Goal: Task Accomplishment & Management: Manage account settings

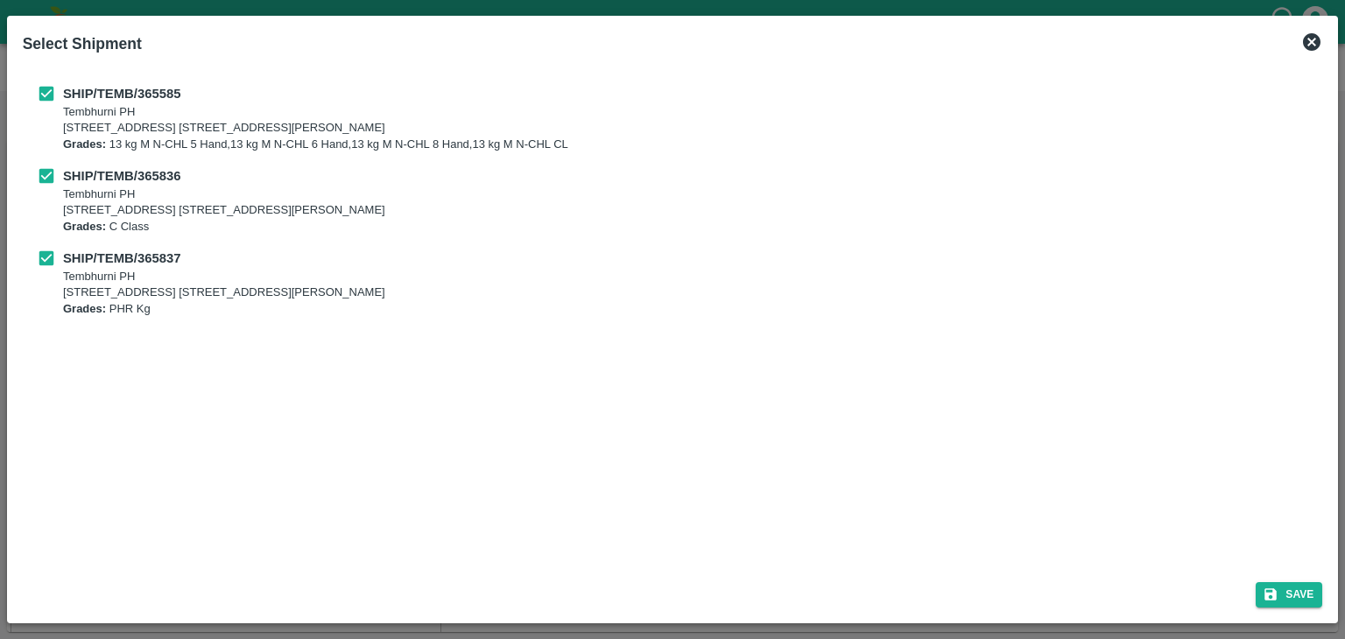
scroll to position [145, 0]
click at [1300, 589] on button "Save" at bounding box center [1288, 594] width 67 height 25
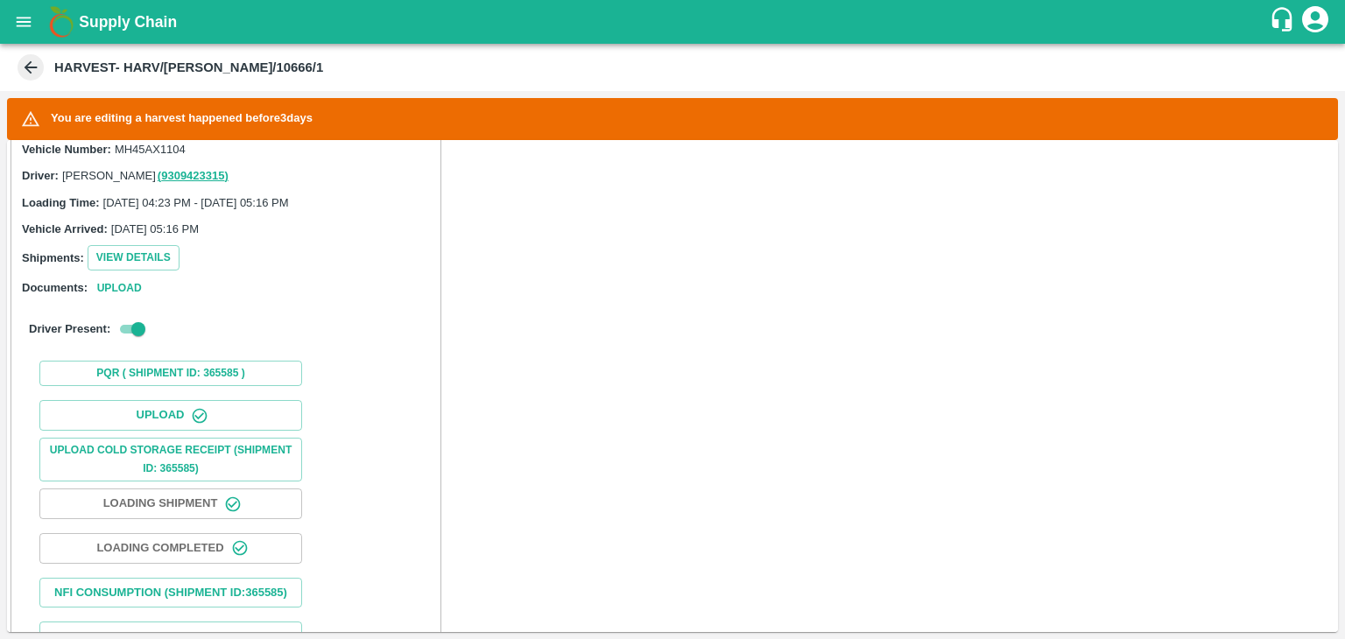
scroll to position [534, 0]
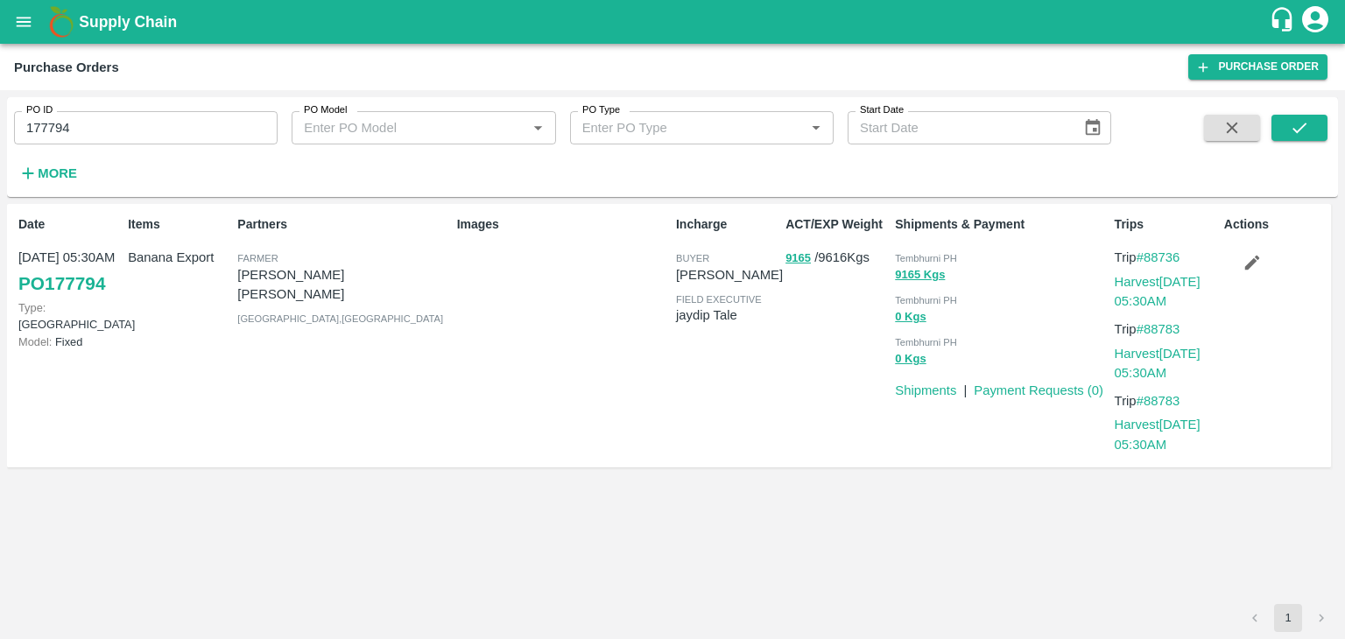
click at [122, 120] on input "177794" at bounding box center [146, 127] width 264 height 33
click at [219, 127] on input "177794" at bounding box center [146, 127] width 264 height 33
click at [1319, 133] on button "submit" at bounding box center [1299, 128] width 56 height 26
click at [91, 135] on input "177794" at bounding box center [146, 127] width 264 height 33
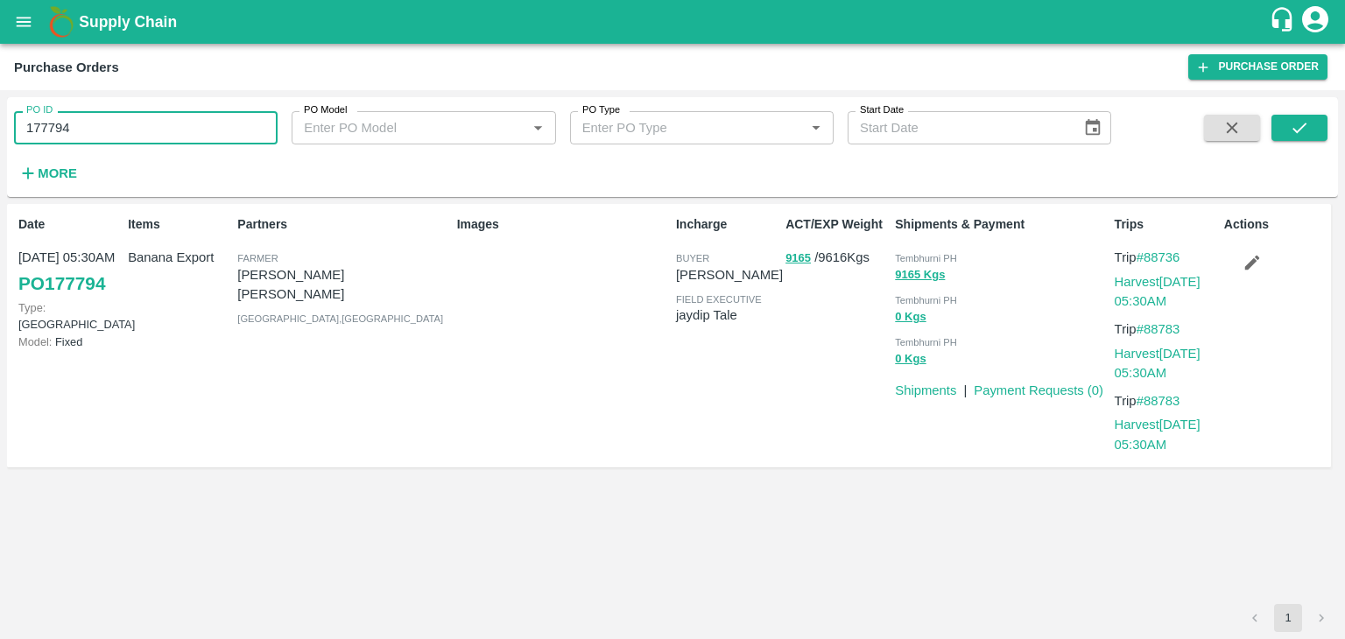
click at [91, 135] on input "177794" at bounding box center [146, 127] width 264 height 33
paste input "text"
type input "177816"
click at [1314, 141] on span at bounding box center [1299, 151] width 56 height 72
click at [1321, 127] on button "submit" at bounding box center [1299, 128] width 56 height 26
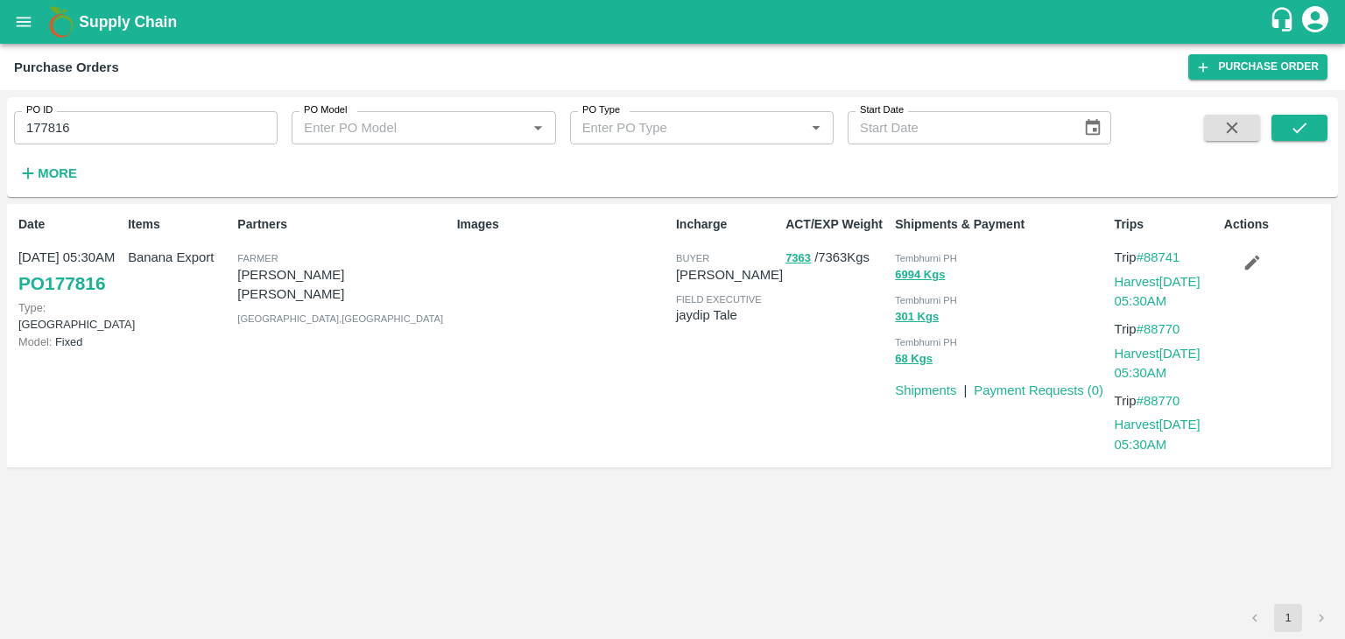
click at [180, 141] on input "177816" at bounding box center [146, 127] width 264 height 33
click at [1324, 119] on button "submit" at bounding box center [1299, 128] width 56 height 26
click at [1170, 276] on link "Harvest 21 Sep, 05:30AM" at bounding box center [1157, 291] width 86 height 33
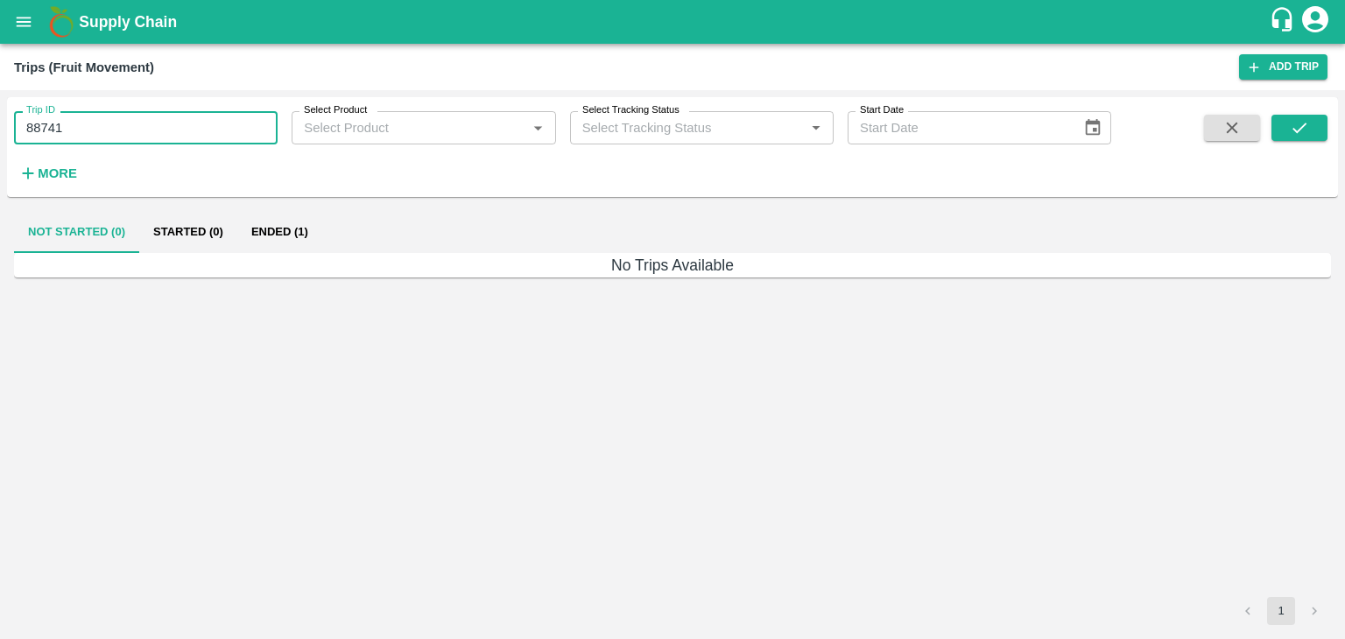
click at [150, 130] on input "88741" at bounding box center [146, 127] width 264 height 33
type input "88770"
click at [1313, 120] on button "submit" at bounding box center [1299, 128] width 56 height 26
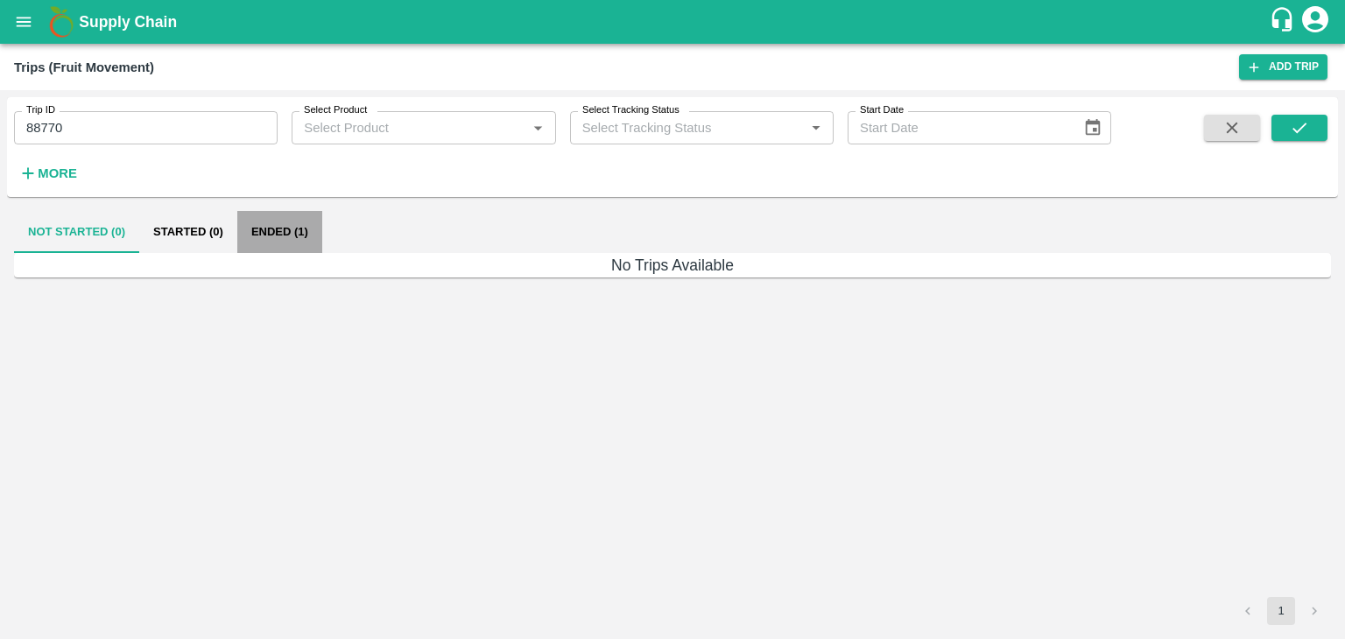
click at [272, 239] on button "Ended (1)" at bounding box center [279, 232] width 85 height 42
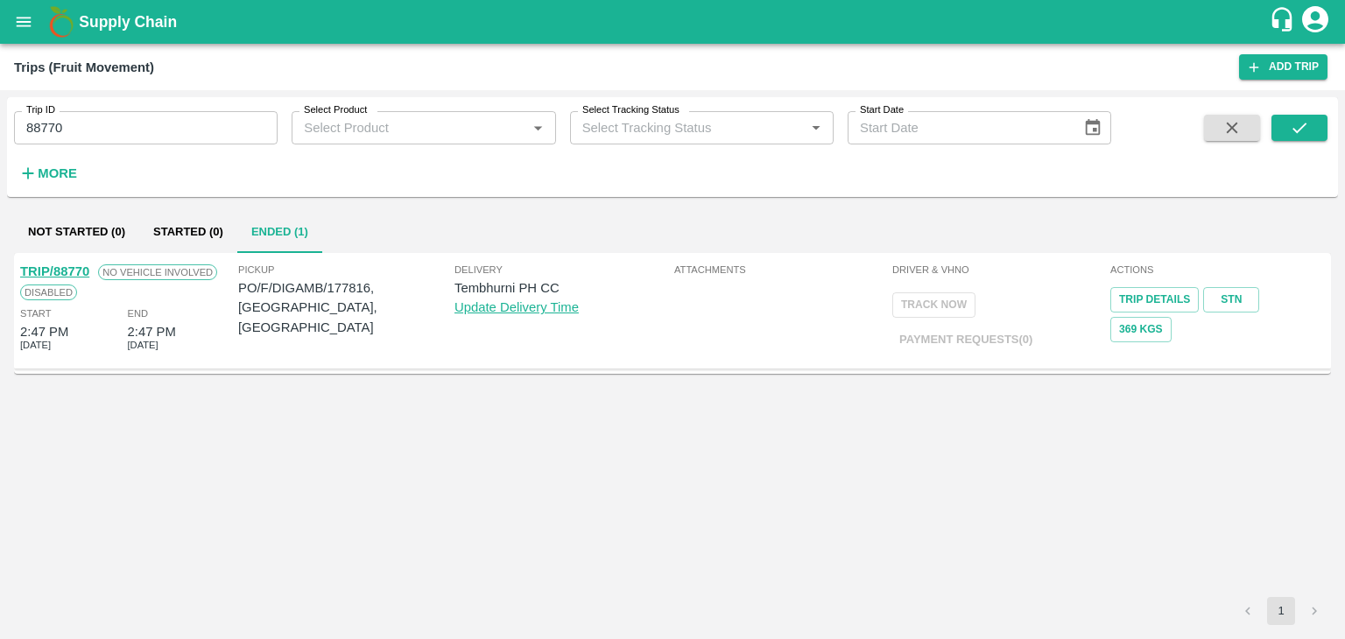
click at [74, 264] on link "TRIP/88770" at bounding box center [54, 271] width 69 height 14
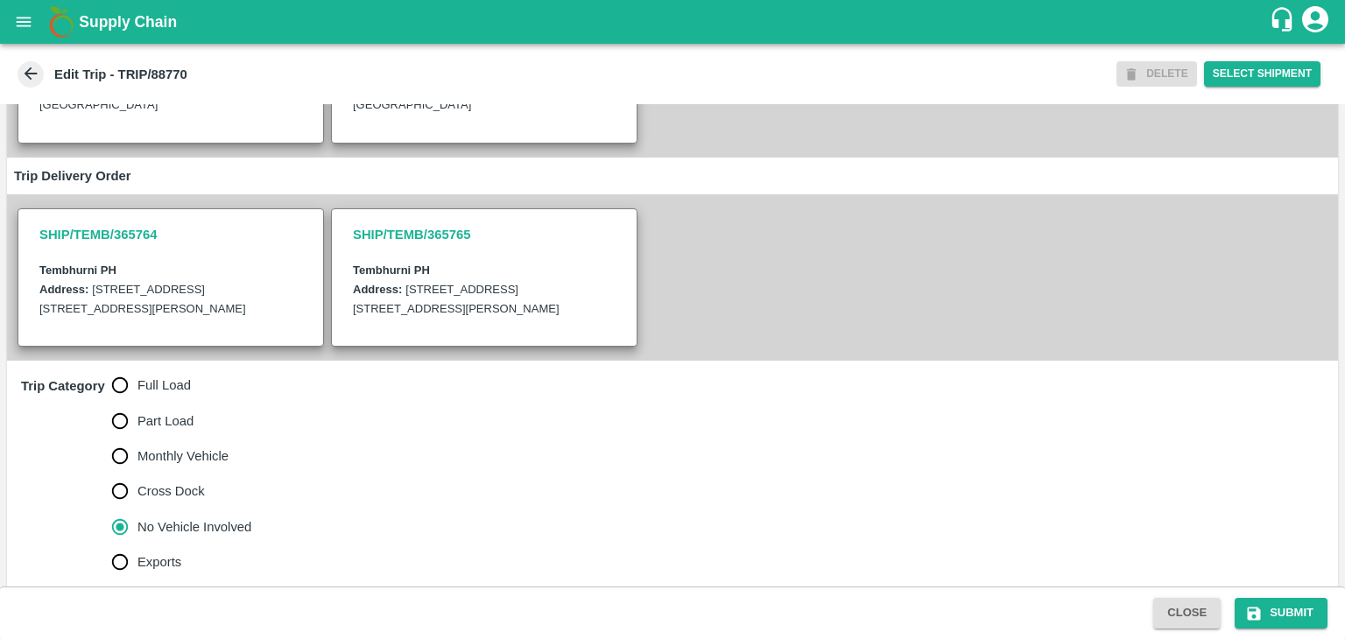
scroll to position [449, 0]
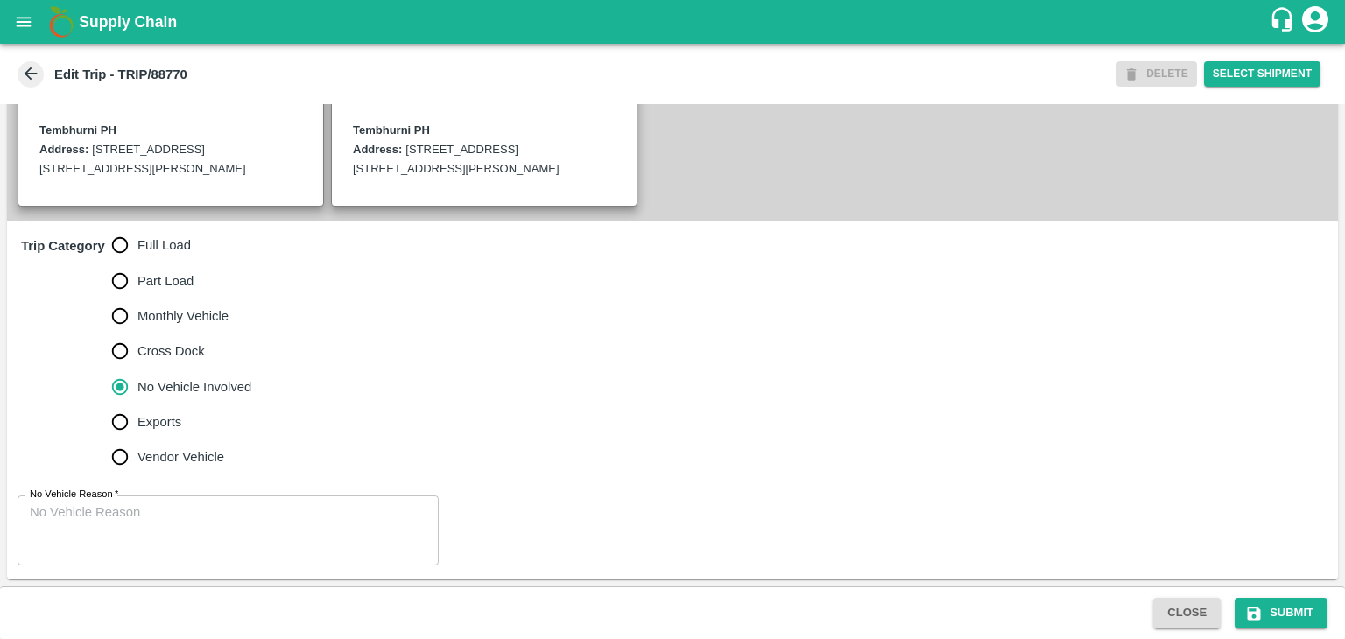
click at [165, 249] on span "Full Load" at bounding box center [163, 244] width 53 height 19
click at [137, 249] on input "Full Load" at bounding box center [119, 245] width 35 height 35
radio input "true"
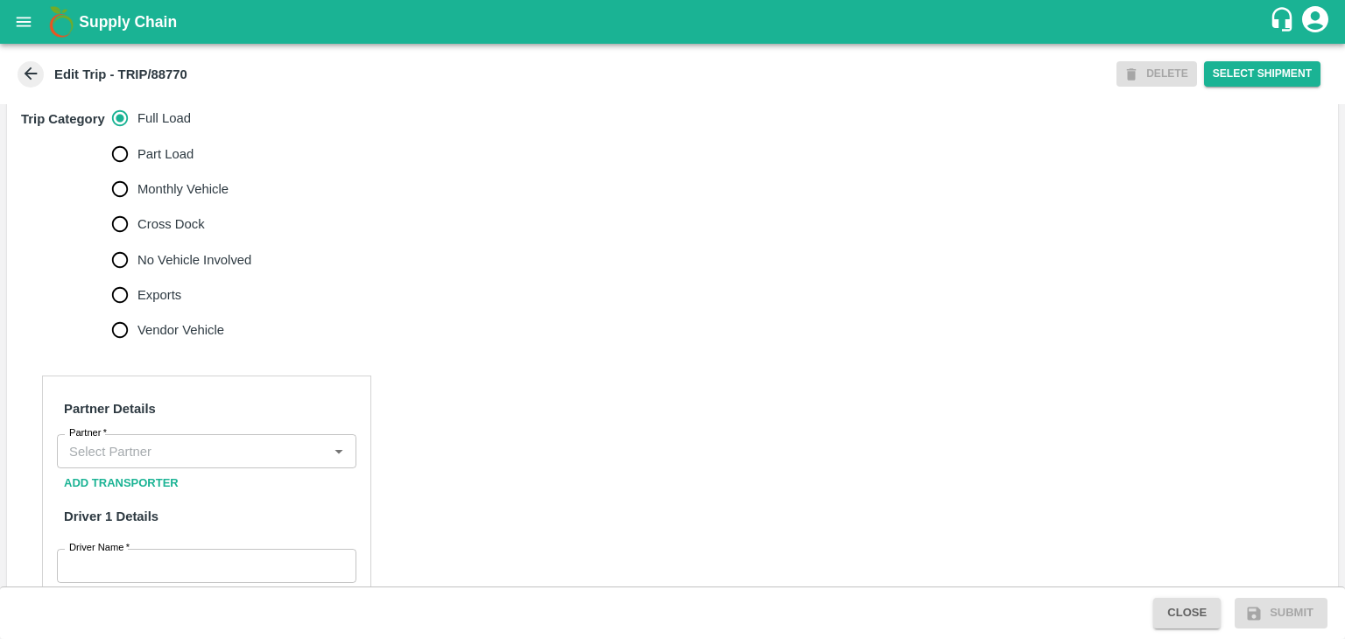
scroll to position [557, 0]
drag, startPoint x: 188, startPoint y: 260, endPoint x: 192, endPoint y: 274, distance: 14.4
click at [192, 274] on div "Full Load Part Load Monthly Vehicle Cross Dock No Vehicle Involved Exports Vend…" at bounding box center [189, 225] width 154 height 247
click at [192, 271] on span "No Vehicle Involved" at bounding box center [194, 260] width 114 height 19
click at [137, 274] on input "No Vehicle Involved" at bounding box center [119, 260] width 35 height 35
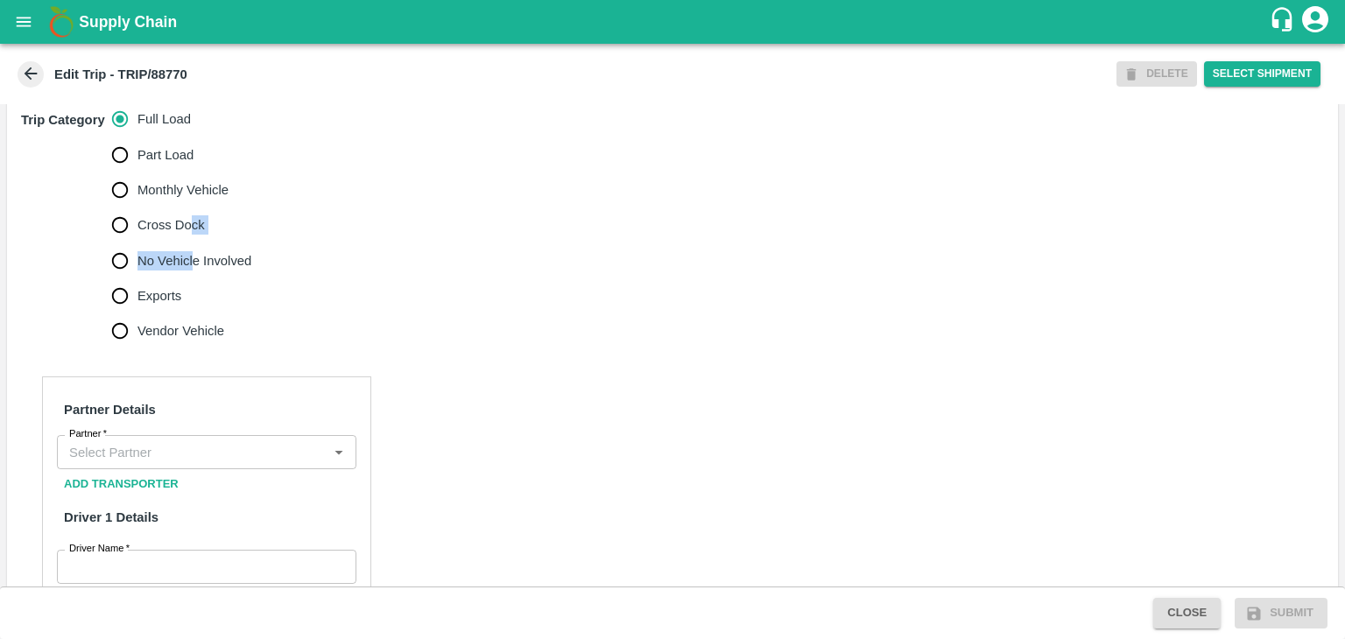
radio input "true"
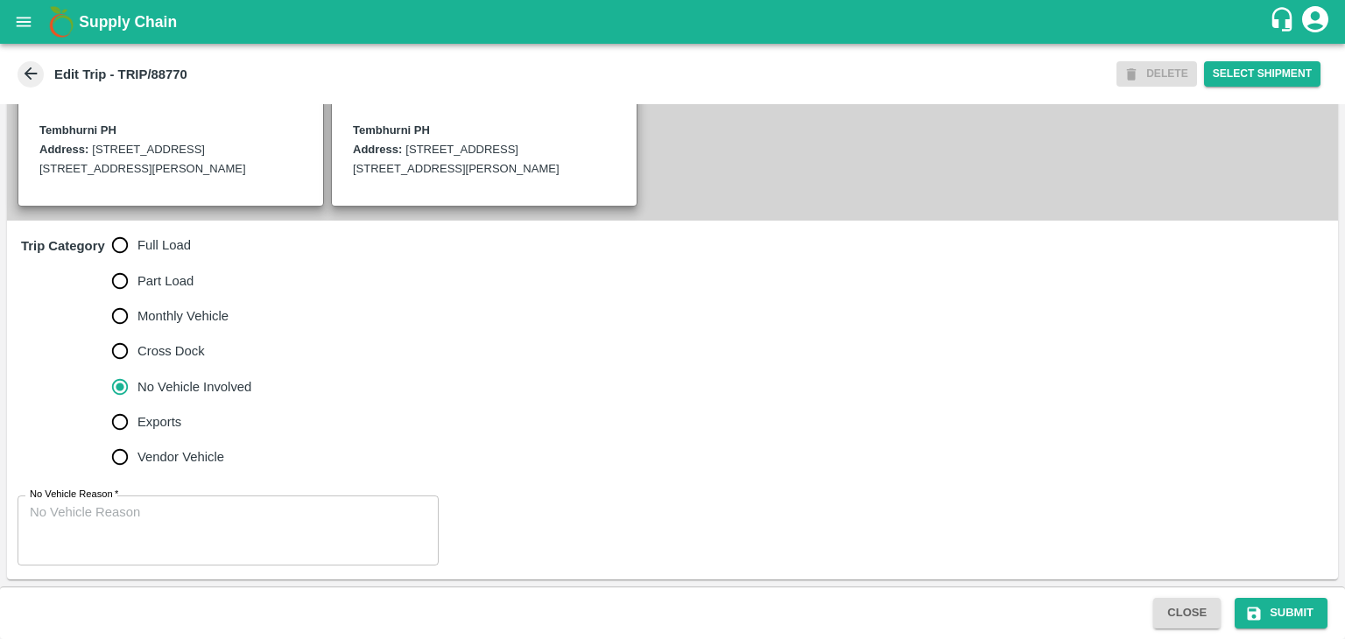
scroll to position [449, 0]
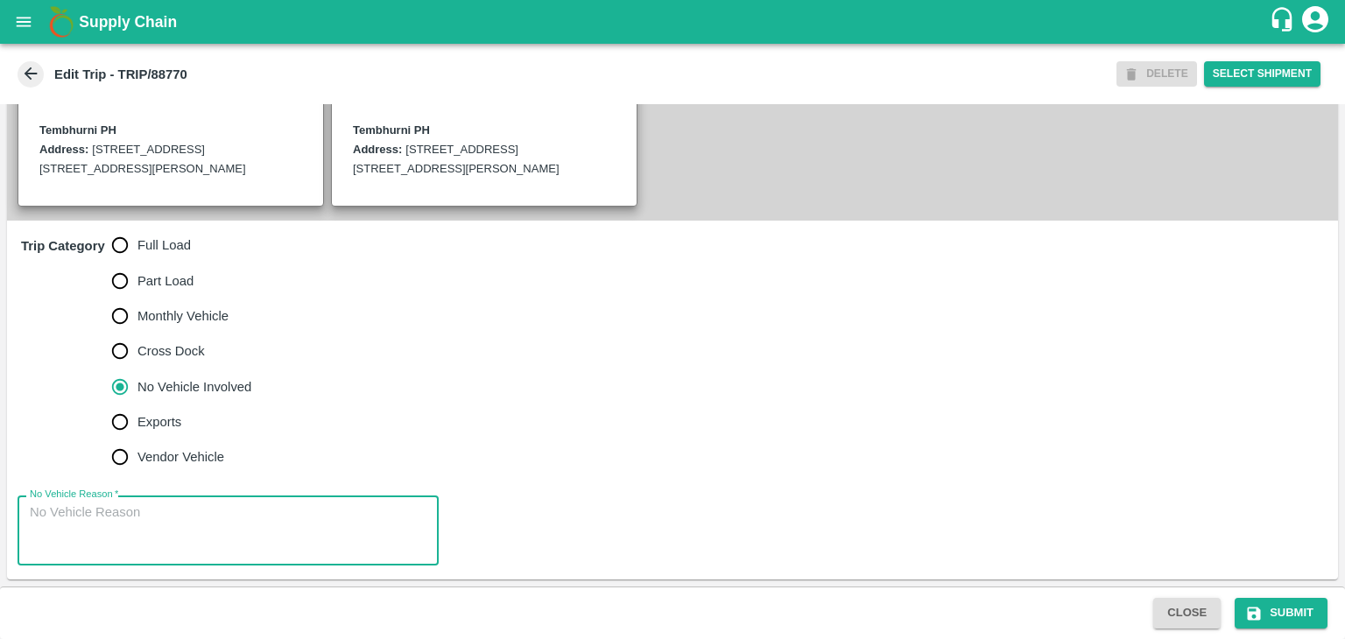
click at [255, 512] on textarea "No Vehicle Reason   *" at bounding box center [228, 530] width 397 height 55
type textarea "Field Dump"
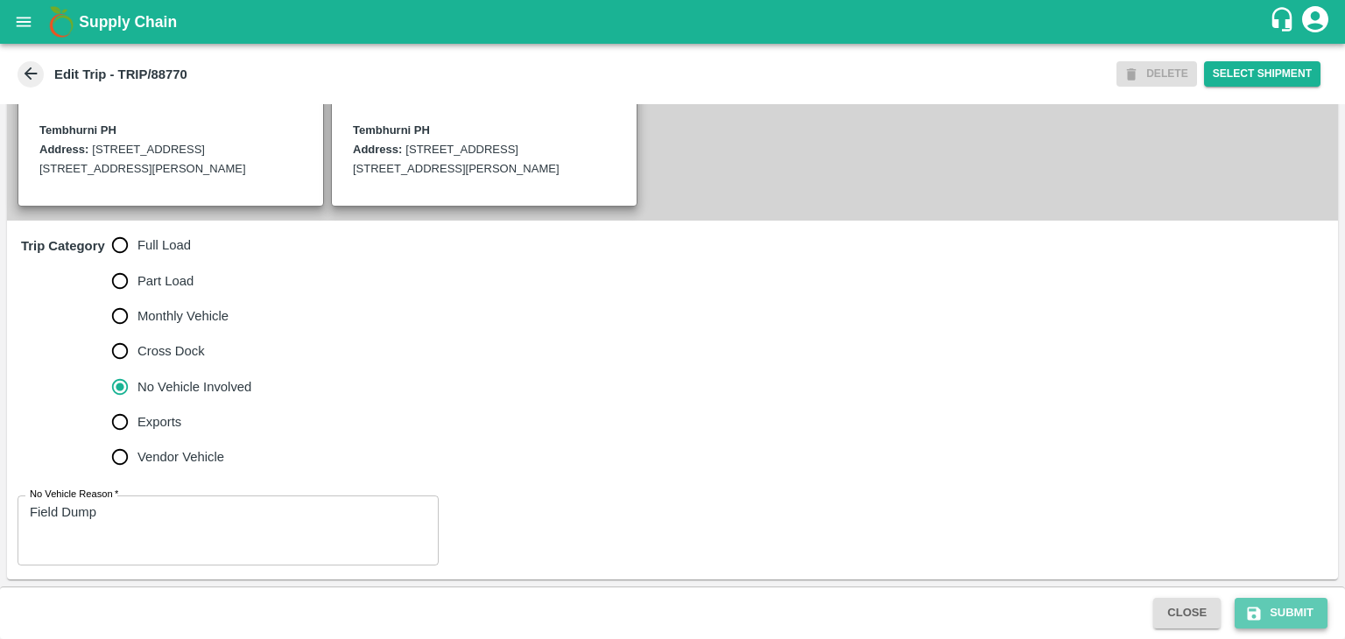
click at [1290, 623] on button "Submit" at bounding box center [1280, 613] width 93 height 31
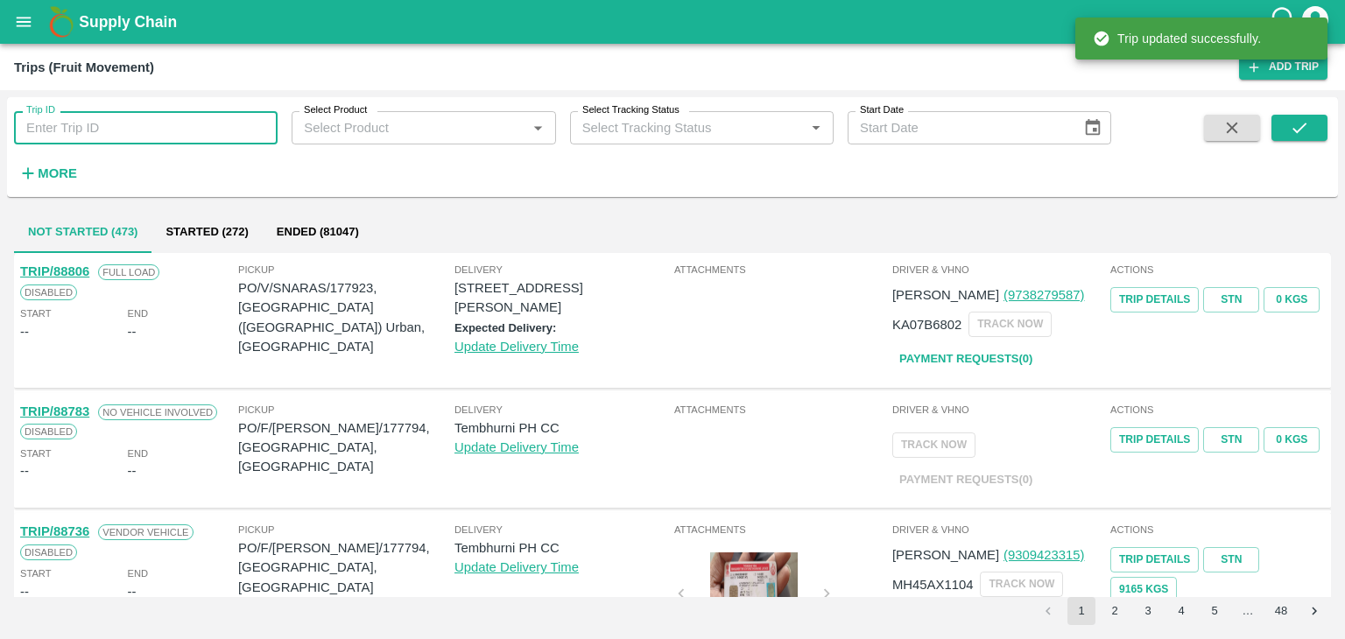
click at [119, 137] on input "Trip ID" at bounding box center [146, 127] width 264 height 33
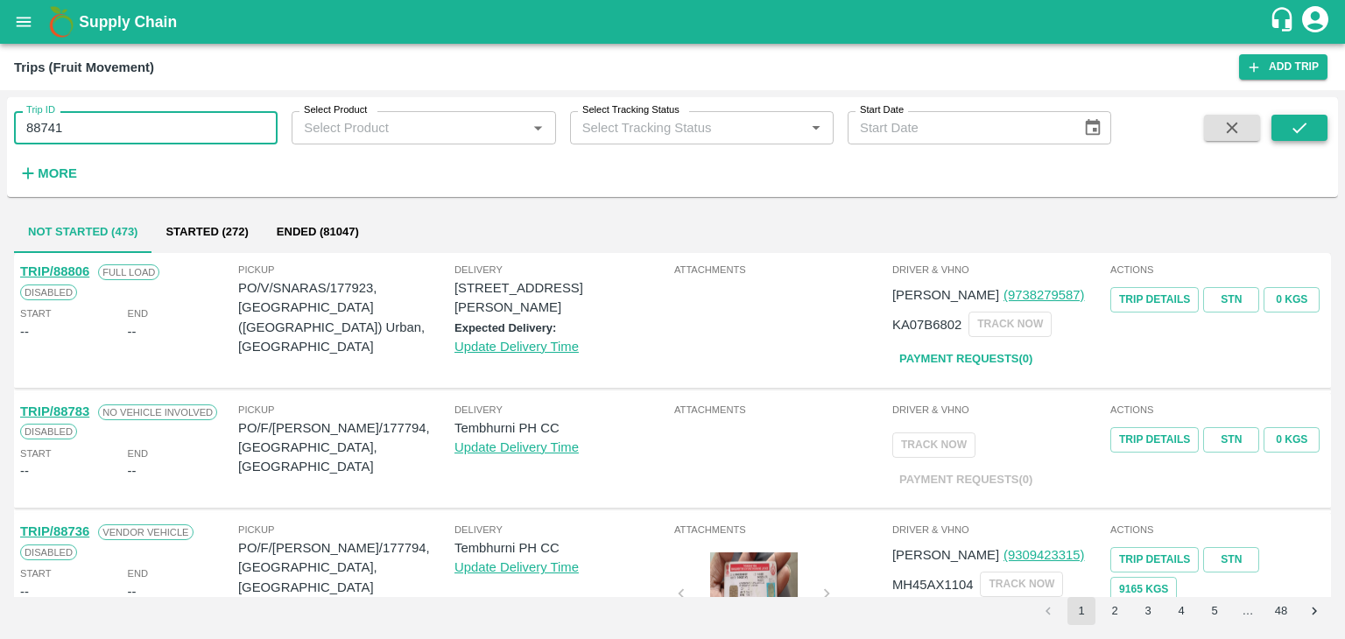
type input "88741"
click at [1286, 130] on button "submit" at bounding box center [1299, 128] width 56 height 26
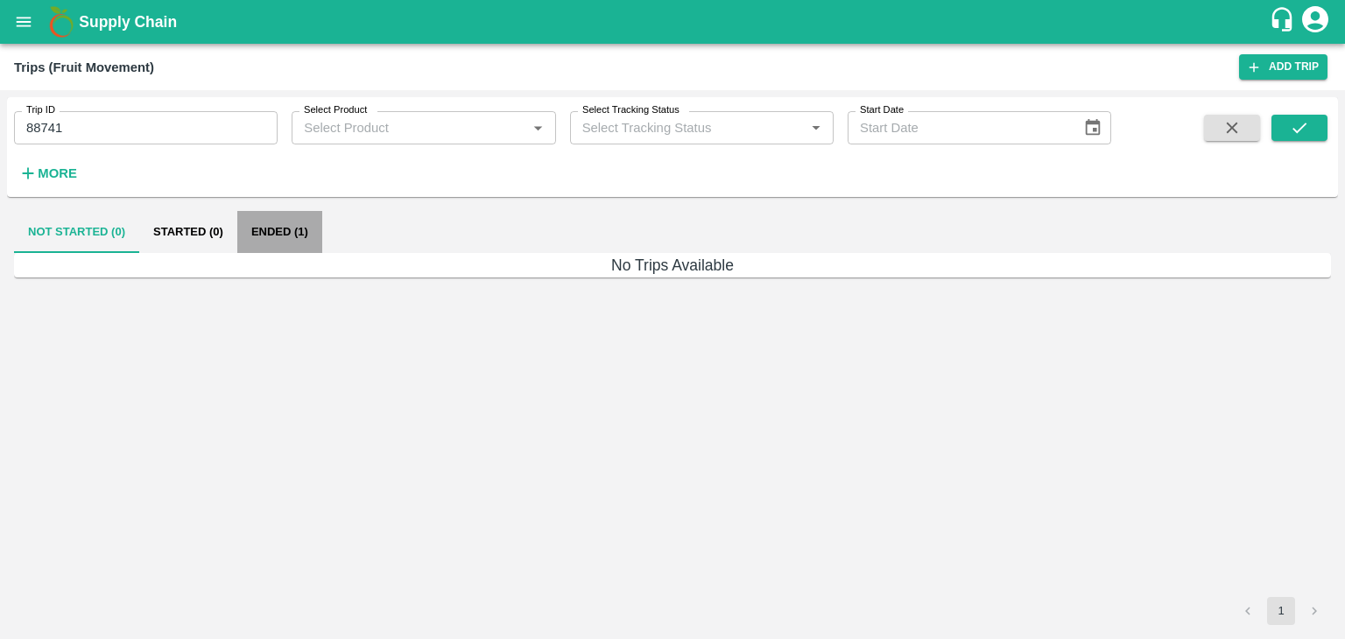
click at [282, 221] on button "Ended (1)" at bounding box center [279, 232] width 85 height 42
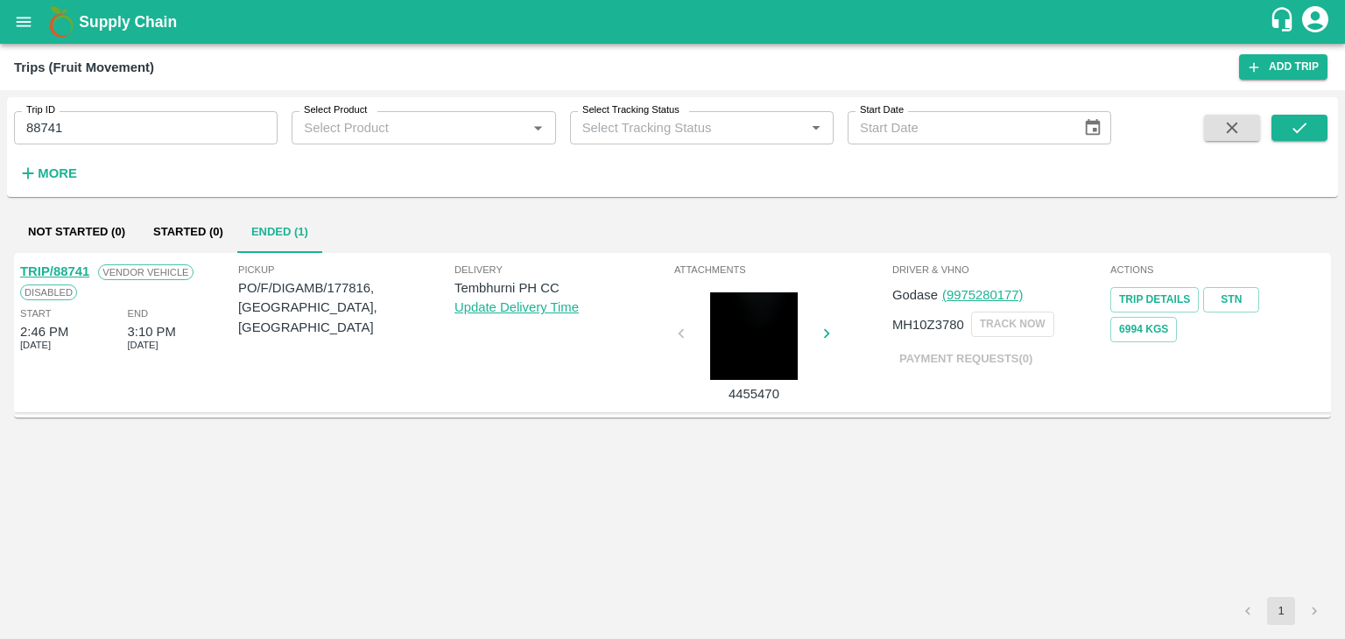
click at [63, 262] on div "TRIP/88741" at bounding box center [54, 271] width 69 height 19
click at [67, 270] on link "TRIP/88741" at bounding box center [54, 271] width 69 height 14
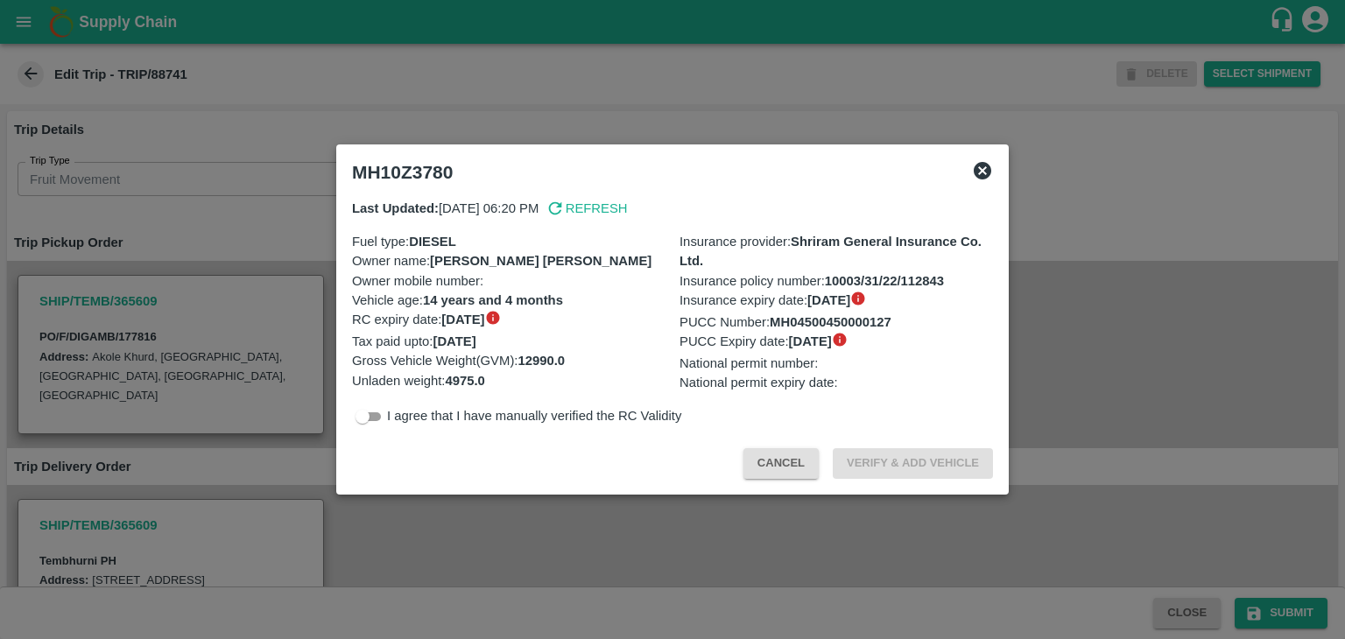
click at [536, 527] on div at bounding box center [672, 319] width 1345 height 639
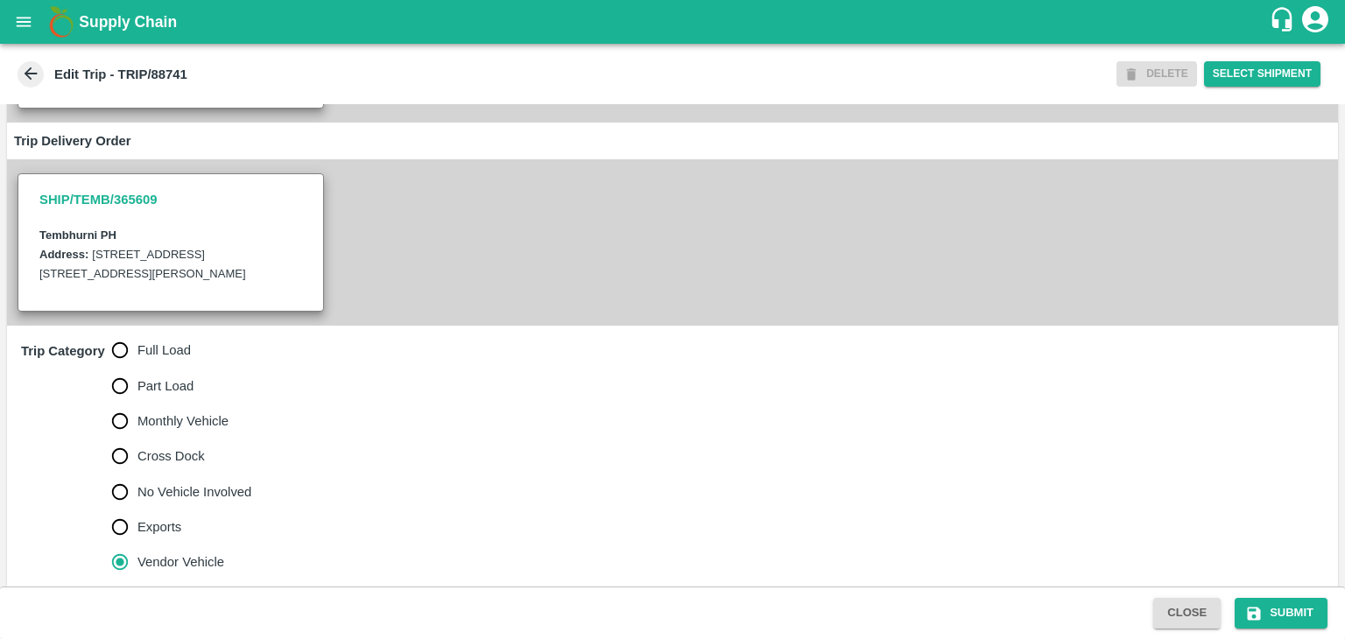
scroll to position [322, 0]
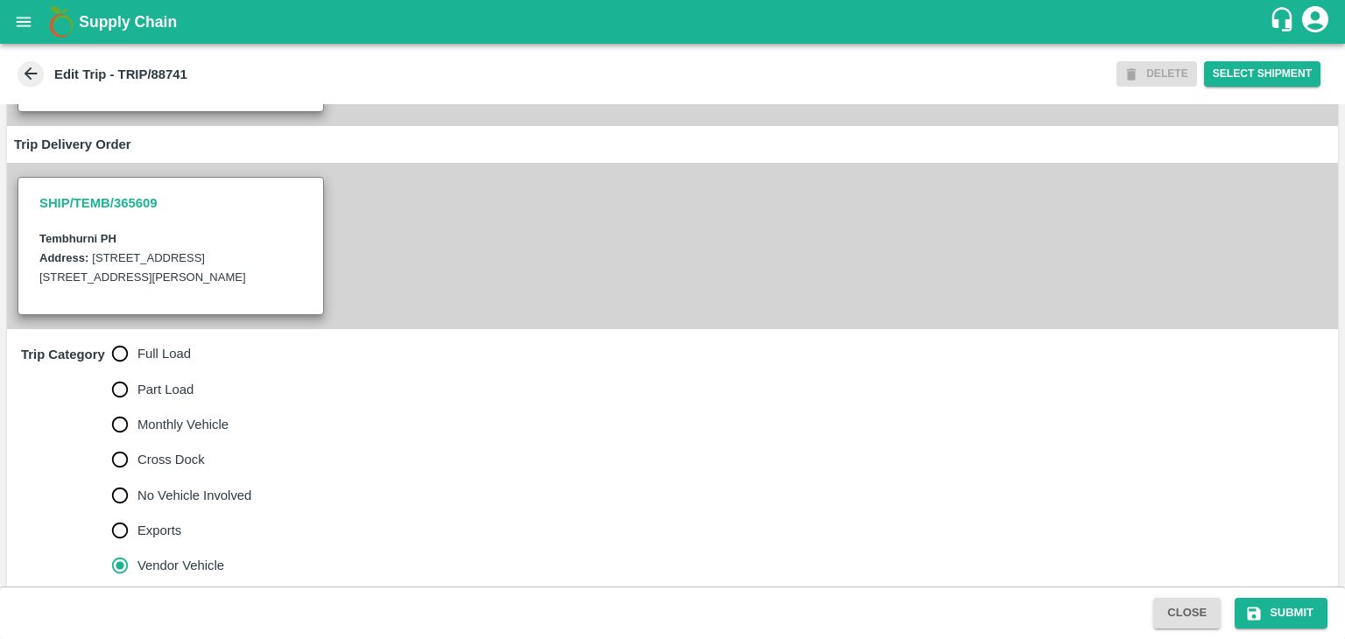
click at [150, 363] on span "Full Load" at bounding box center [163, 353] width 53 height 19
click at [137, 371] on input "Full Load" at bounding box center [119, 353] width 35 height 35
radio input "true"
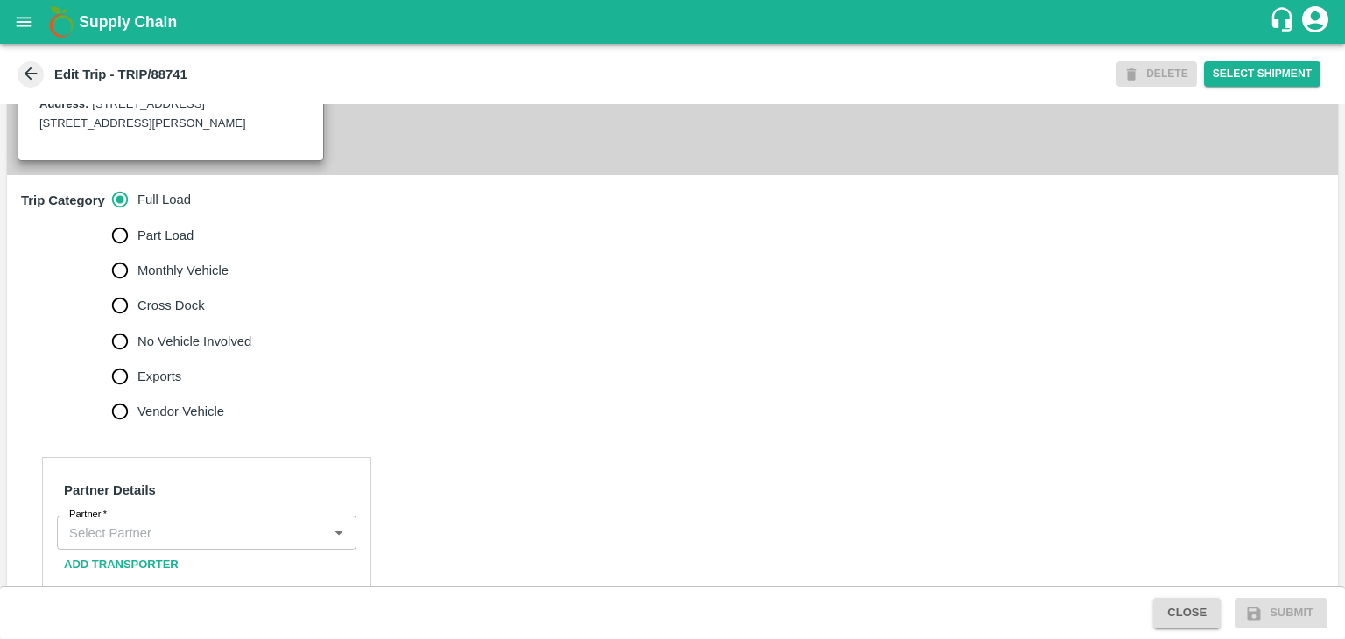
scroll to position [487, 0]
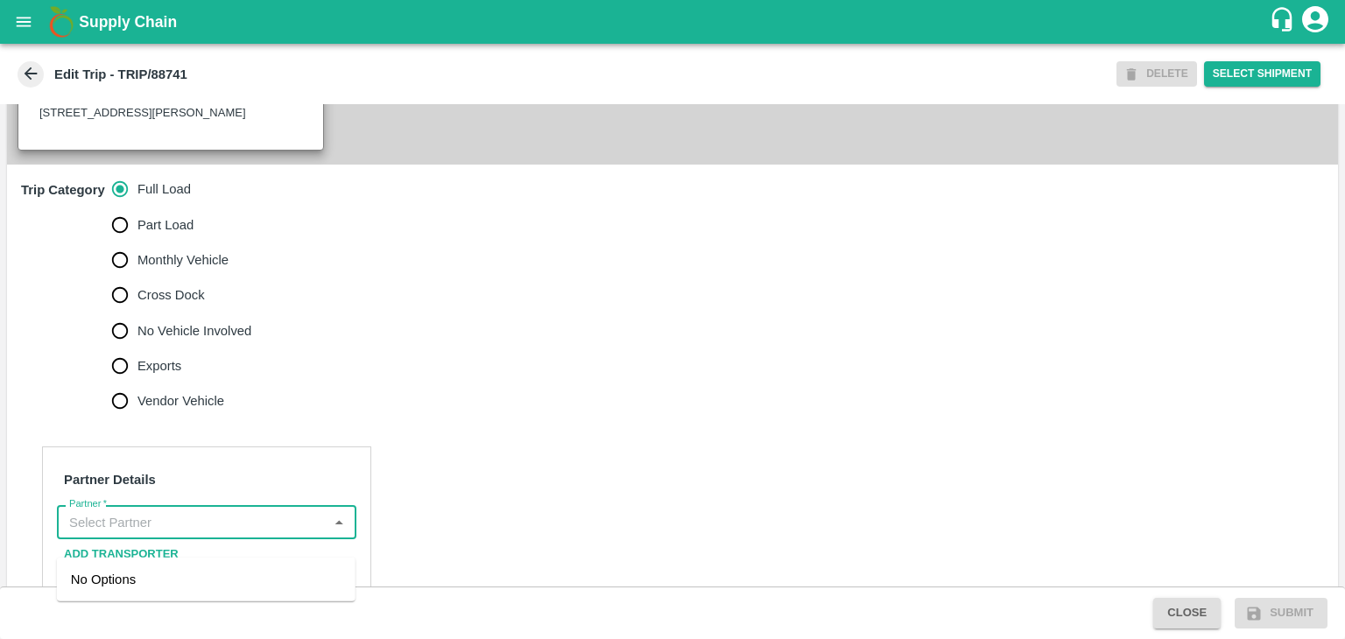
click at [211, 533] on input "Partner   *" at bounding box center [192, 521] width 260 height 23
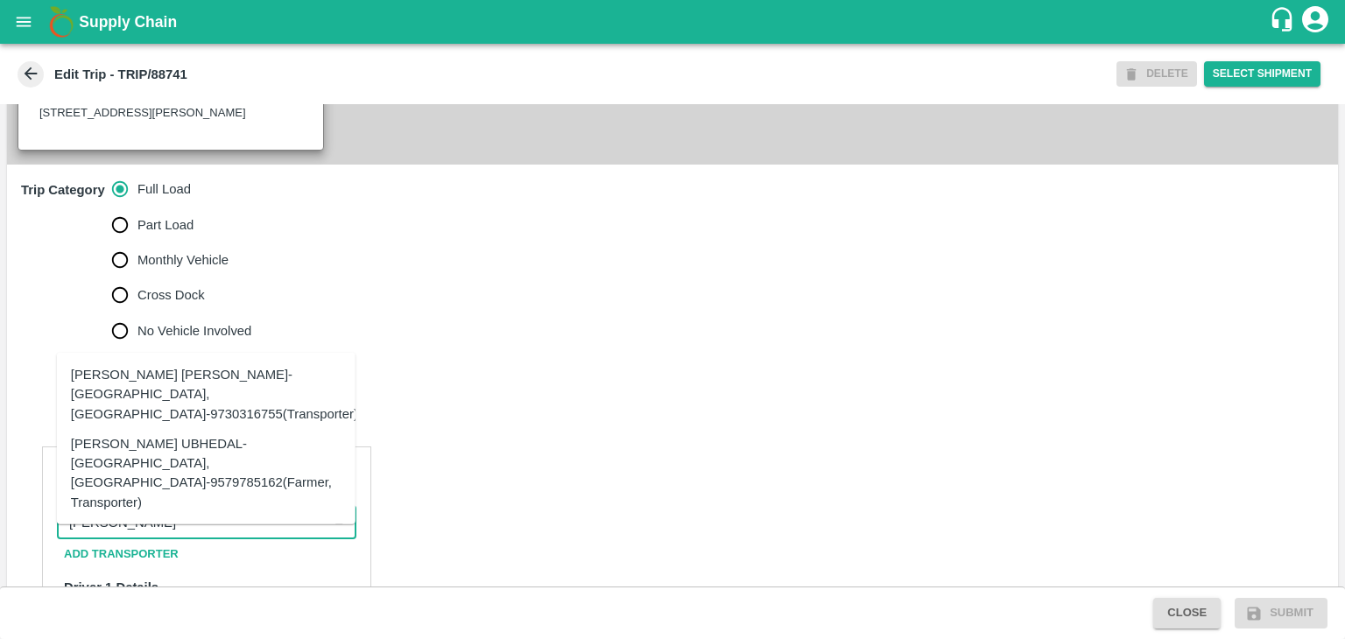
click at [241, 488] on div "[PERSON_NAME] UBHEDAL-[GEOGRAPHIC_DATA], [GEOGRAPHIC_DATA]-9579785162(Farmer, T…" at bounding box center [206, 473] width 271 height 78
type input "[PERSON_NAME] UBHEDAL-[GEOGRAPHIC_DATA], [GEOGRAPHIC_DATA]-9579785162(Farmer, T…"
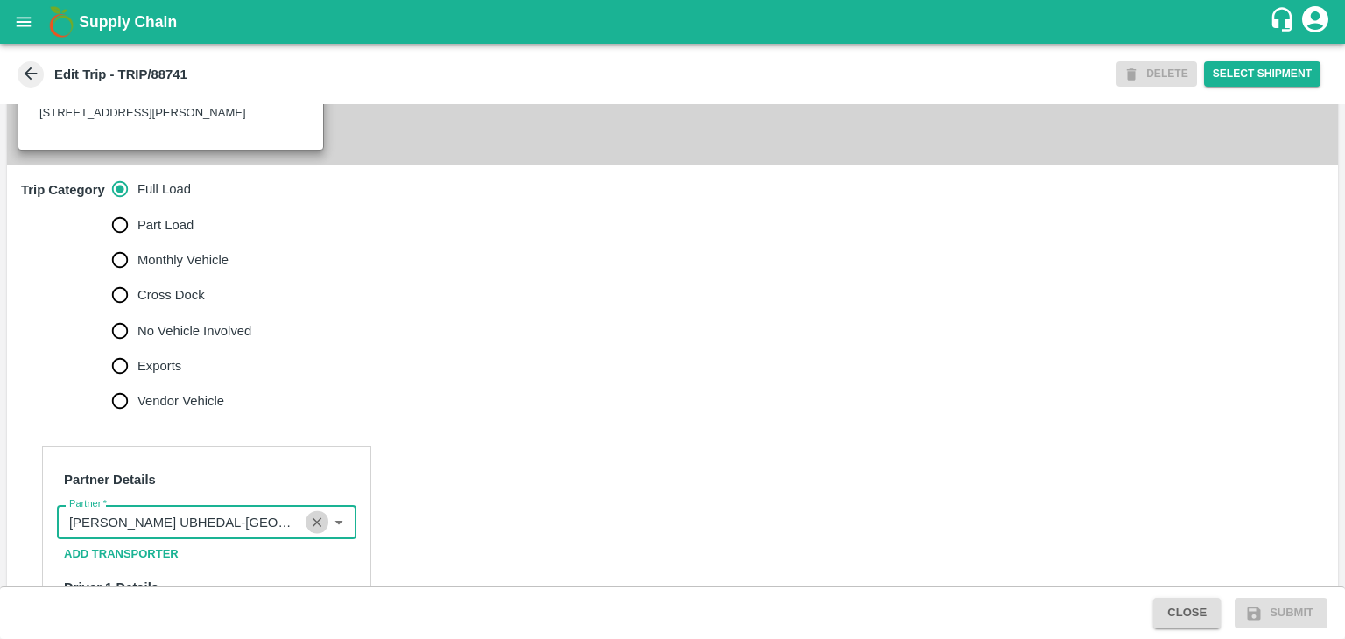
click at [313, 531] on icon "Clear" at bounding box center [317, 522] width 17 height 17
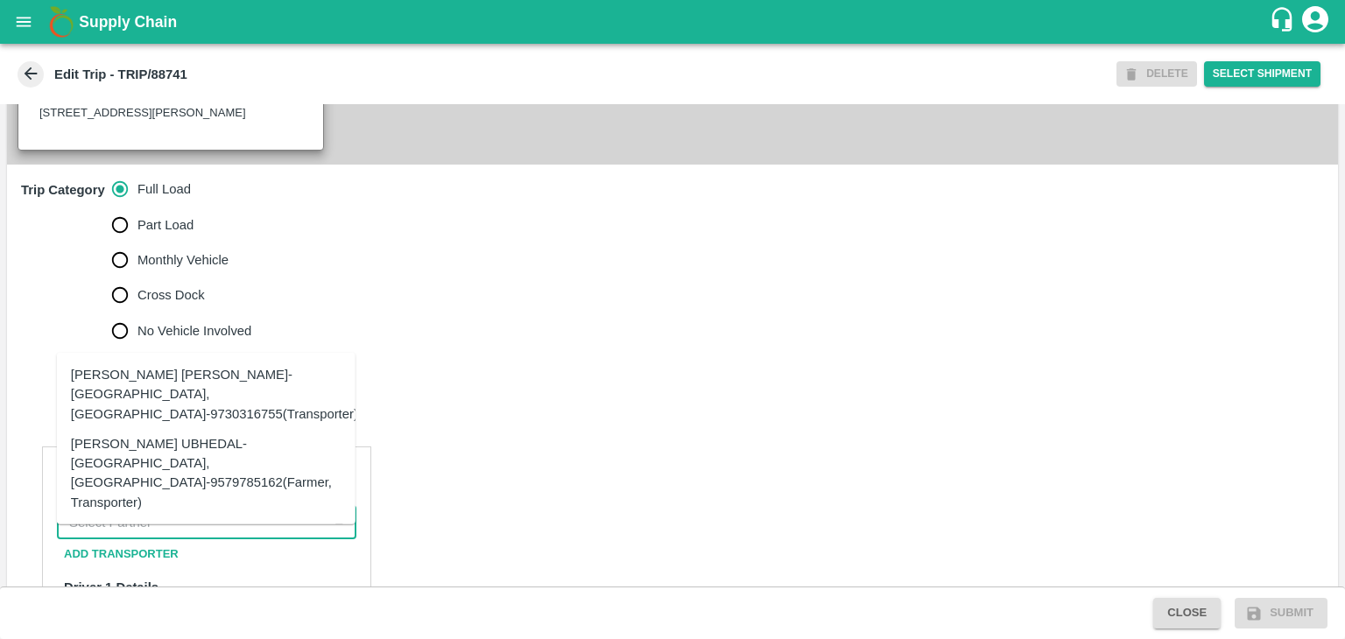
click at [267, 533] on input "Partner   *" at bounding box center [192, 521] width 260 height 23
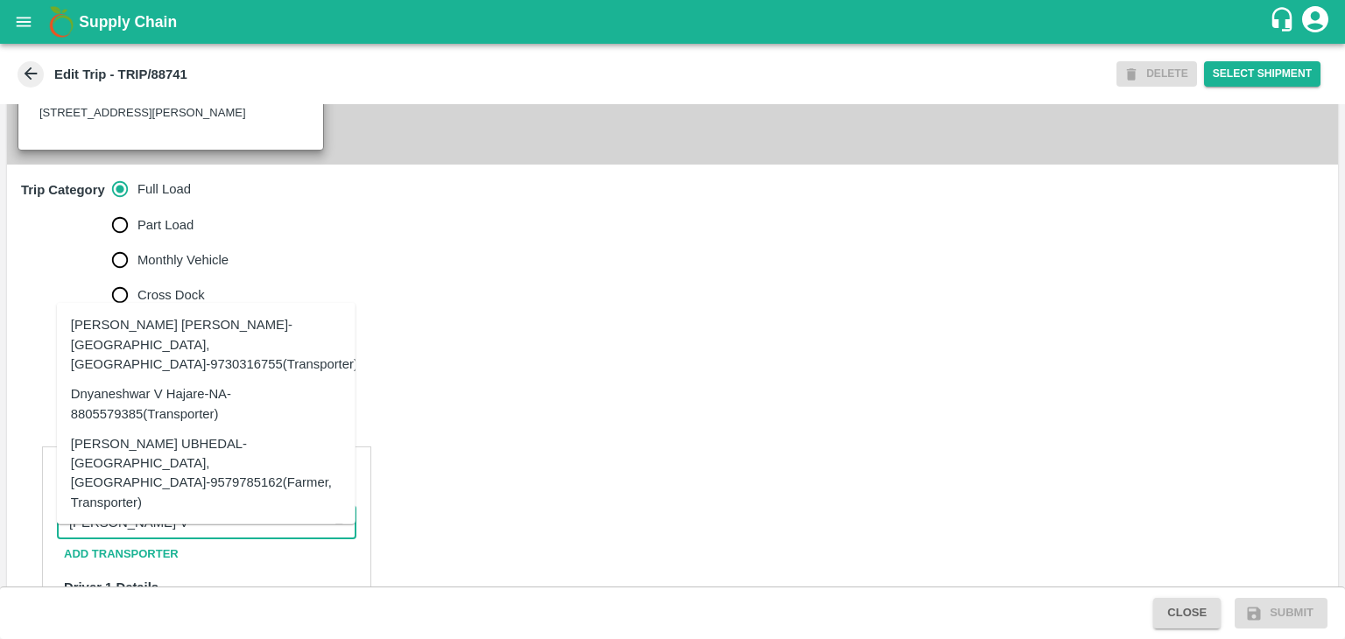
click at [273, 367] on div "Dnyaneshwar Vitthal Godse-Kandar, Solapur-9730316755(Transporter)" at bounding box center [214, 344] width 287 height 59
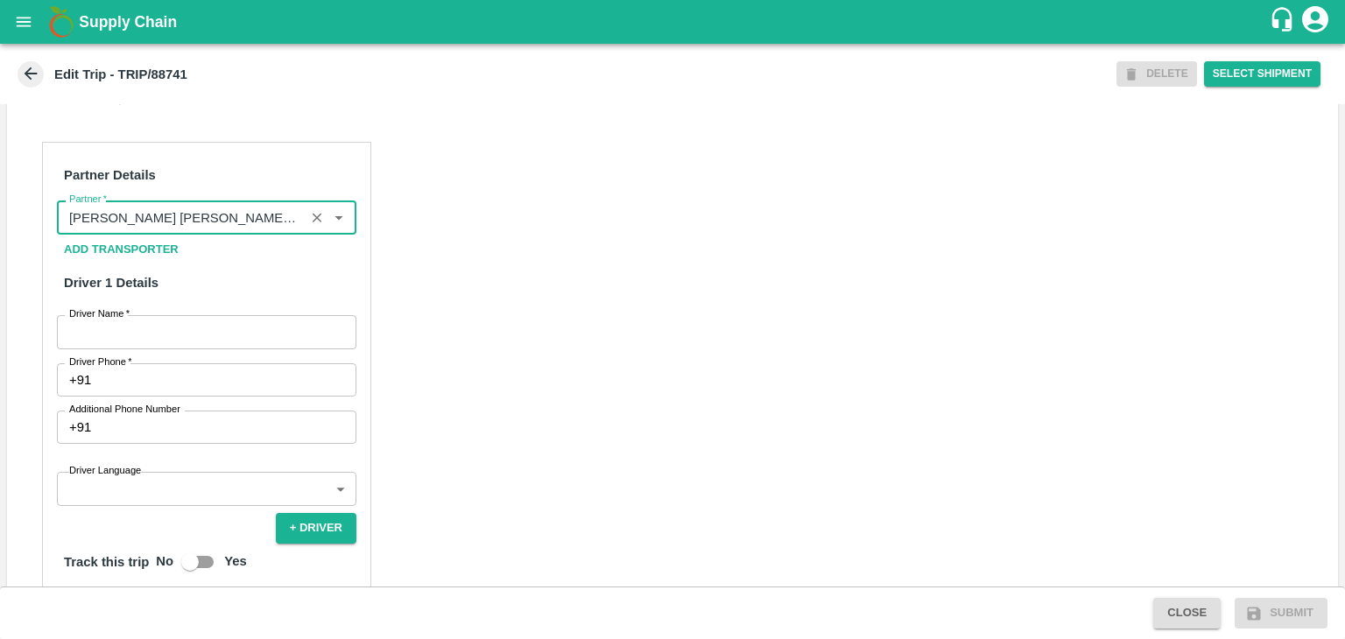
scroll to position [805, 0]
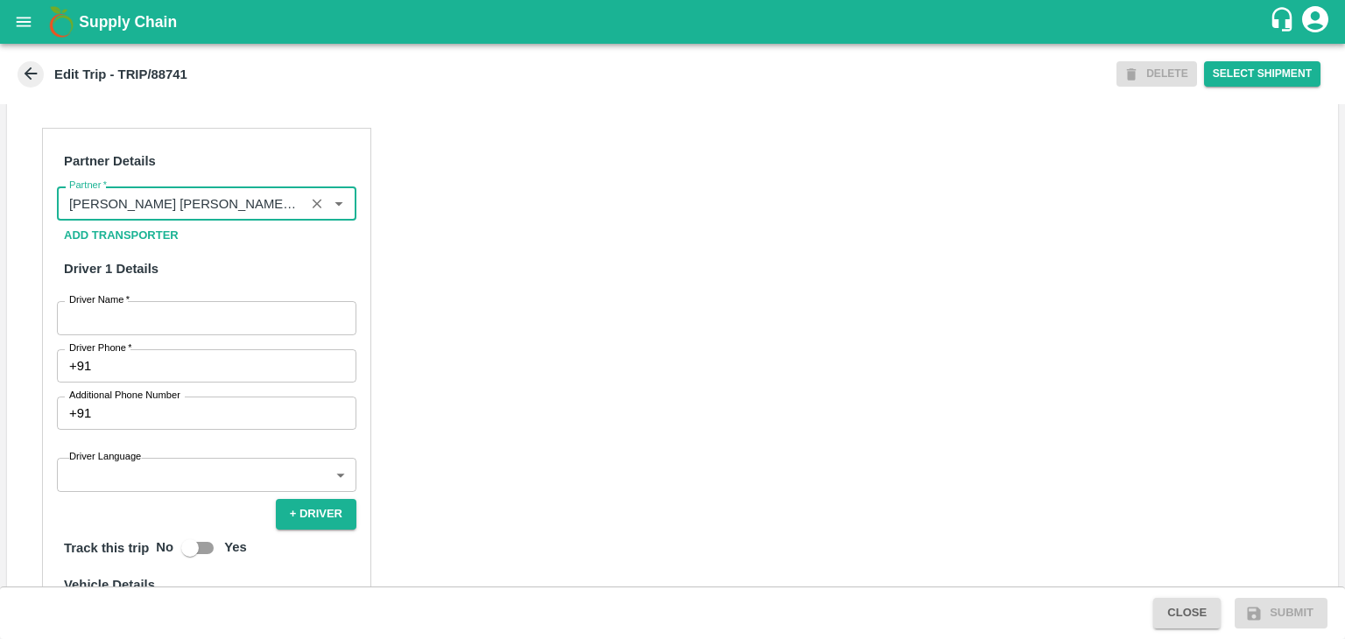
type input "[PERSON_NAME] [PERSON_NAME]-[GEOGRAPHIC_DATA], [GEOGRAPHIC_DATA]-9730316755(Tra…"
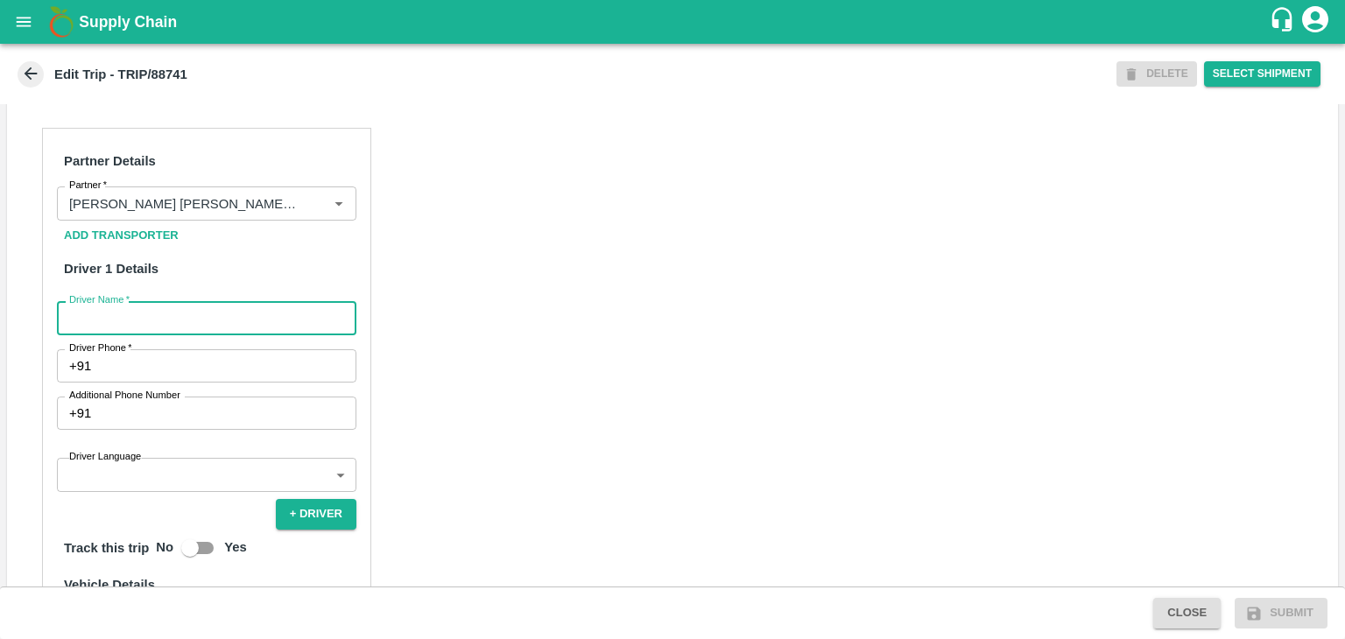
click at [141, 326] on input "Driver Name   *" at bounding box center [206, 317] width 299 height 33
type input "Godase"
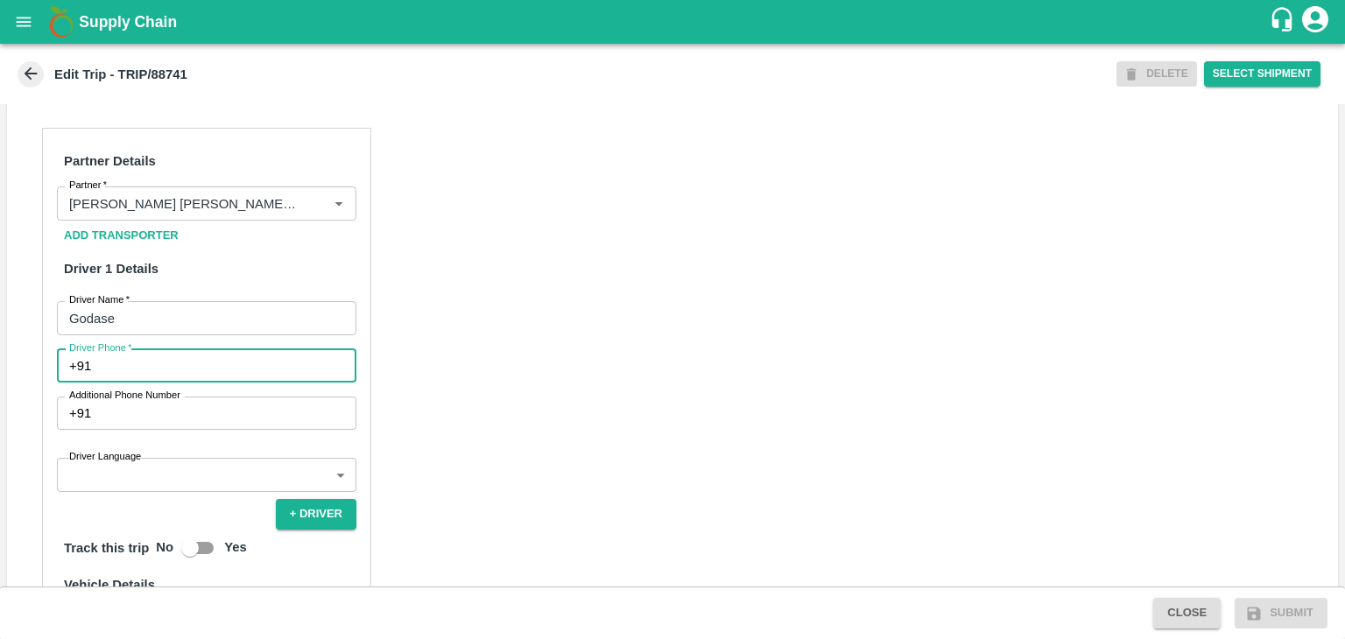
click at [170, 383] on input "Driver Phone   *" at bounding box center [227, 365] width 258 height 33
type input "9975280177"
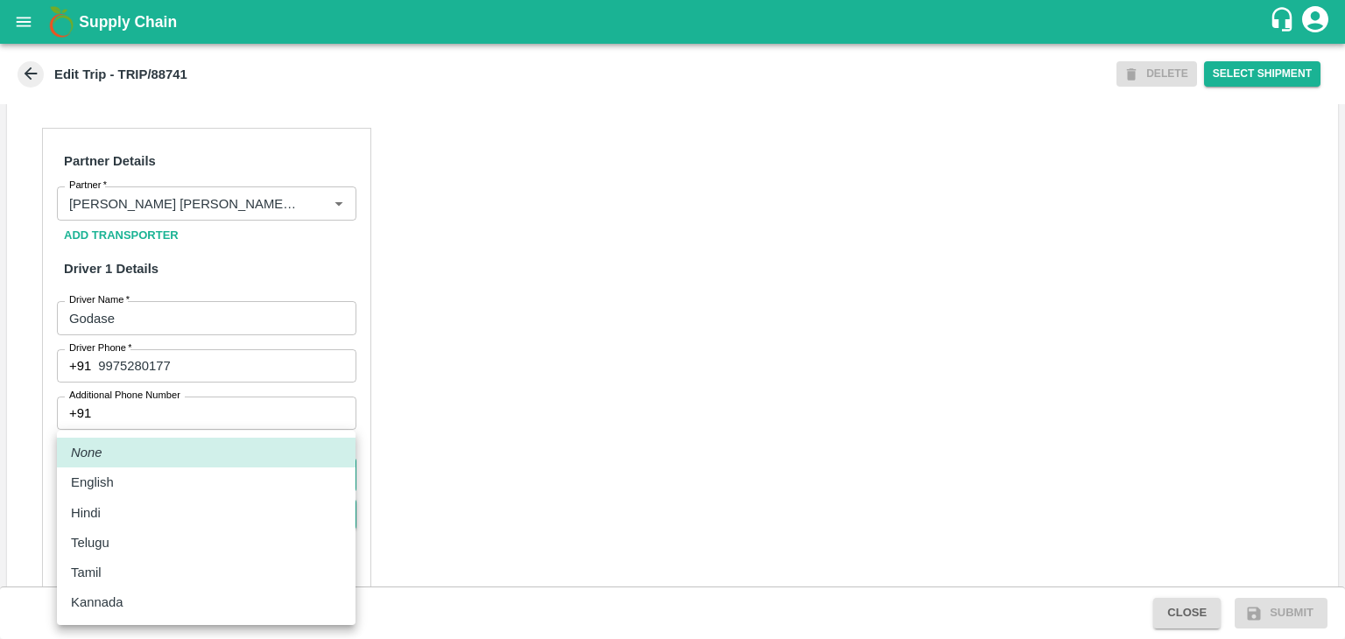
click at [173, 486] on body "Supply Chain Edit Trip - TRIP/88741 DELETE Select Shipment Trip Details Trip Ty…" at bounding box center [672, 319] width 1345 height 639
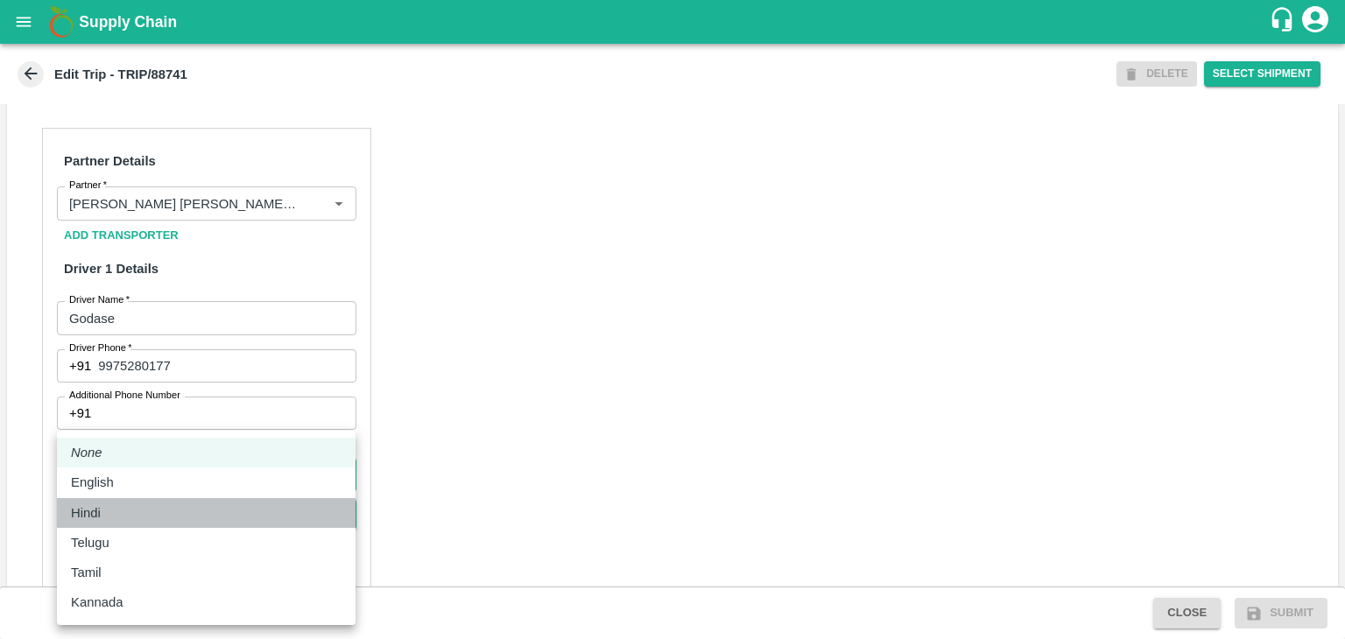
click at [109, 506] on div "Hindi" at bounding box center [90, 512] width 39 height 19
type input "hi"
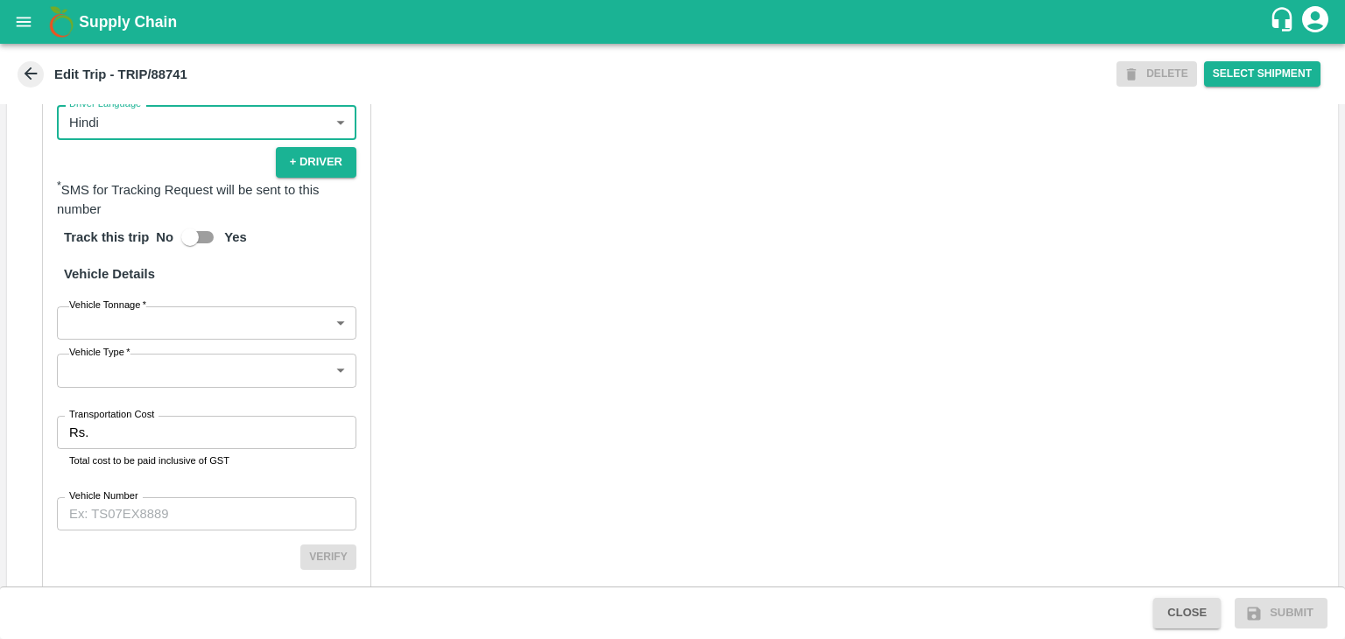
scroll to position [1161, 0]
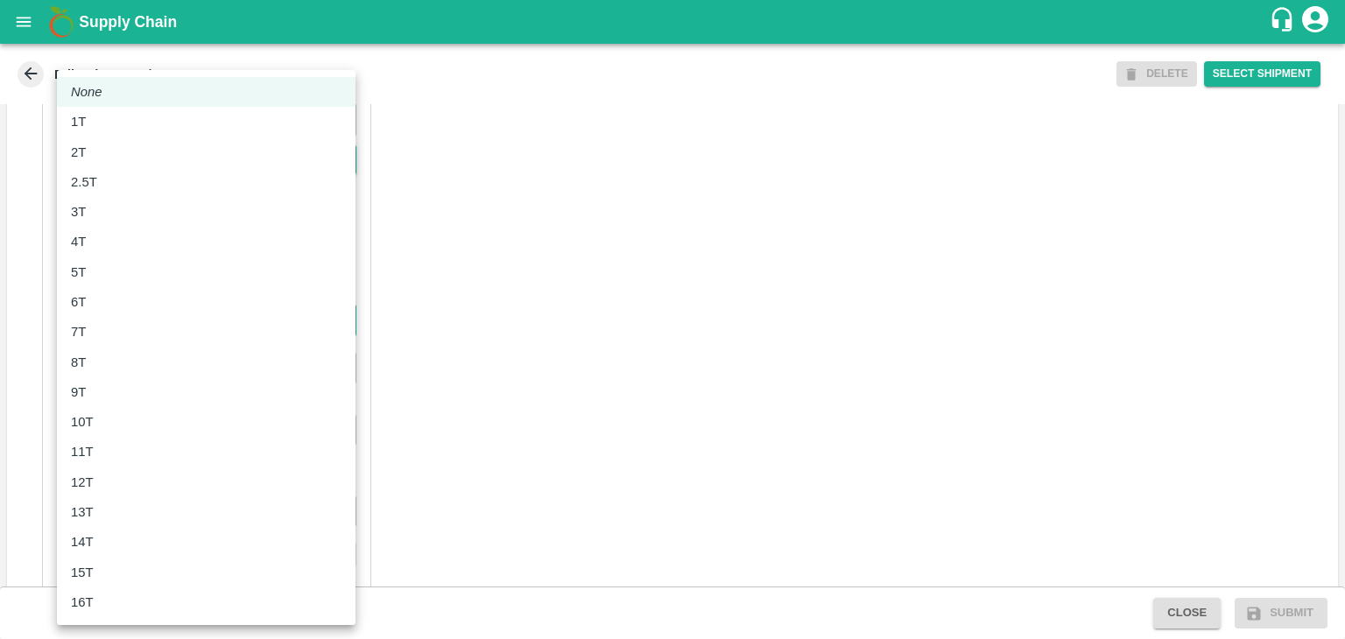
click at [162, 338] on body "Supply Chain Edit Trip - TRIP/88741 DELETE Select Shipment Trip Details Trip Ty…" at bounding box center [672, 319] width 1345 height 639
click at [123, 361] on div "8T" at bounding box center [206, 362] width 271 height 19
type input "8000"
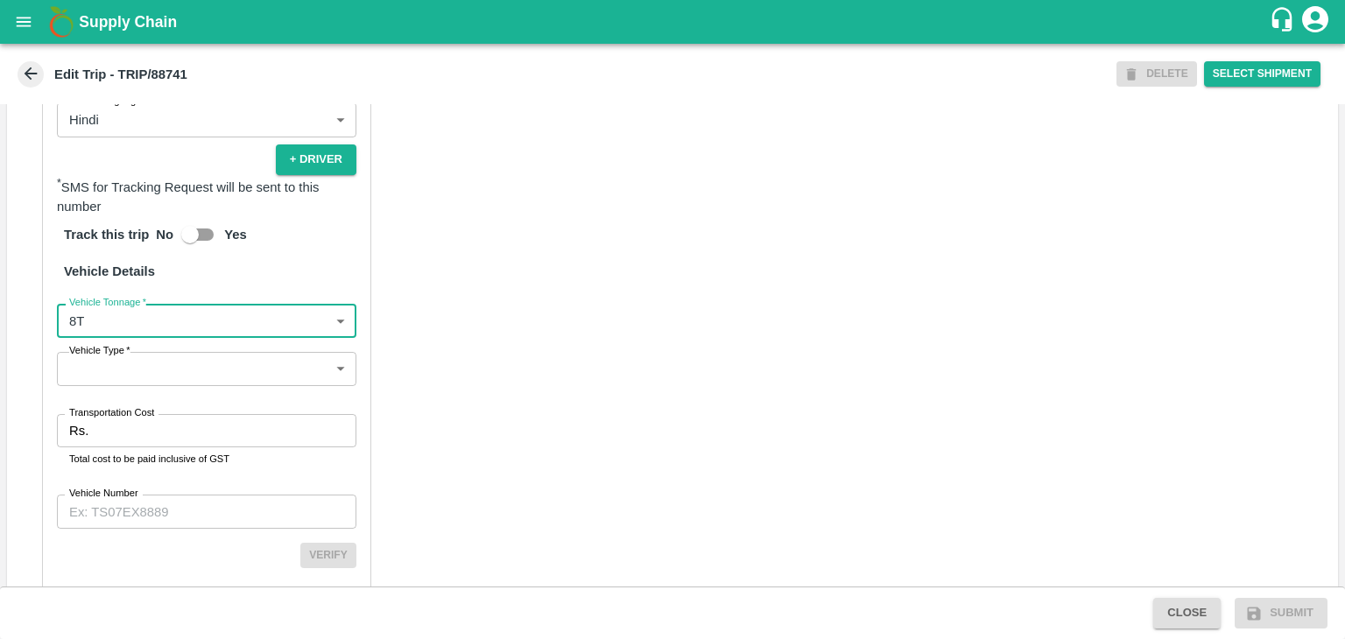
scroll to position [1232, 0]
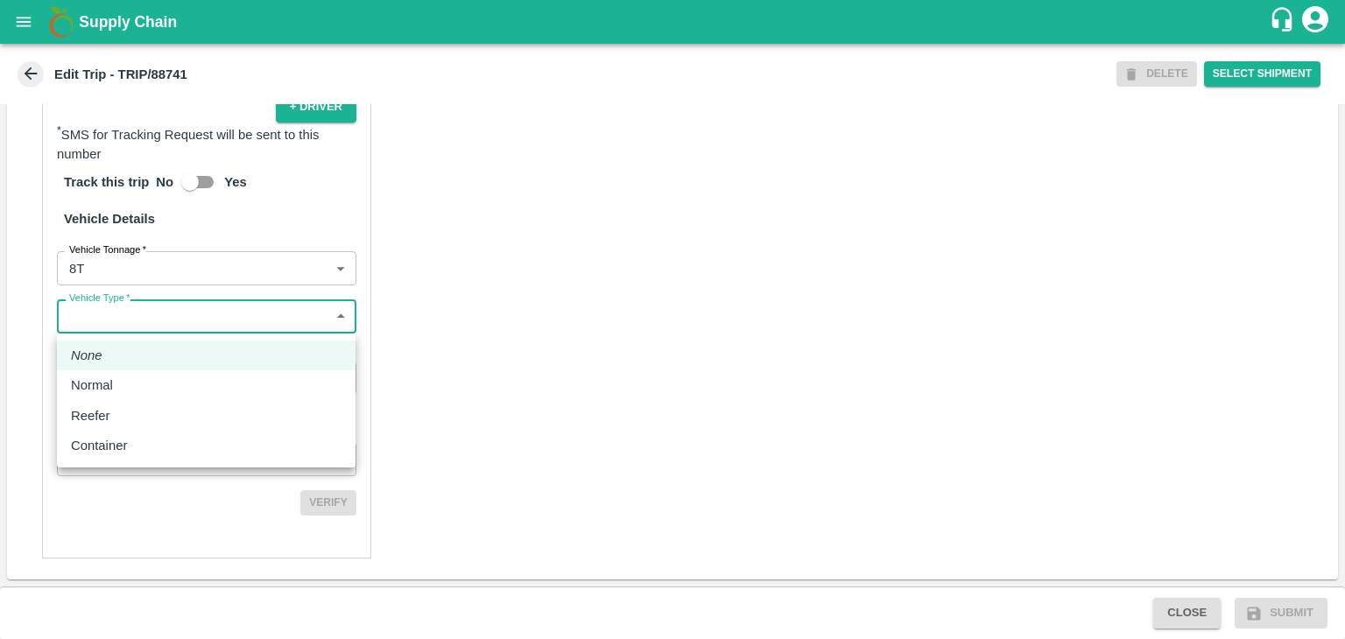
click at [88, 315] on body "Supply Chain Edit Trip - TRIP/88741 DELETE Select Shipment Trip Details Trip Ty…" at bounding box center [672, 319] width 1345 height 639
click at [119, 390] on div "Normal" at bounding box center [96, 385] width 51 height 19
type input "Normal"
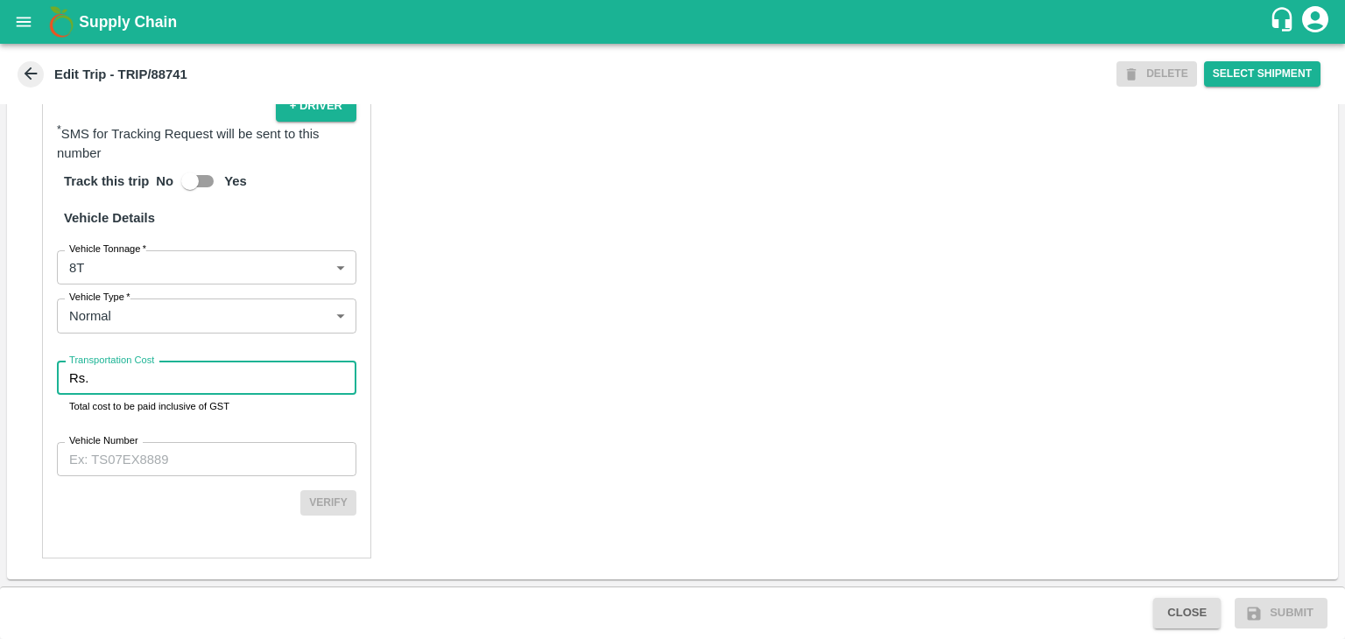
click at [173, 385] on input "Transportation Cost" at bounding box center [225, 378] width 261 height 33
type input "5205"
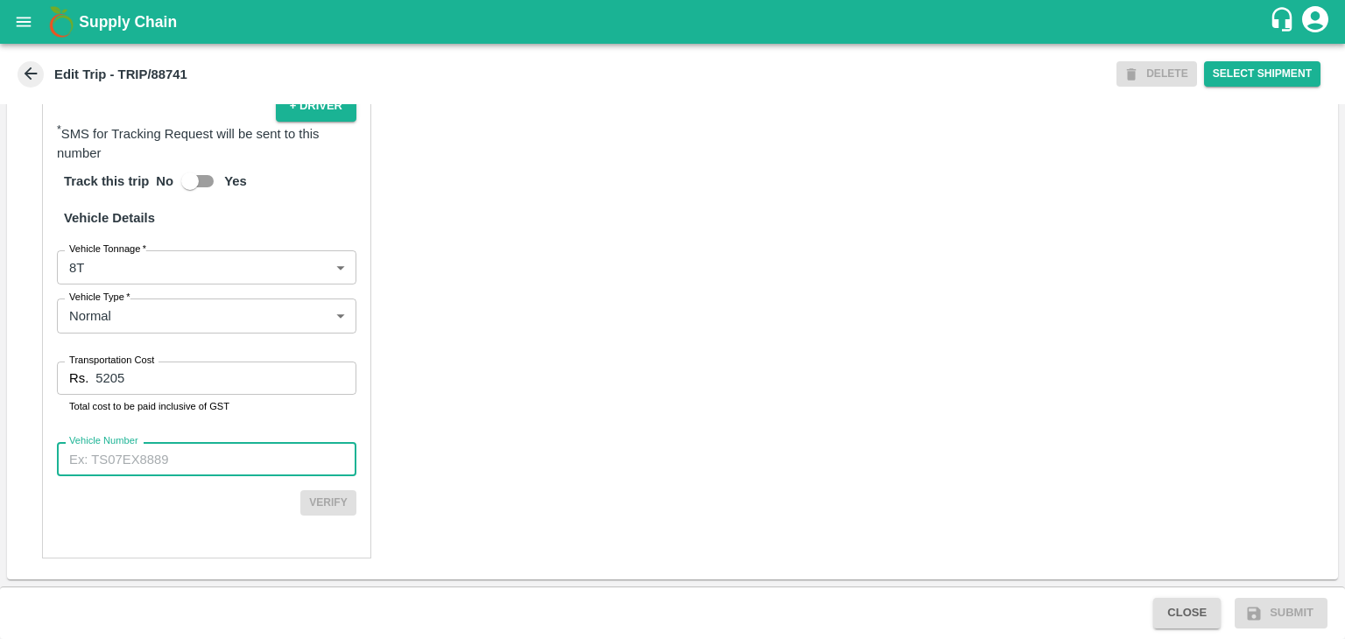
paste input "MH10Z3780"
type input "MH10Z3780"
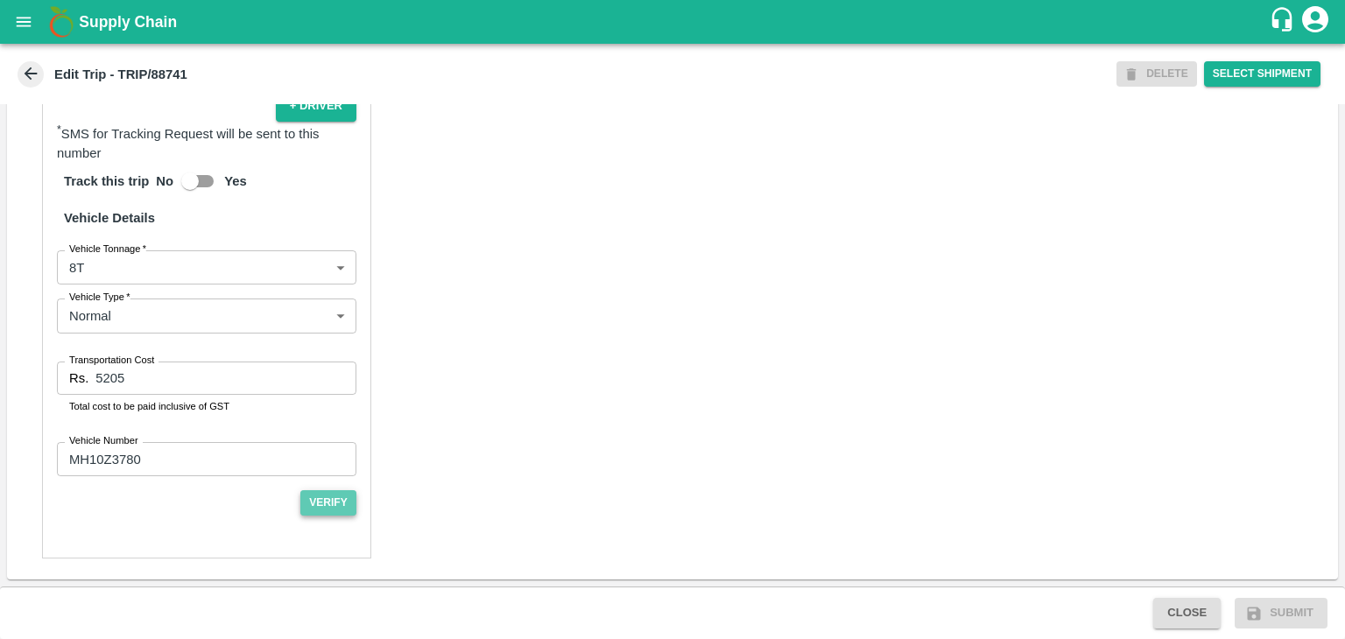
click at [305, 507] on button "Verify" at bounding box center [328, 502] width 56 height 25
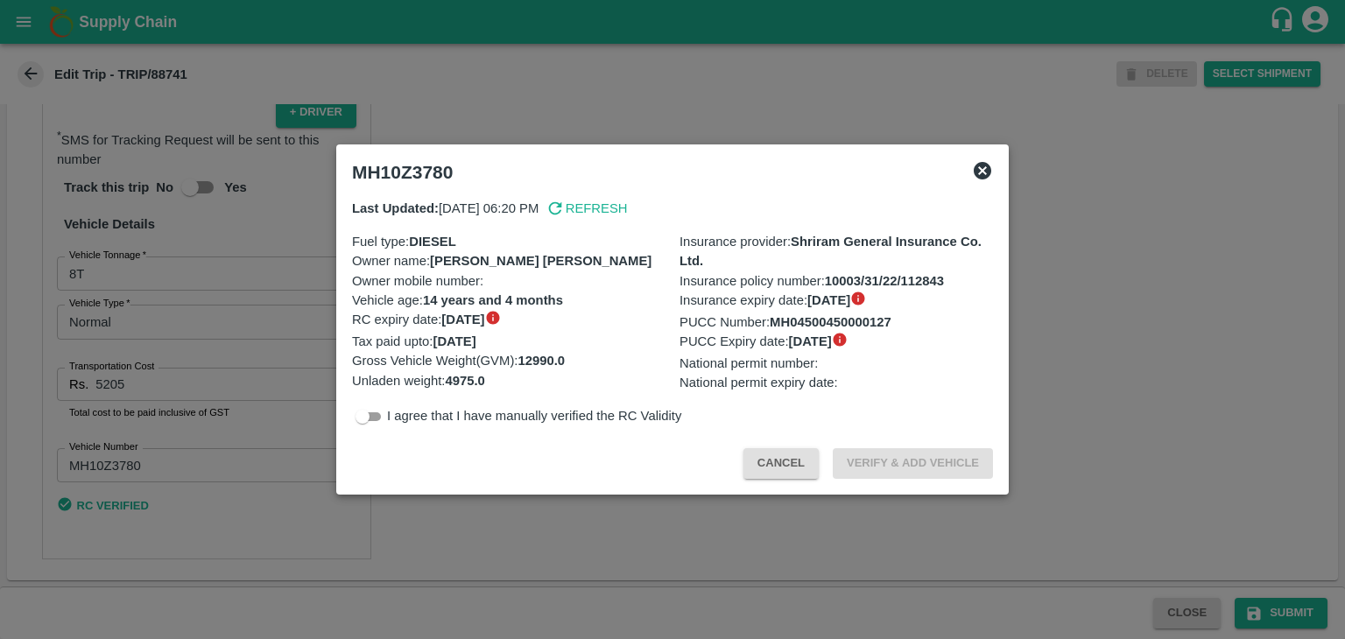
click at [1282, 610] on div at bounding box center [672, 319] width 1345 height 639
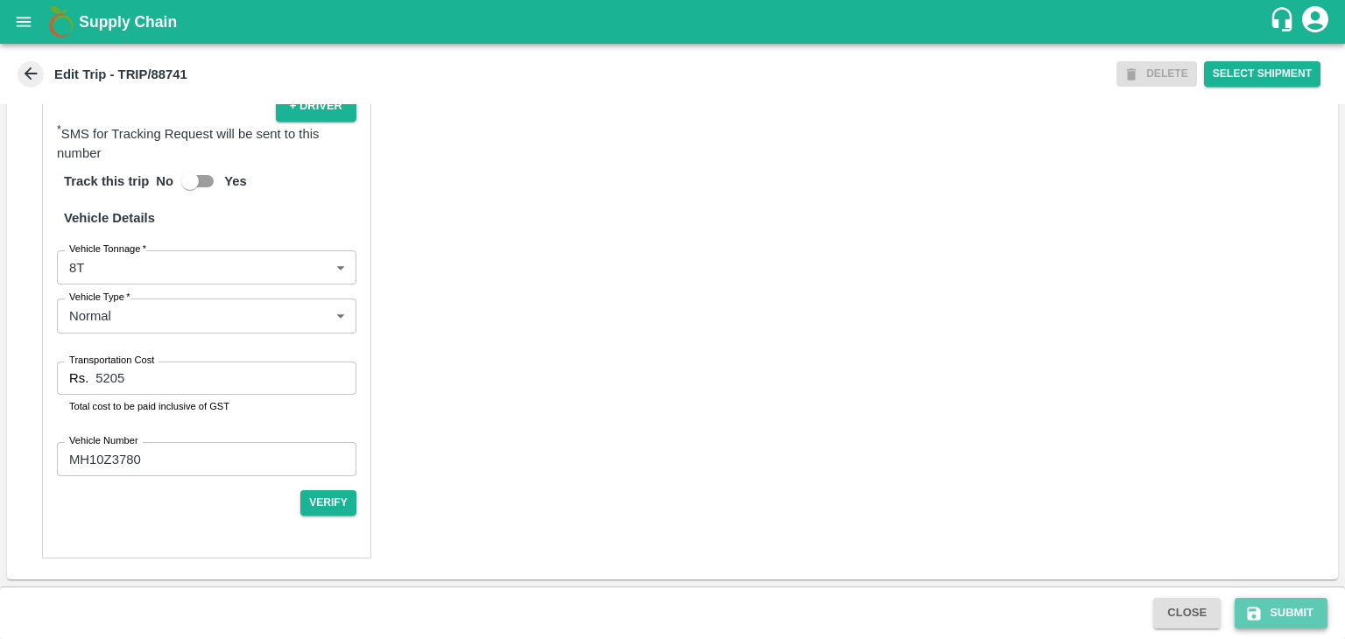
click at [1297, 614] on button "Submit" at bounding box center [1280, 613] width 93 height 31
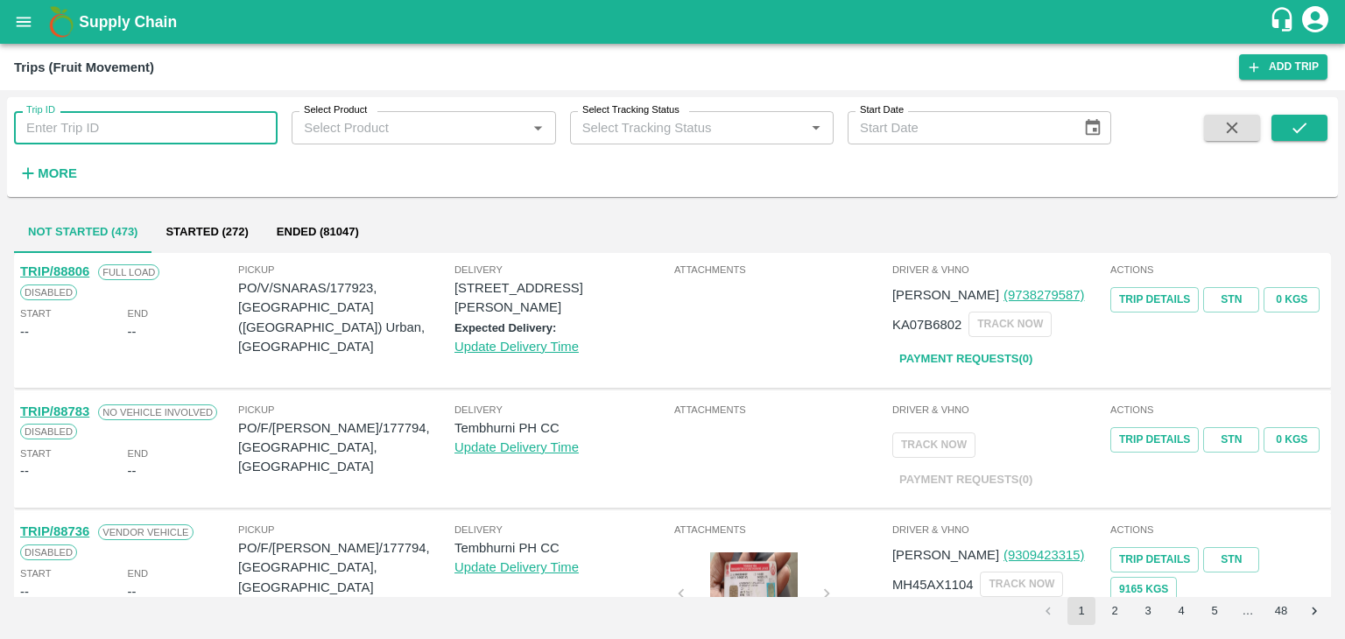
click at [129, 125] on input "Trip ID" at bounding box center [146, 127] width 264 height 33
type input "88772"
click at [1306, 127] on icon "submit" at bounding box center [1299, 127] width 19 height 19
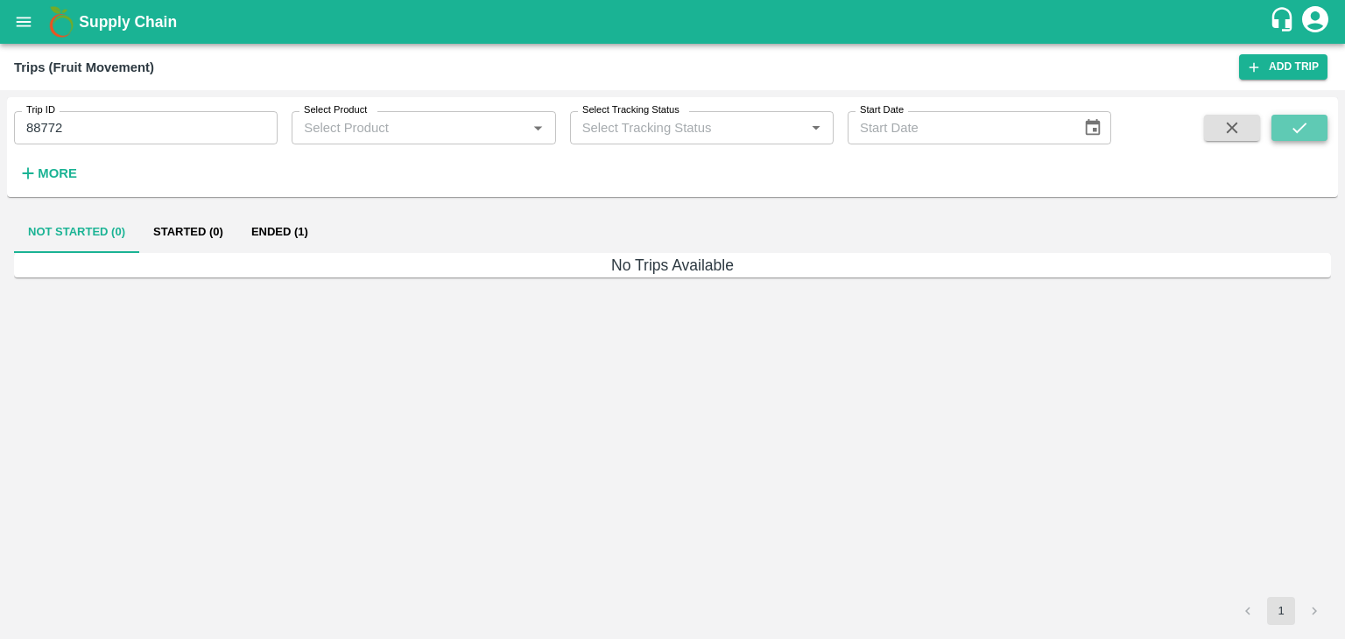
click at [1306, 127] on icon "submit" at bounding box center [1299, 127] width 19 height 19
click at [279, 229] on button "Ended (1)" at bounding box center [279, 232] width 85 height 42
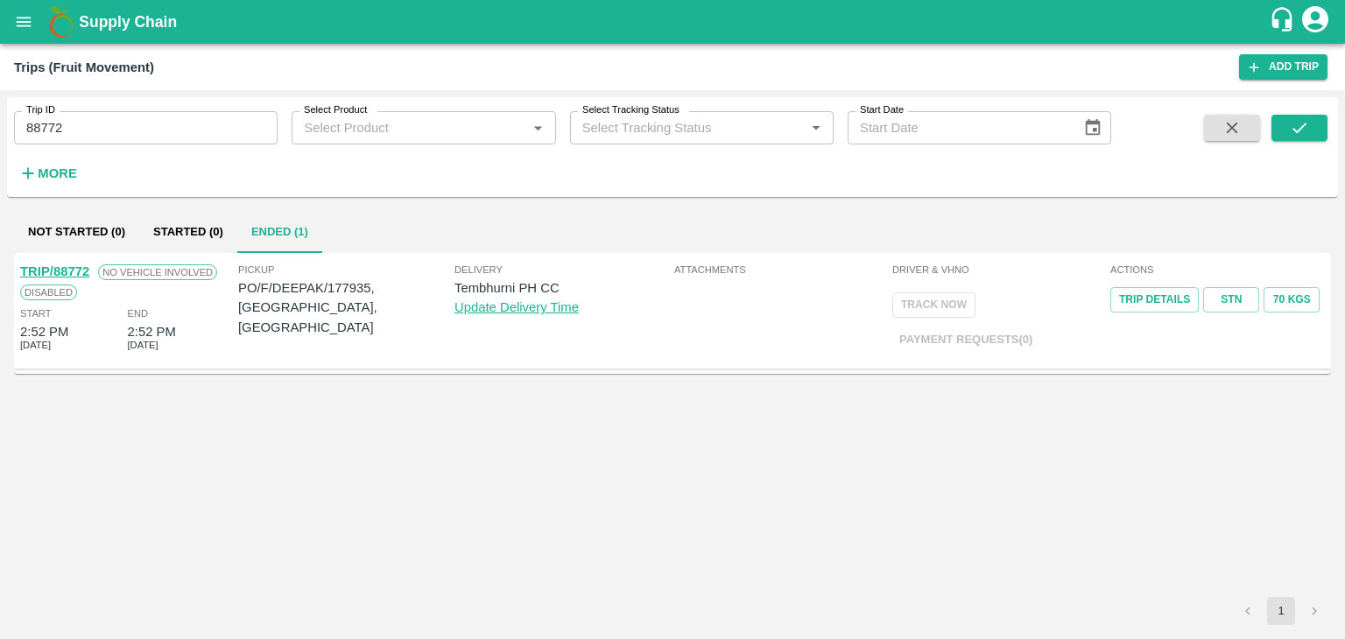
click at [57, 266] on link "TRIP/88772" at bounding box center [54, 271] width 69 height 14
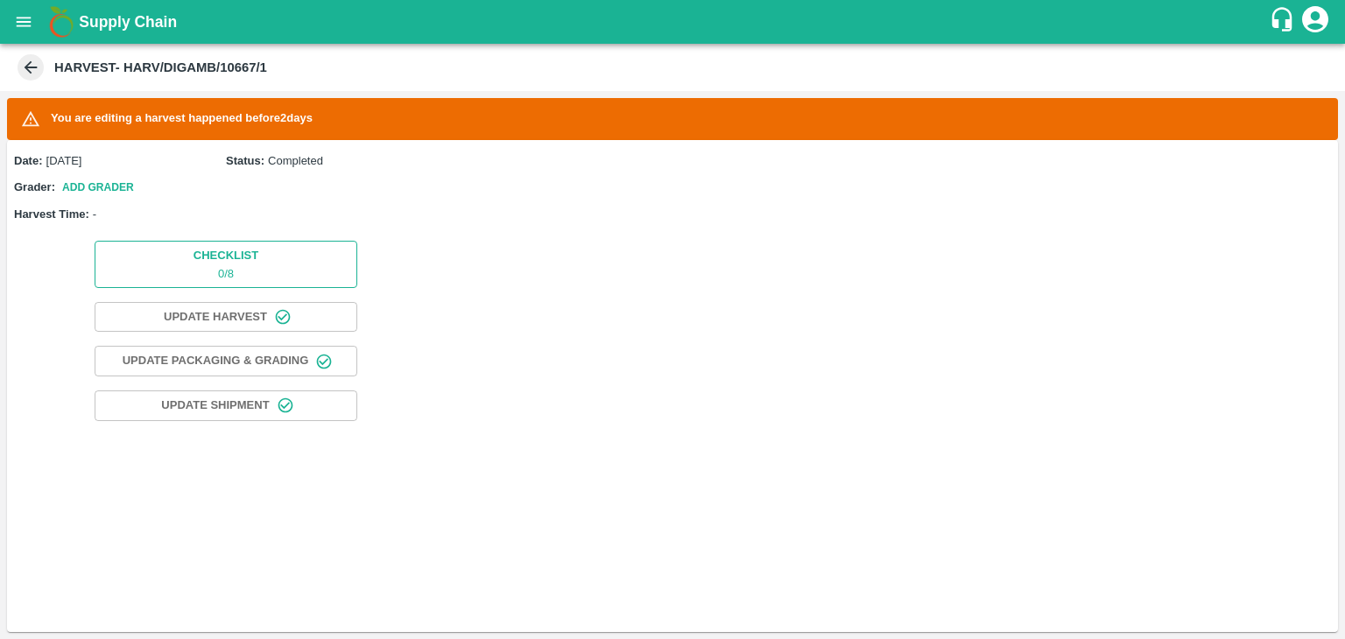
click at [215, 270] on p "0 / 8" at bounding box center [225, 274] width 65 height 17
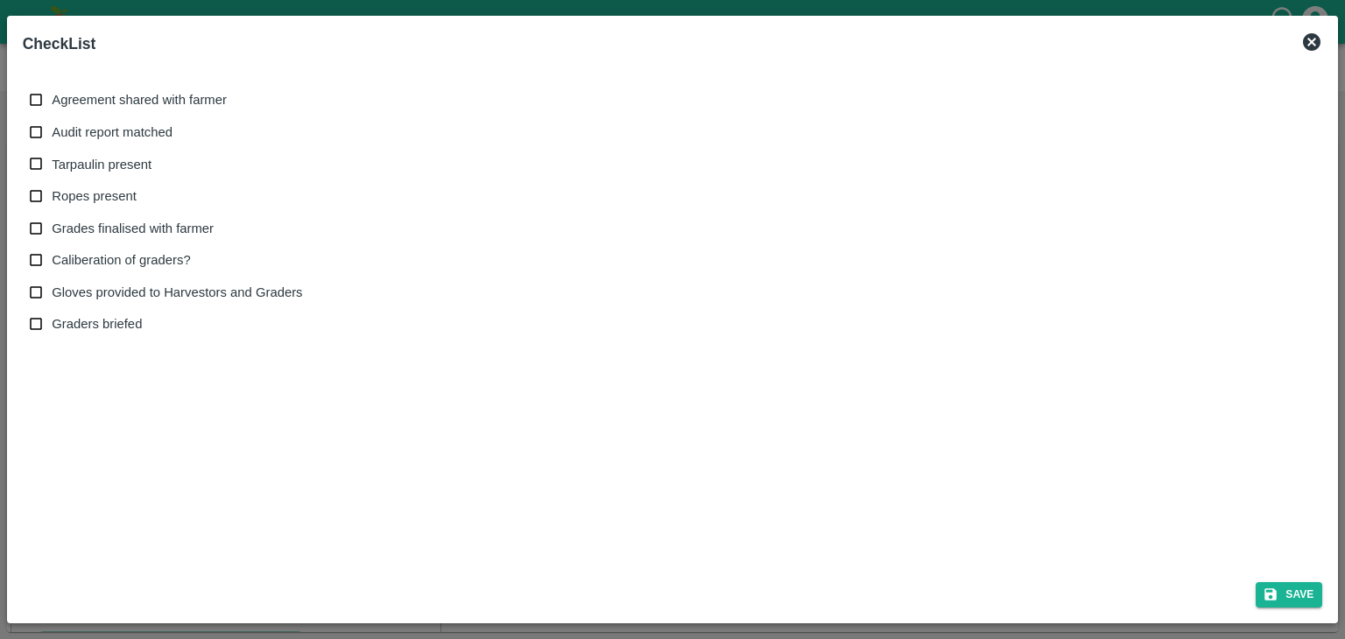
click at [109, 94] on span "Agreement shared with farmer" at bounding box center [139, 99] width 175 height 19
click at [53, 94] on input "Agreement shared with farmer" at bounding box center [36, 100] width 32 height 32
checkbox input "true"
click at [112, 132] on span "Audit report matched" at bounding box center [112, 132] width 121 height 19
click at [53, 132] on input "Audit report matched" at bounding box center [36, 132] width 32 height 32
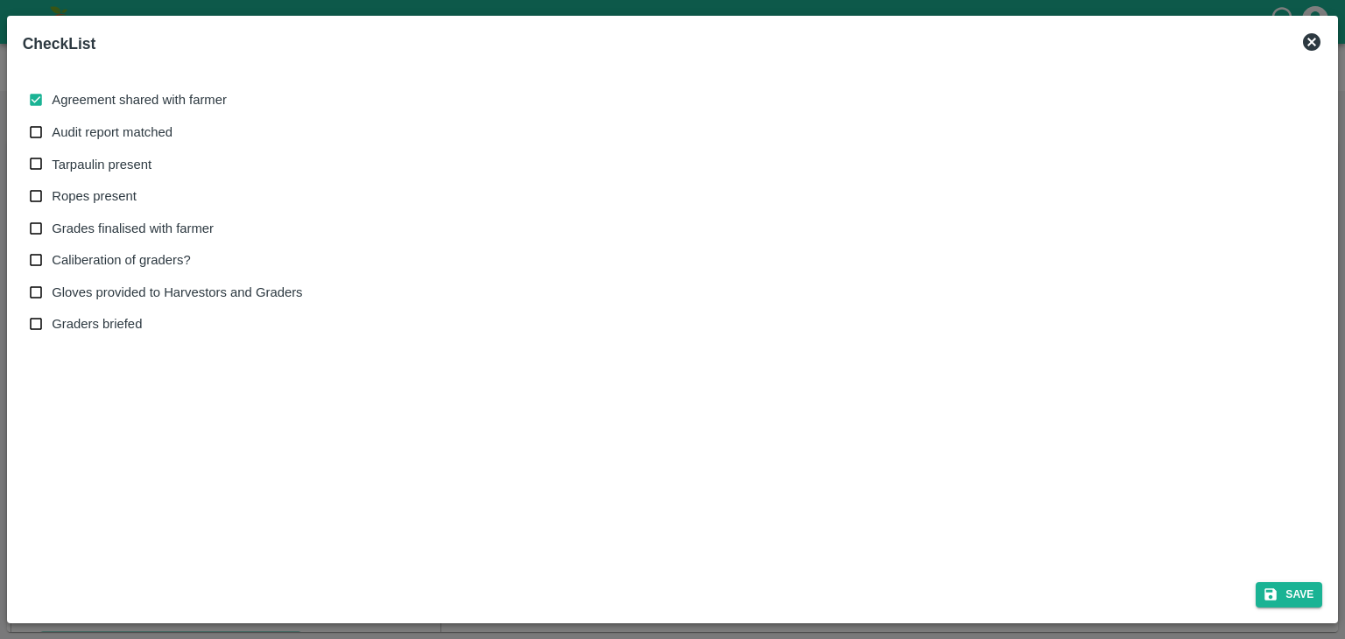
checkbox input "true"
click at [102, 161] on span "Tarpaulin present" at bounding box center [102, 164] width 100 height 19
click at [53, 161] on input "Tarpaulin present" at bounding box center [36, 164] width 32 height 32
checkbox input "true"
drag, startPoint x: 91, startPoint y: 199, endPoint x: 105, endPoint y: 228, distance: 32.9
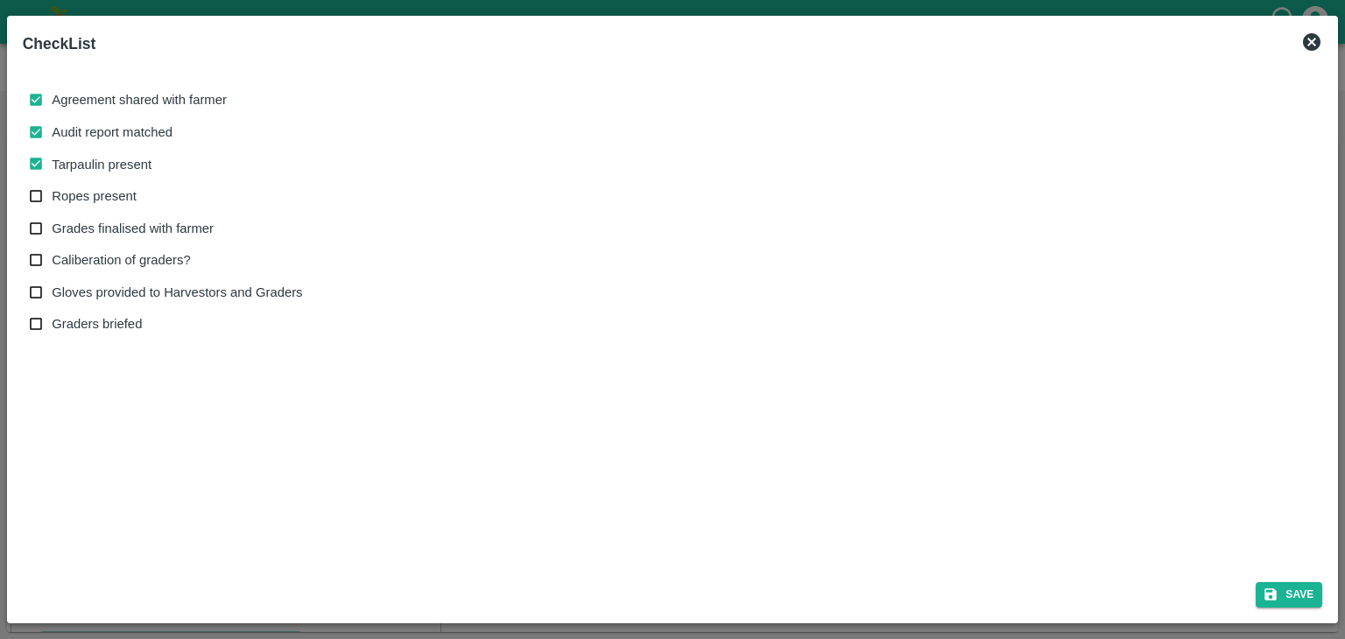
click at [105, 228] on div "Agreement shared with farmer Audit report matched Tarpaulin present Ropes prese…" at bounding box center [173, 212] width 287 height 256
click at [105, 228] on span "Grades finalised with farmer" at bounding box center [133, 228] width 162 height 19
click at [53, 228] on input "Grades finalised with farmer" at bounding box center [36, 229] width 32 height 32
checkbox input "true"
click at [93, 188] on span "Ropes present" at bounding box center [94, 195] width 85 height 19
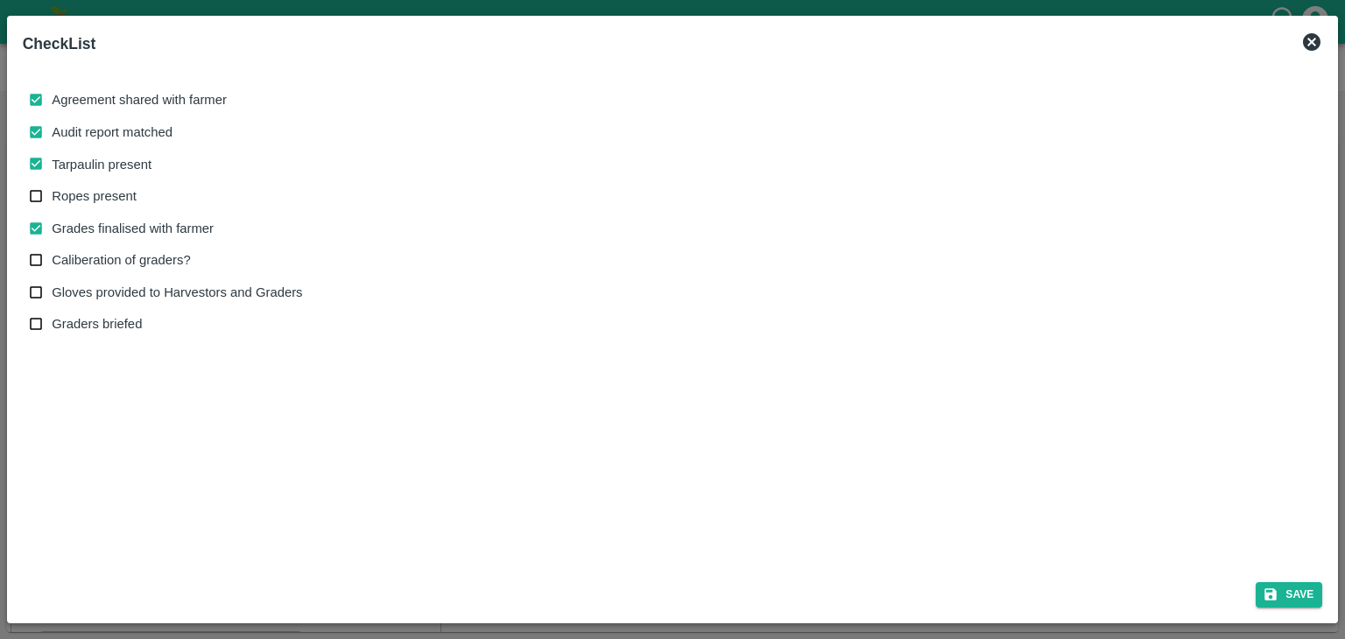
click at [53, 188] on input "Ropes present" at bounding box center [36, 196] width 32 height 32
checkbox input "true"
click at [142, 258] on span "Caliberation of graders?" at bounding box center [121, 259] width 138 height 19
click at [53, 258] on input "Caliberation of graders?" at bounding box center [36, 260] width 32 height 32
checkbox input "true"
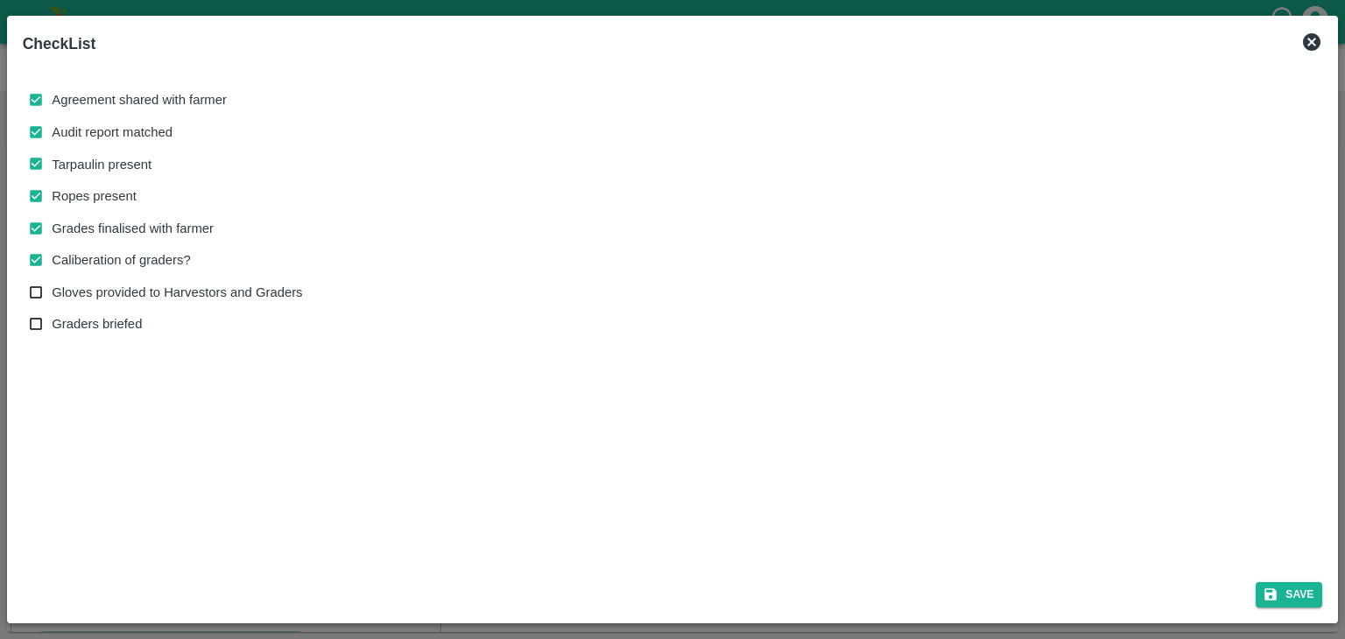
click at [159, 286] on span "Gloves provided to Harvestors and Graders" at bounding box center [177, 292] width 250 height 19
click at [53, 286] on input "Gloves provided to Harvestors and Graders" at bounding box center [36, 293] width 32 height 32
checkbox input "true"
click at [1295, 593] on button "Save" at bounding box center [1288, 594] width 67 height 25
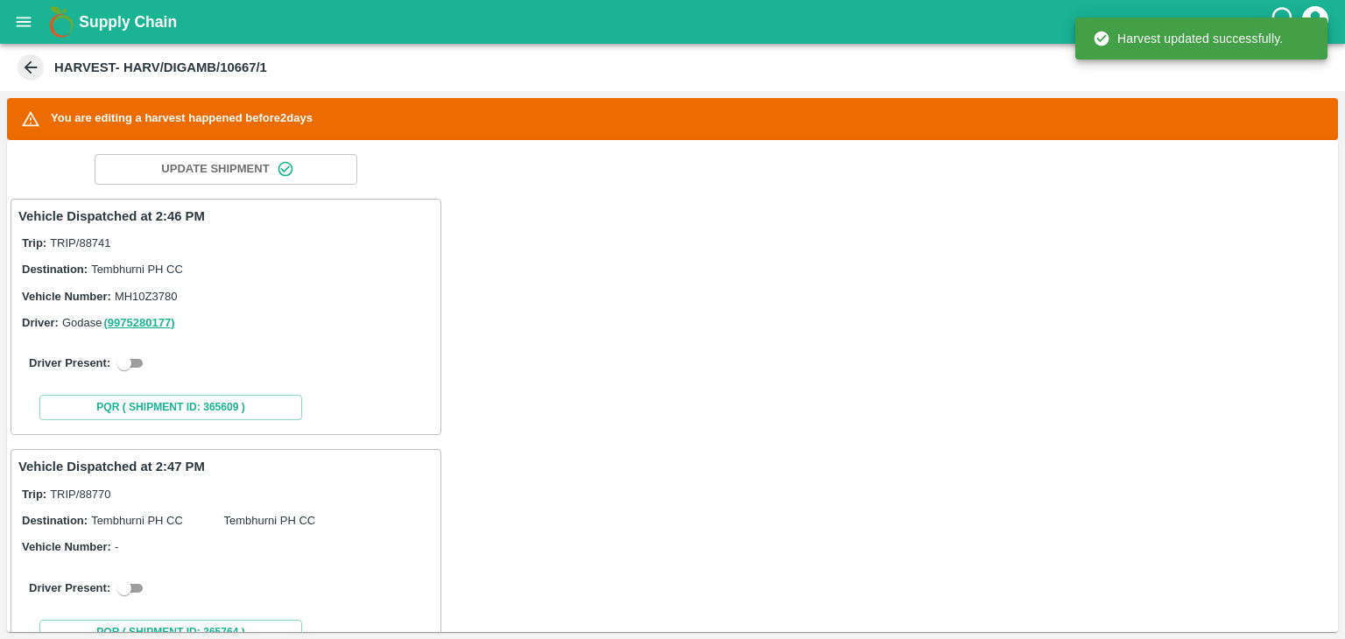
scroll to position [245, 0]
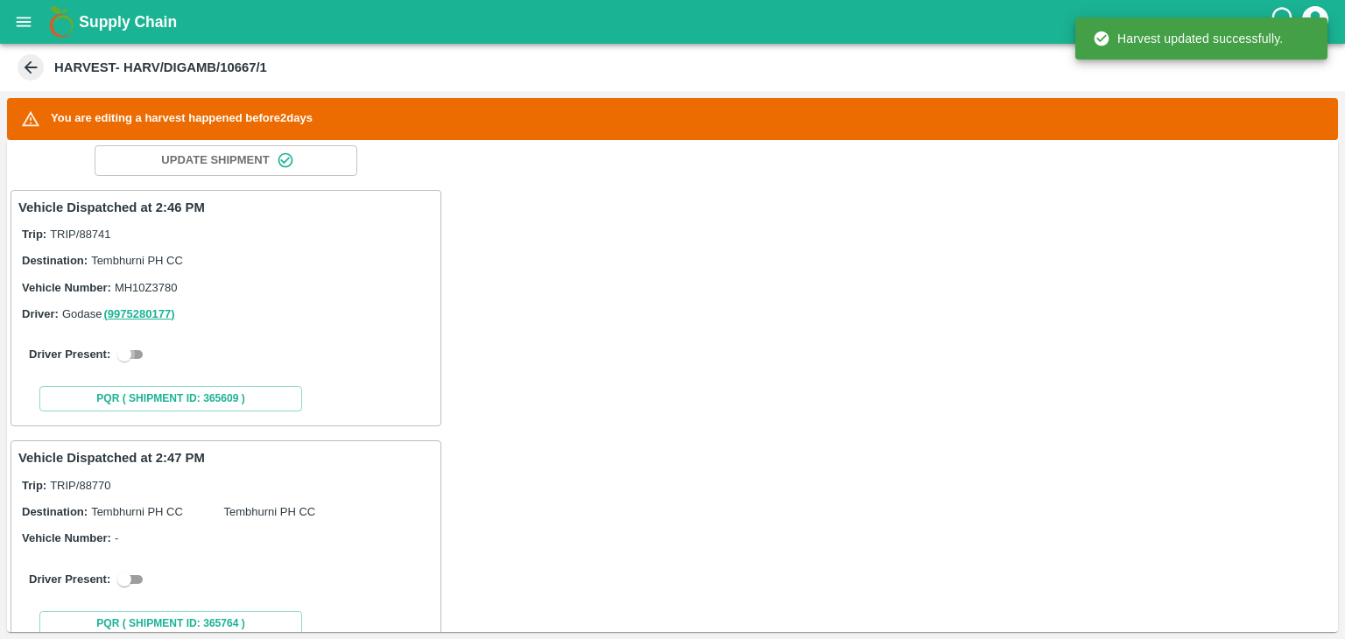
click at [141, 350] on input "checkbox" at bounding box center [124, 354] width 63 height 21
checkbox input "true"
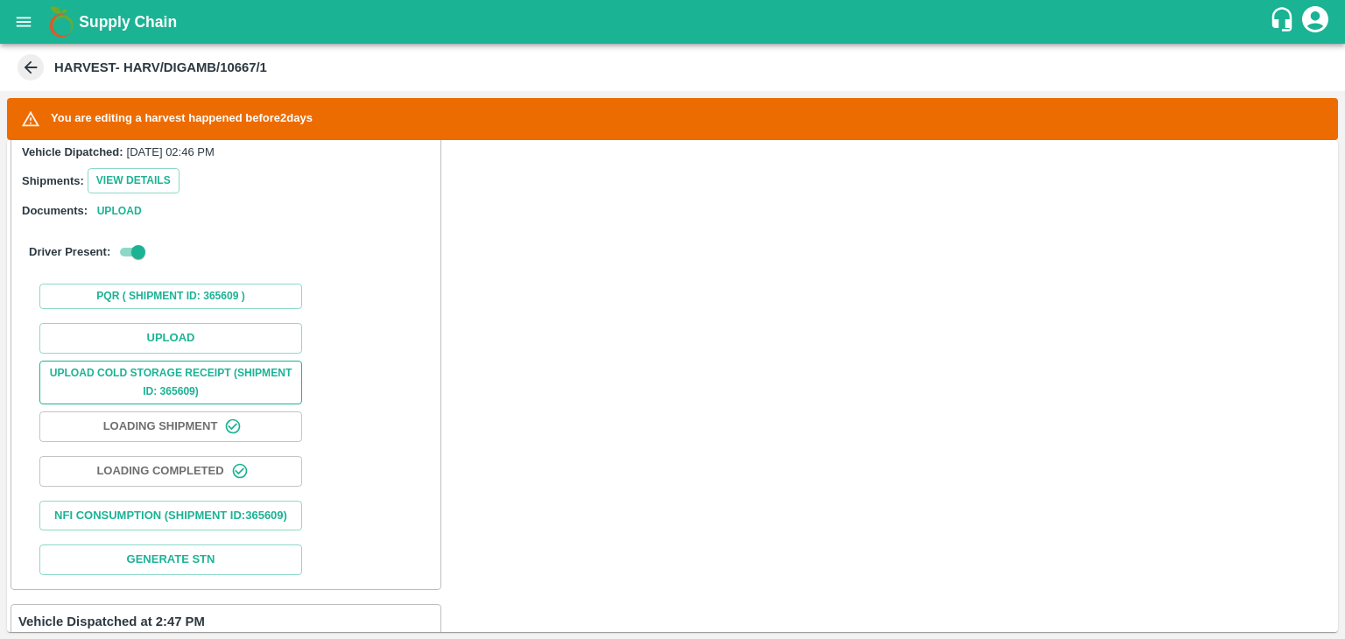
scroll to position [489, 0]
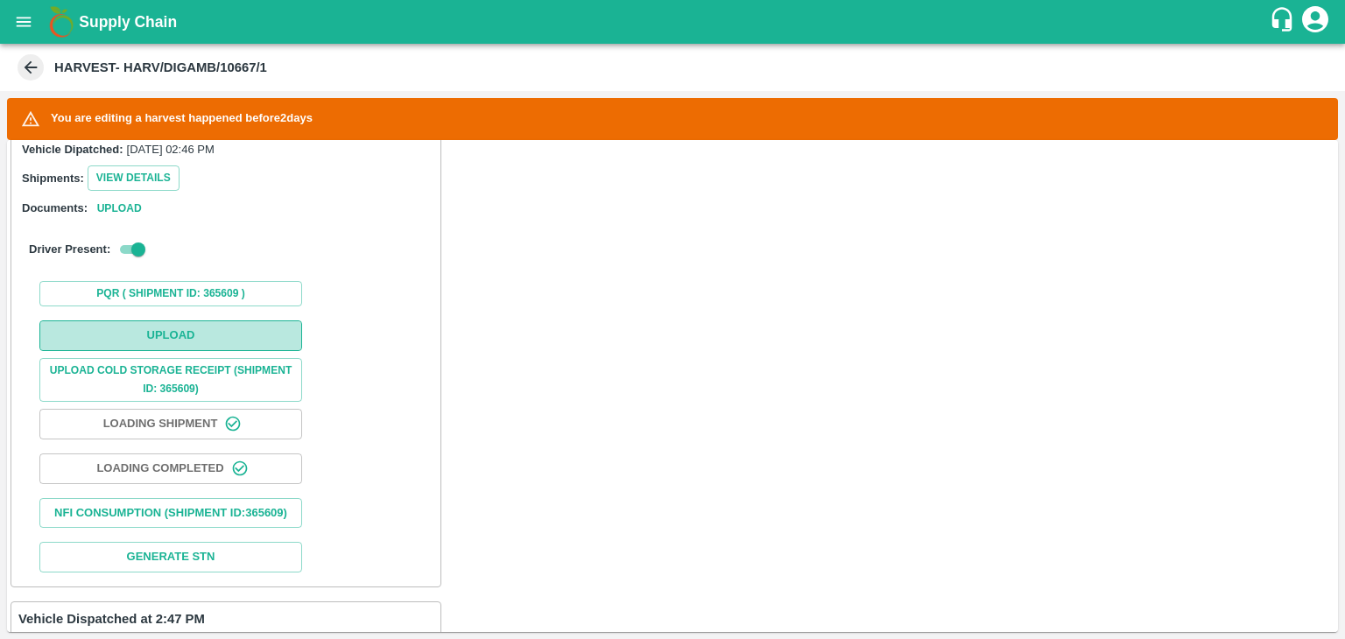
click at [175, 329] on button "Upload" at bounding box center [170, 335] width 263 height 31
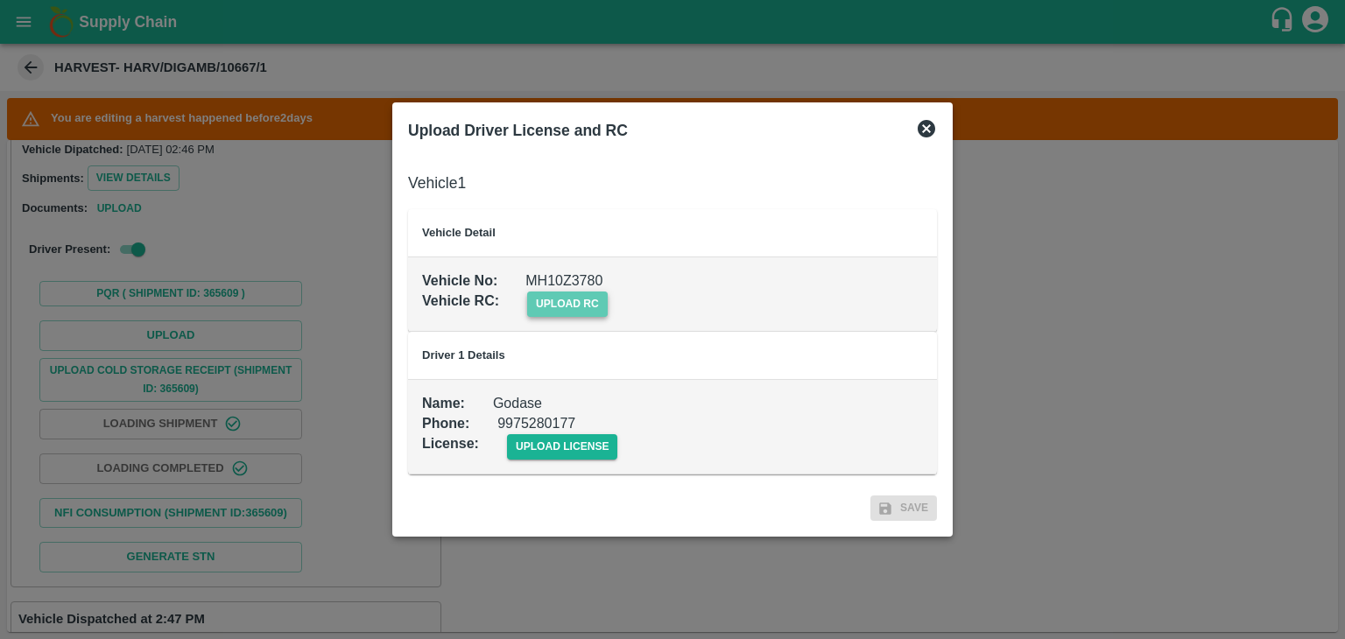
click at [592, 311] on span "upload rc" at bounding box center [567, 304] width 81 height 25
click at [0, 0] on input "upload rc" at bounding box center [0, 0] width 0 height 0
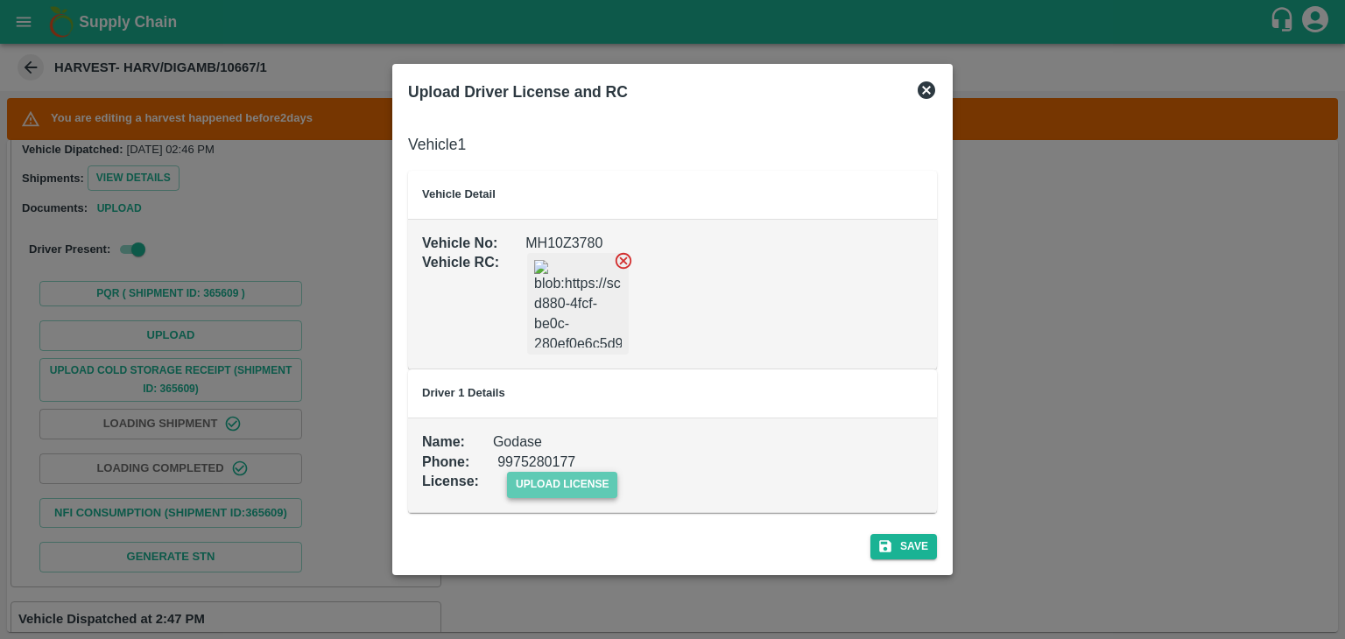
click at [587, 488] on span "upload license" at bounding box center [562, 484] width 111 height 25
click at [0, 0] on input "upload license" at bounding box center [0, 0] width 0 height 0
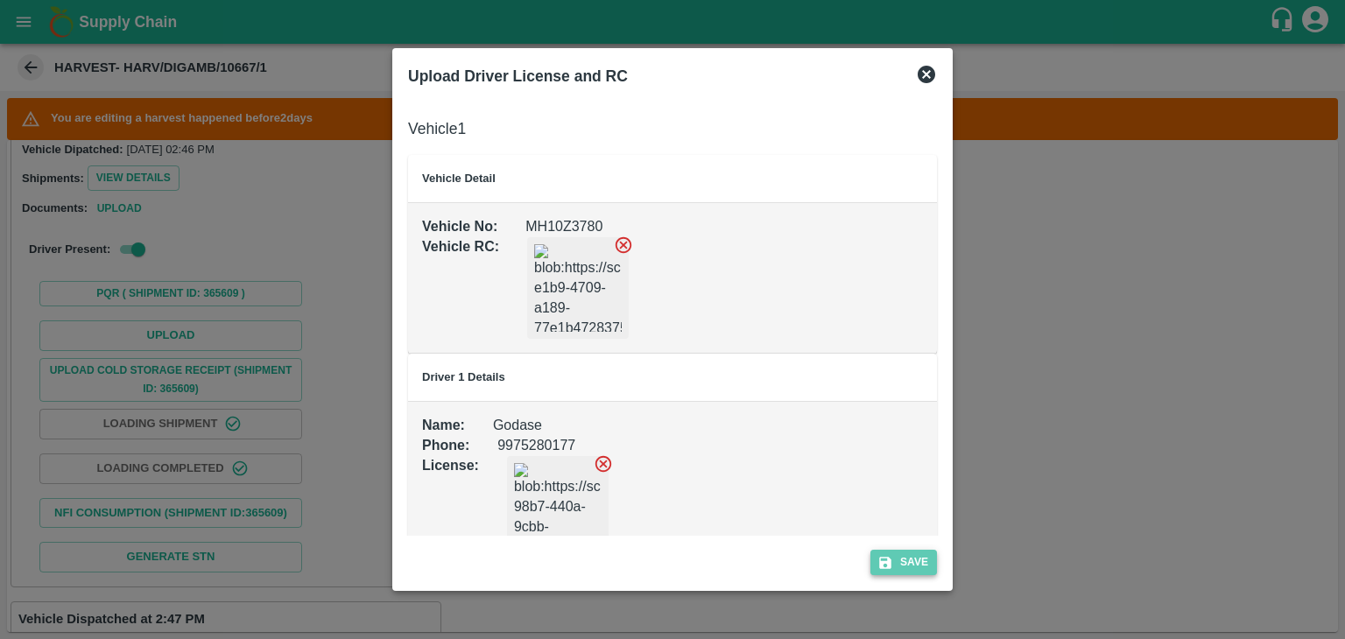
click at [903, 552] on button "Save" at bounding box center [903, 562] width 67 height 25
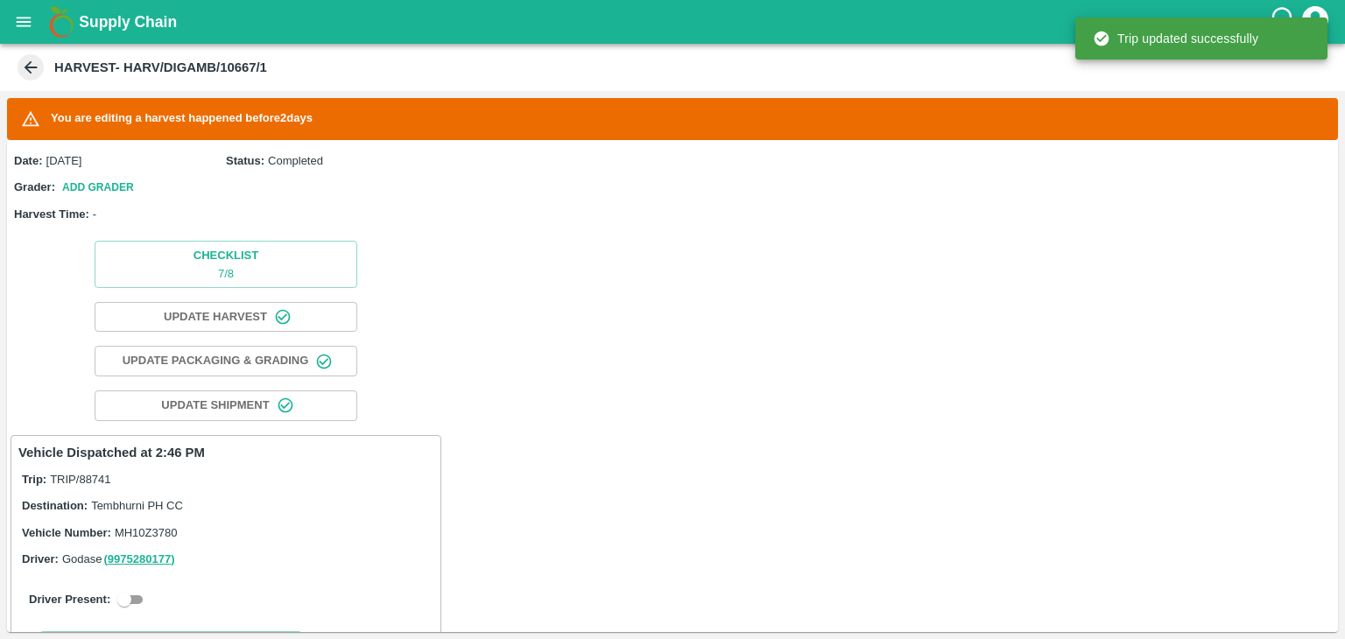
scroll to position [333, 0]
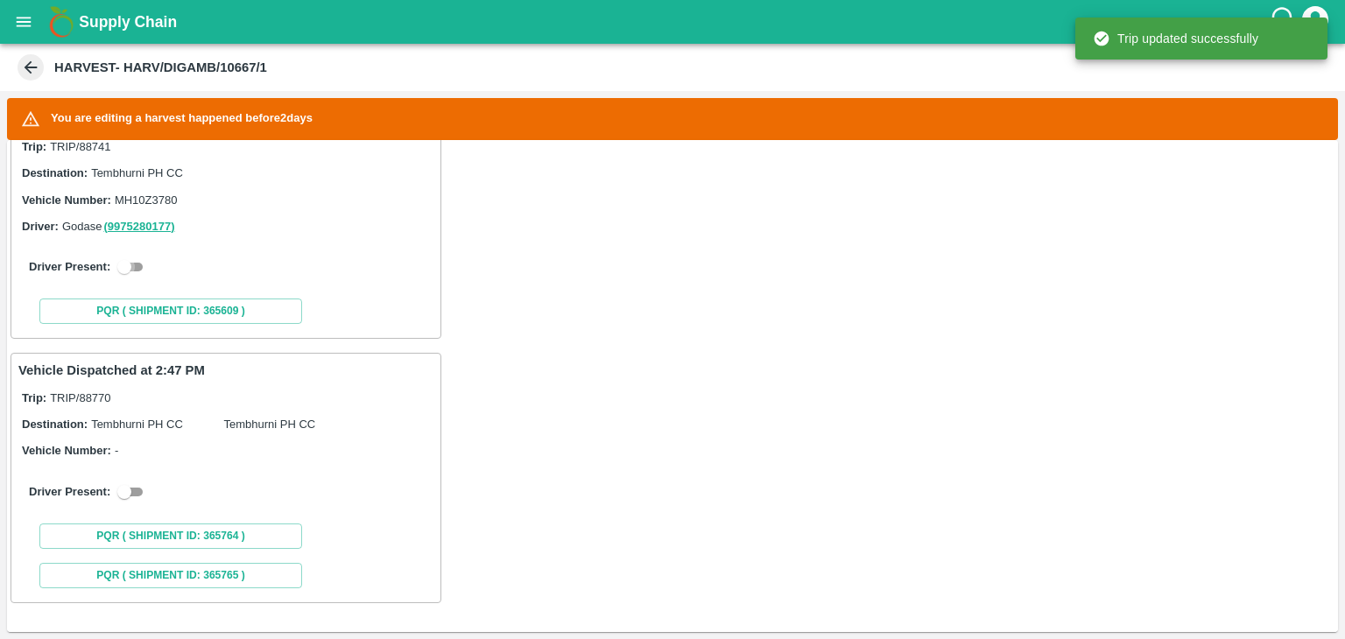
click at [133, 260] on input "checkbox" at bounding box center [124, 266] width 63 height 21
checkbox input "true"
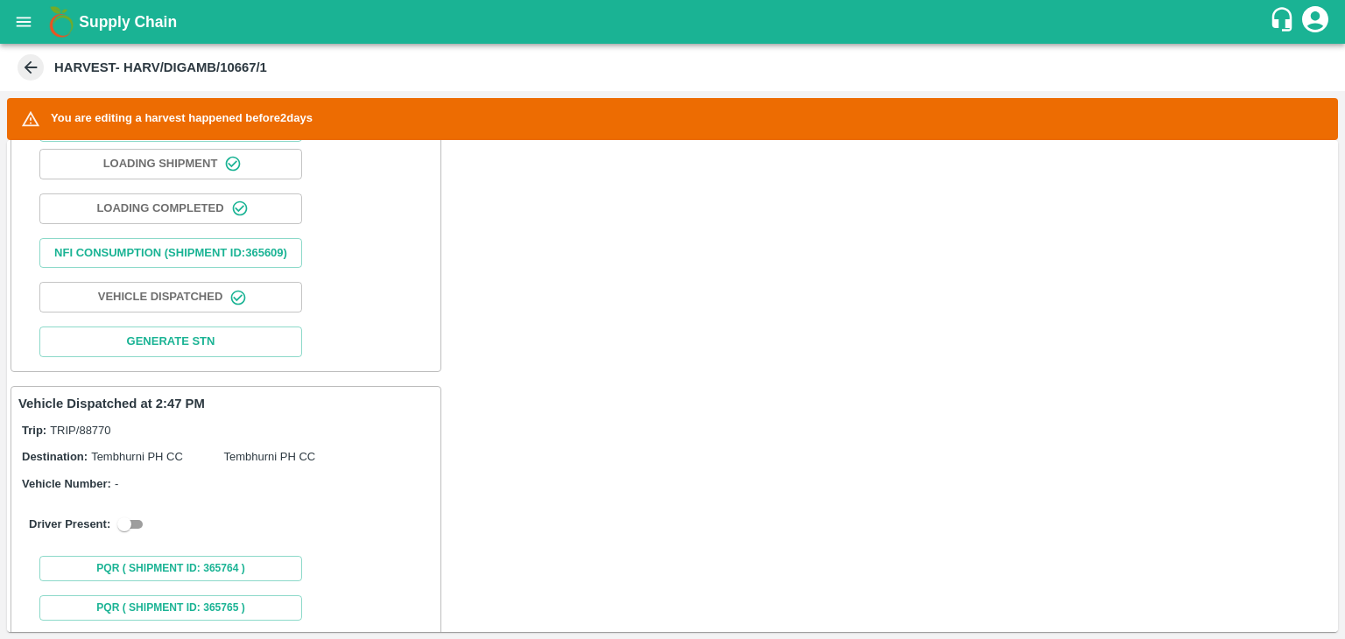
scroll to position [770, 0]
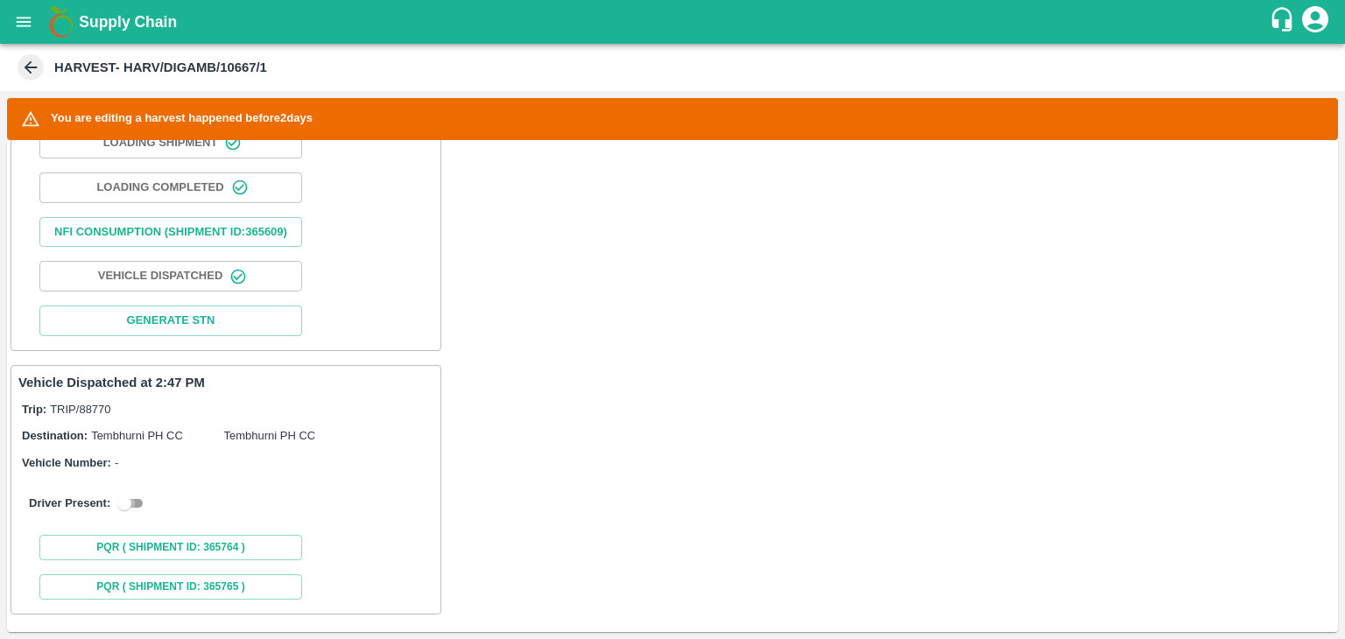
click at [141, 514] on input "checkbox" at bounding box center [124, 503] width 63 height 21
checkbox input "true"
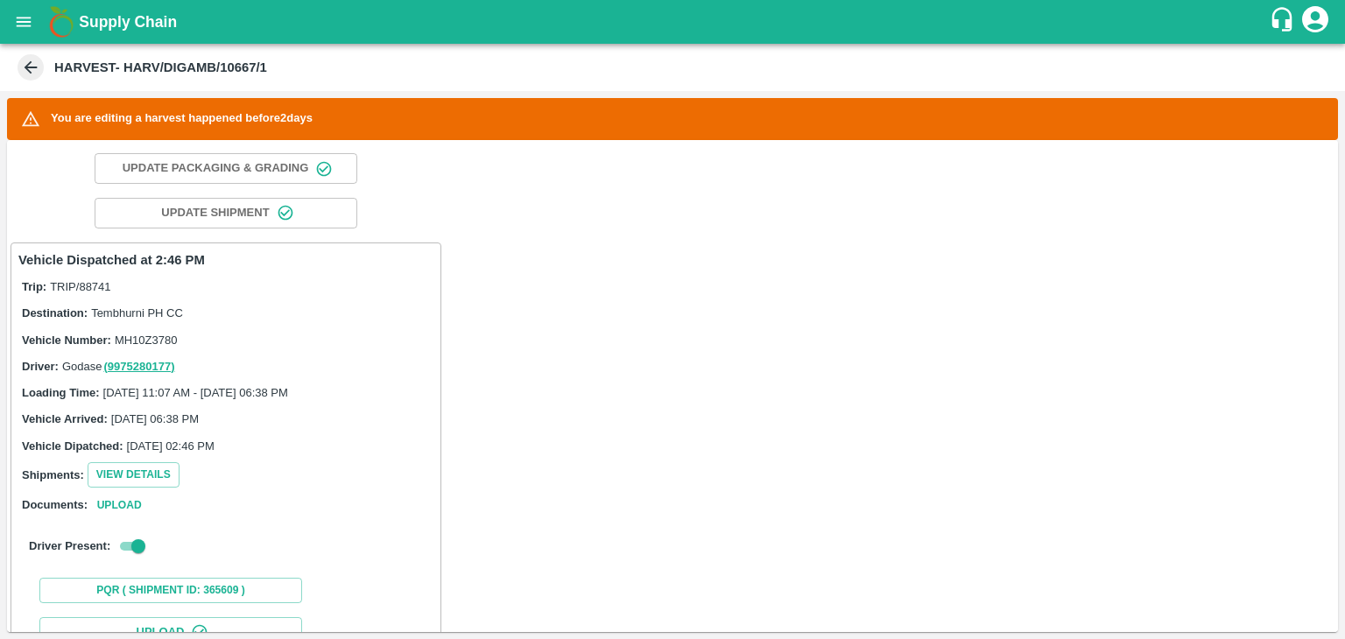
scroll to position [0, 0]
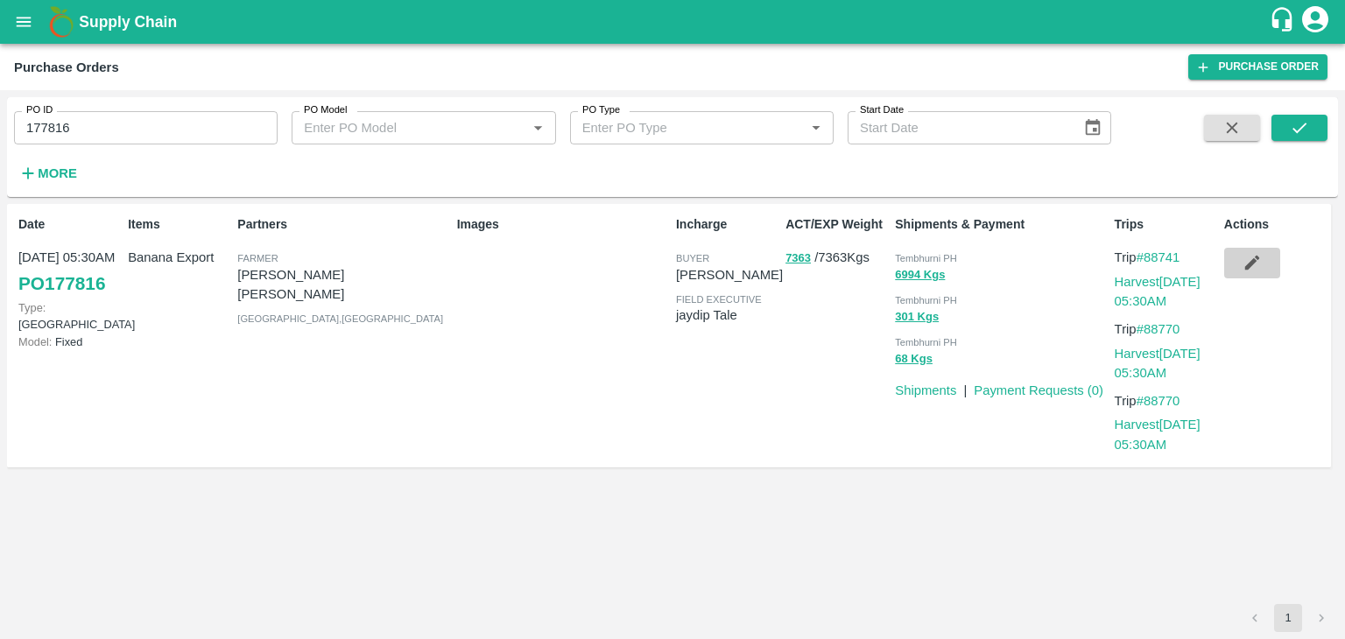
click at [1257, 265] on icon "button" at bounding box center [1251, 262] width 19 height 19
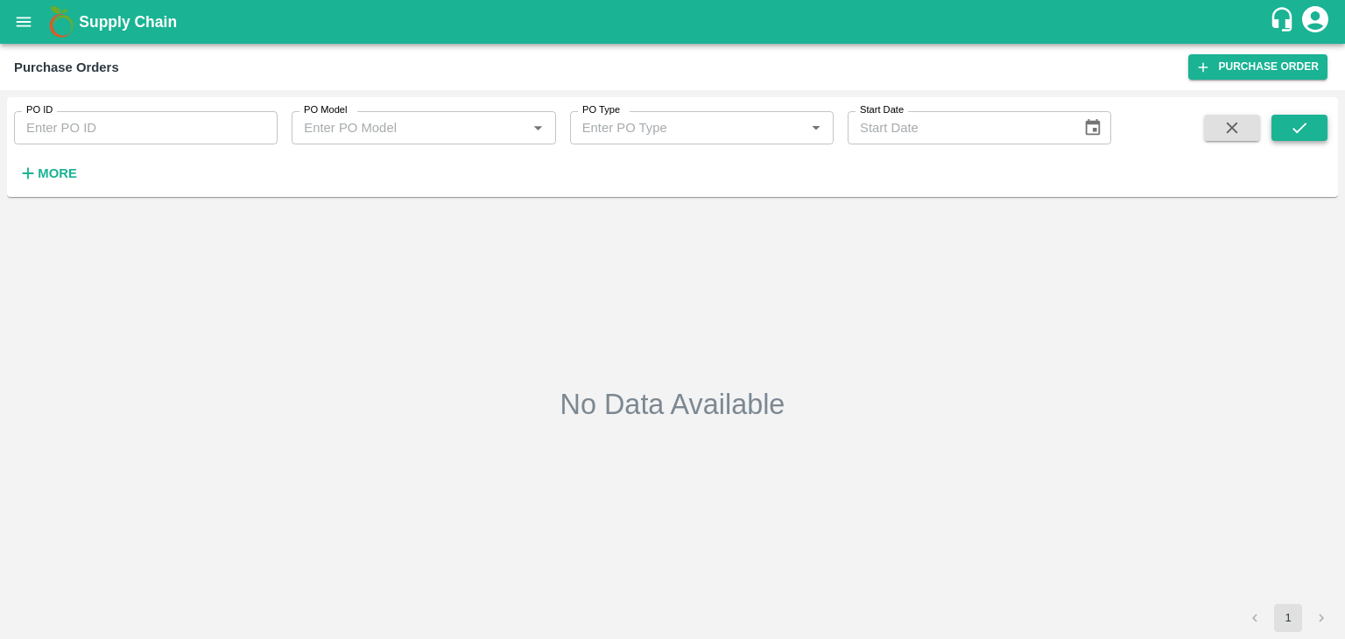
click at [1304, 116] on button "submit" at bounding box center [1299, 128] width 56 height 26
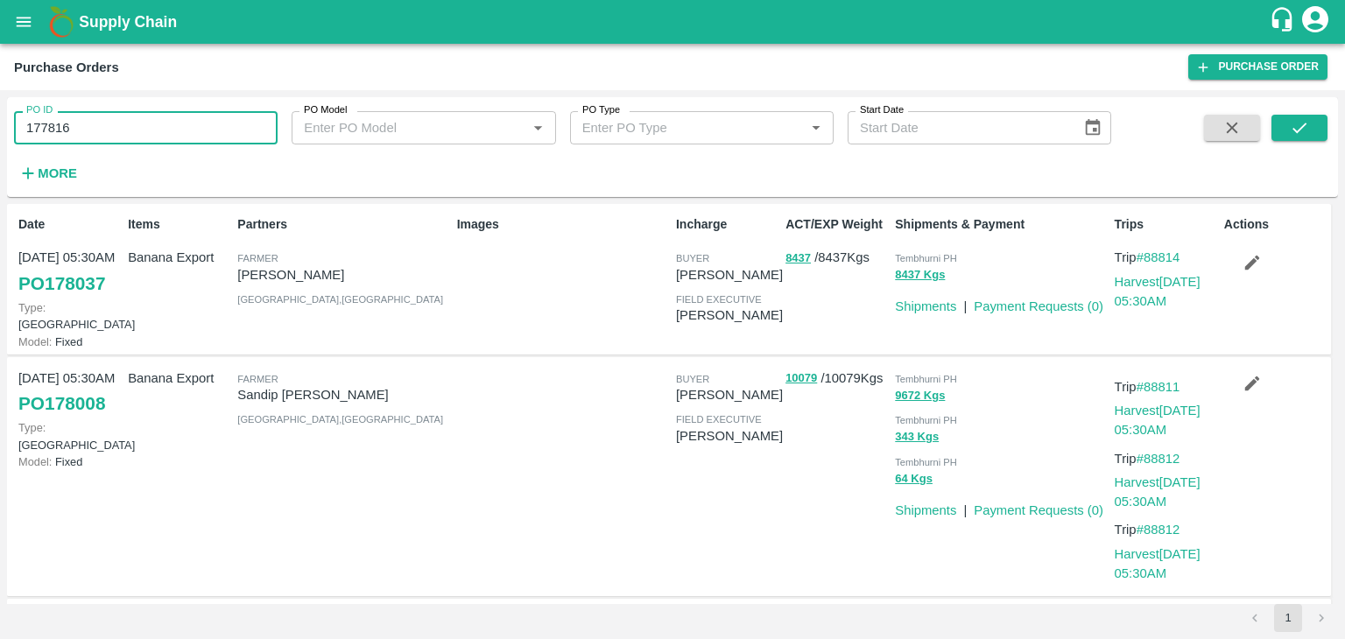
click at [121, 129] on input "177816" at bounding box center [146, 127] width 264 height 33
paste input "text"
type input "177935"
click at [1320, 131] on button "submit" at bounding box center [1299, 128] width 56 height 26
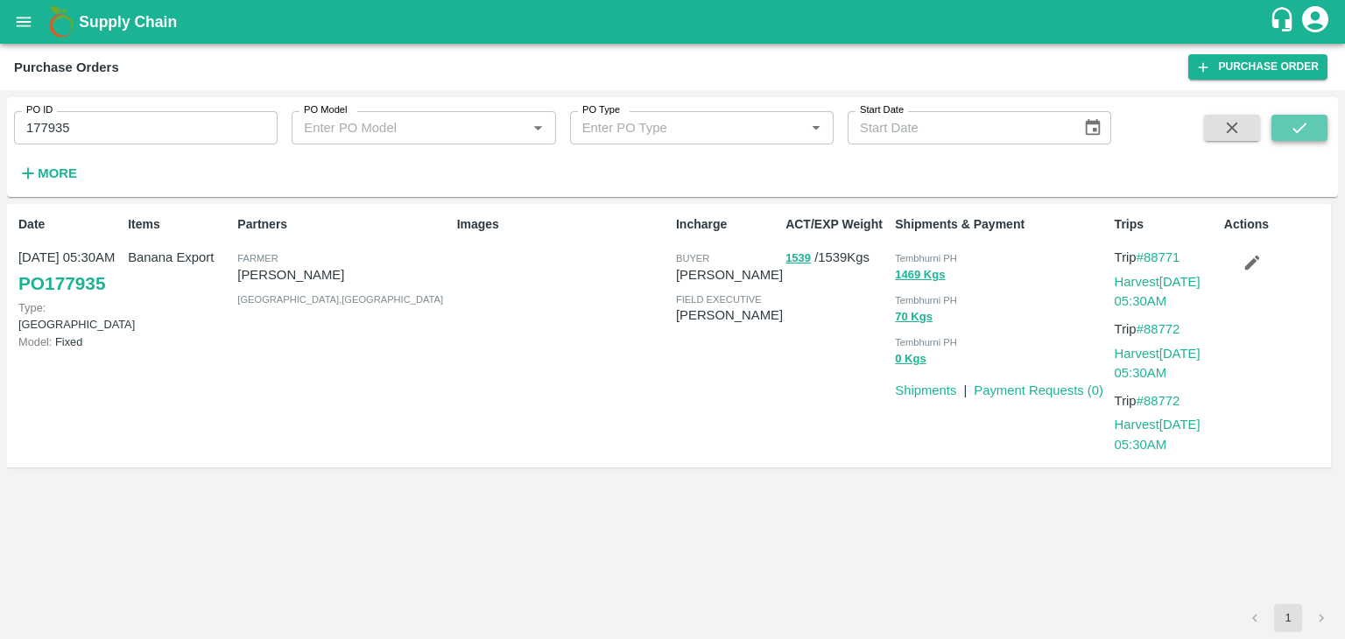
click at [1282, 133] on button "submit" at bounding box center [1299, 128] width 56 height 26
click at [1178, 276] on link "Harvest 21 Sep, 05:30AM" at bounding box center [1157, 291] width 86 height 33
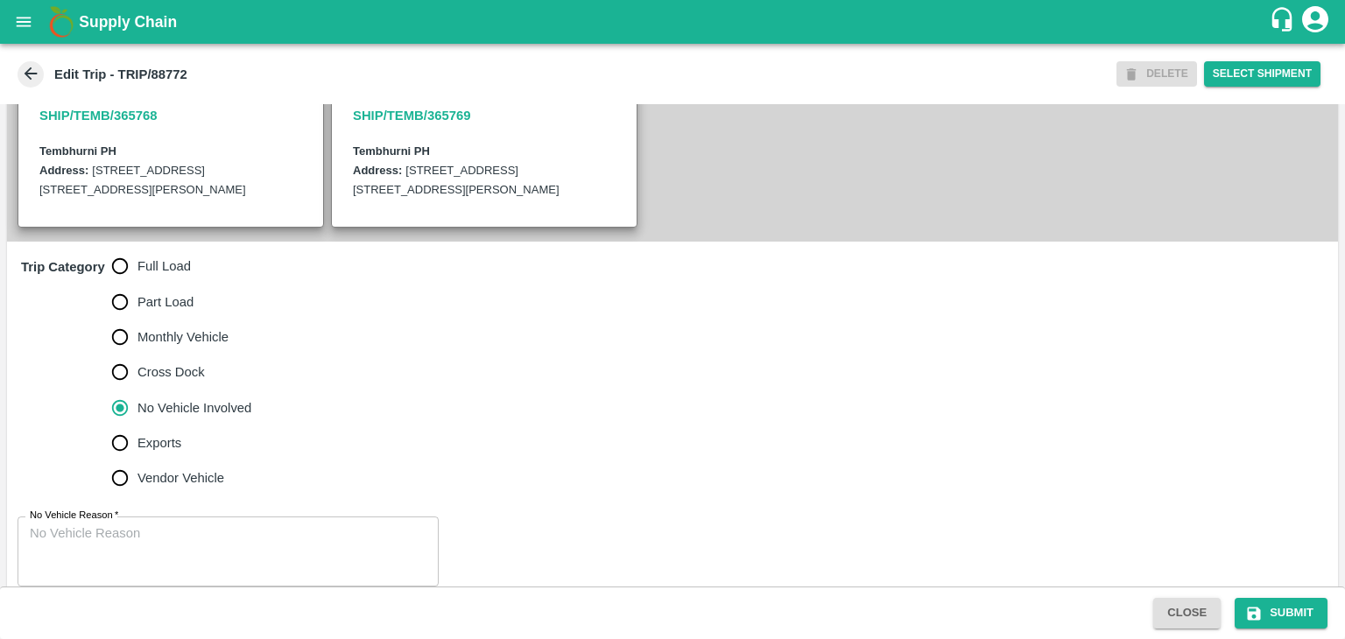
scroll to position [411, 0]
click at [149, 274] on span "Full Load" at bounding box center [163, 264] width 53 height 19
click at [137, 278] on input "Full Load" at bounding box center [119, 264] width 35 height 35
radio input "true"
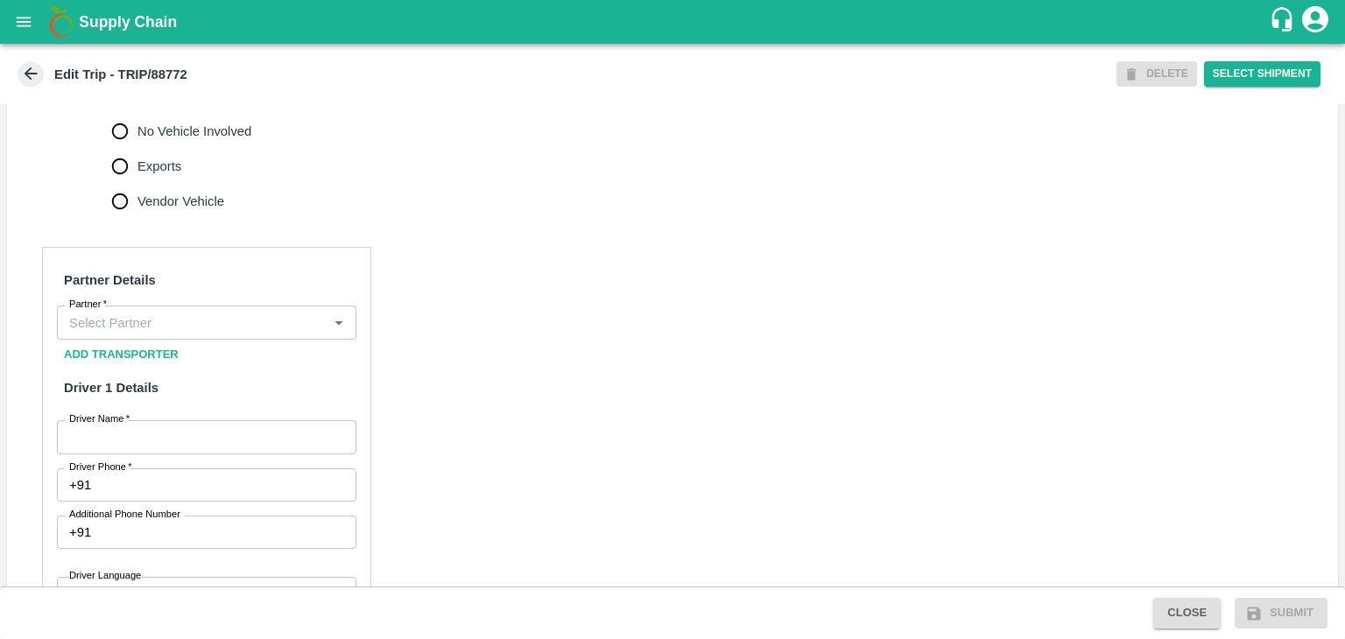
scroll to position [697, 0]
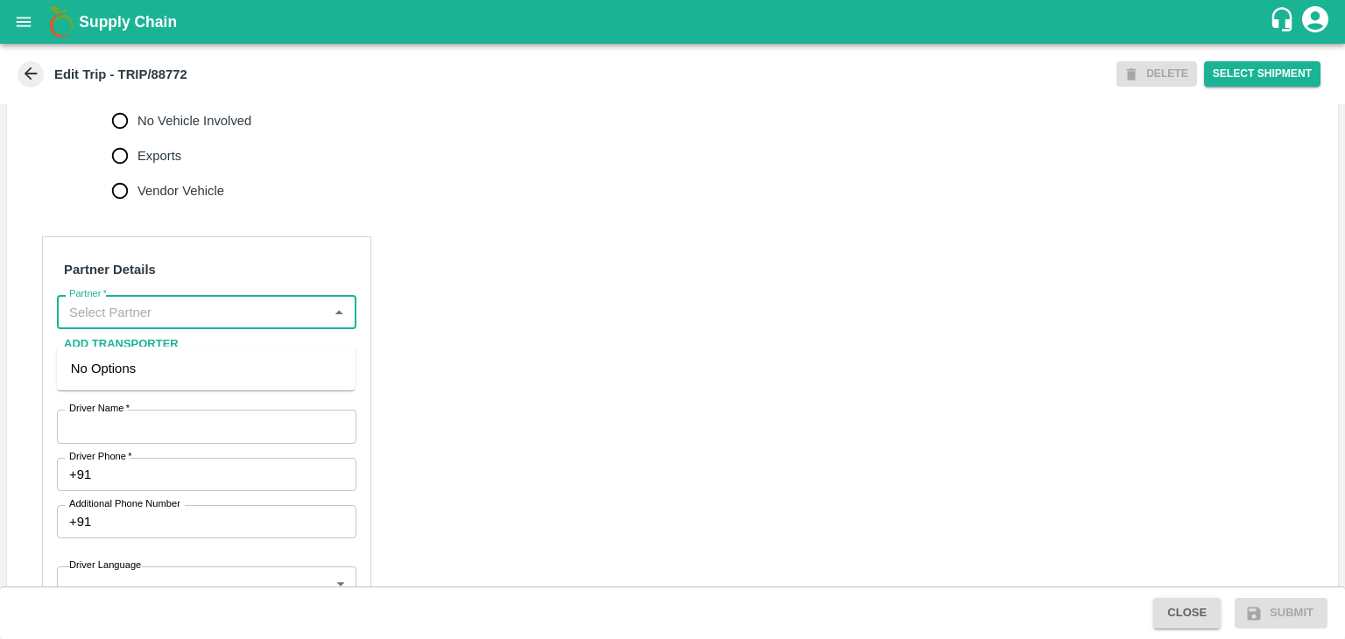
click at [178, 323] on input "Partner   *" at bounding box center [192, 311] width 260 height 23
click at [189, 323] on input "Partner   *" at bounding box center [192, 311] width 260 height 23
click at [170, 374] on div "[PERSON_NAME] ( [PERSON_NAME] Transport )-[GEOGRAPHIC_DATA], Pune-9860466997(Tr…" at bounding box center [206, 388] width 271 height 59
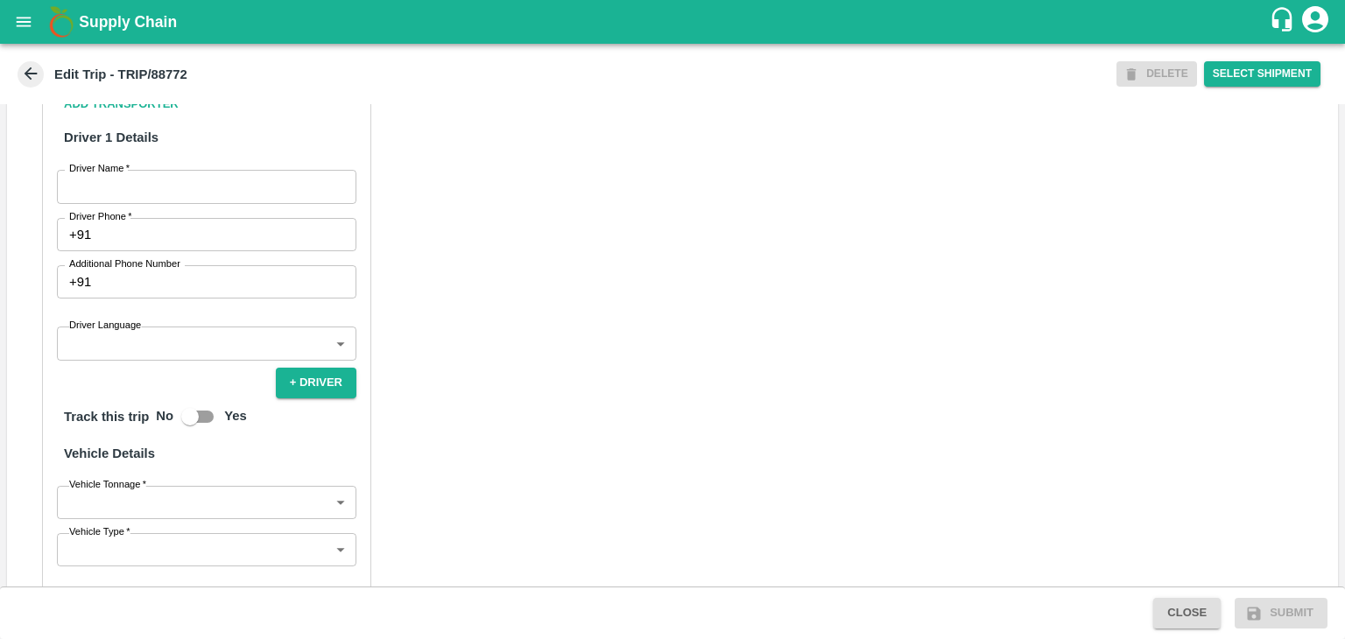
scroll to position [938, 0]
type input "[PERSON_NAME] ( [PERSON_NAME] Transport )-[GEOGRAPHIC_DATA], Pune-9860466997(Tr…"
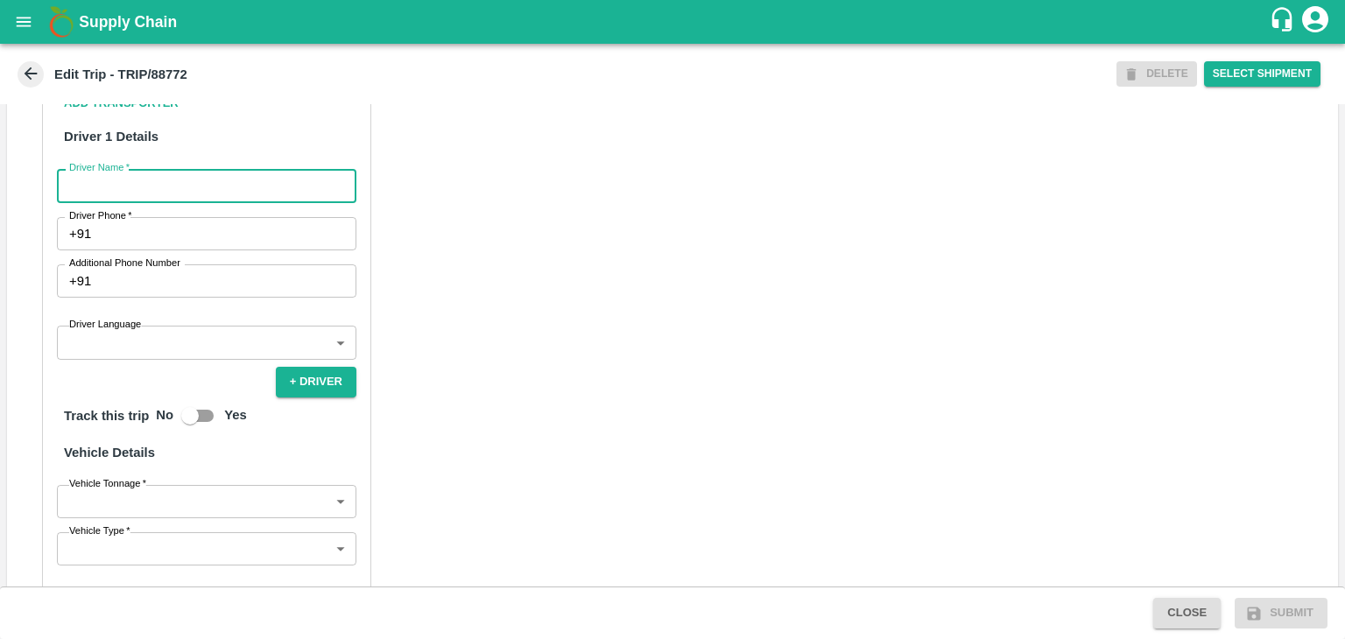
click at [127, 201] on input "Driver Name   *" at bounding box center [206, 185] width 299 height 33
type input "Godase"
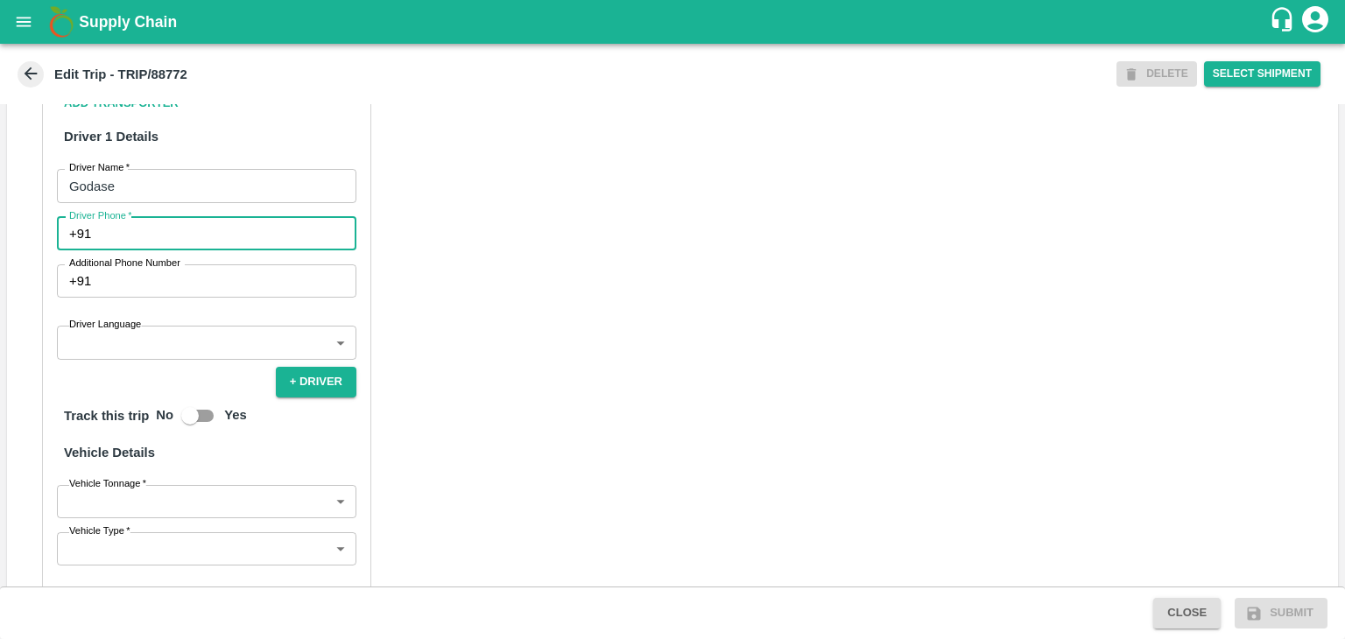
click at [156, 250] on input "Driver Phone   *" at bounding box center [227, 233] width 258 height 33
type input "9975280177"
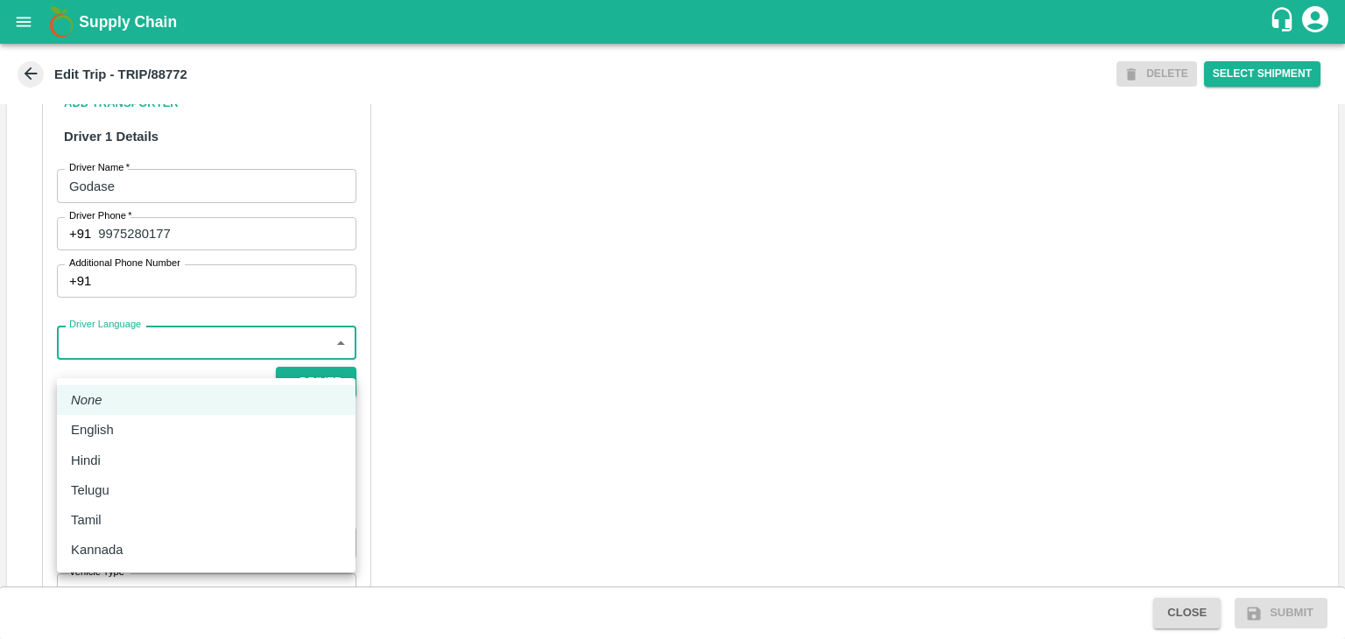
click at [147, 358] on body "Supply Chain Edit Trip - TRIP/88772 DELETE Select Shipment Trip Details Trip Ty…" at bounding box center [672, 319] width 1345 height 639
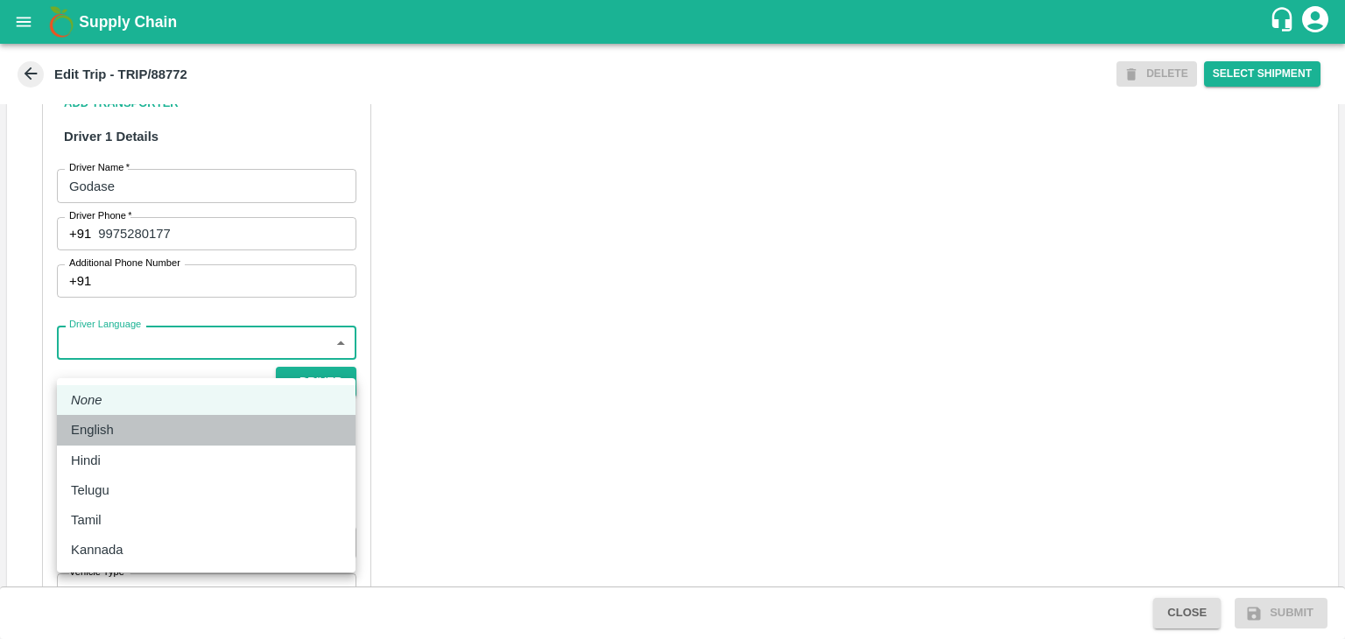
click at [109, 435] on p "English" at bounding box center [92, 429] width 43 height 19
type input "en"
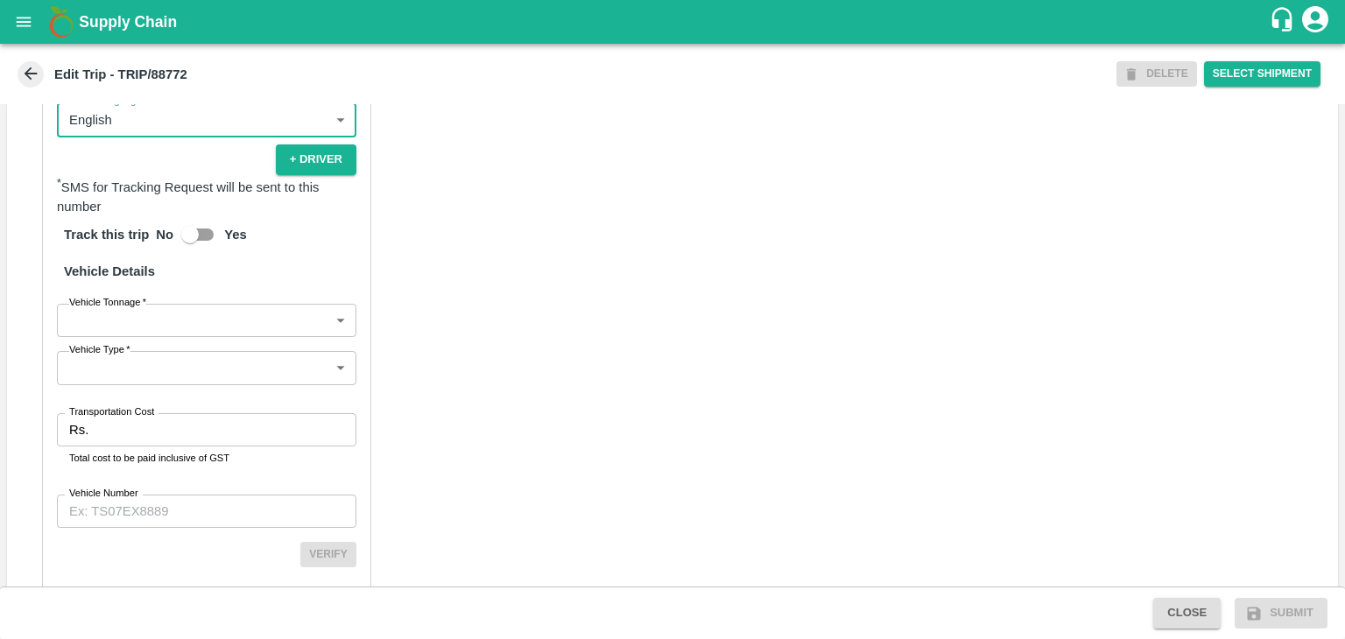
scroll to position [1163, 0]
click at [124, 341] on body "Supply Chain Edit Trip - TRIP/88772 DELETE Select Shipment Trip Details Trip Ty…" at bounding box center [672, 319] width 1345 height 639
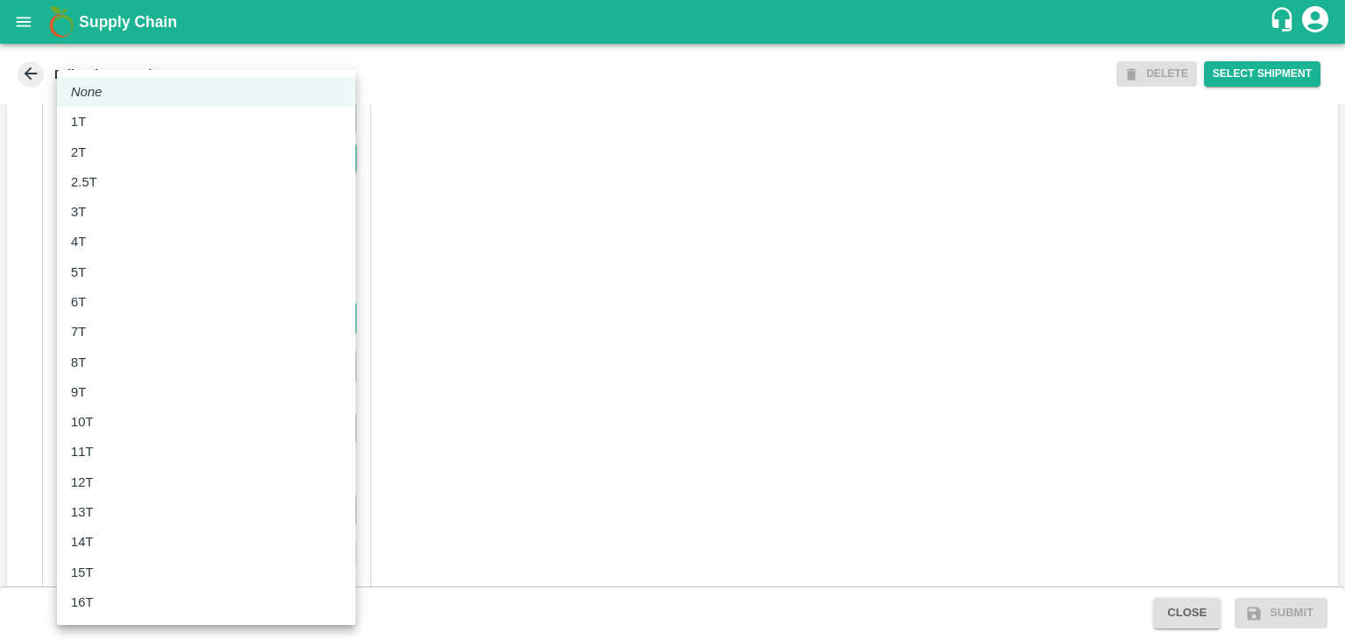
click at [112, 355] on div "8T" at bounding box center [206, 362] width 271 height 19
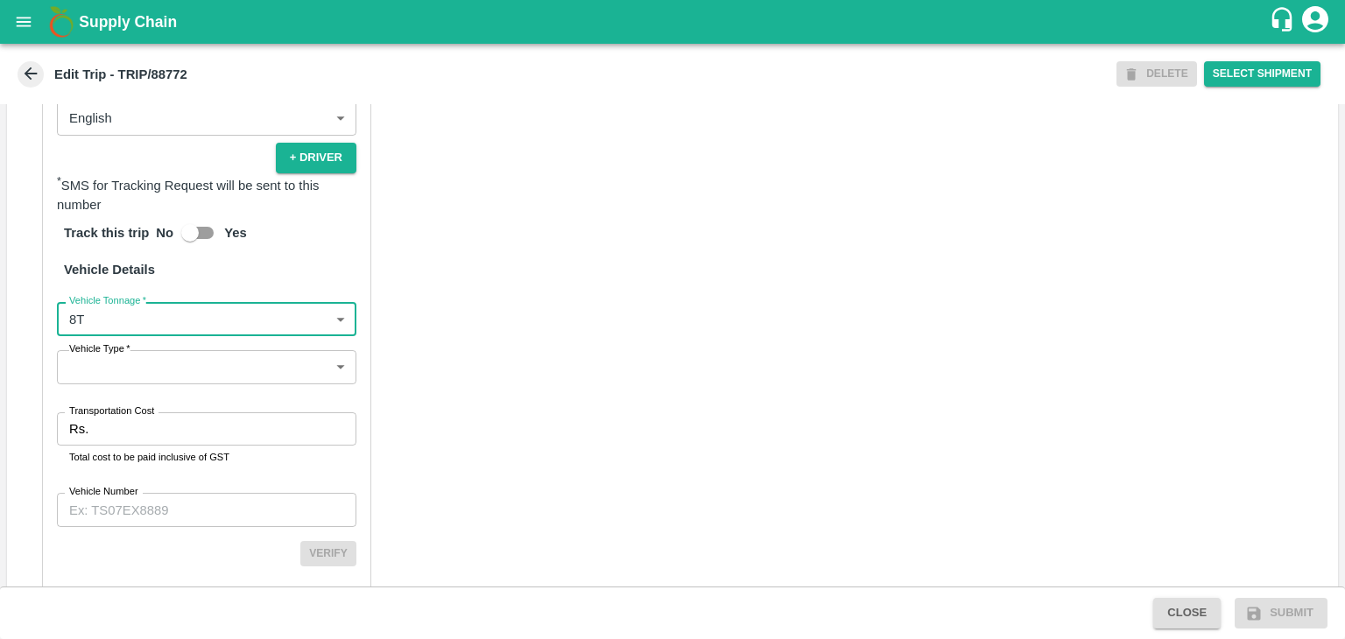
type input "8000"
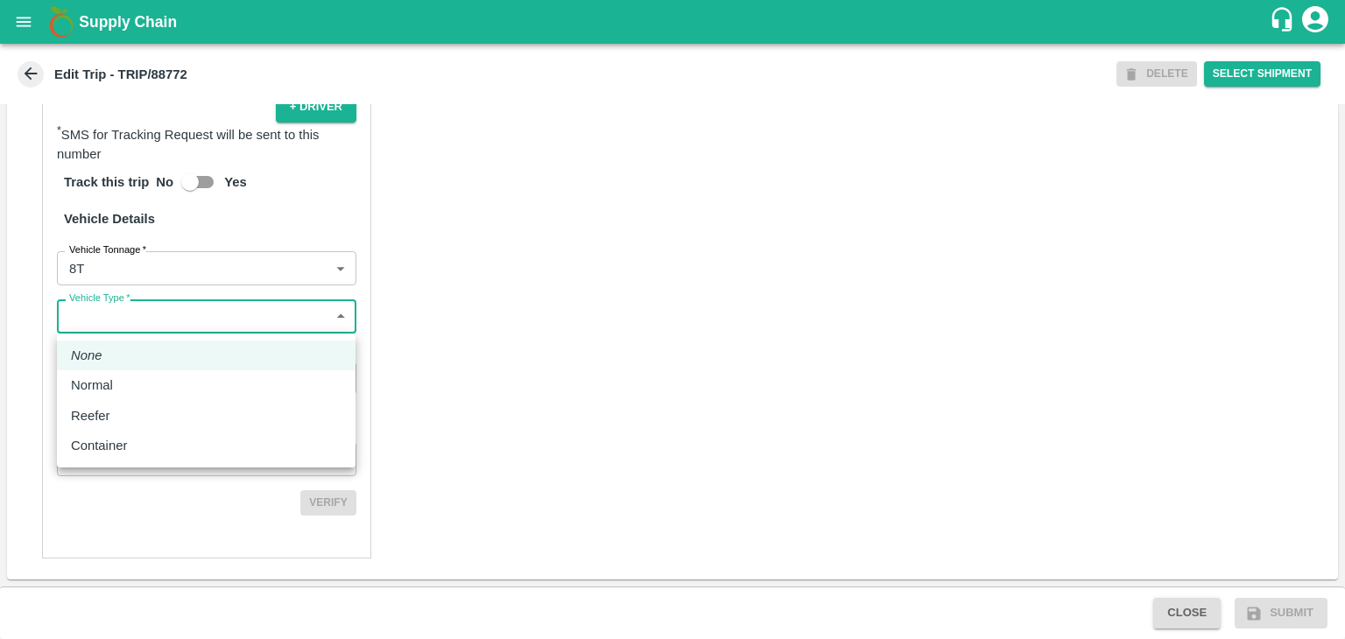
click at [164, 323] on body "Supply Chain Edit Trip - TRIP/88772 DELETE Select Shipment Trip Details Trip Ty…" at bounding box center [672, 319] width 1345 height 639
click at [109, 376] on p "Normal" at bounding box center [92, 385] width 42 height 19
type input "Normal"
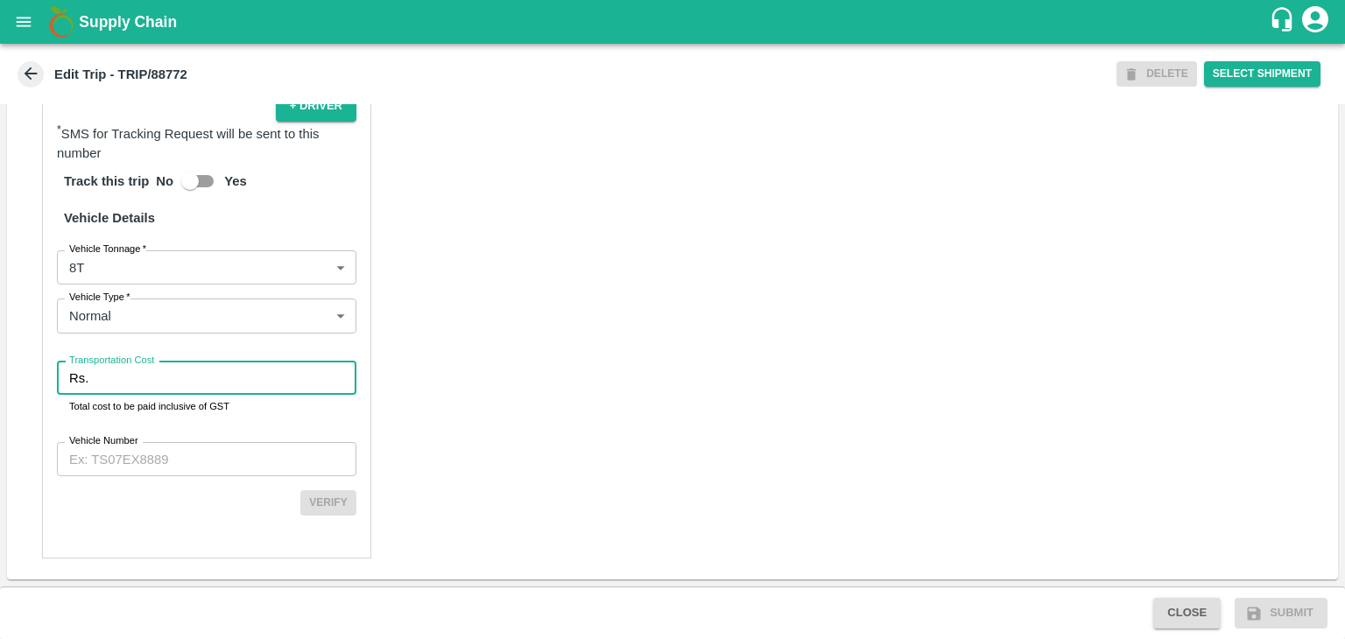
click at [197, 373] on input "Transportation Cost" at bounding box center [225, 378] width 261 height 33
type input "1"
click at [221, 452] on input "Vehicle Number" at bounding box center [206, 458] width 299 height 33
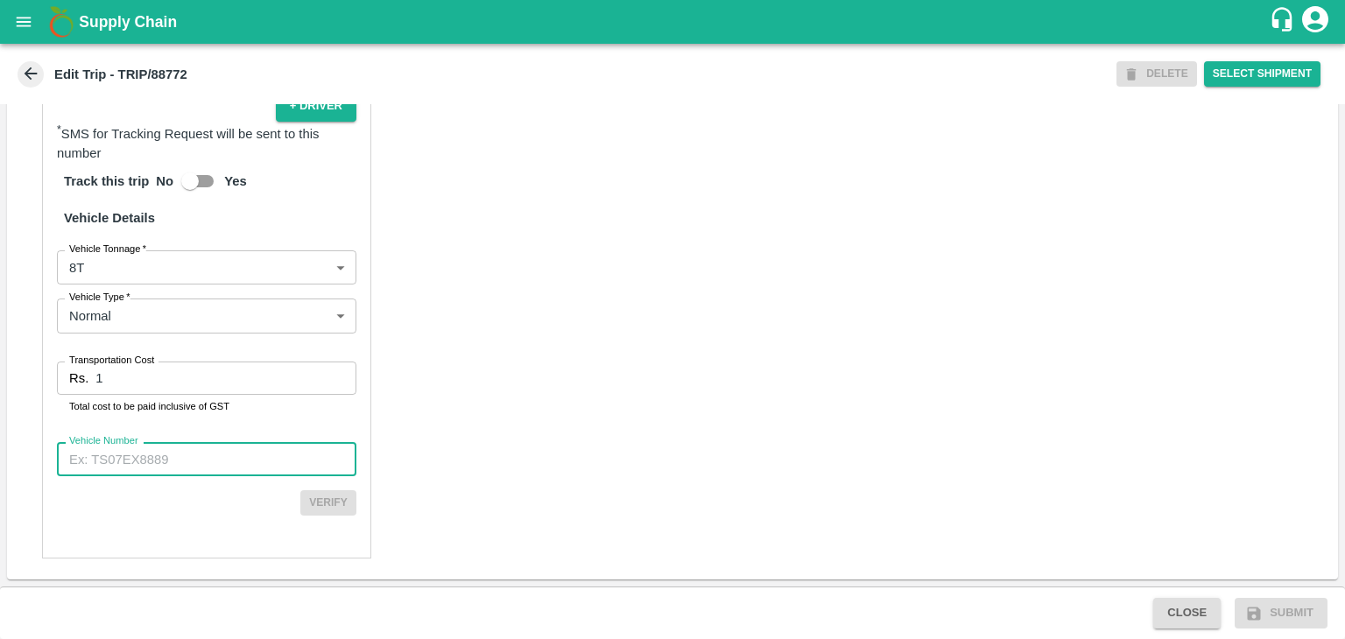
type input "MH42B9581"
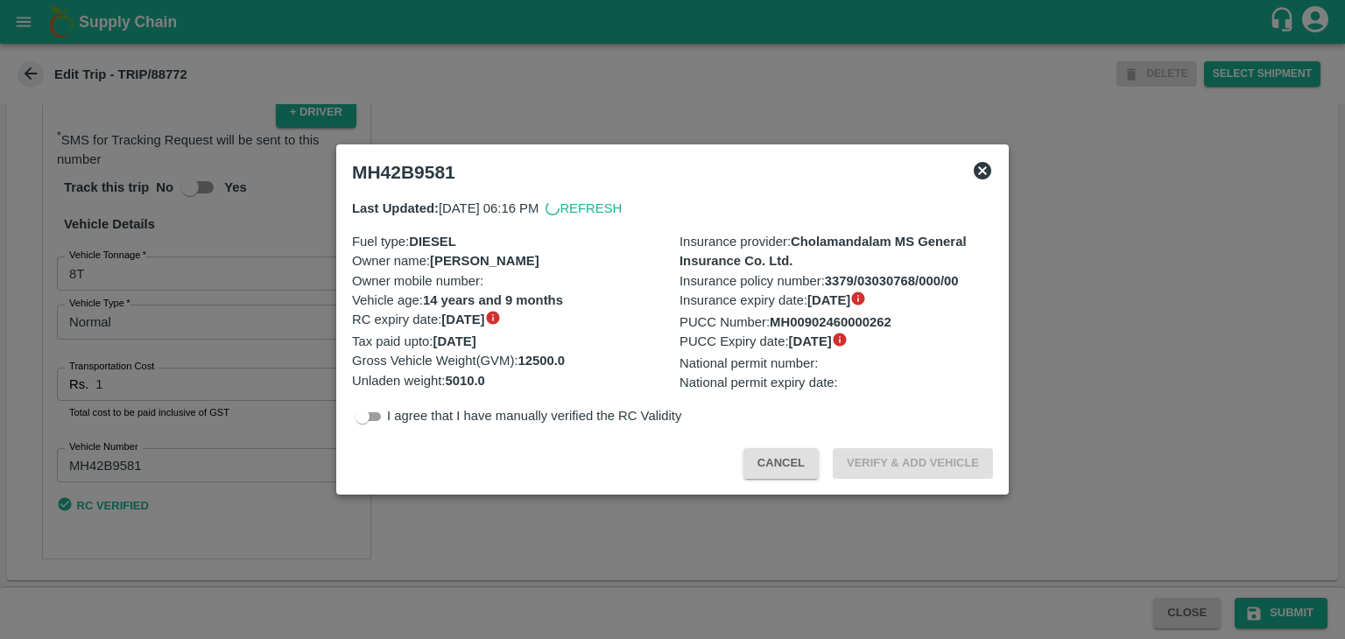
scroll to position [1226, 0]
click at [1279, 611] on div at bounding box center [672, 319] width 1345 height 639
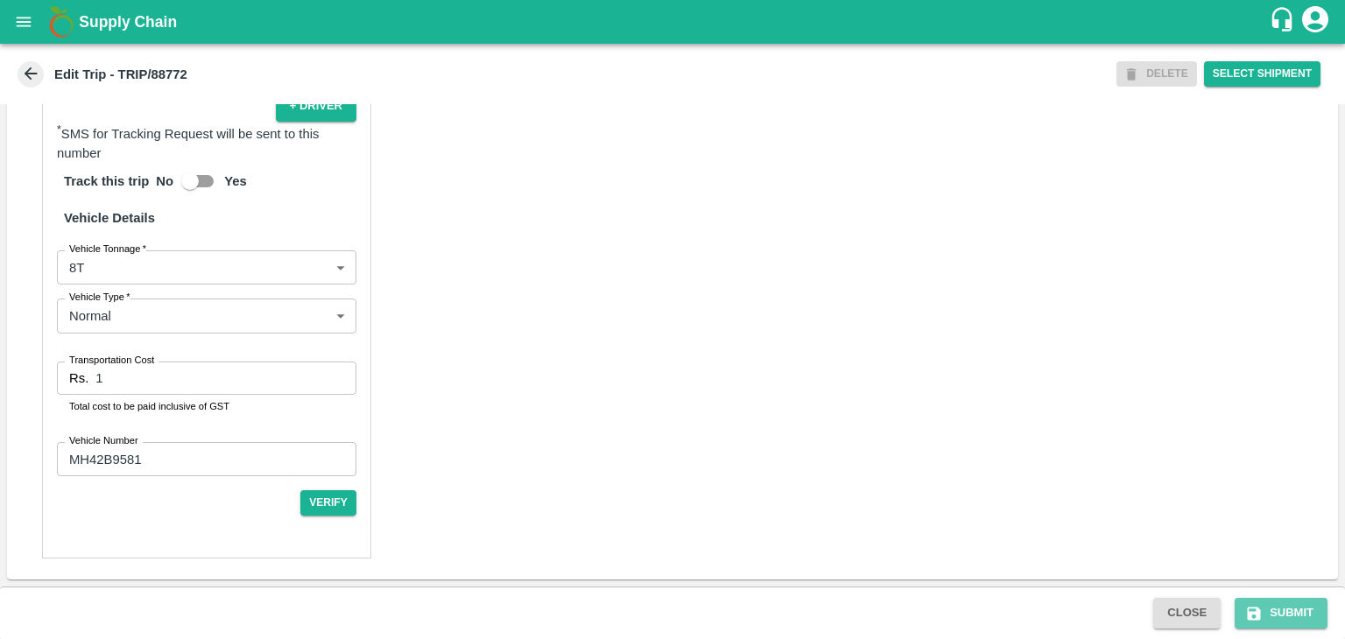
click at [1279, 611] on button "Submit" at bounding box center [1280, 613] width 93 height 31
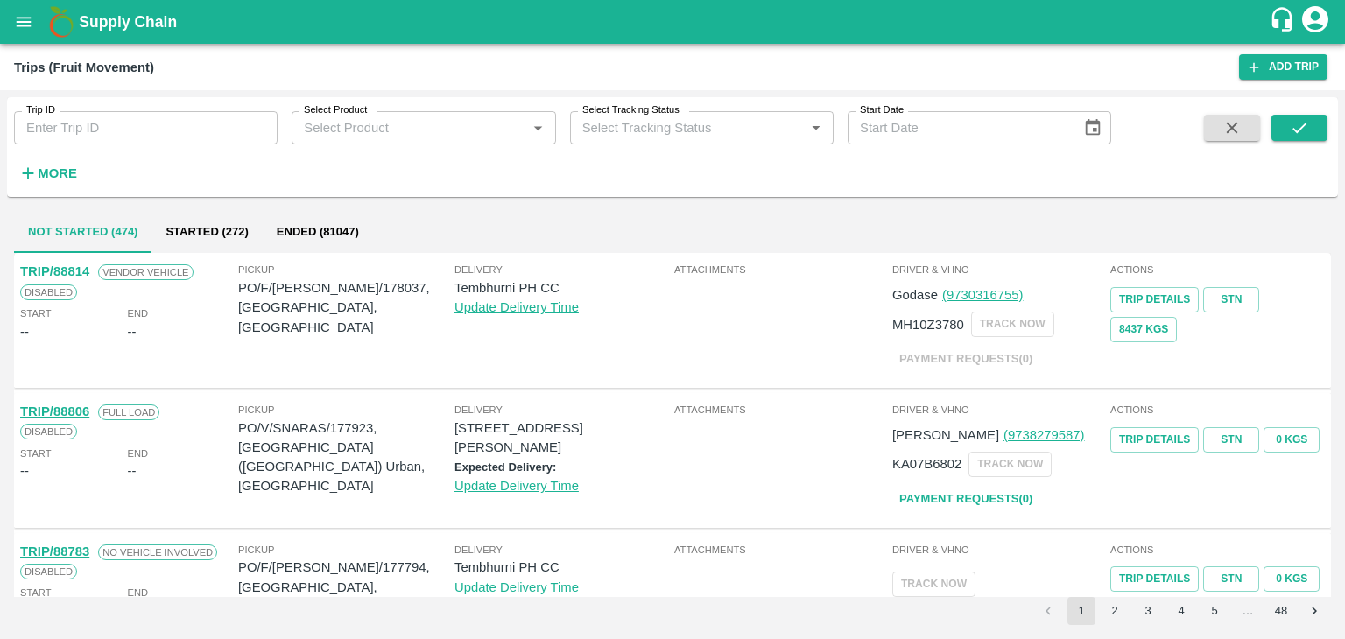
click at [112, 134] on input "Trip ID" at bounding box center [146, 127] width 264 height 33
click at [157, 125] on input "Trip ID" at bounding box center [146, 127] width 264 height 33
type input "88772"
click at [1323, 132] on button "submit" at bounding box center [1299, 128] width 56 height 26
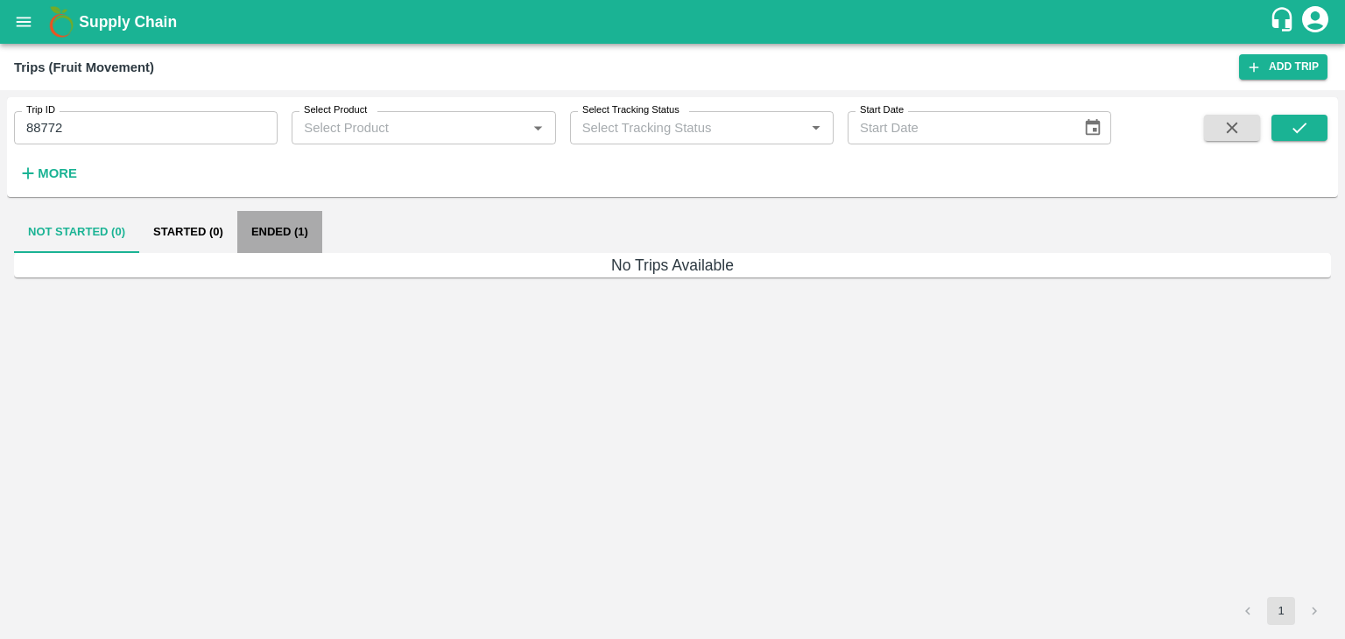
click at [298, 224] on button "Ended (1)" at bounding box center [279, 232] width 85 height 42
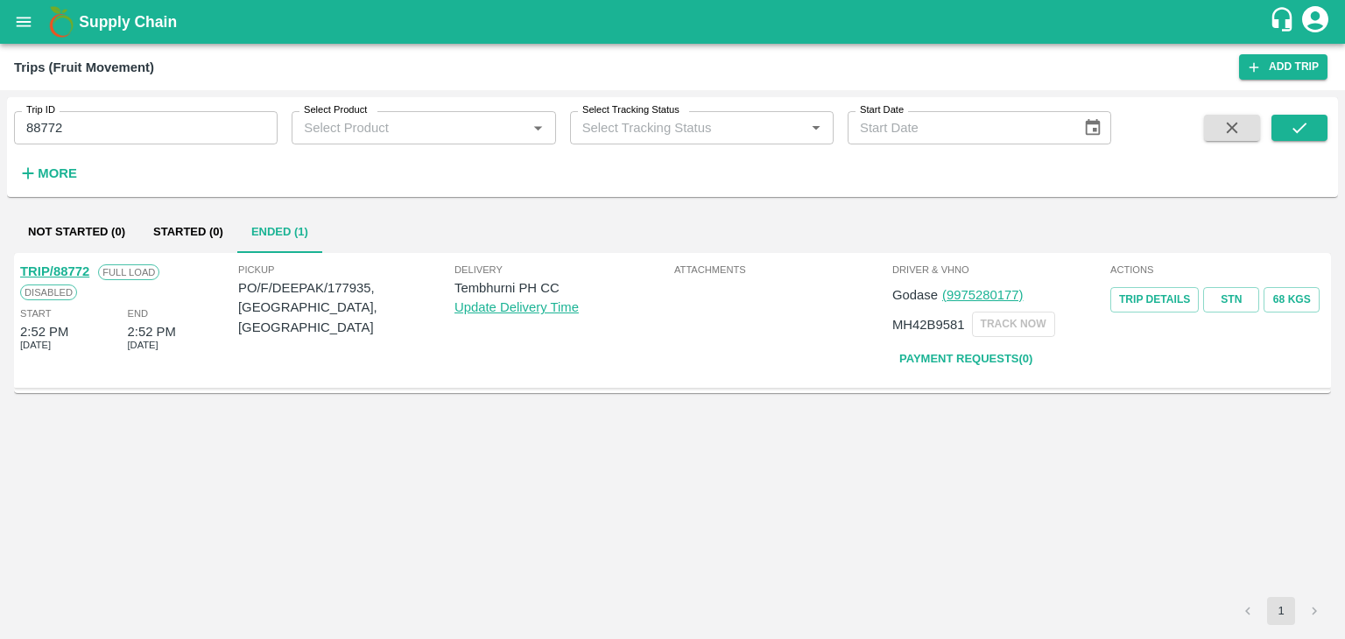
click at [68, 264] on link "TRIP/88772" at bounding box center [54, 271] width 69 height 14
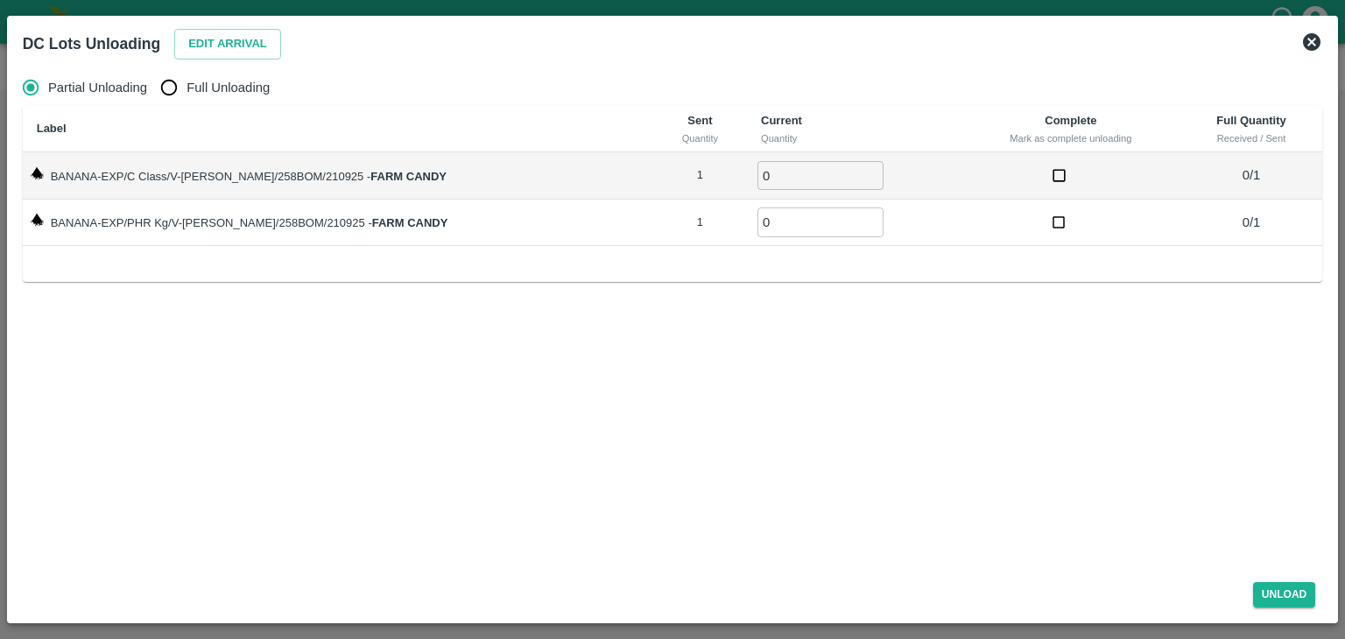
click at [1313, 38] on icon at bounding box center [1312, 42] width 18 height 18
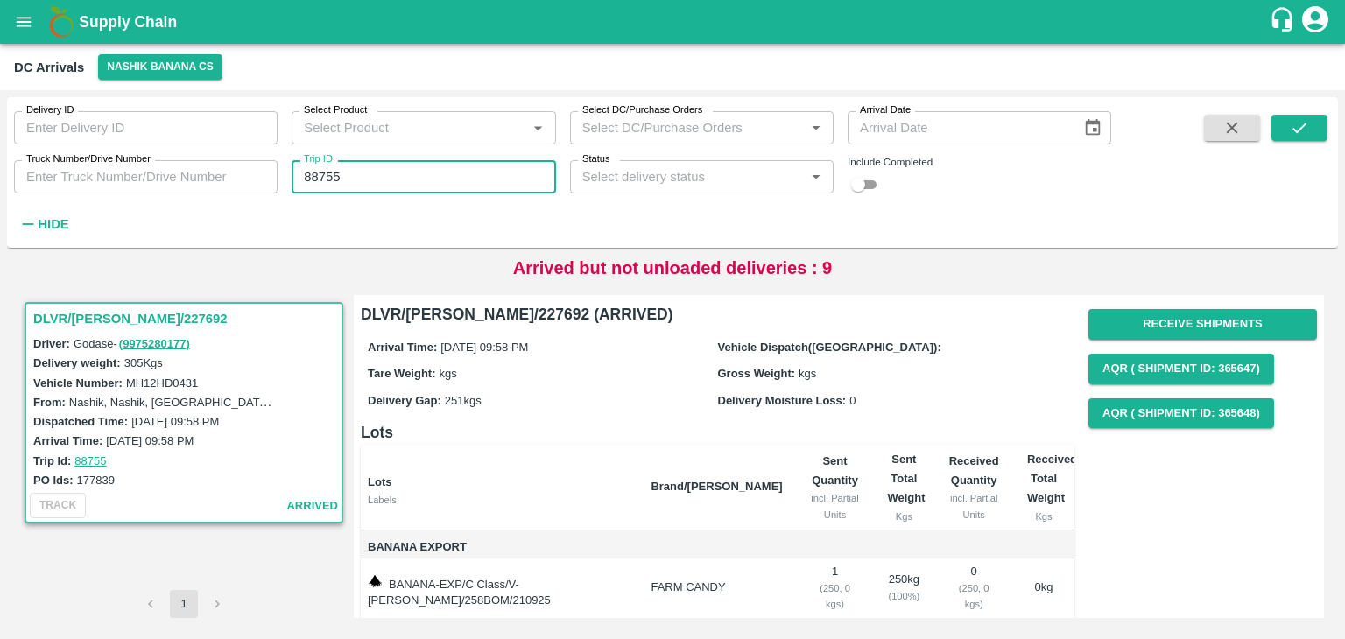
click at [356, 169] on input "88755" at bounding box center [424, 176] width 264 height 33
type input "88772"
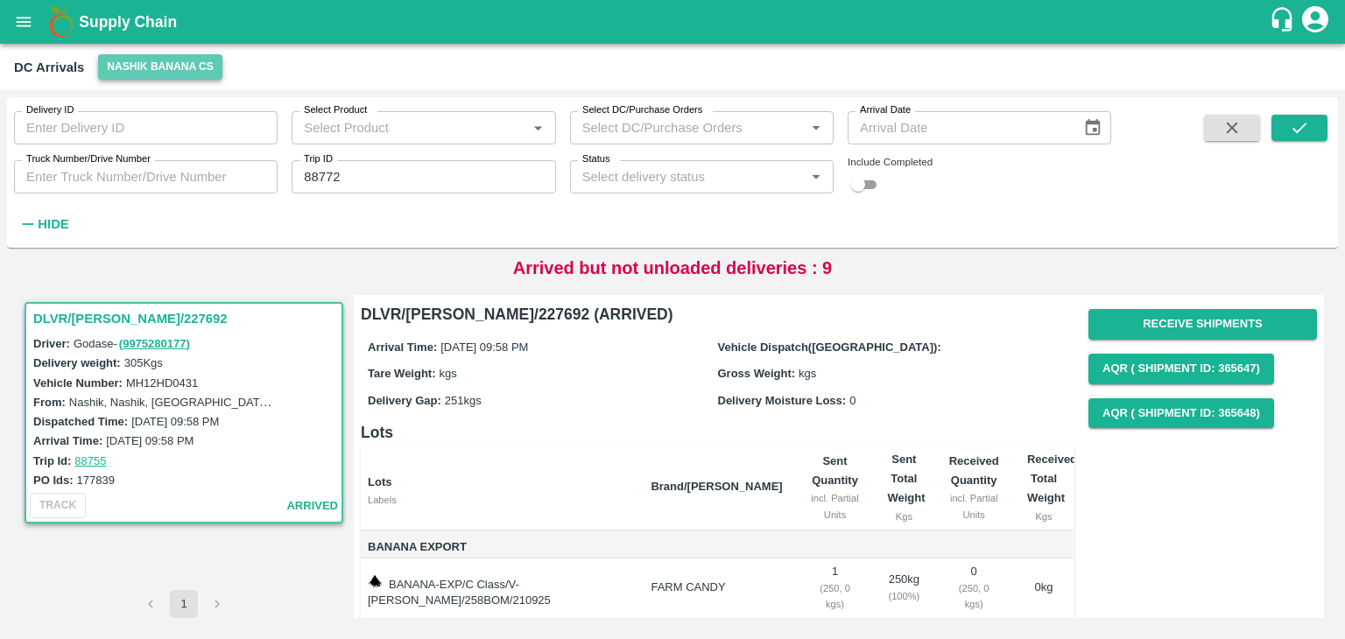
click at [175, 72] on button "Nashik Banana CS" at bounding box center [160, 66] width 124 height 25
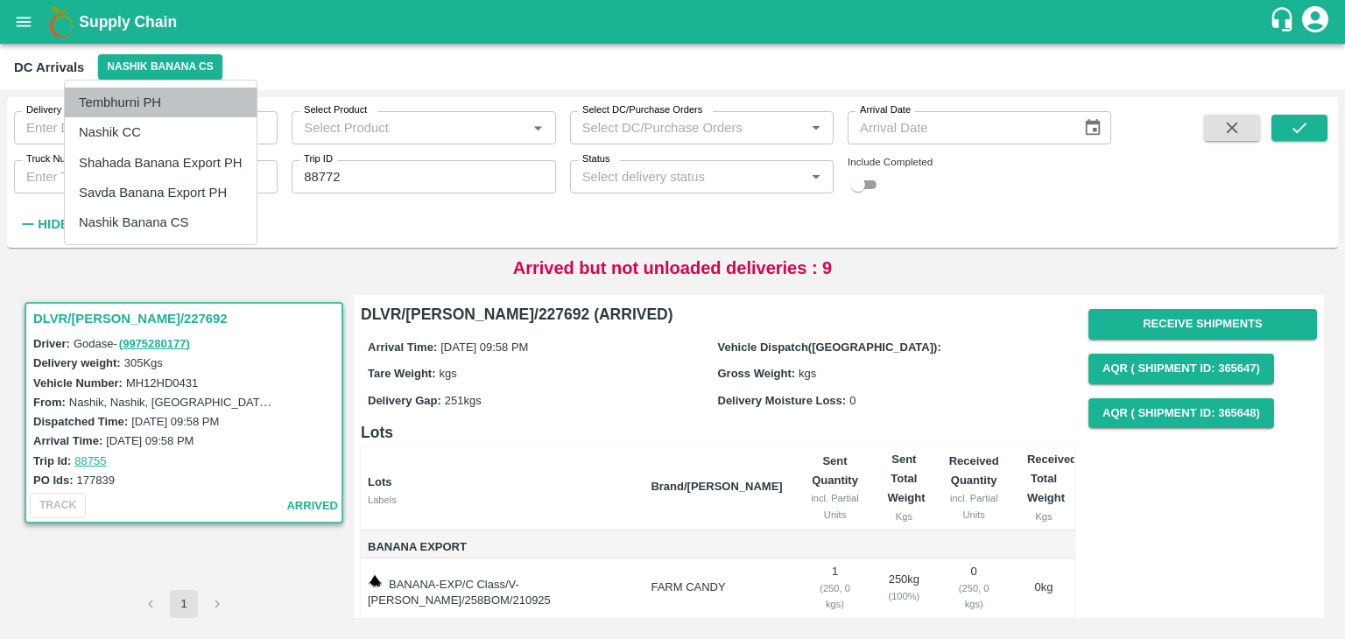
click at [145, 96] on li "Tembhurni PH" at bounding box center [161, 103] width 192 height 30
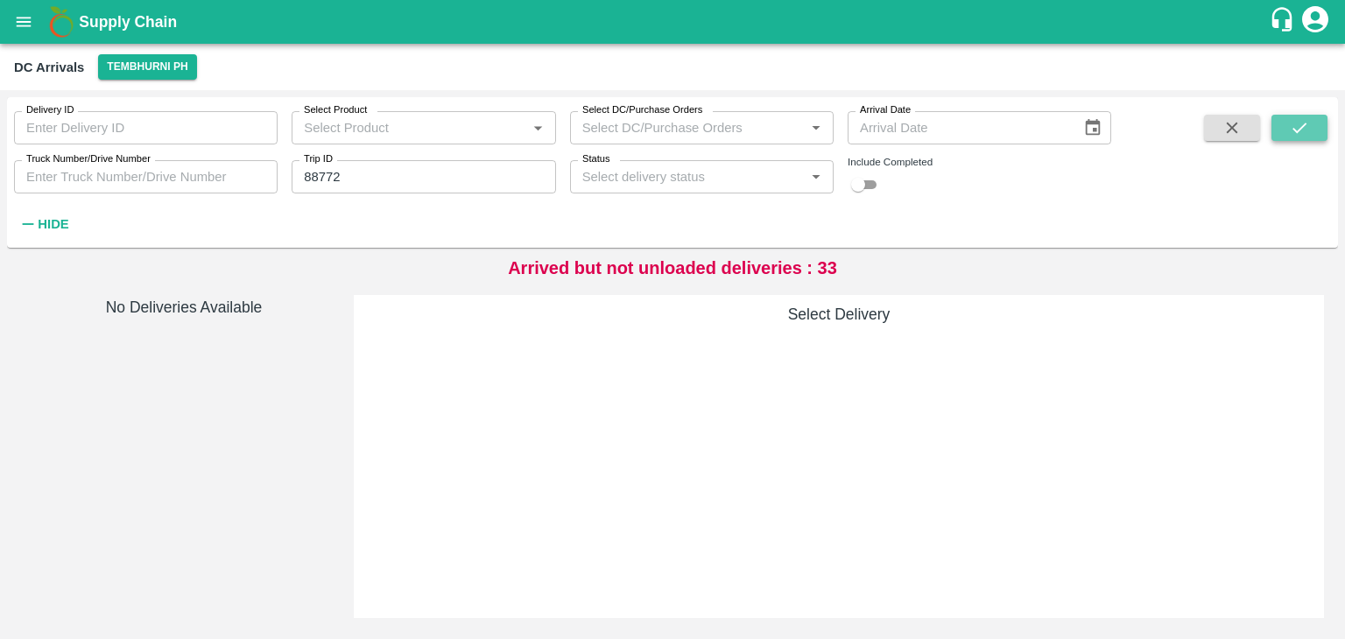
click at [1304, 129] on icon "submit" at bounding box center [1299, 127] width 19 height 19
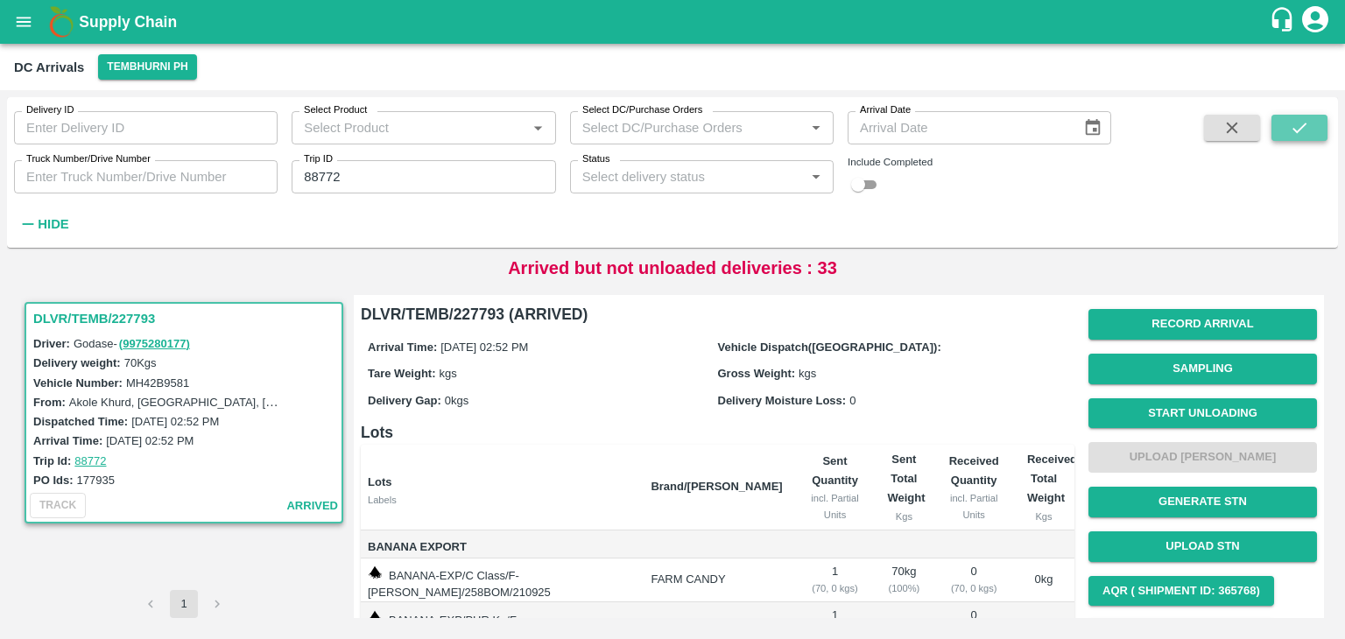
click at [1304, 129] on icon "submit" at bounding box center [1299, 127] width 19 height 19
click at [1214, 413] on button "Start Unloading" at bounding box center [1202, 413] width 228 height 31
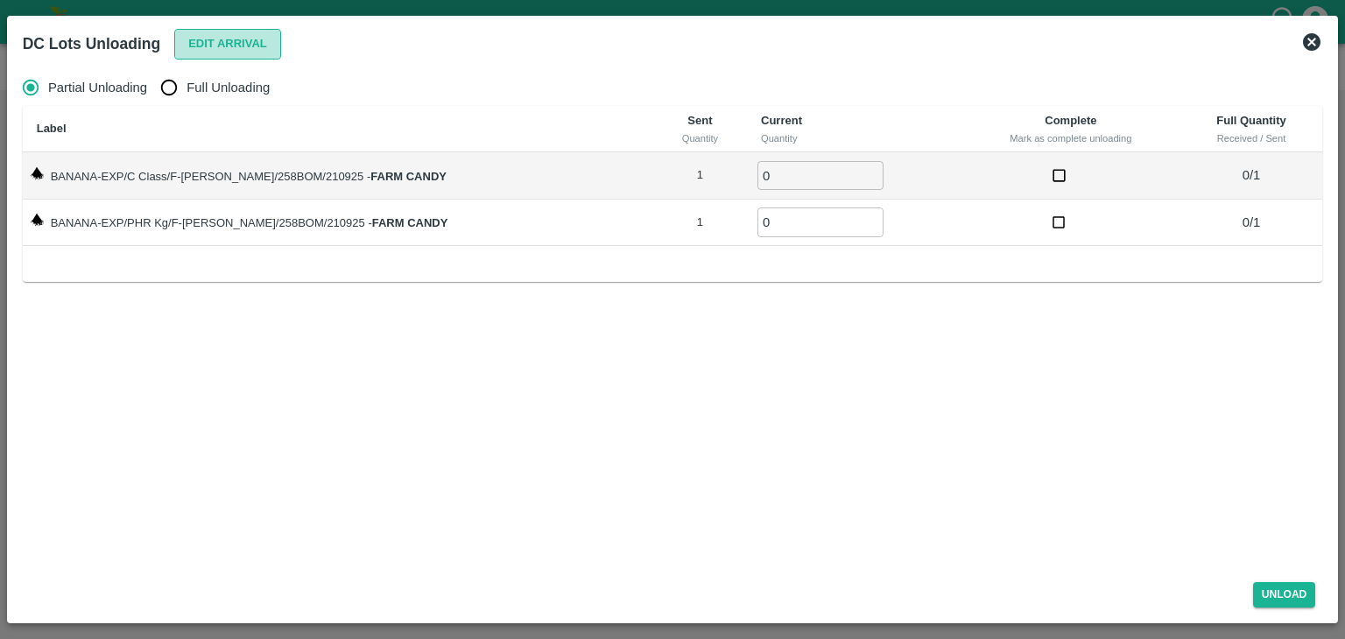
click at [235, 36] on button "Edit Arrival" at bounding box center [227, 44] width 107 height 31
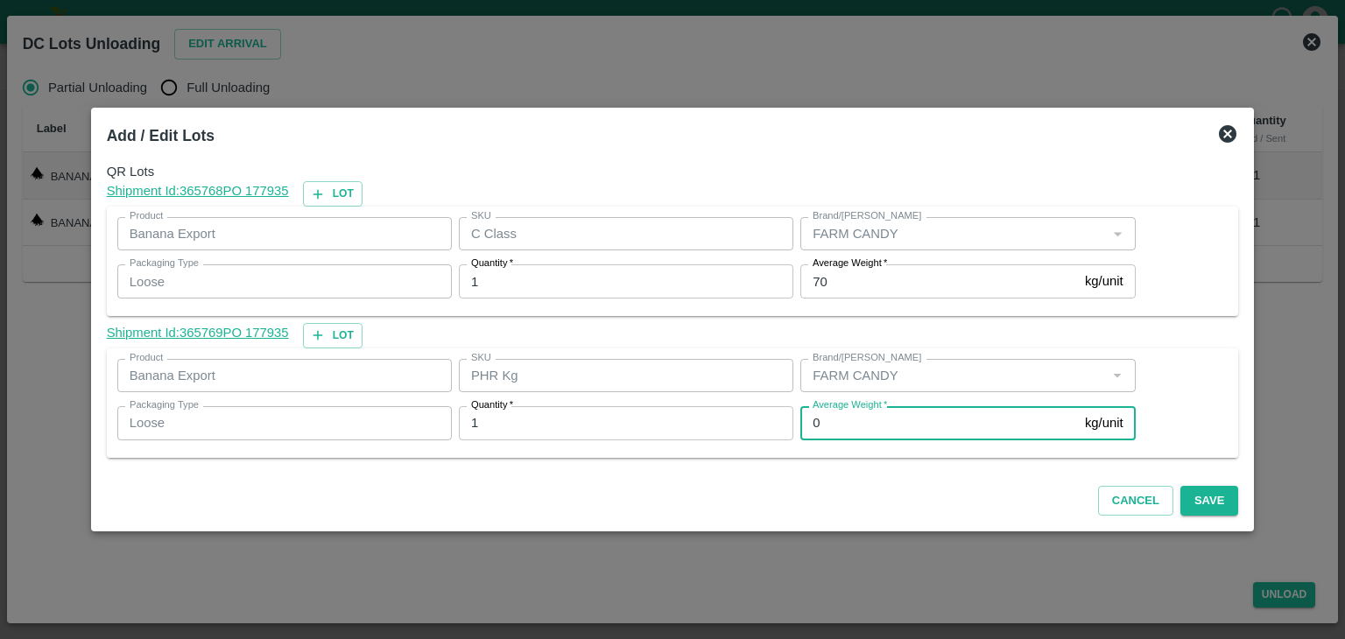
click at [854, 425] on input "0" at bounding box center [939, 422] width 278 height 33
type input "1"
click at [843, 286] on input "70" at bounding box center [939, 280] width 278 height 33
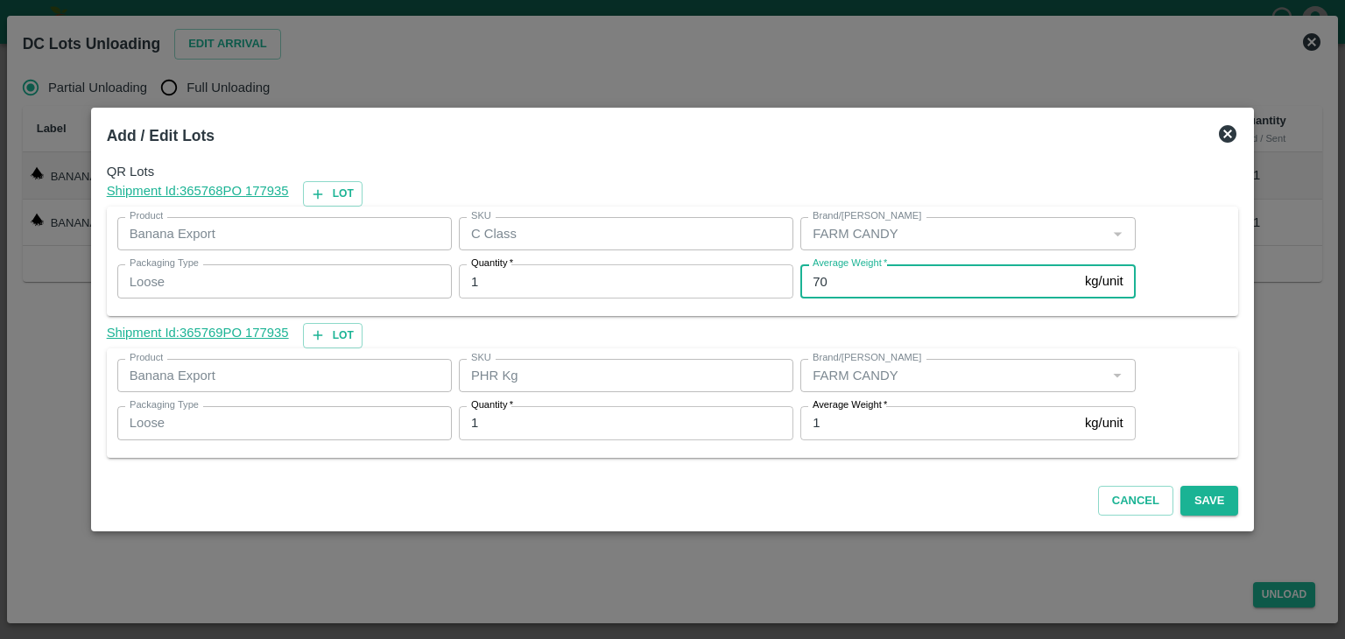
type input "7"
type input "67"
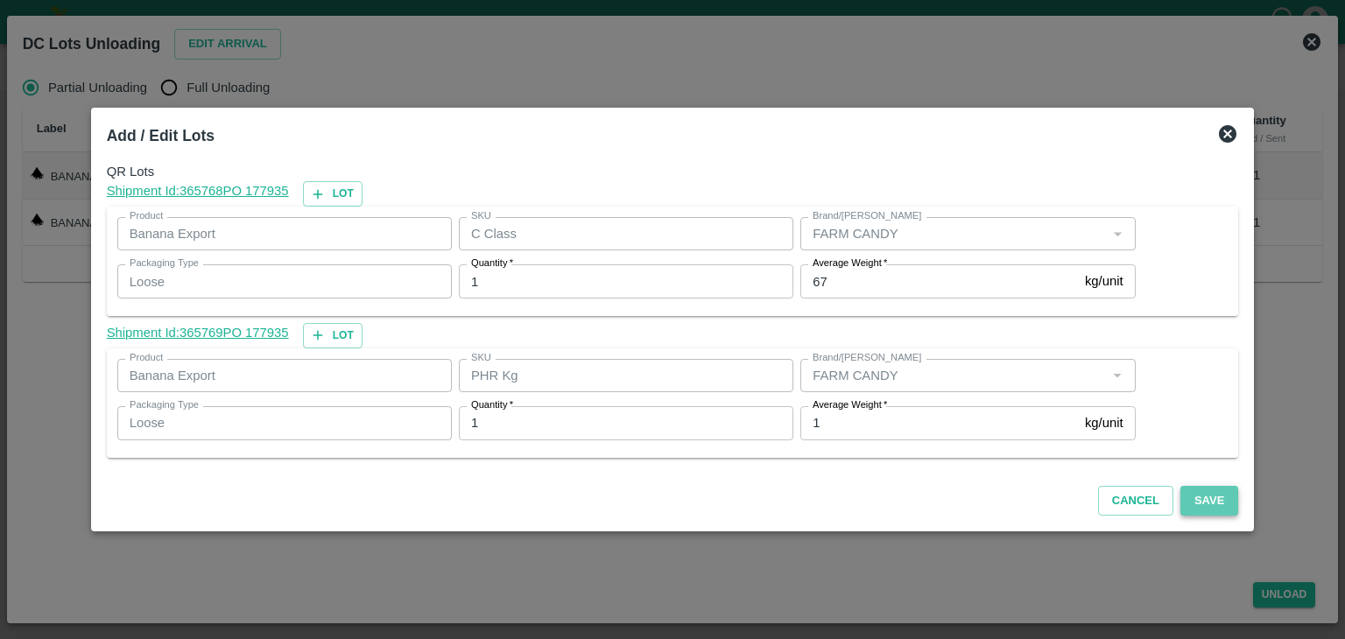
click at [1208, 508] on button "Save" at bounding box center [1209, 501] width 58 height 31
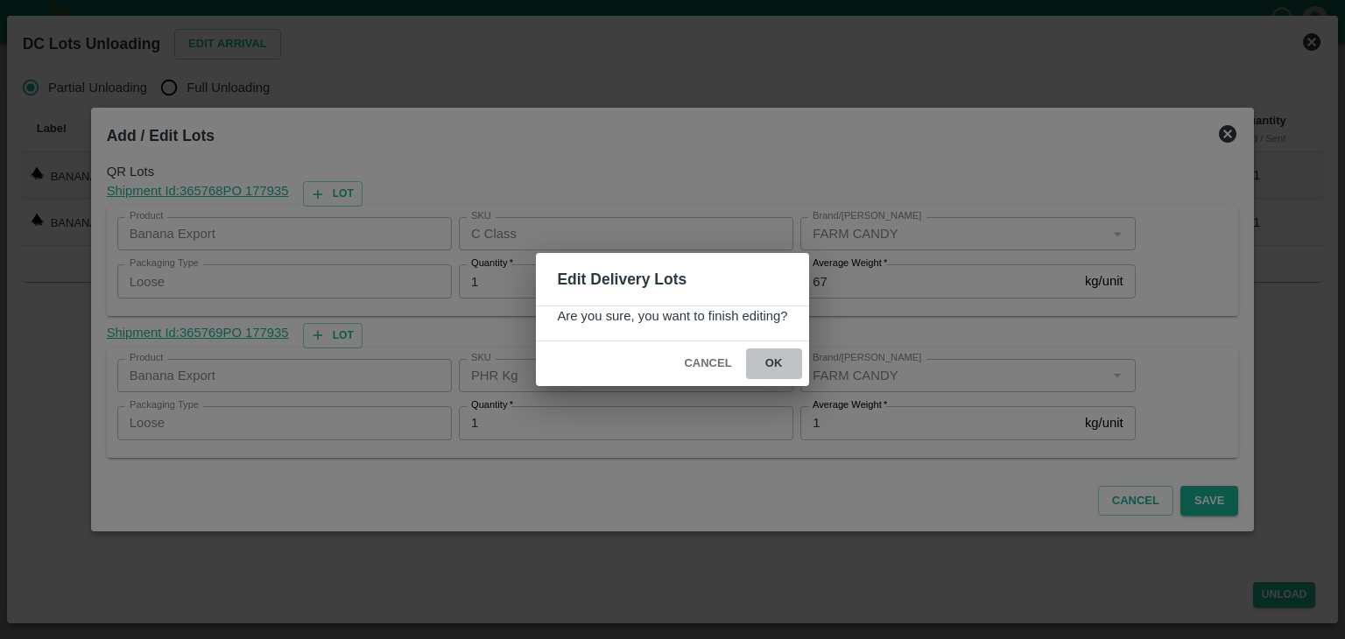
click at [773, 365] on button "ok" at bounding box center [774, 363] width 56 height 31
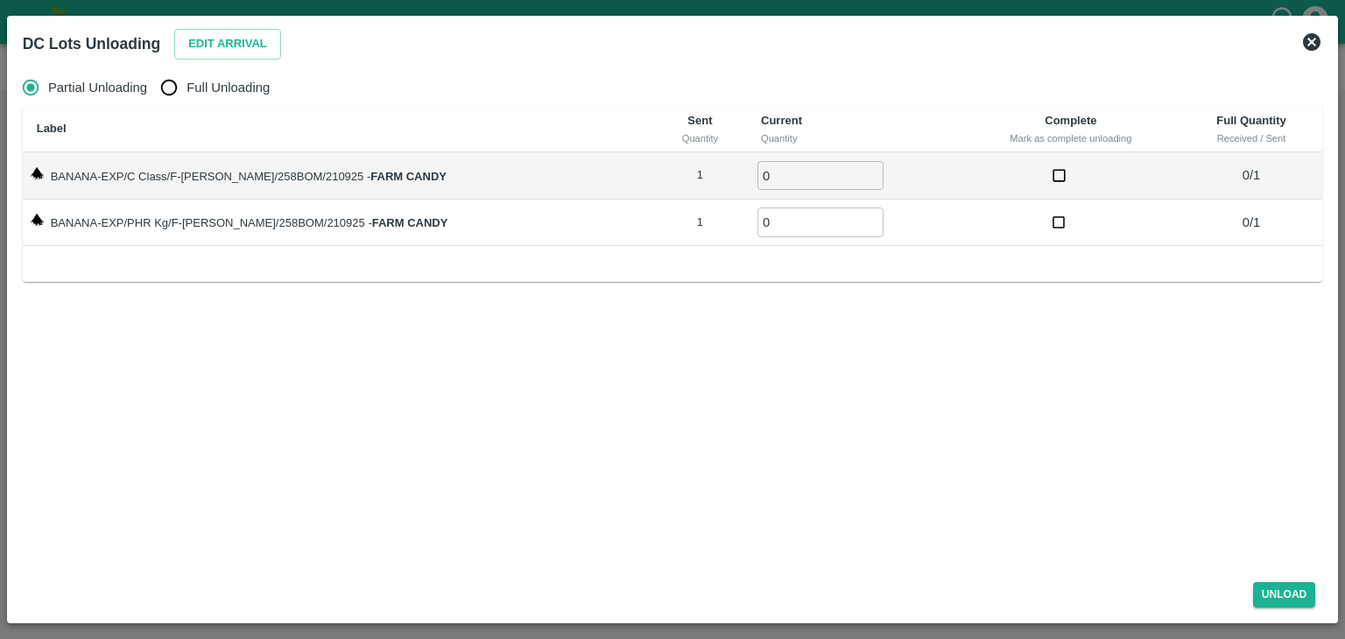
click at [194, 90] on span "Full Unloading" at bounding box center [227, 87] width 83 height 19
click at [186, 90] on input "Full Unloading" at bounding box center [168, 87] width 35 height 35
radio input "true"
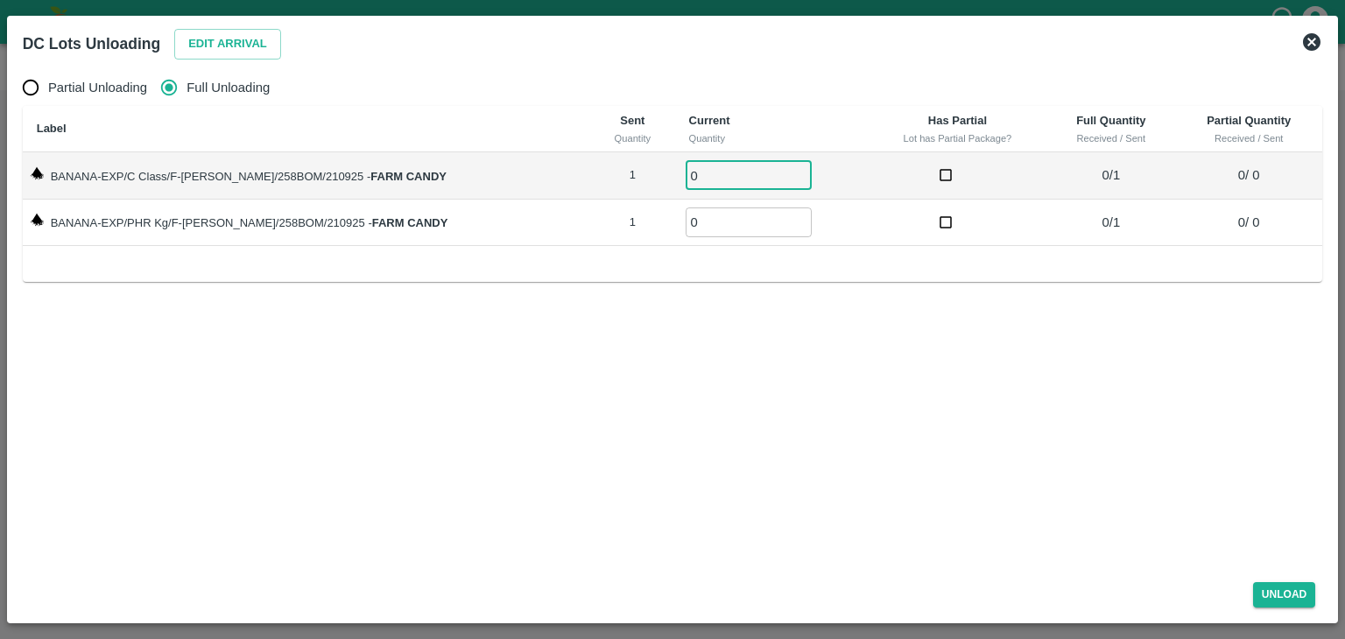
click at [729, 168] on input "0" at bounding box center [748, 175] width 126 height 29
type input "01"
click at [705, 235] on input "0" at bounding box center [748, 221] width 126 height 29
type input "01"
click at [1297, 596] on button "Unload" at bounding box center [1284, 594] width 63 height 25
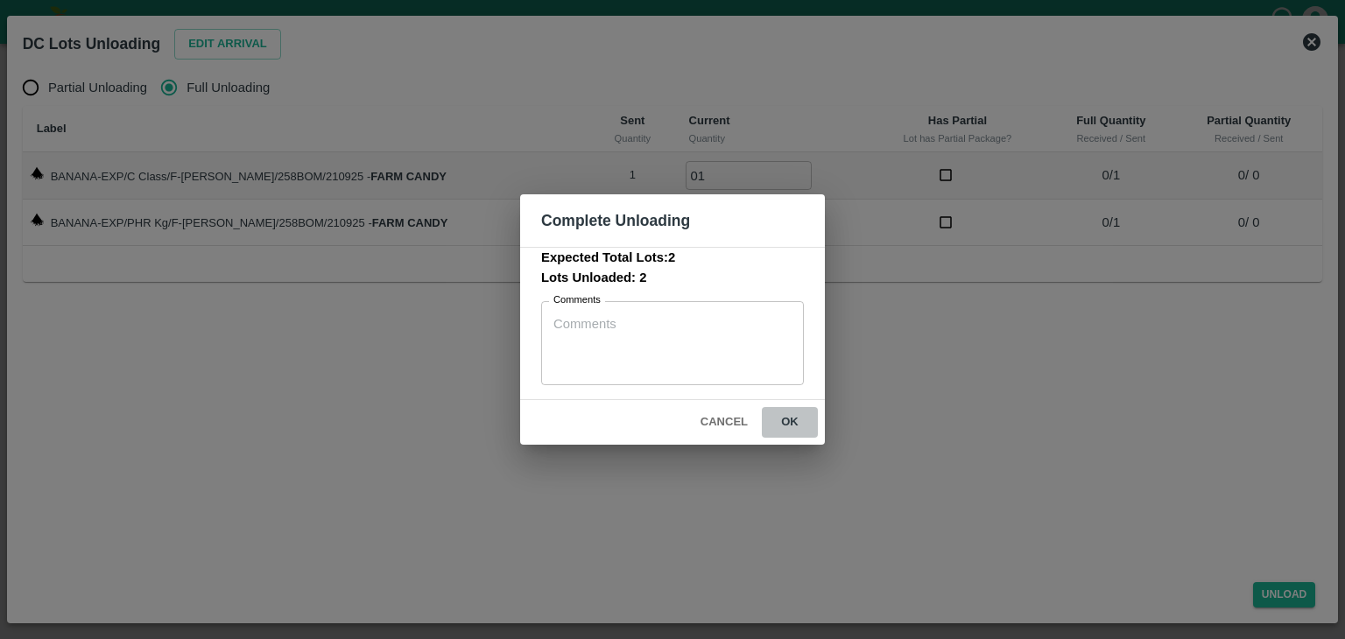
click at [790, 418] on button "ok" at bounding box center [790, 422] width 56 height 31
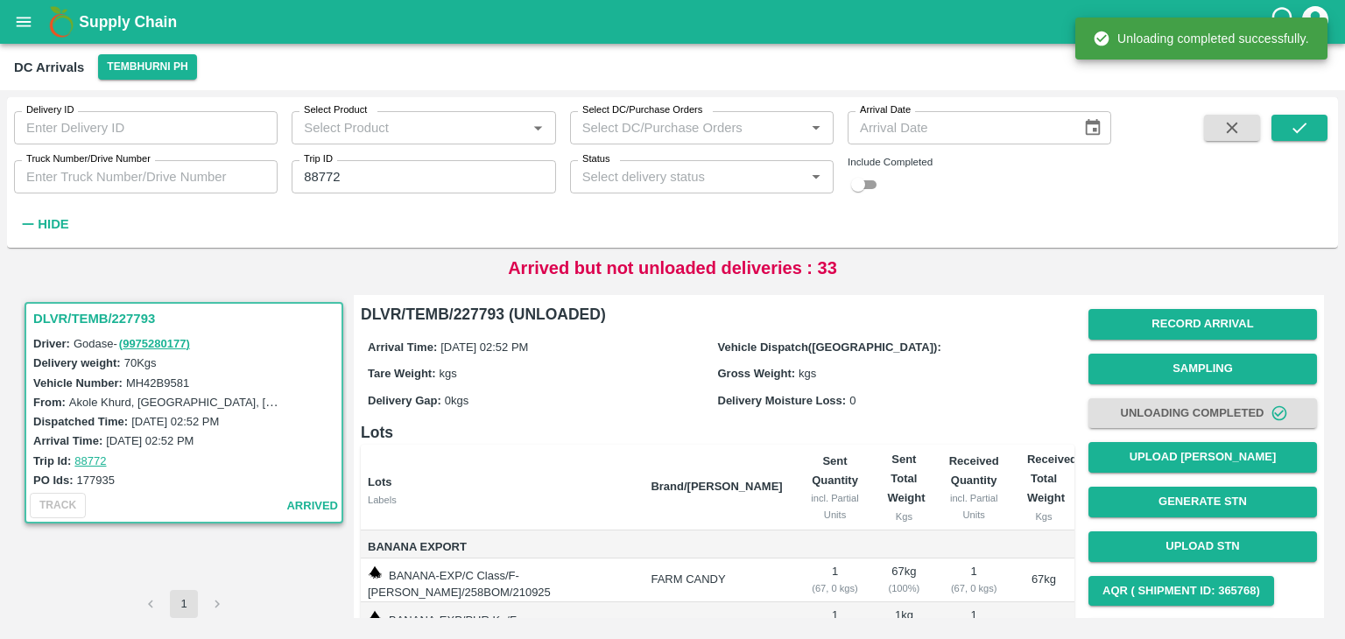
scroll to position [92, 0]
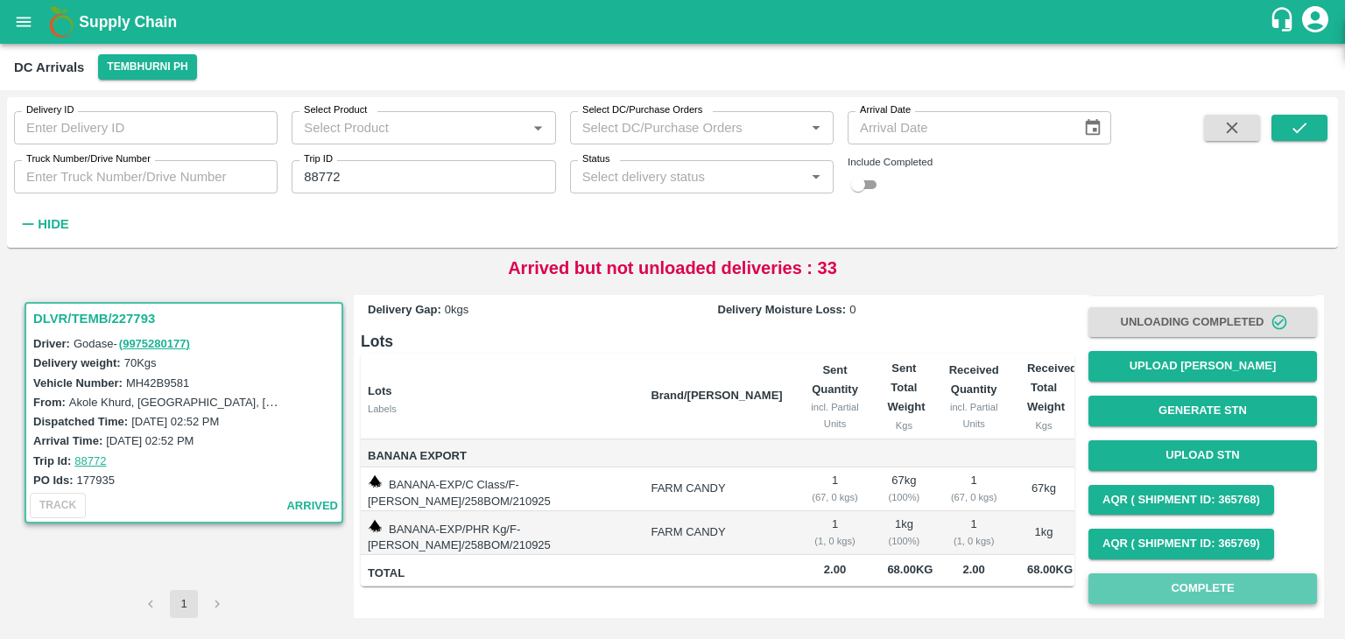
click at [1161, 582] on button "Complete" at bounding box center [1202, 588] width 228 height 31
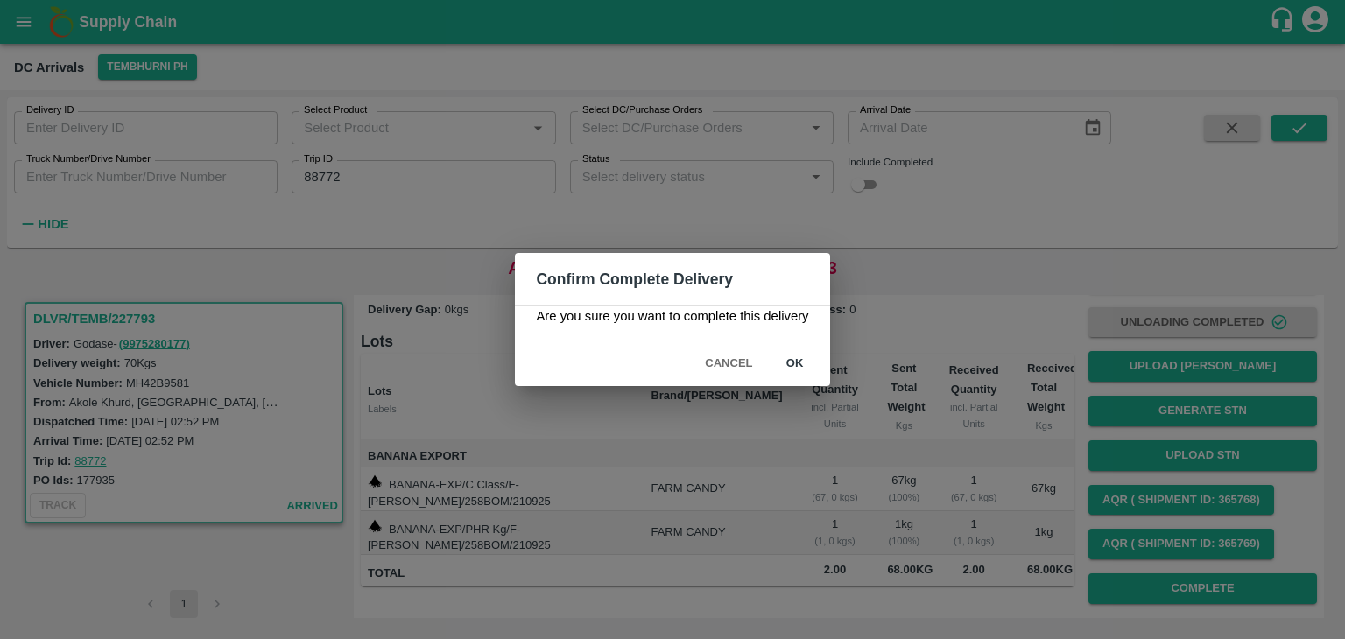
click at [790, 369] on button "ok" at bounding box center [795, 363] width 56 height 31
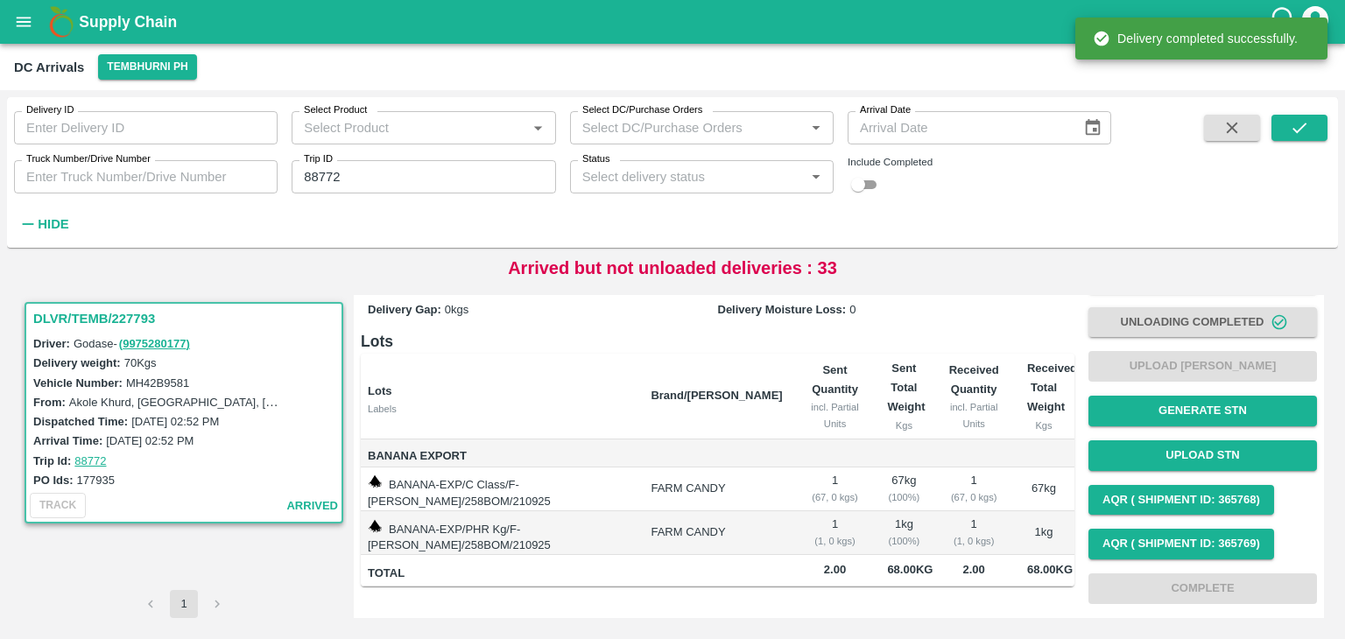
click at [1334, 111] on div "Delivery ID Delivery ID Select Product Select Product   * Select DC/Purchase Or…" at bounding box center [672, 172] width 1331 height 137
click at [1329, 113] on div "Delivery ID Delivery ID Select Product Select Product   * Select DC/Purchase Or…" at bounding box center [672, 172] width 1331 height 137
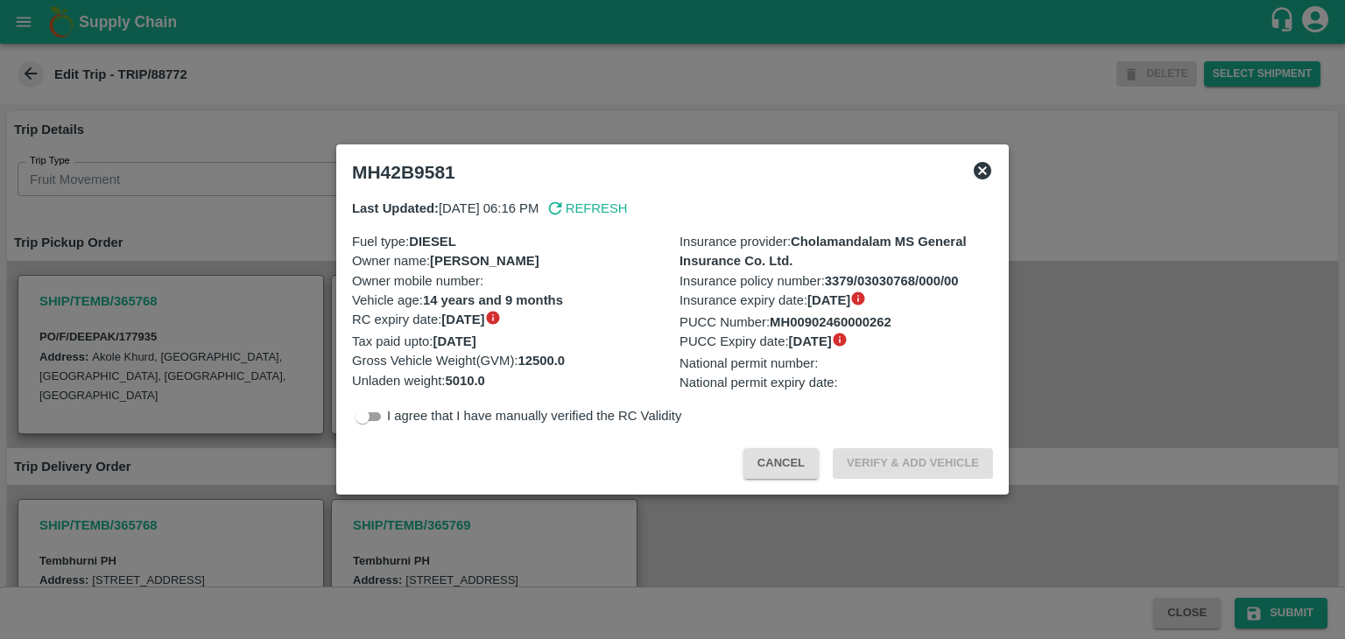
click at [836, 545] on div at bounding box center [672, 319] width 1345 height 639
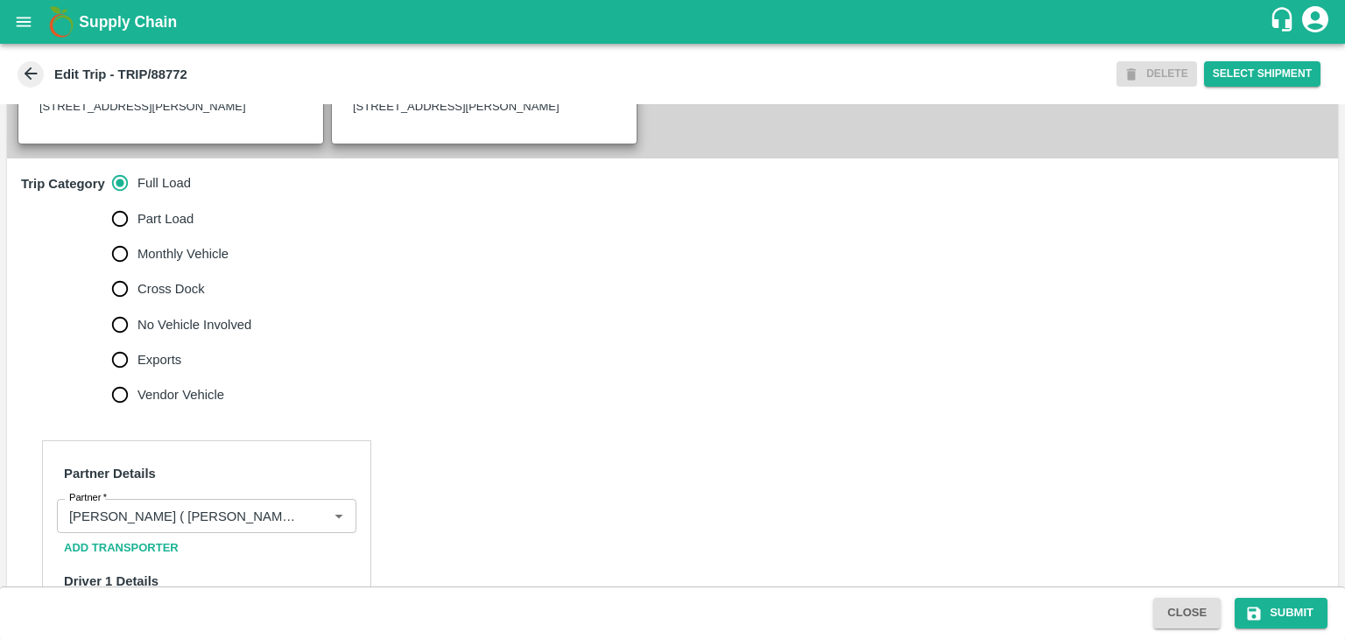
click at [217, 334] on span "No Vehicle Involved" at bounding box center [194, 324] width 114 height 19
click at [137, 342] on input "No Vehicle Involved" at bounding box center [119, 324] width 35 height 35
radio input "true"
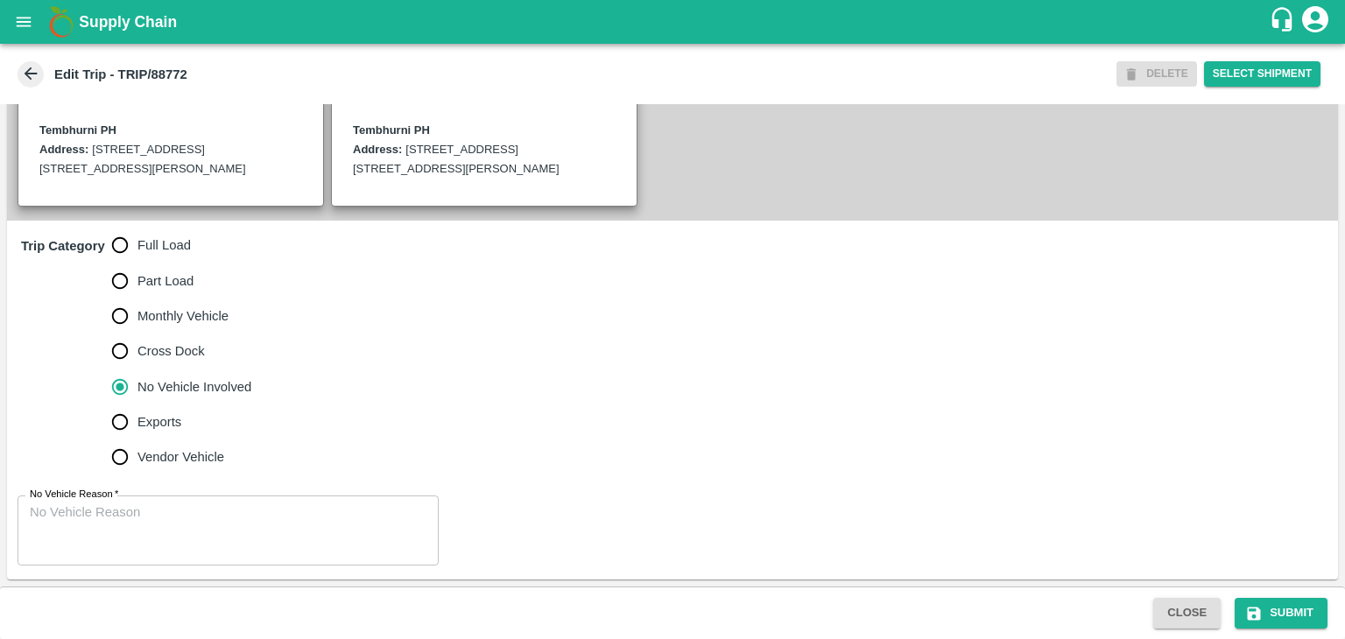
scroll to position [449, 0]
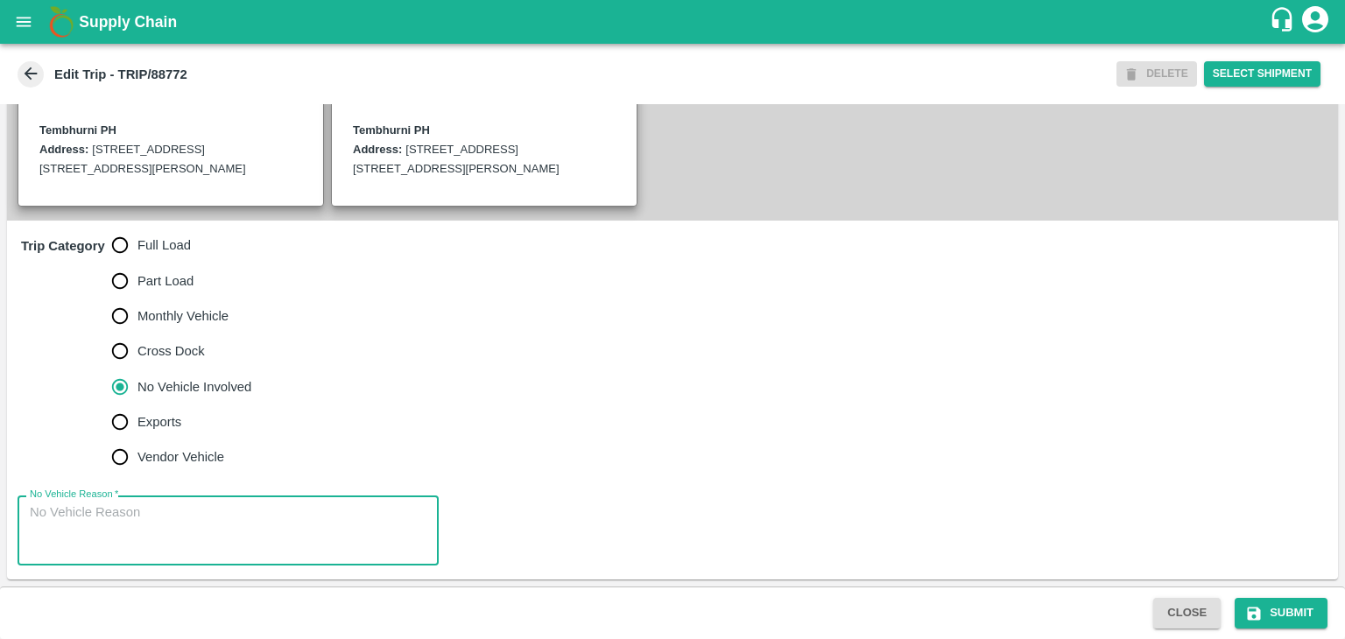
click at [221, 511] on textarea "No Vehicle Reason   *" at bounding box center [228, 530] width 397 height 55
type textarea "Field Dump"
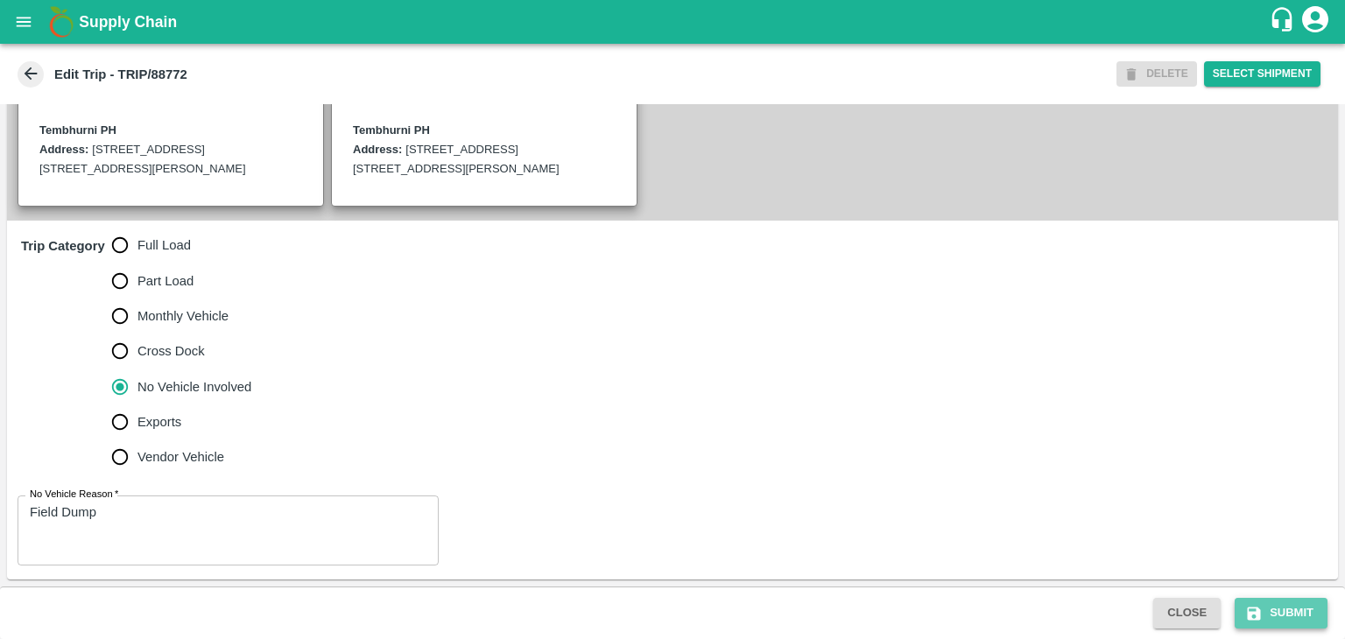
click at [1274, 612] on button "Submit" at bounding box center [1280, 613] width 93 height 31
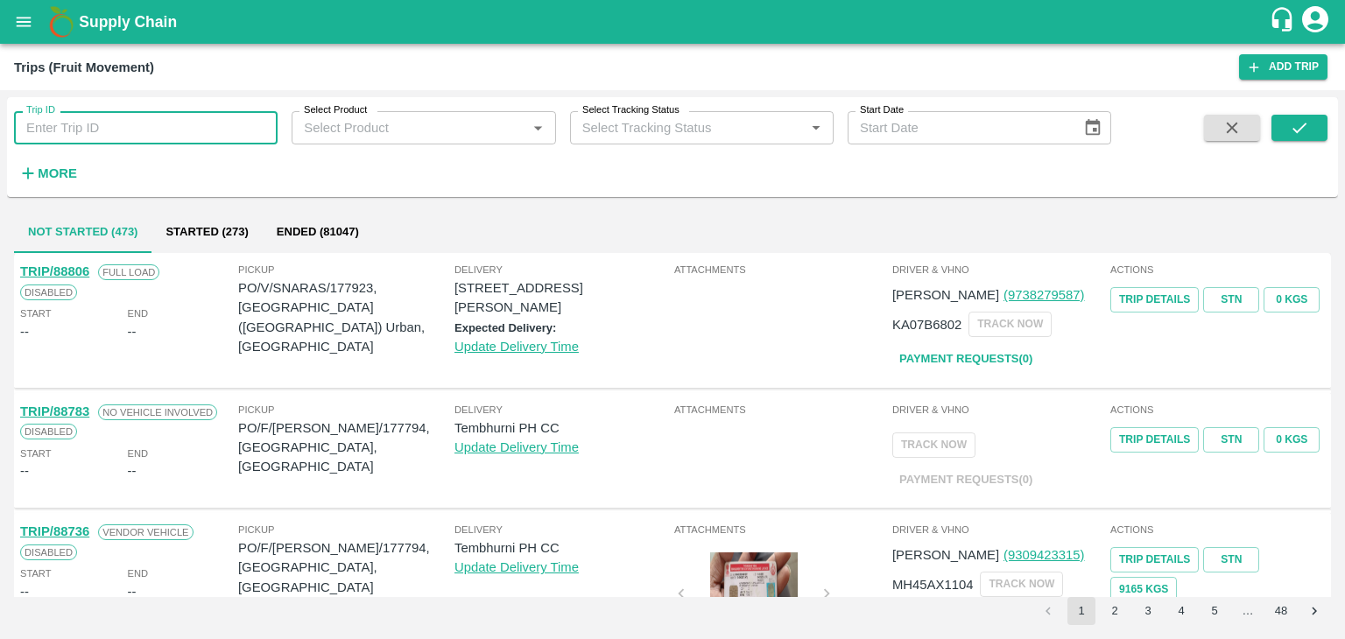
click at [172, 139] on input "Trip ID" at bounding box center [146, 127] width 264 height 33
type input "88771"
click at [1311, 118] on button "submit" at bounding box center [1299, 128] width 56 height 26
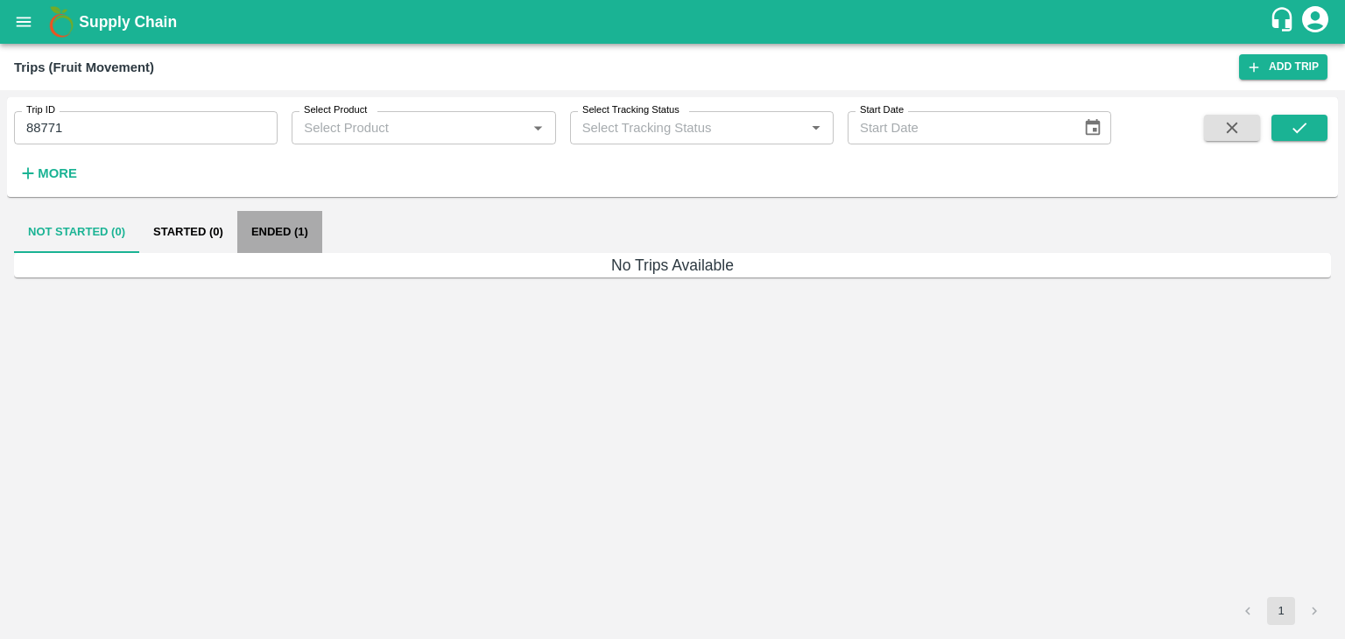
click at [292, 235] on button "Ended (1)" at bounding box center [279, 232] width 85 height 42
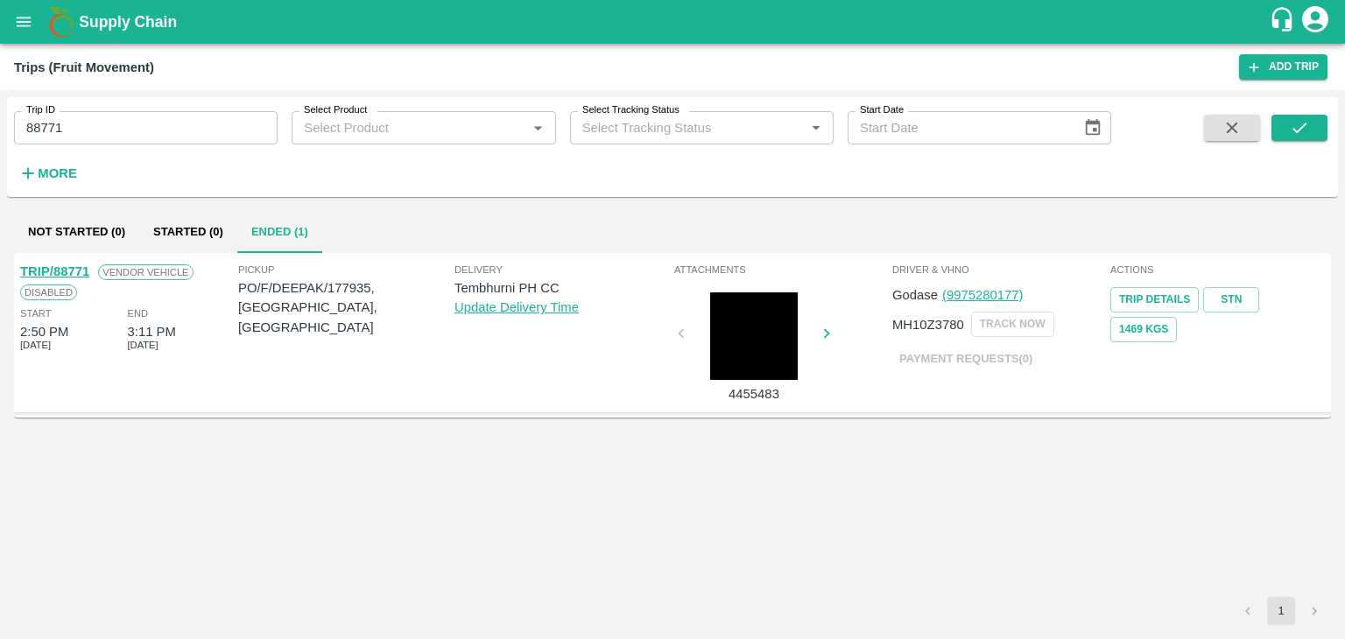
click at [63, 267] on link "TRIP/88771" at bounding box center [54, 271] width 69 height 14
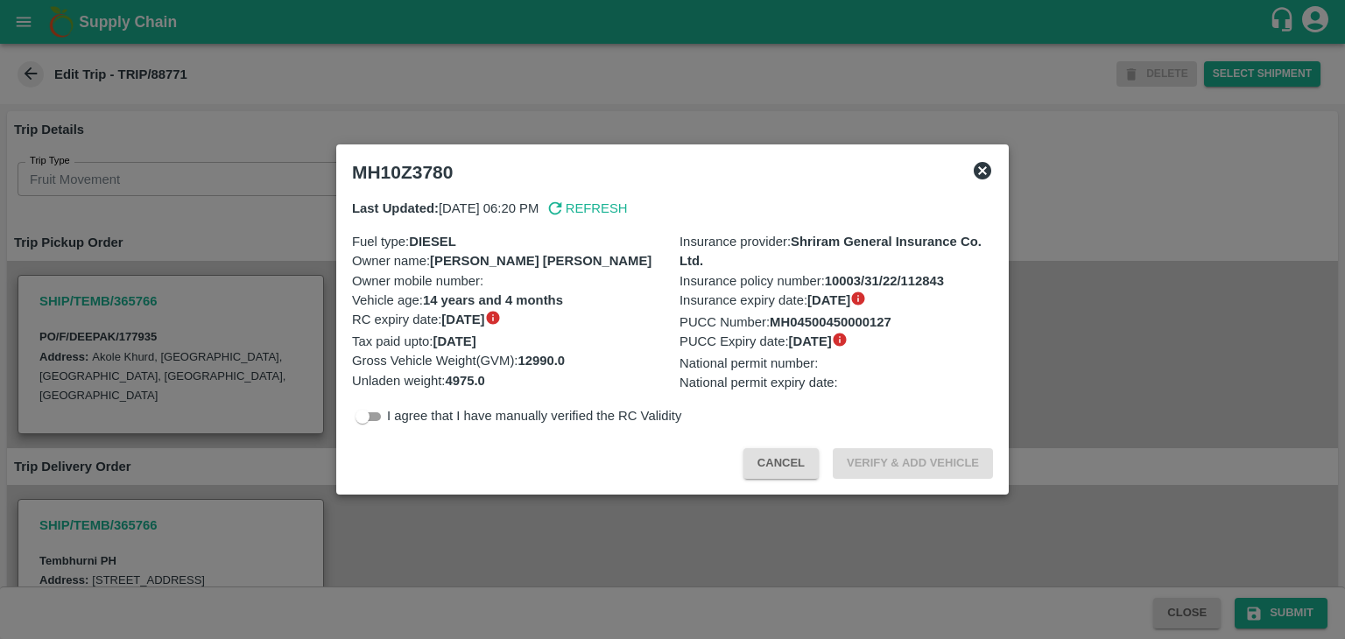
click at [532, 536] on div at bounding box center [672, 319] width 1345 height 639
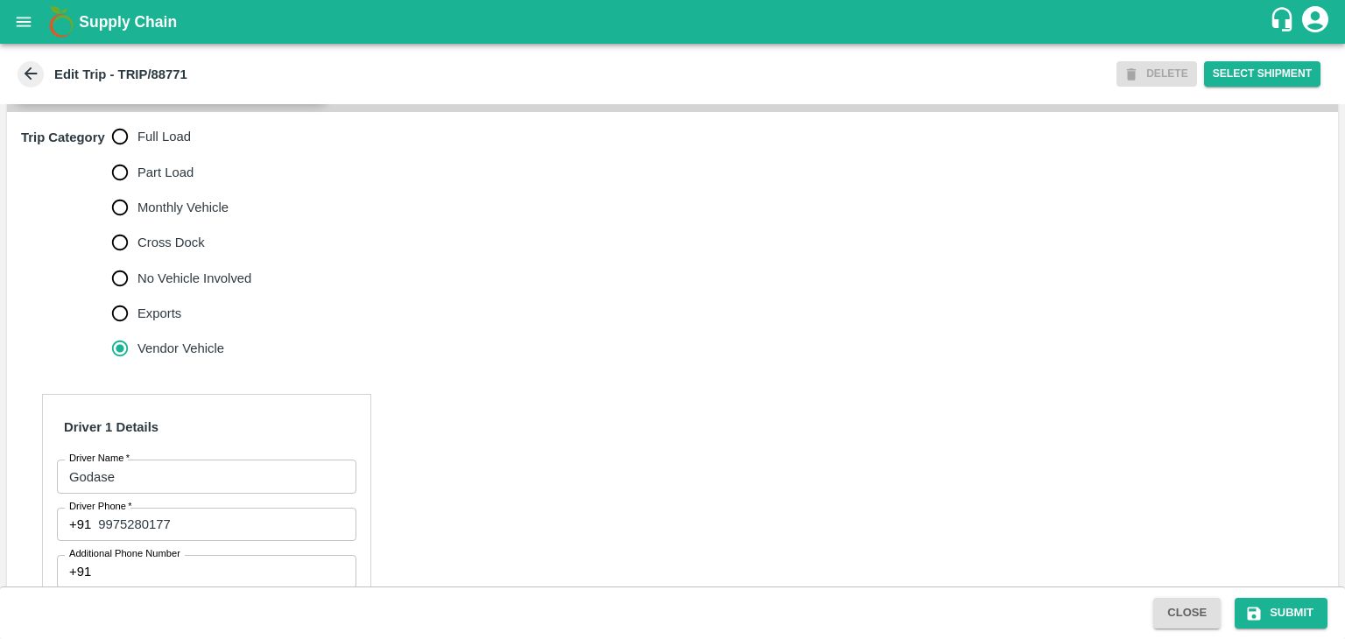
scroll to position [545, 0]
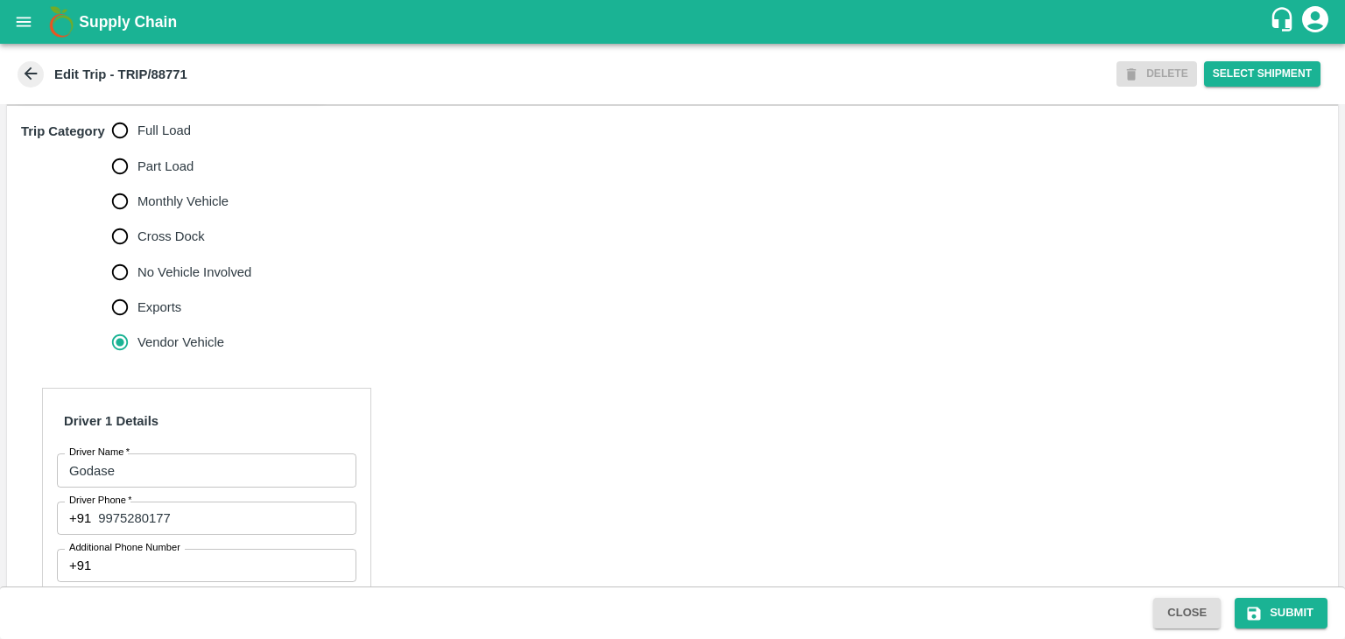
click at [200, 277] on label "No Vehicle Involved" at bounding box center [177, 272] width 150 height 35
click at [137, 277] on input "No Vehicle Involved" at bounding box center [119, 272] width 35 height 35
radio input "true"
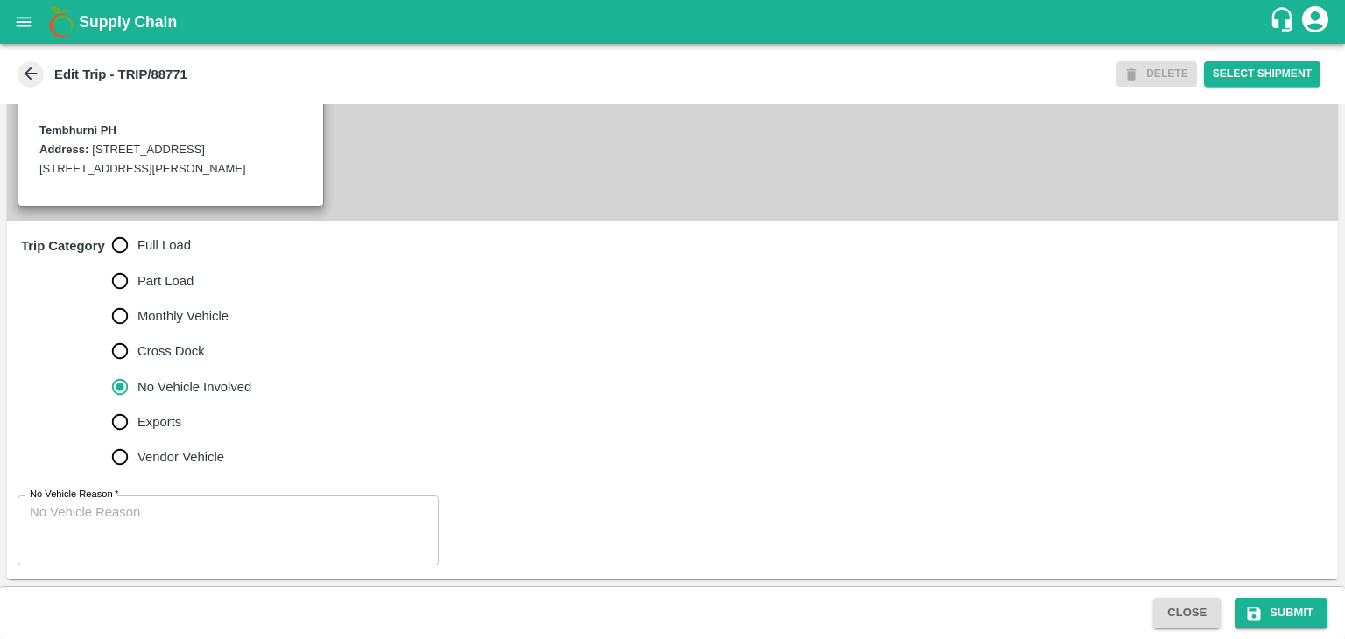
scroll to position [449, 0]
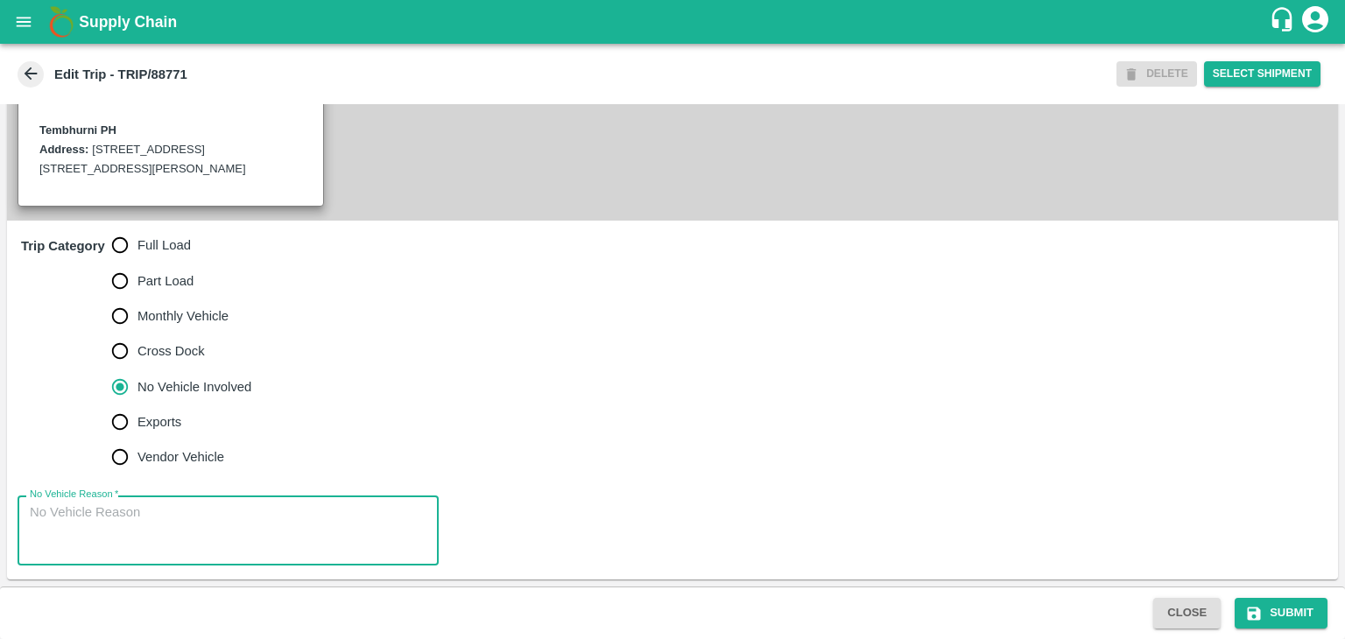
click at [215, 524] on textarea "No Vehicle Reason   *" at bounding box center [228, 530] width 397 height 55
type textarea "Vehicle is partially loaded"
click at [1280, 602] on button "Submit" at bounding box center [1280, 613] width 93 height 31
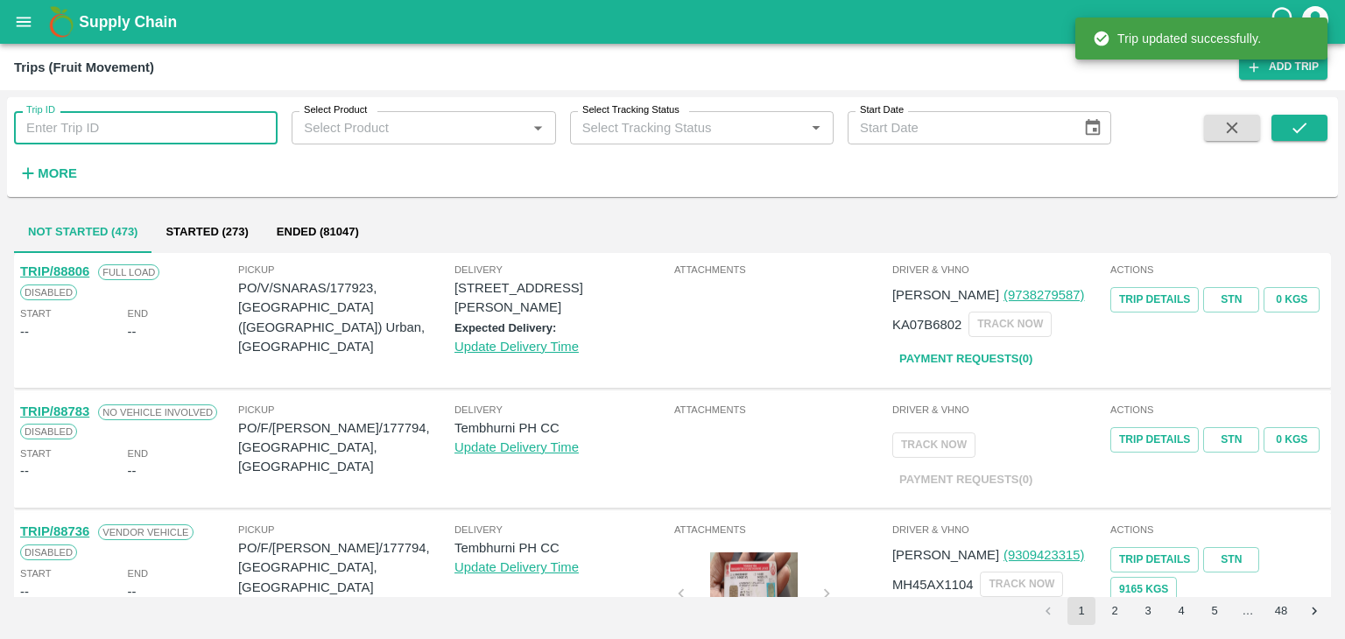
click at [165, 127] on input "Trip ID" at bounding box center [146, 127] width 264 height 33
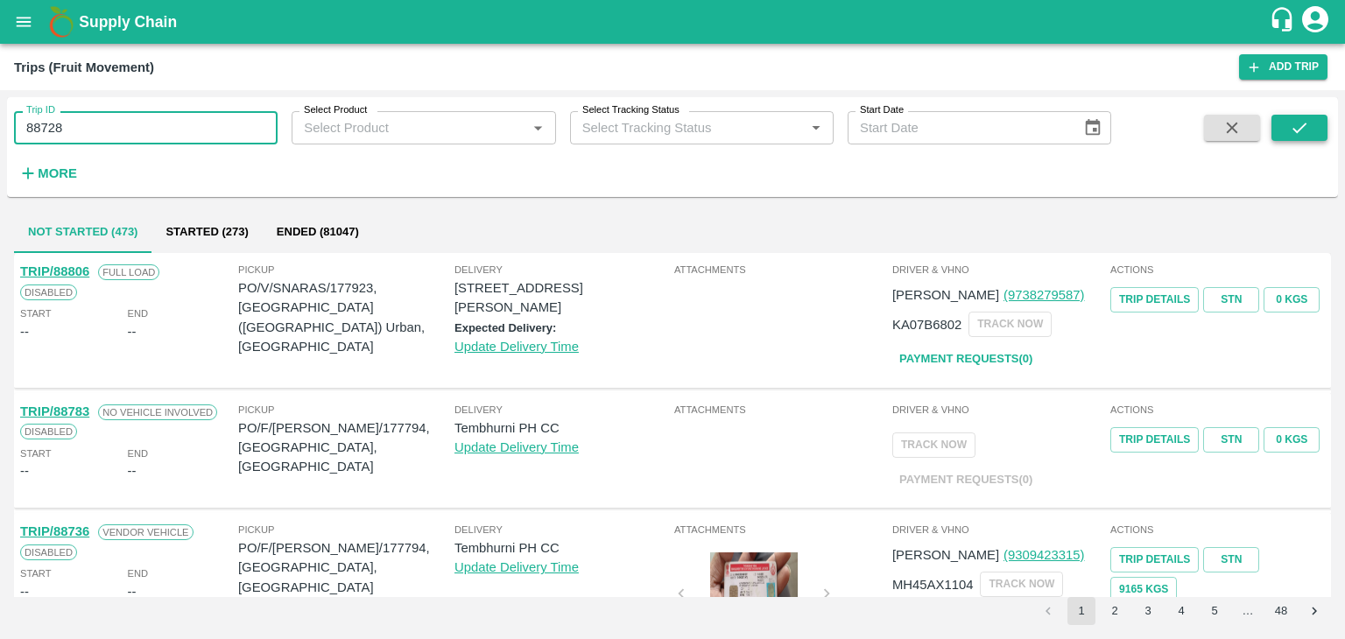
type input "88728"
click at [1311, 122] on button "submit" at bounding box center [1299, 128] width 56 height 26
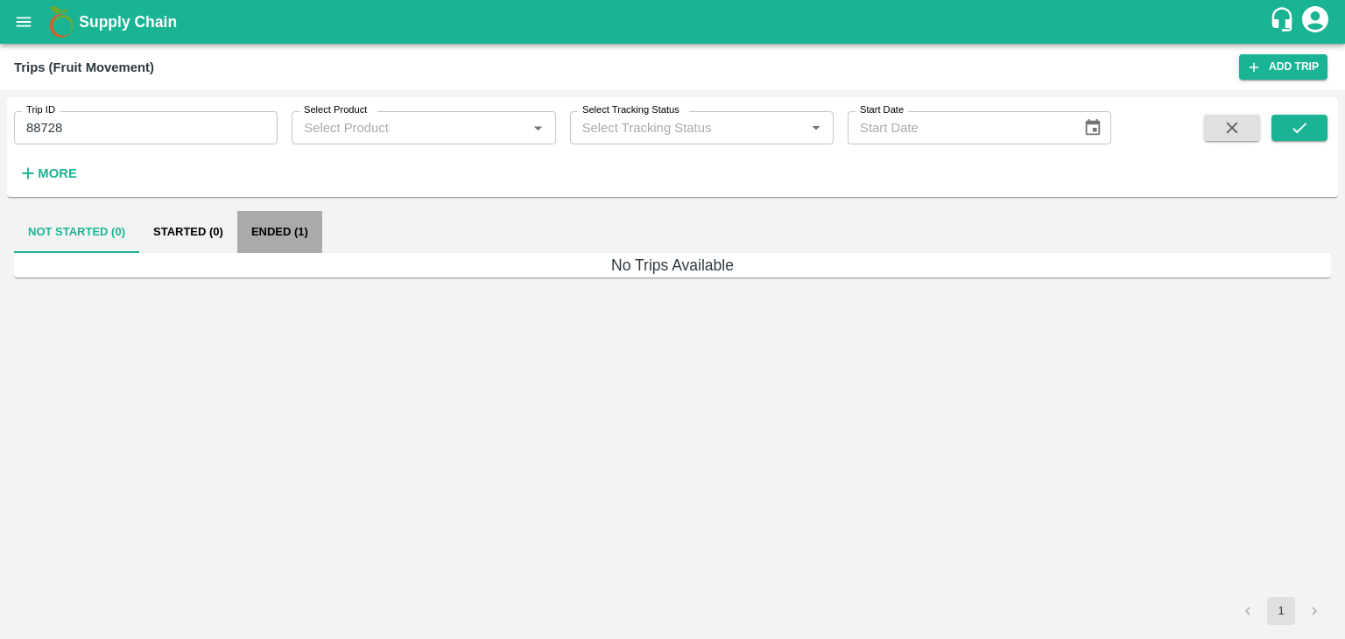
click at [292, 233] on button "Ended (1)" at bounding box center [279, 232] width 85 height 42
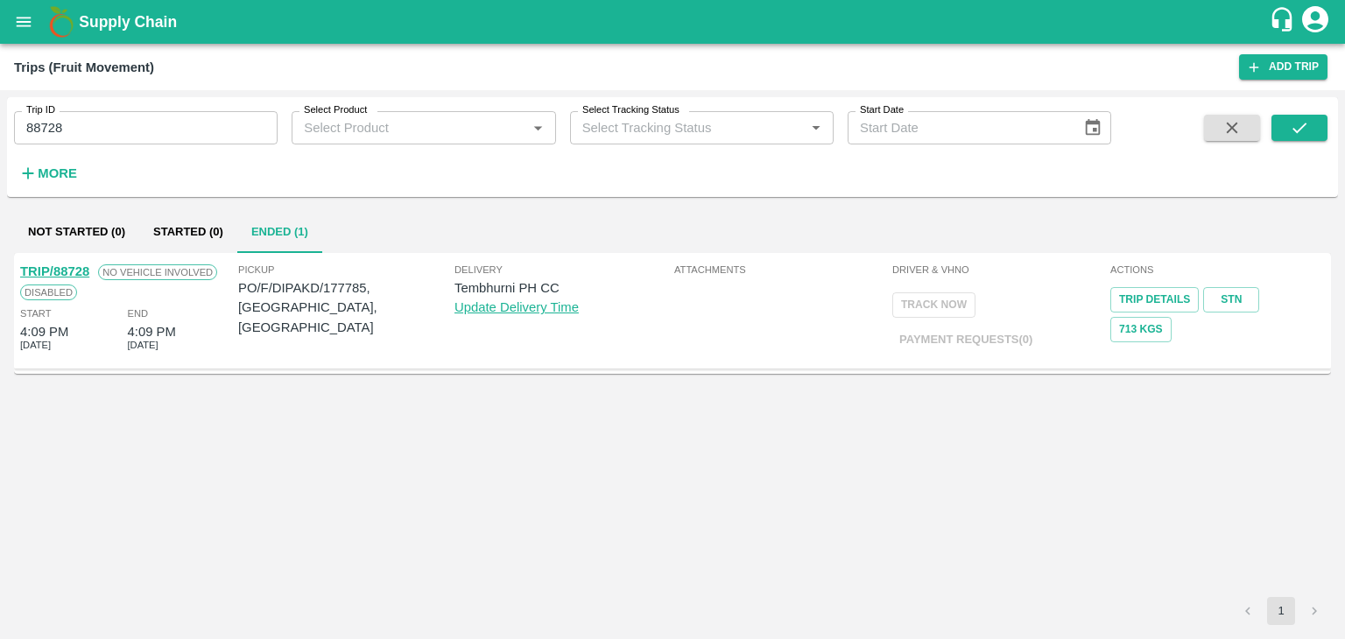
click at [55, 264] on link "TRIP/88728" at bounding box center [54, 271] width 69 height 14
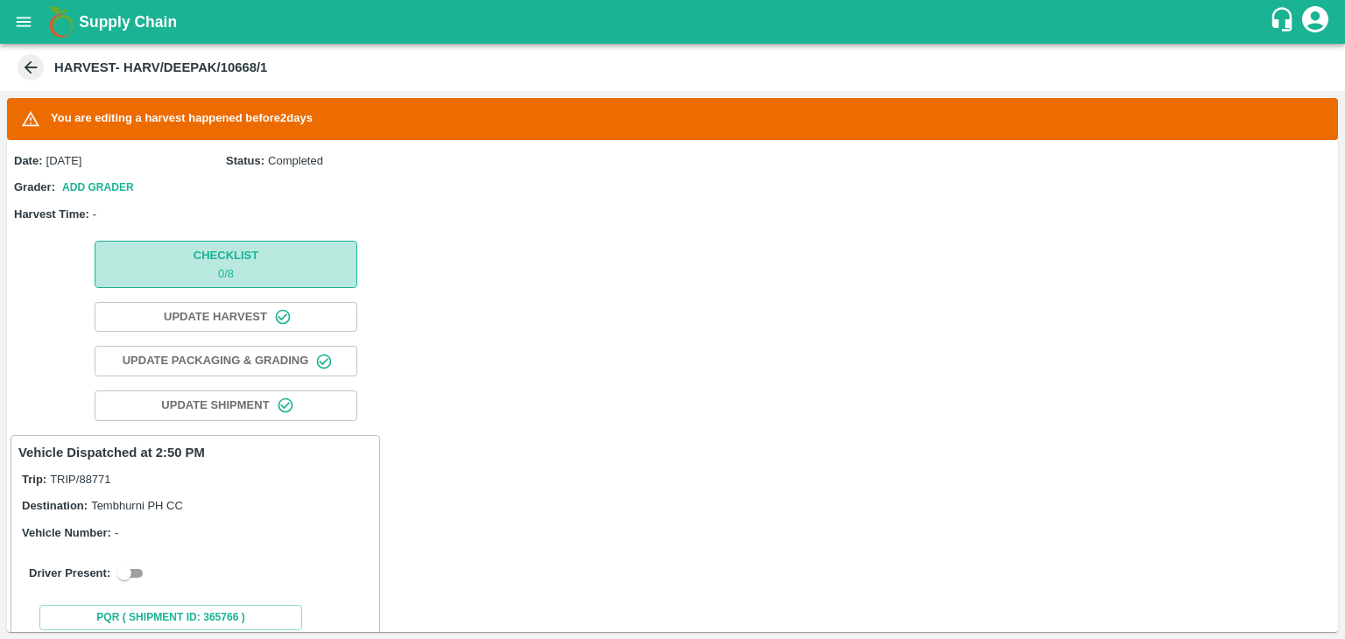
click at [249, 264] on span "Checklist 0 / 8" at bounding box center [225, 264] width 65 height 36
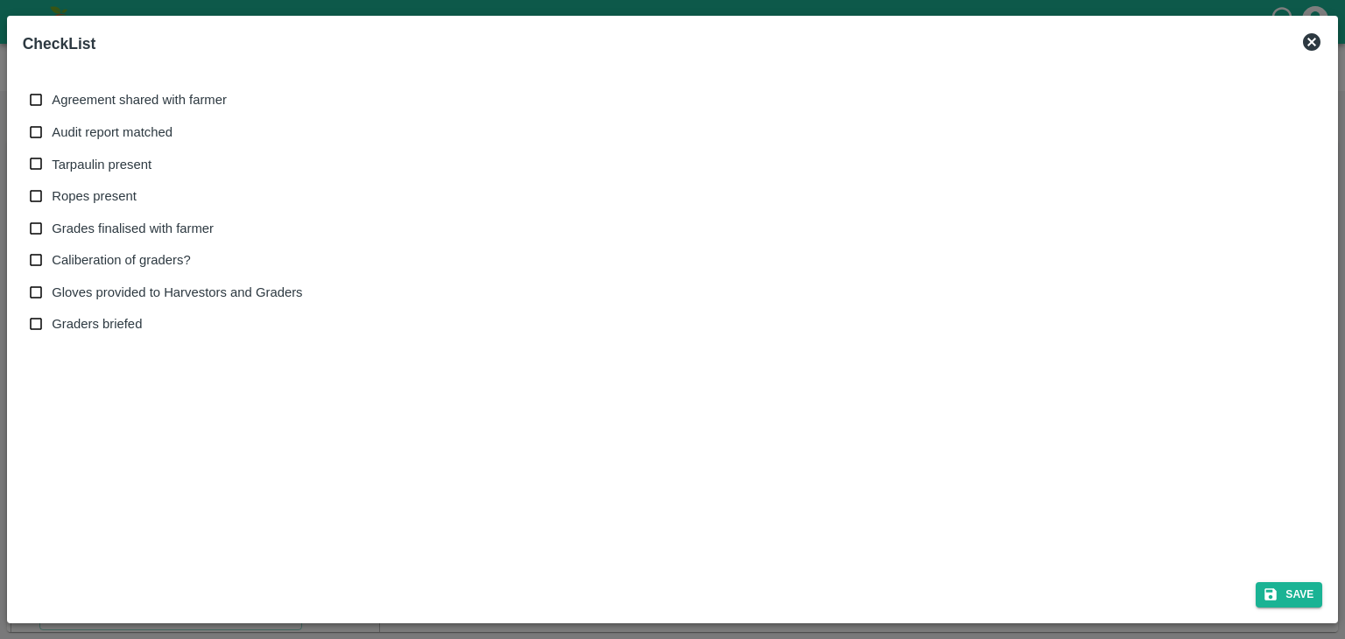
click at [88, 95] on span "Agreement shared with farmer" at bounding box center [139, 99] width 175 height 19
click at [53, 95] on input "Agreement shared with farmer" at bounding box center [36, 100] width 32 height 32
checkbox input "true"
click at [106, 129] on span "Audit report matched" at bounding box center [112, 132] width 121 height 19
click at [53, 129] on input "Audit report matched" at bounding box center [36, 132] width 32 height 32
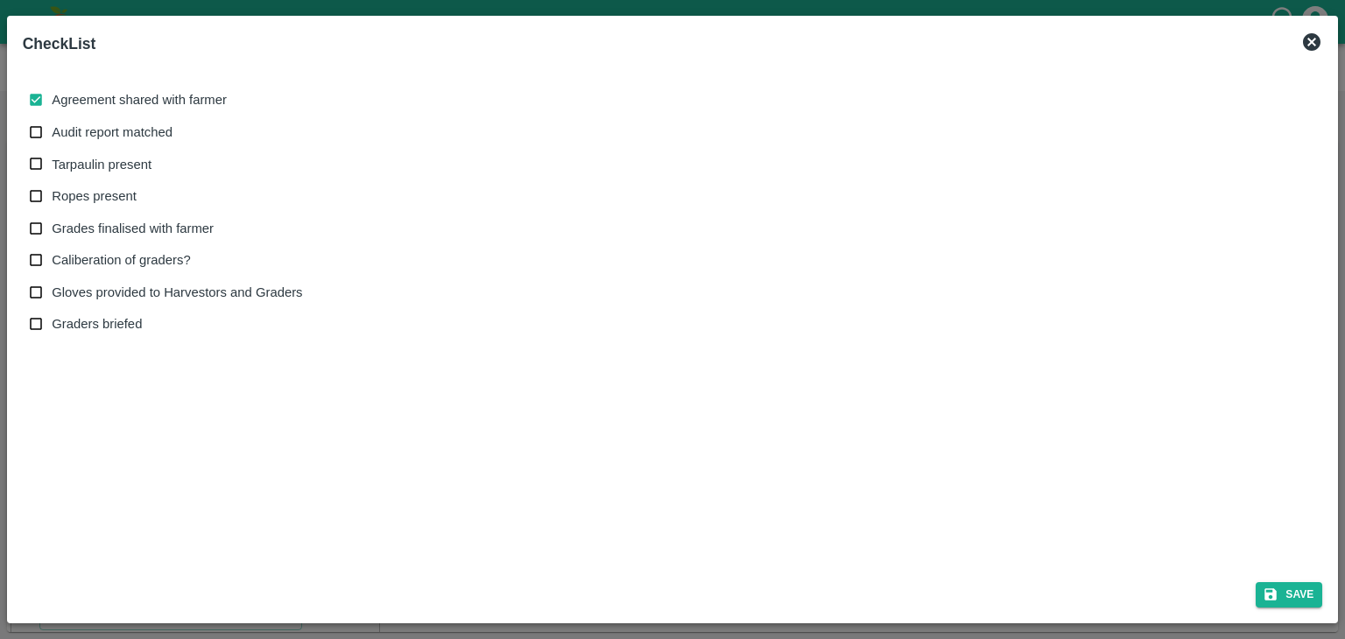
checkbox input "true"
click at [119, 176] on label "Tarpaulin present" at bounding box center [161, 164] width 283 height 32
click at [53, 176] on input "Tarpaulin present" at bounding box center [36, 164] width 32 height 32
checkbox input "true"
click at [116, 200] on span "Ropes present" at bounding box center [94, 195] width 85 height 19
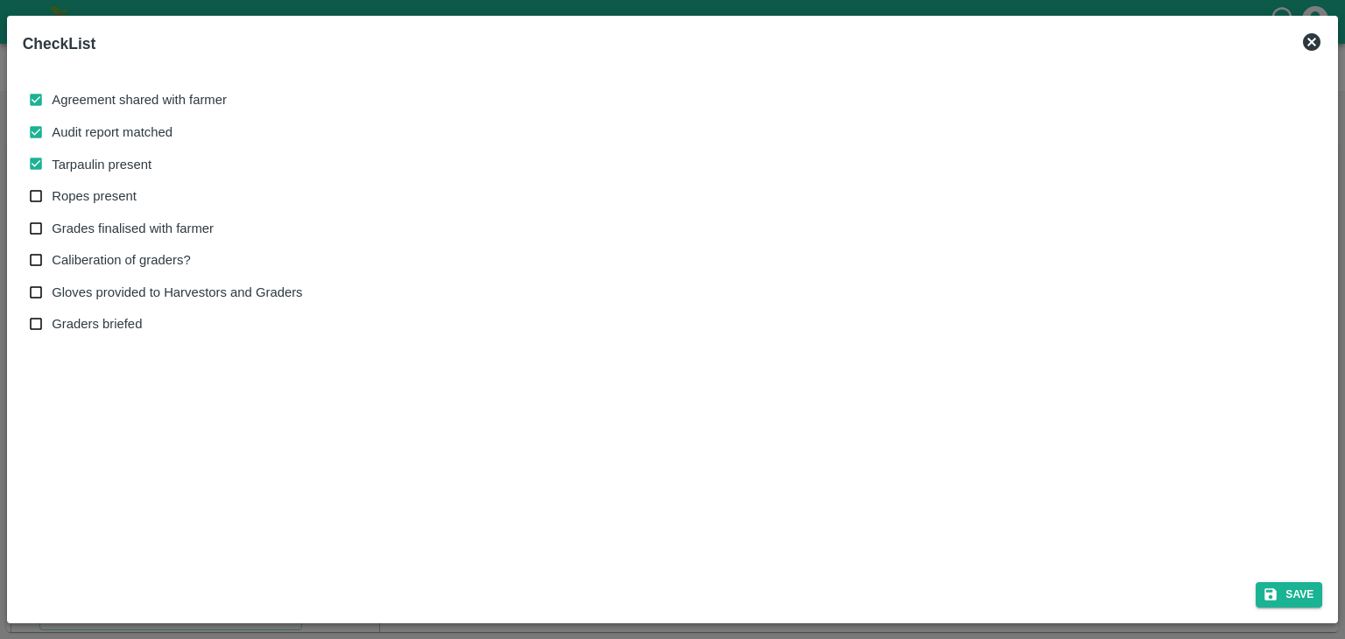
click at [53, 200] on input "Ropes present" at bounding box center [36, 196] width 32 height 32
checkbox input "true"
click at [151, 232] on span "Grades finalised with farmer" at bounding box center [133, 228] width 162 height 19
click at [53, 232] on input "Grades finalised with farmer" at bounding box center [36, 229] width 32 height 32
checkbox input "true"
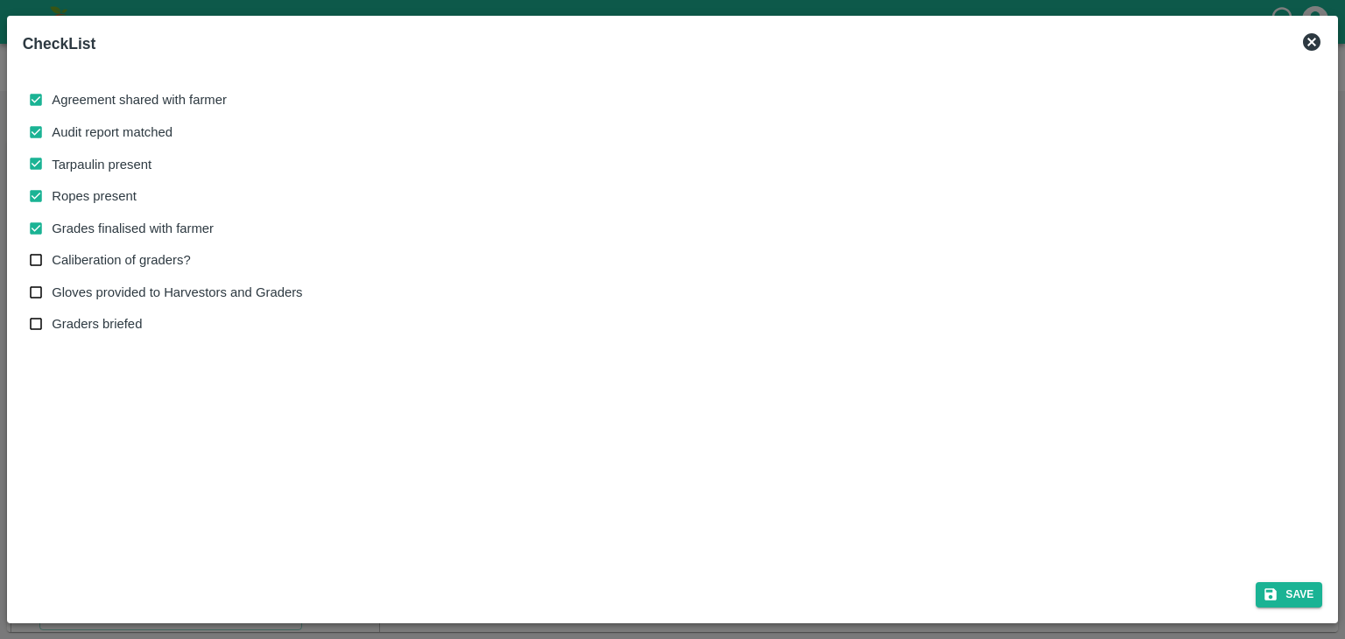
click at [130, 265] on span "Caliberation of graders?" at bounding box center [121, 259] width 138 height 19
click at [53, 265] on input "Caliberation of graders?" at bounding box center [36, 260] width 32 height 32
checkbox input "true"
click at [151, 292] on span "Gloves provided to Harvestors and Graders" at bounding box center [177, 292] width 250 height 19
click at [53, 292] on input "Gloves provided to Harvestors and Graders" at bounding box center [36, 293] width 32 height 32
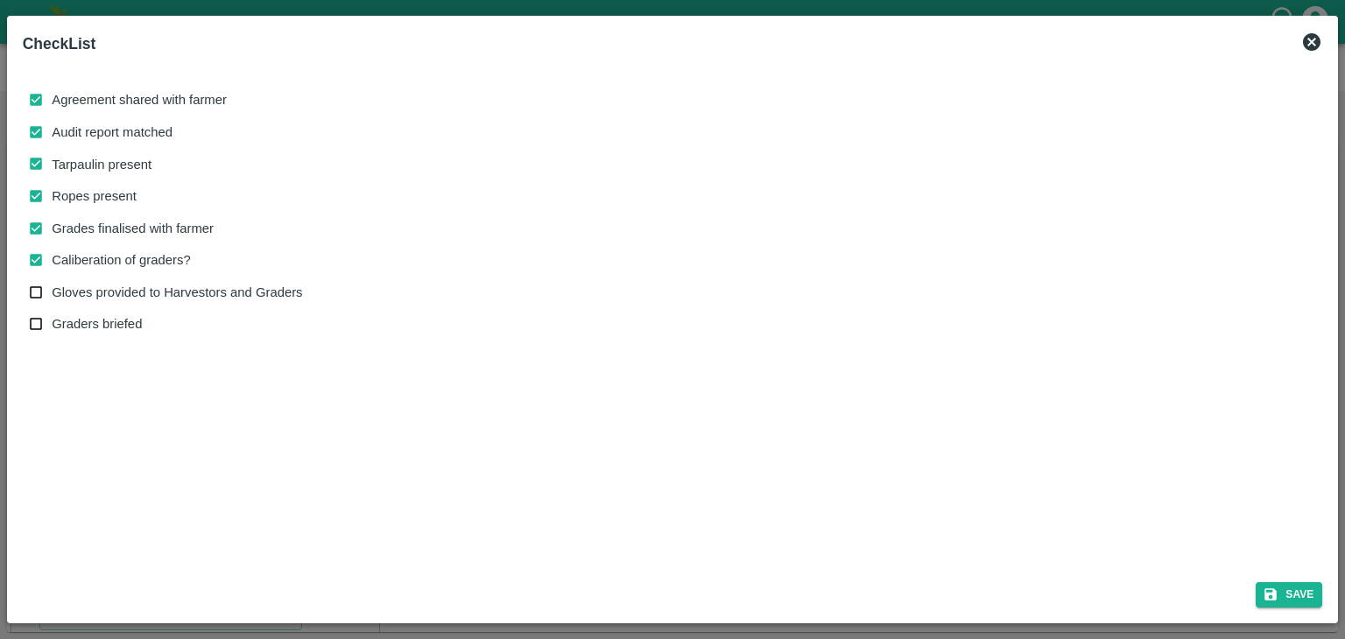
checkbox input "true"
click at [1292, 593] on button "Save" at bounding box center [1288, 594] width 67 height 25
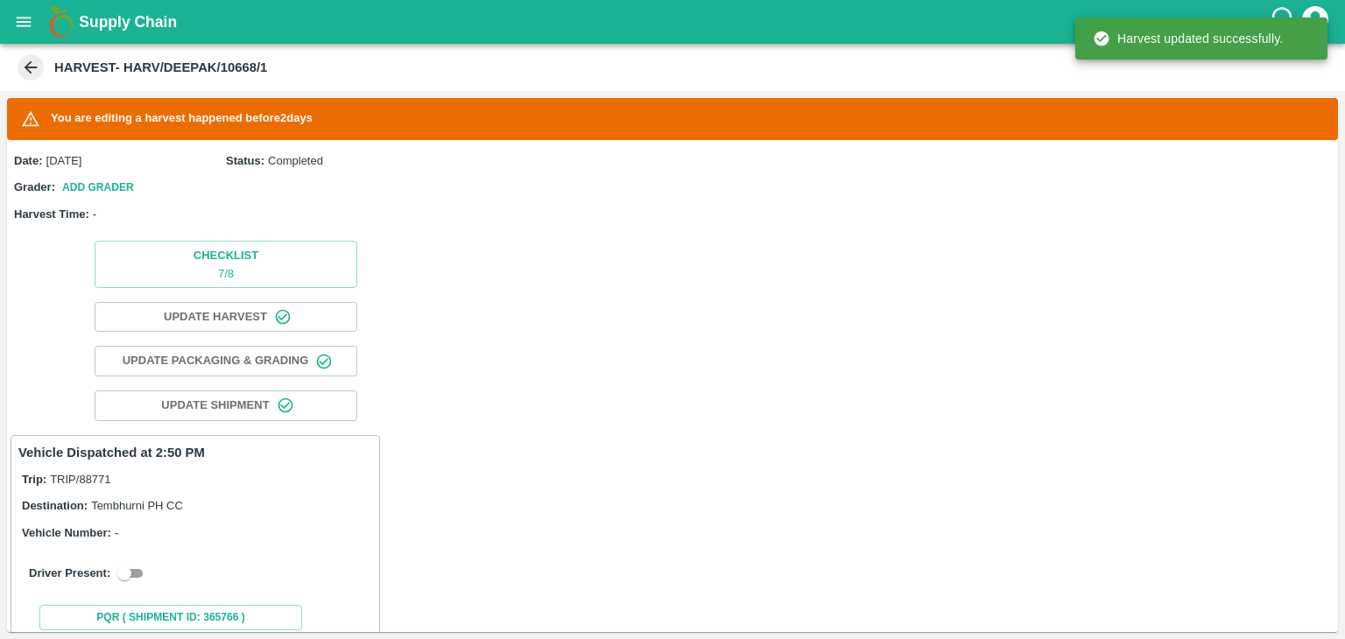
scroll to position [306, 0]
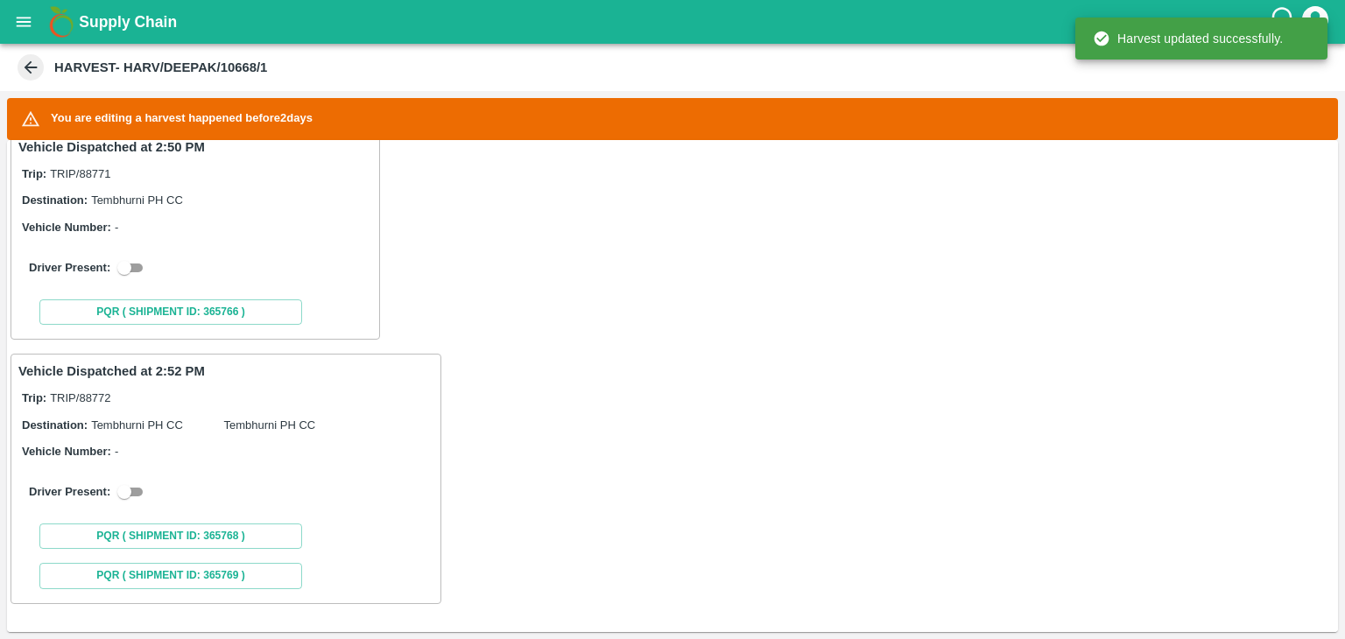
click at [132, 257] on input "checkbox" at bounding box center [124, 267] width 63 height 21
checkbox input "true"
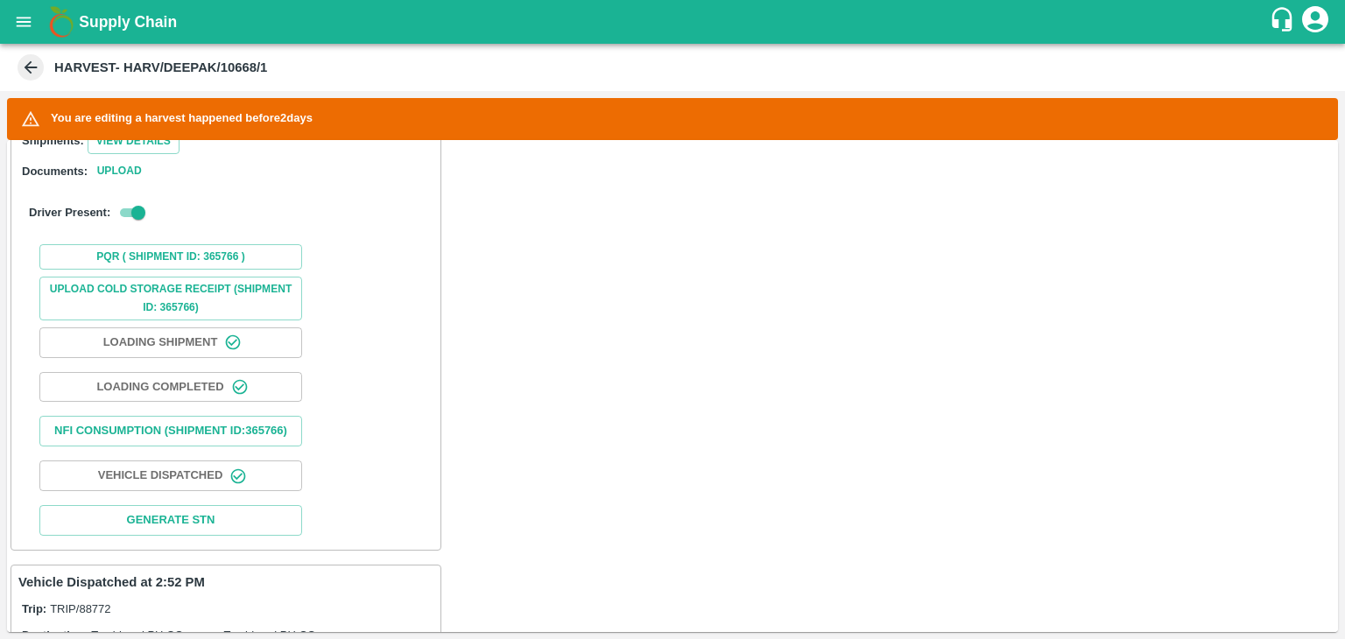
scroll to position [728, 0]
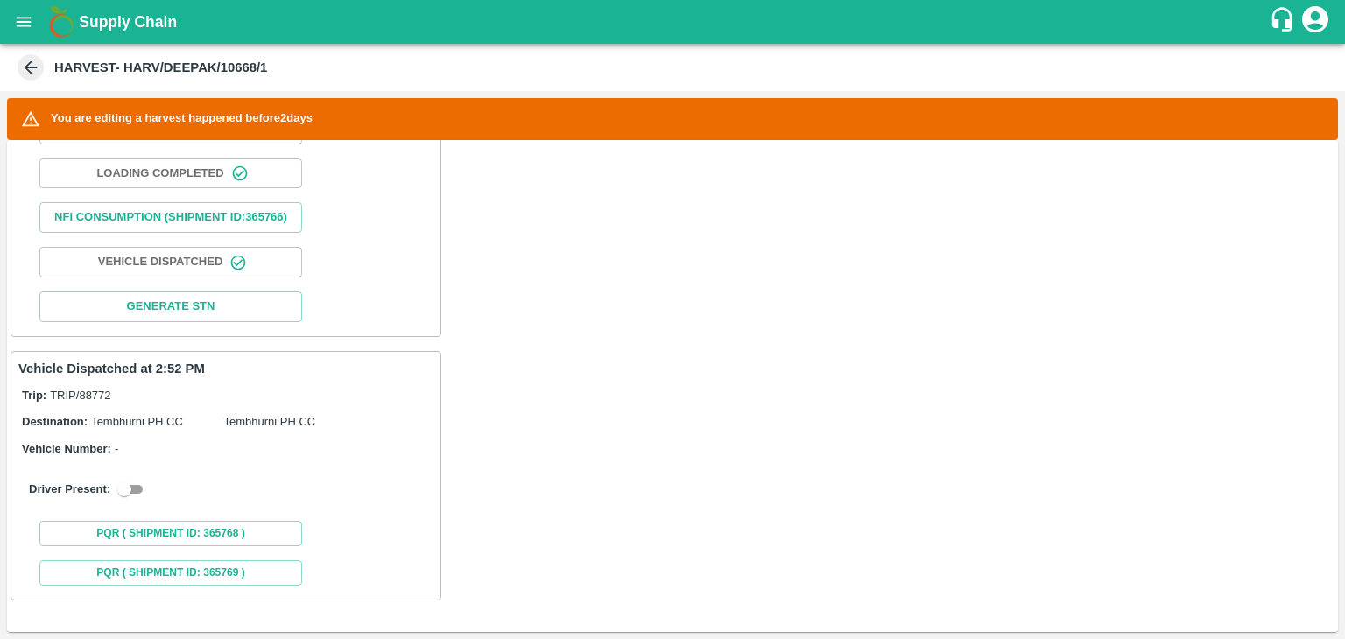
click at [132, 502] on div "Driver Present:" at bounding box center [225, 489] width 415 height 49
click at [132, 491] on input "checkbox" at bounding box center [124, 489] width 63 height 21
checkbox input "true"
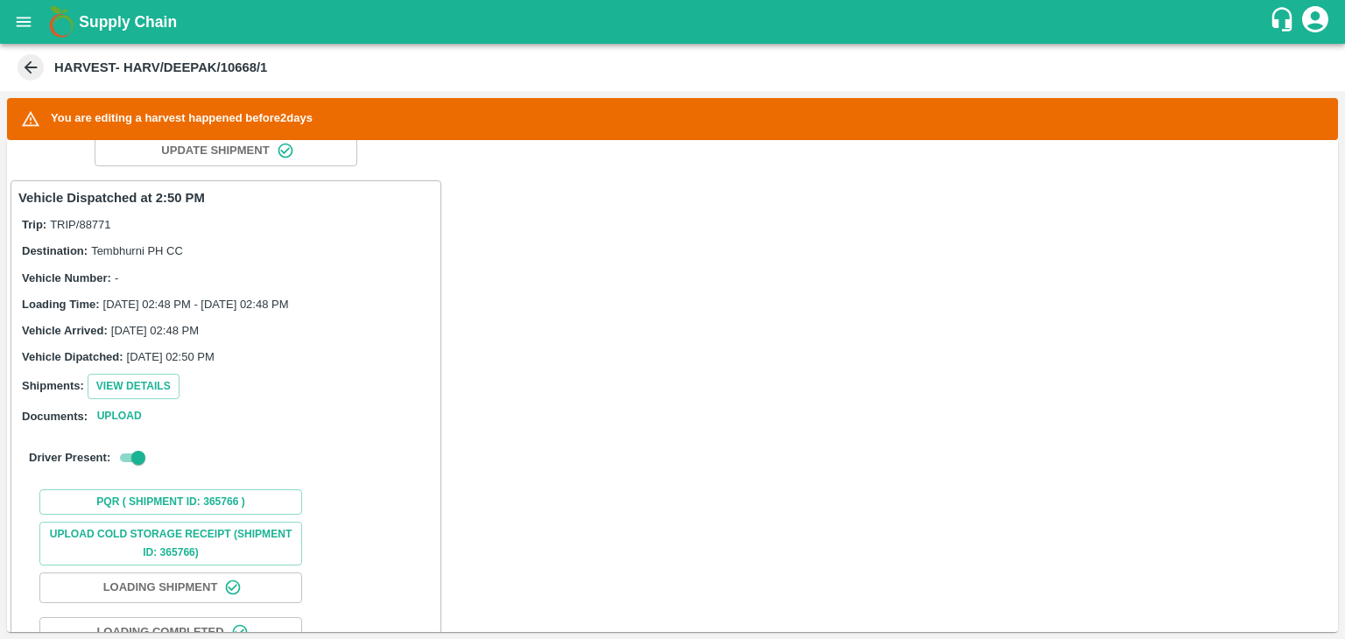
scroll to position [0, 0]
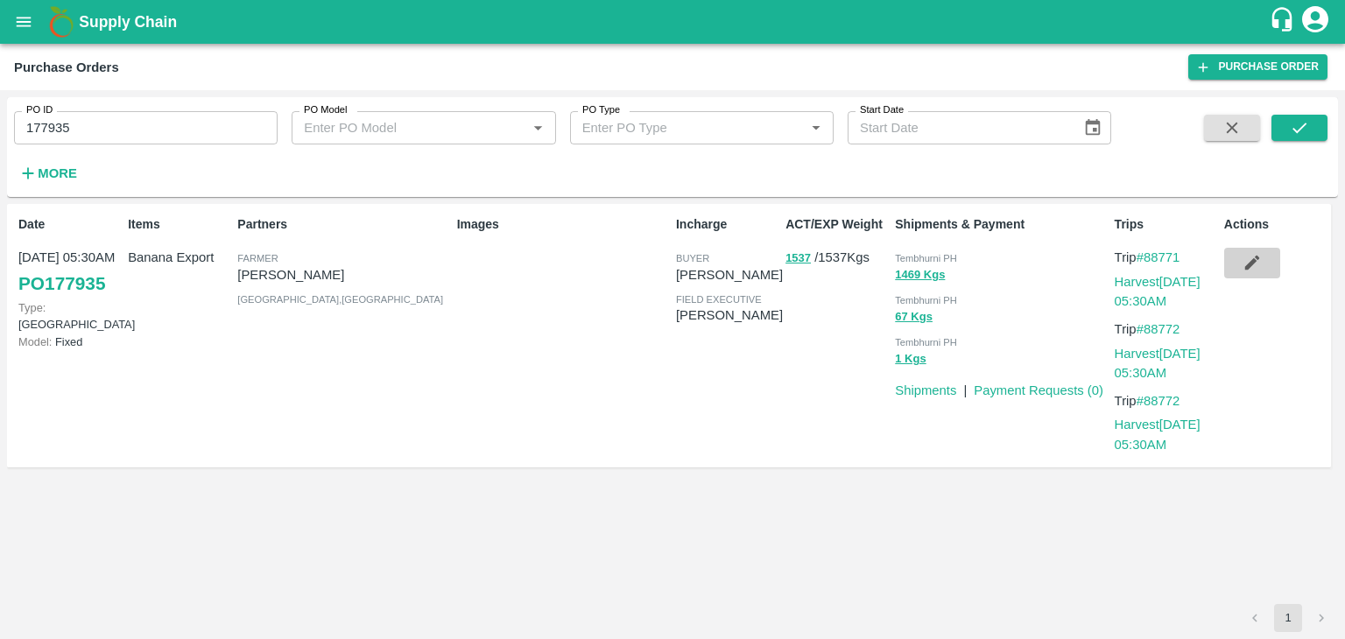
click at [1260, 266] on icon "button" at bounding box center [1251, 262] width 19 height 19
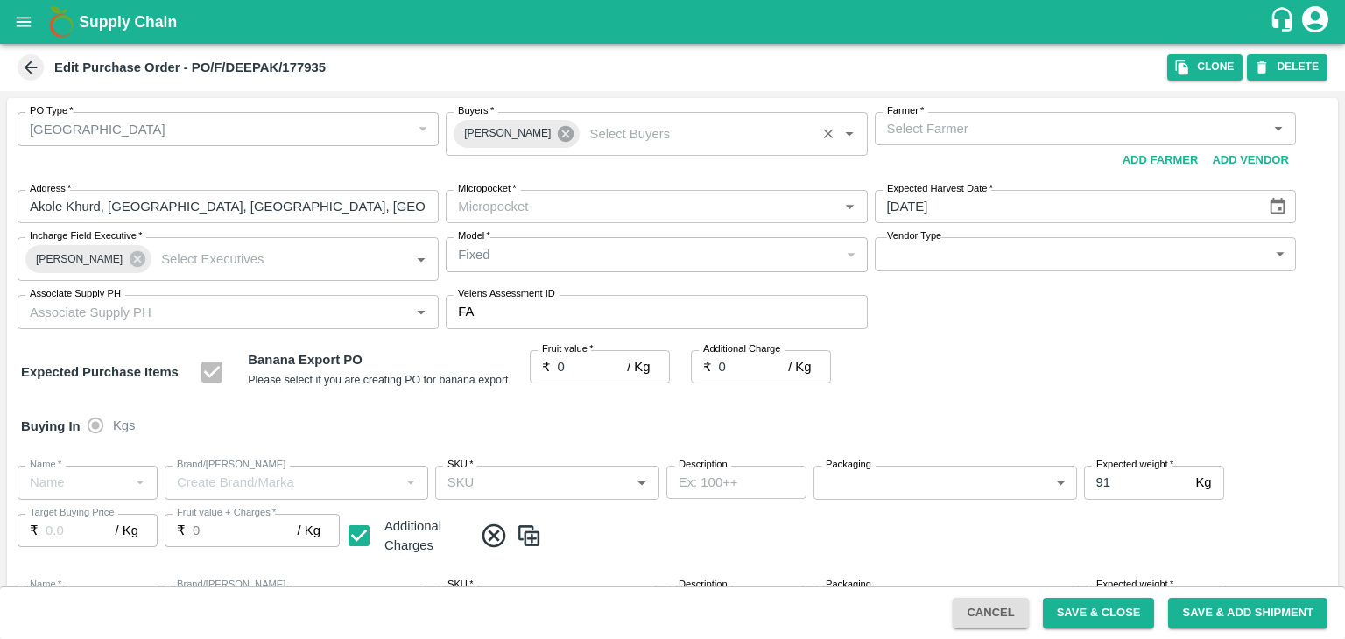
click at [559, 137] on icon at bounding box center [566, 134] width 16 height 16
click at [552, 133] on input "Buyers   *" at bounding box center [642, 128] width 382 height 23
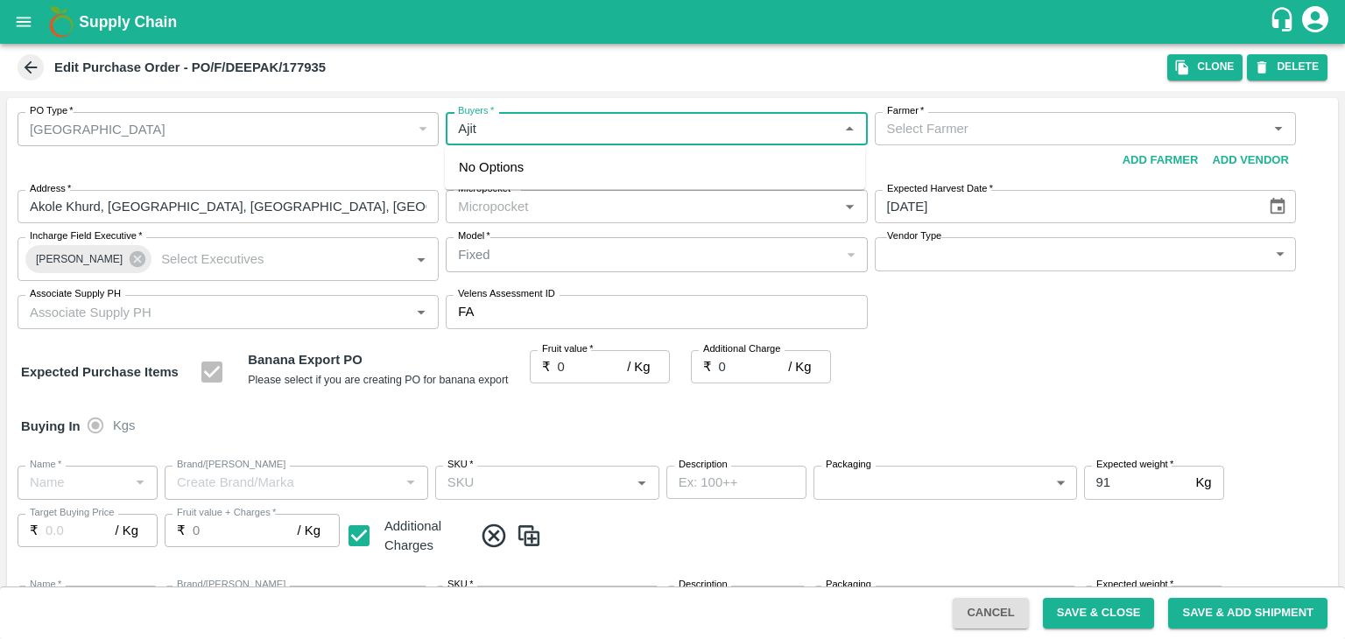
type input "Ajit O"
type input "Deepak Rambhau Patil -undefined"
type input "109-Tembhurni"
type input "Banana Export"
type input "FARM CANDY"
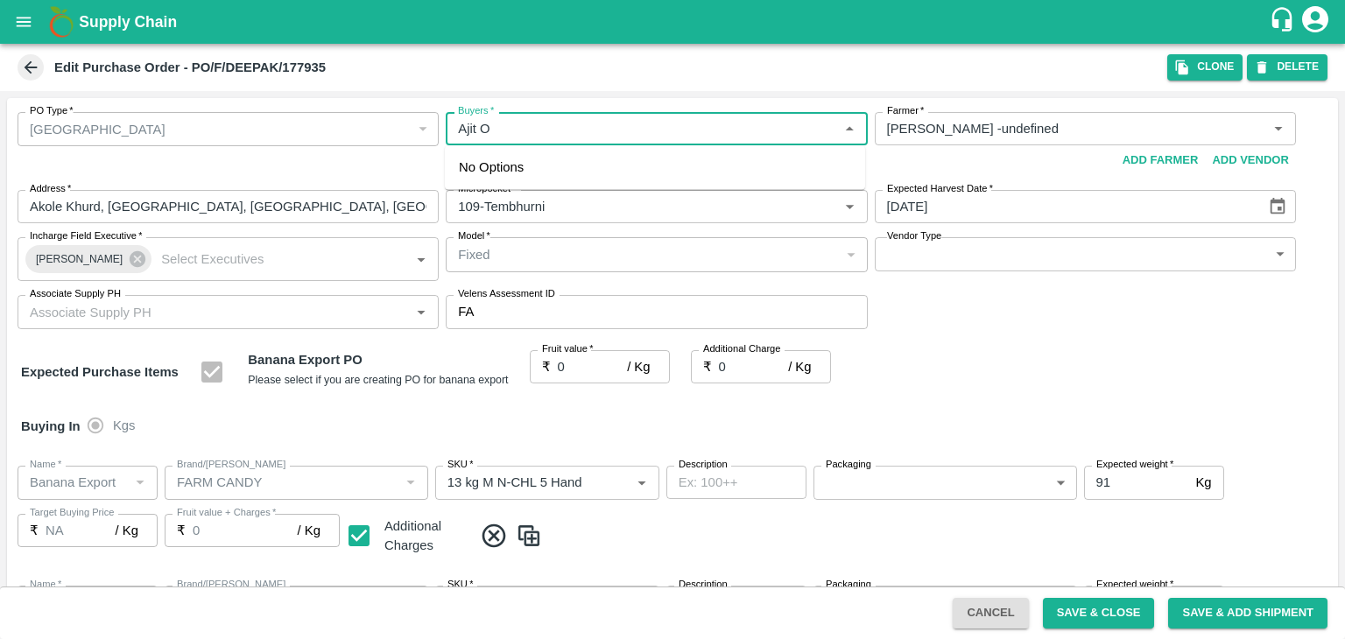
type input "13 kg M N-CHL 5 Hand"
type input "NA"
type input "Banana Export"
type input "FARM CANDY"
type input "13 kg M N-CHL 6 Hand"
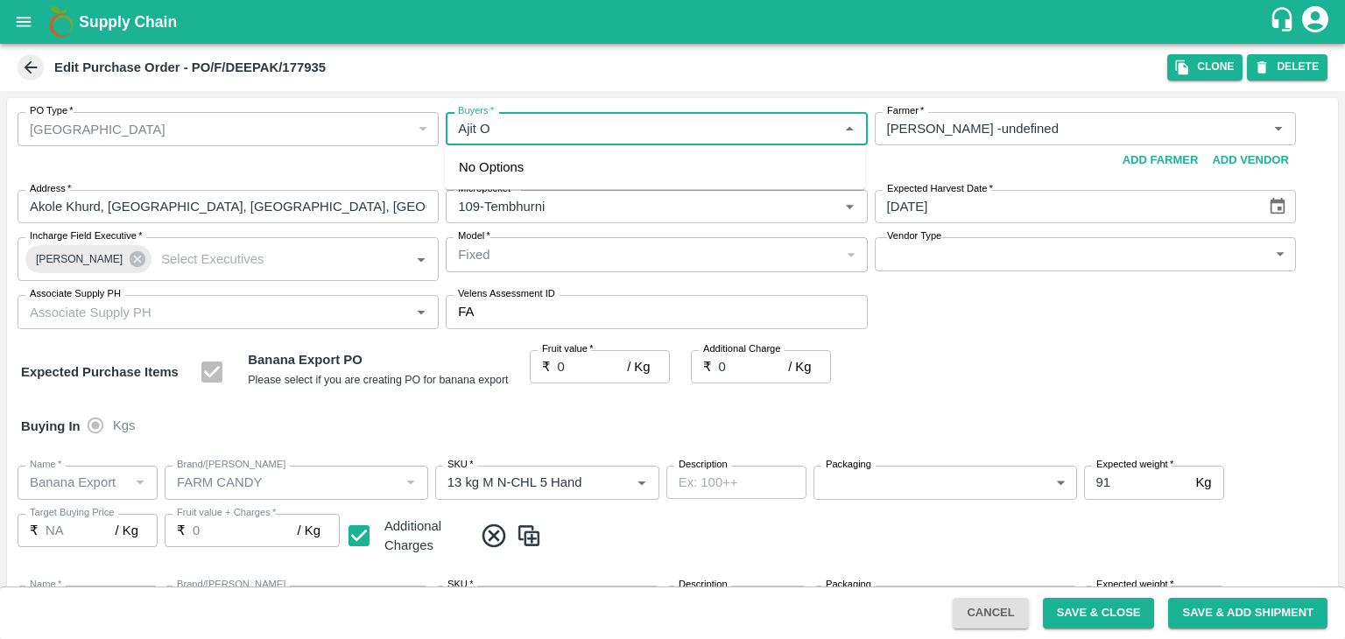
type input "NA"
type input "Banana Export"
type input "FARM CANDY"
type input "13 kg M N-CHL 8 Hand"
type input "NA"
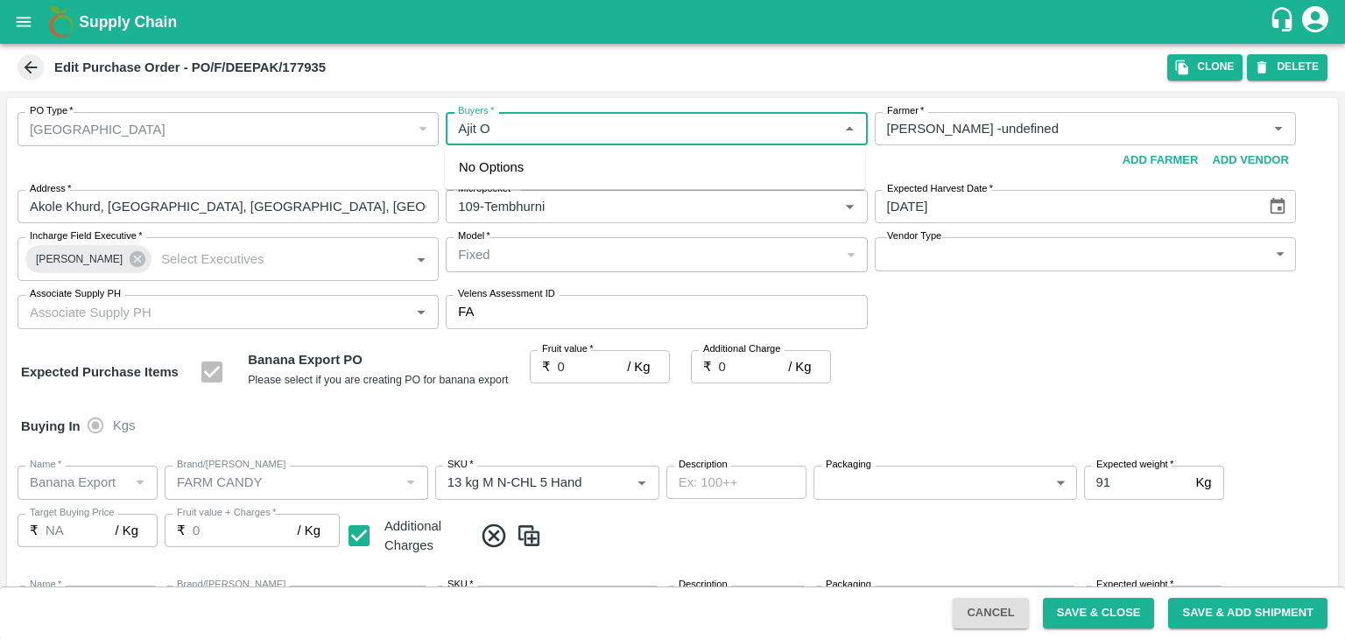
type input "Banana Export"
type input "FARM CANDY"
type input "13 kg M N-CHL CL"
type input "NA"
type input "Banana Export"
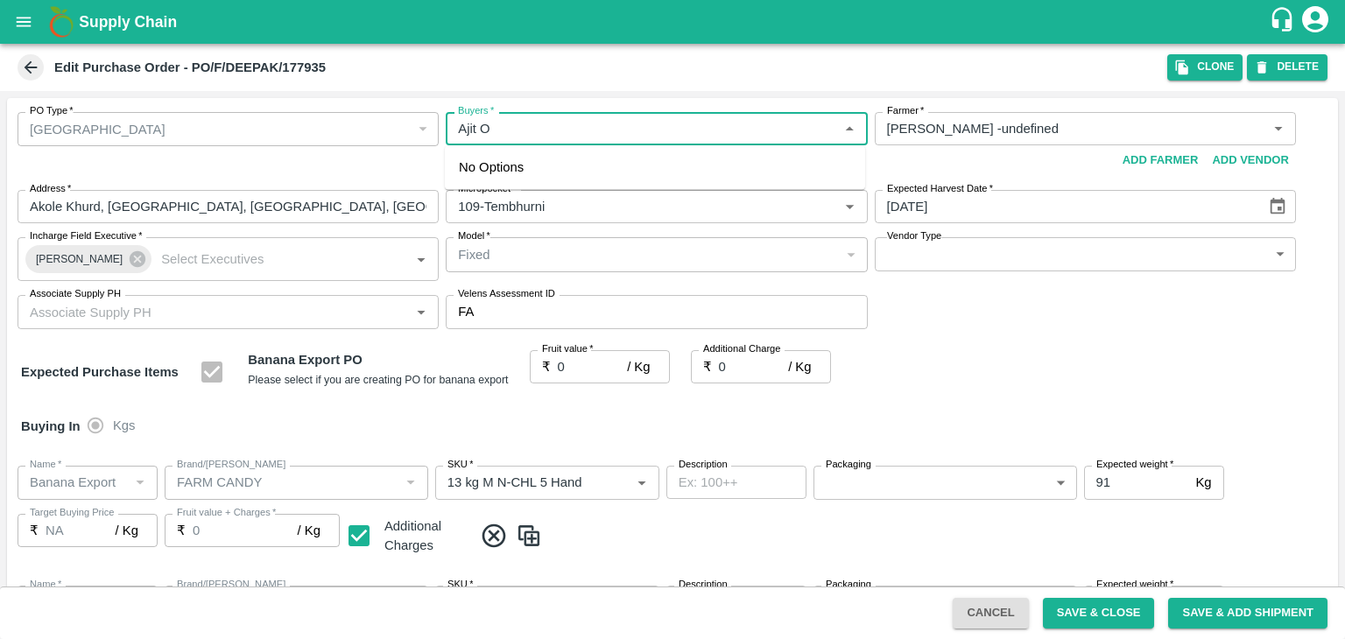
type input "FARM CANDY"
type input "C Class"
type input "NA"
type input "Banana Export"
type input "FARM CANDY"
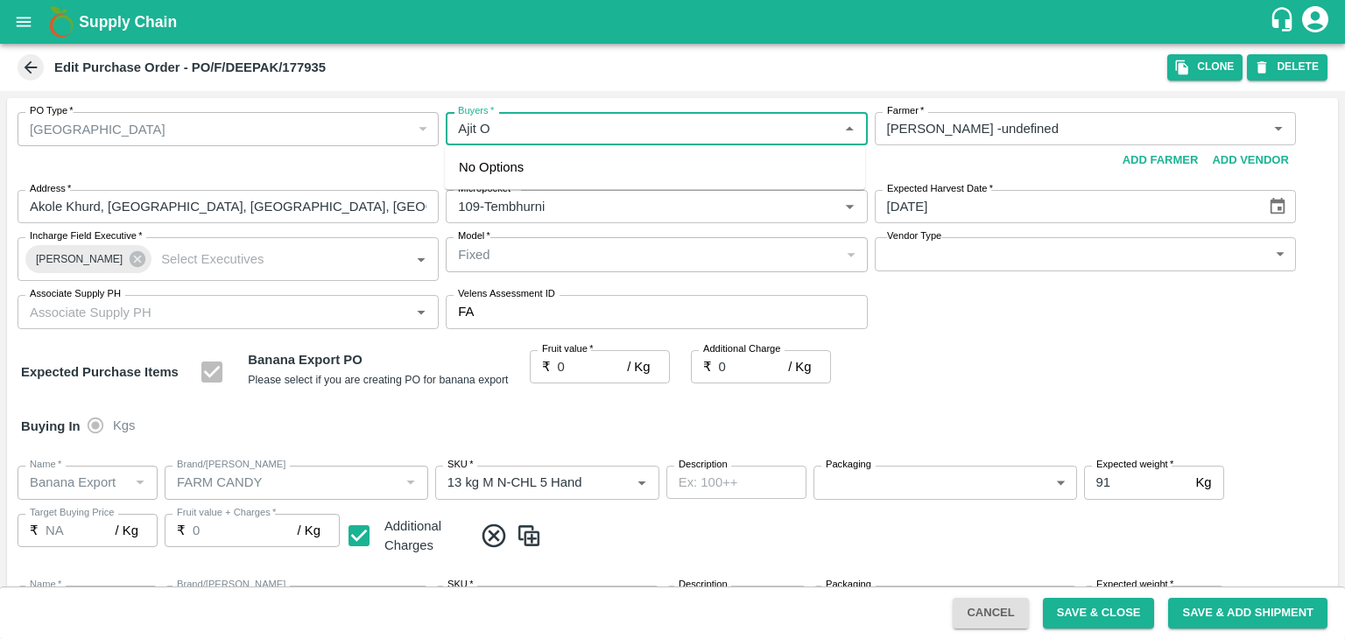
type input "PHR Kg"
type input "NA"
click at [543, 163] on div "Ajit Otari" at bounding box center [655, 175] width 420 height 46
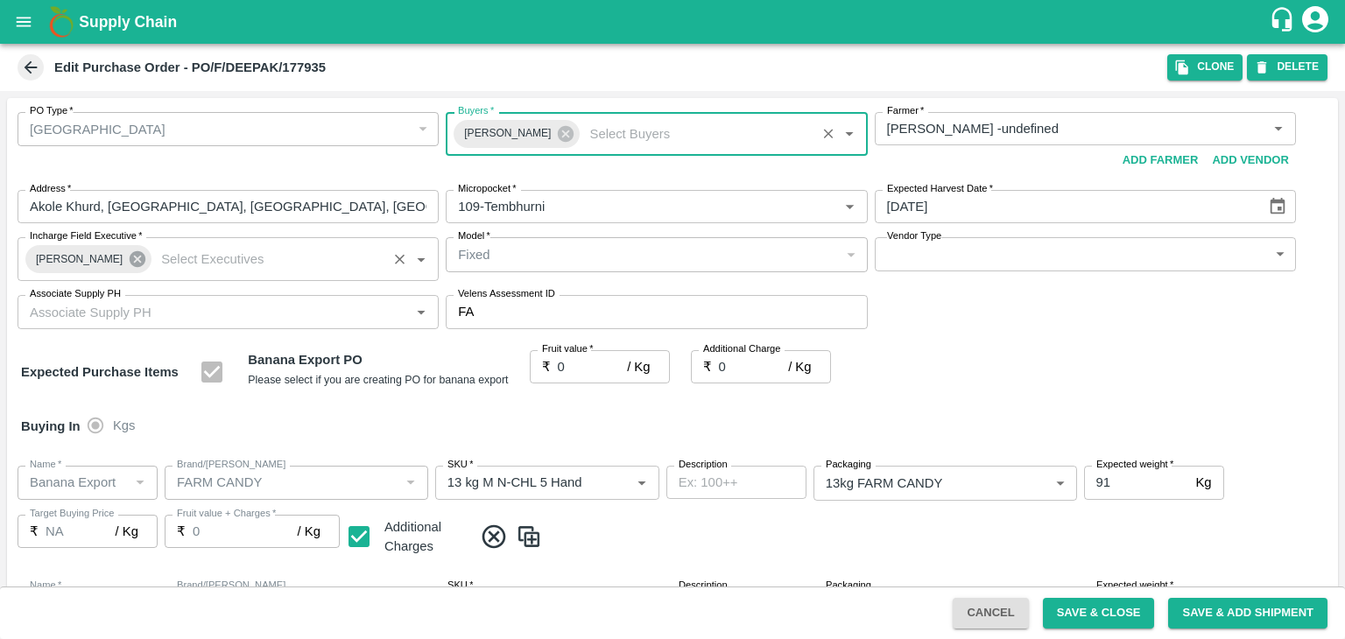
click at [128, 257] on icon at bounding box center [137, 258] width 19 height 19
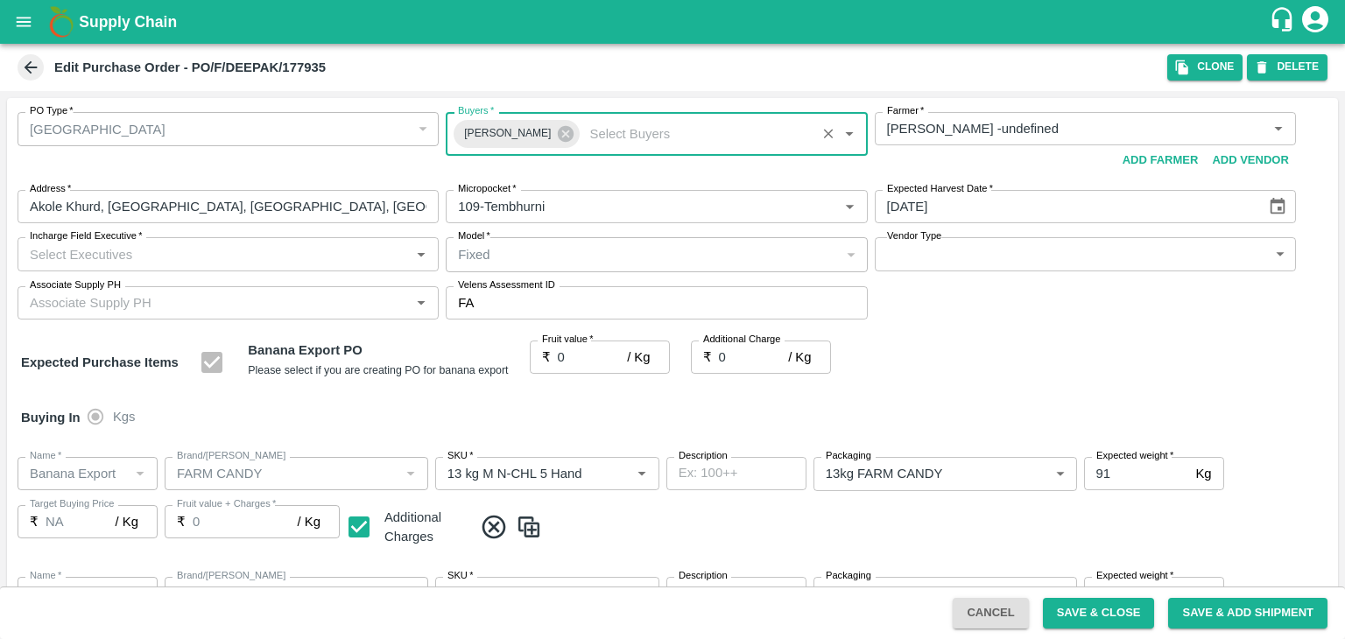
click at [151, 254] on input "Incharge Field Executive   *" at bounding box center [214, 253] width 382 height 23
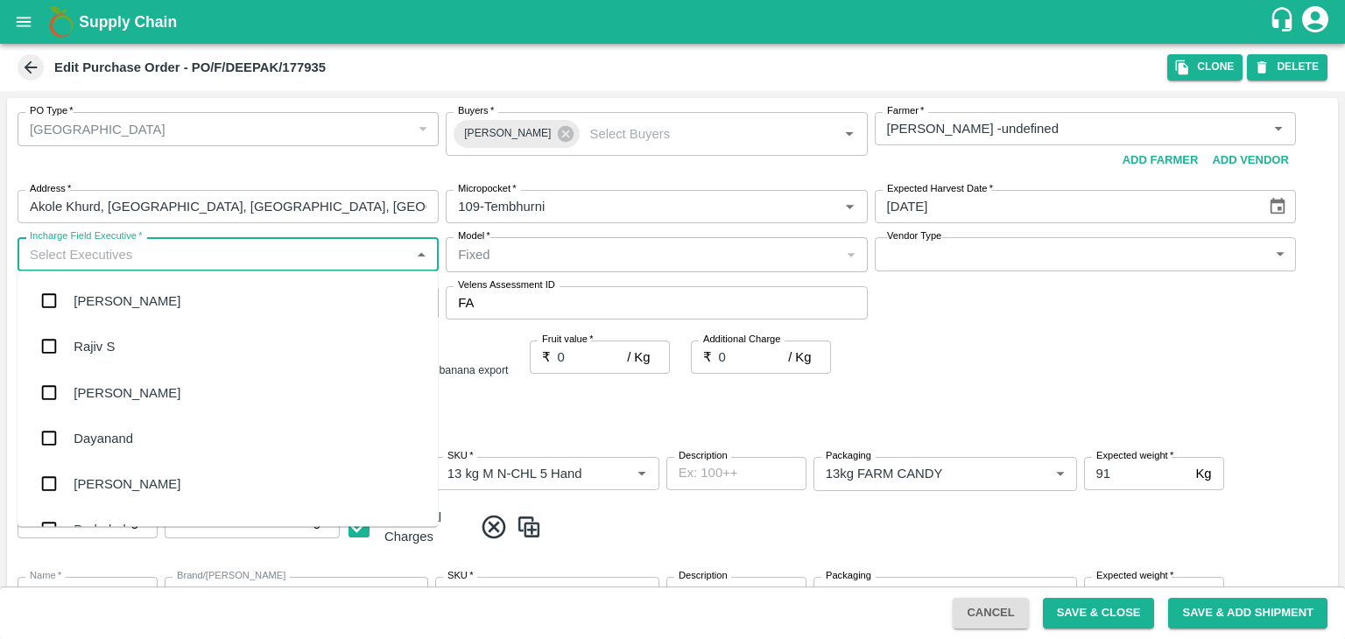
click at [178, 259] on input "Incharge Field Executive   *" at bounding box center [214, 253] width 382 height 23
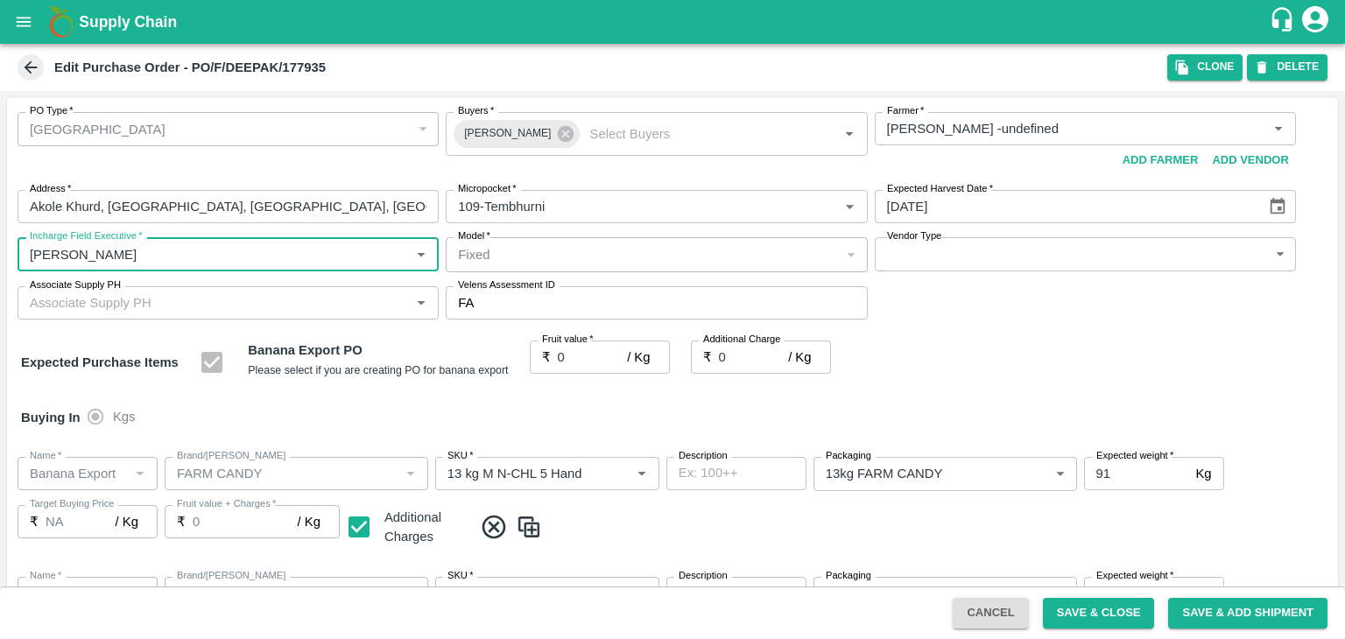
type input "[PERSON_NAME]"
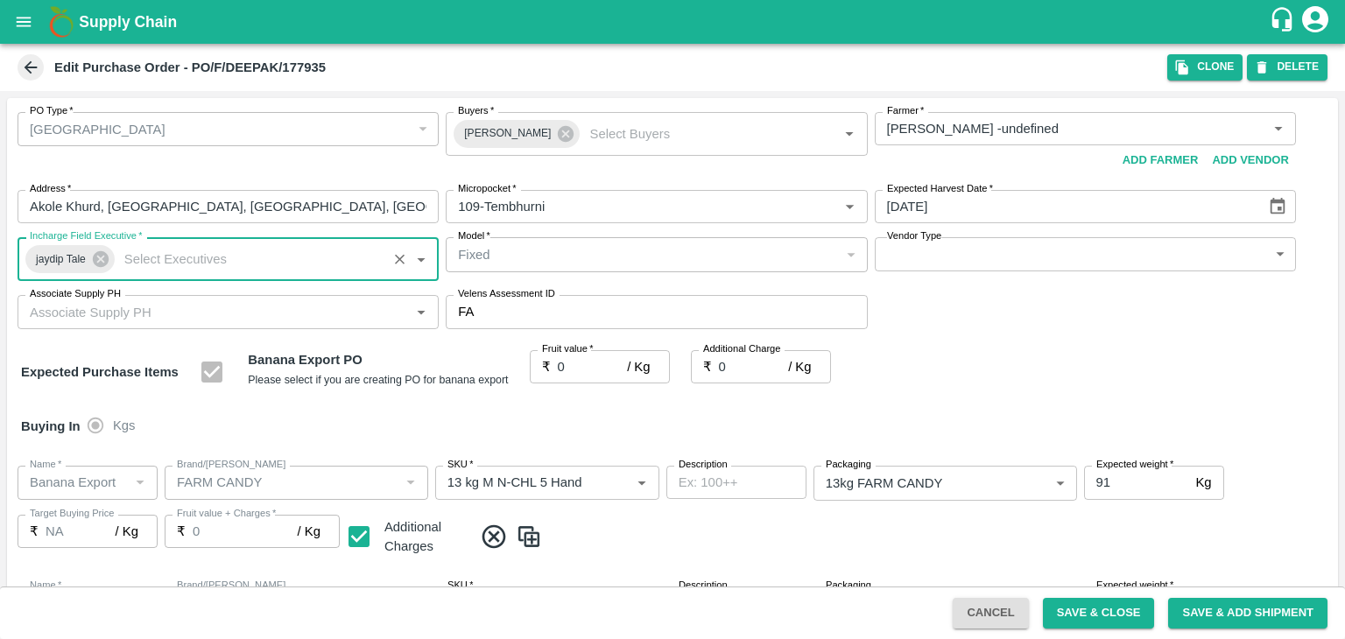
click at [945, 256] on body "Supply Chain Edit Purchase Order - PO/F/DEEPAK/177935 Clone DELETE PO Type   * …" at bounding box center [672, 319] width 1345 height 639
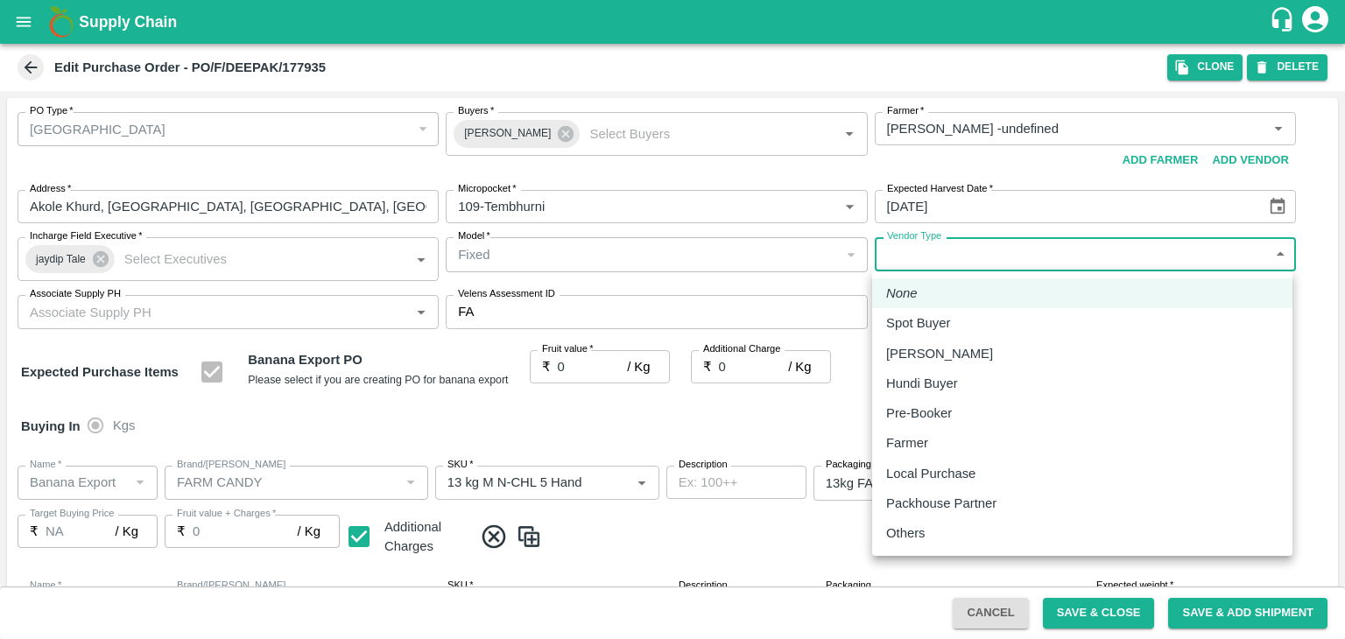
click at [952, 439] on div "Farmer" at bounding box center [1082, 442] width 392 height 19
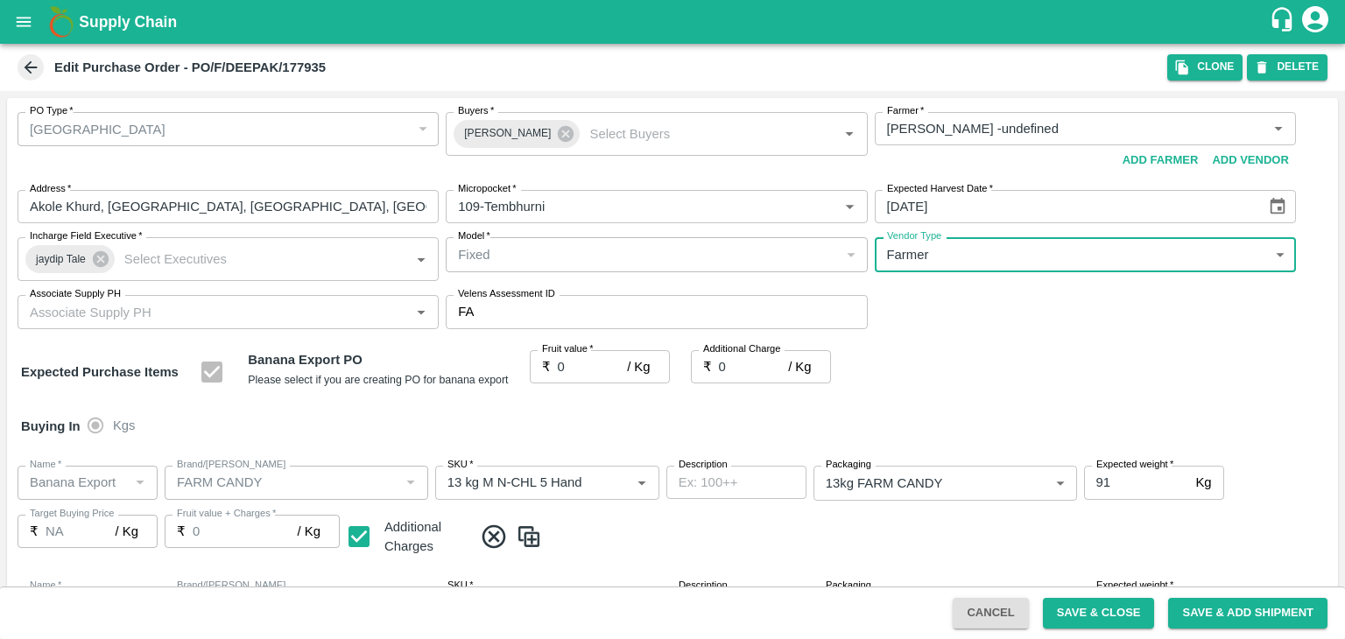
type input "FARMER"
click at [143, 319] on div at bounding box center [672, 319] width 1345 height 639
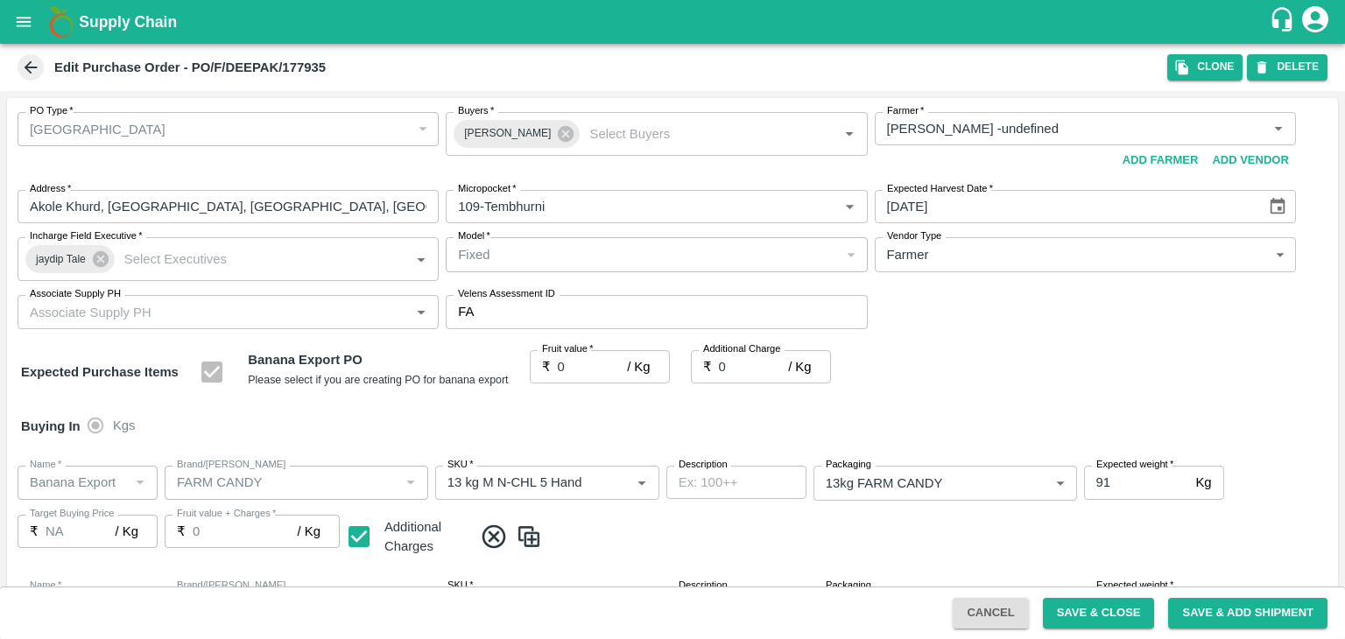
click at [212, 310] on div at bounding box center [672, 319] width 1345 height 639
click at [140, 307] on div at bounding box center [672, 319] width 1345 height 639
click at [256, 314] on div at bounding box center [672, 319] width 1345 height 639
click at [172, 307] on div at bounding box center [672, 319] width 1345 height 639
click at [287, 314] on div at bounding box center [672, 319] width 1345 height 639
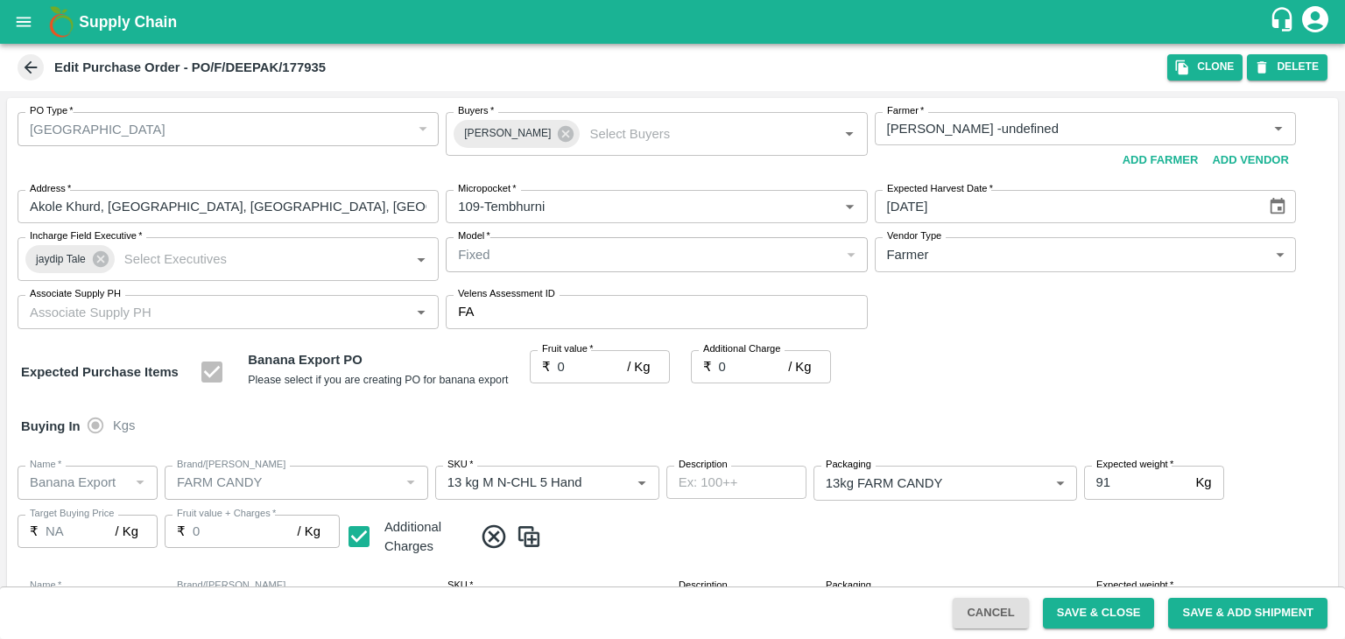
click at [287, 314] on div at bounding box center [672, 319] width 1345 height 639
click at [328, 320] on div at bounding box center [672, 319] width 1345 height 639
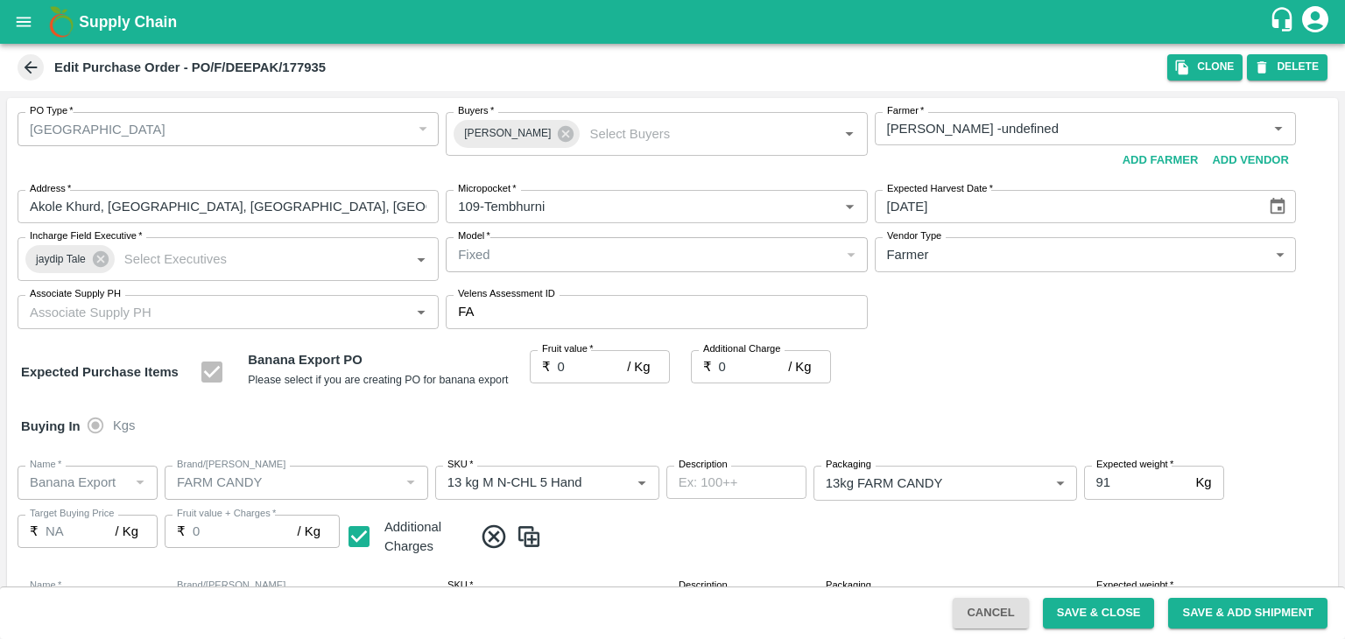
click at [328, 320] on div at bounding box center [672, 319] width 1345 height 639
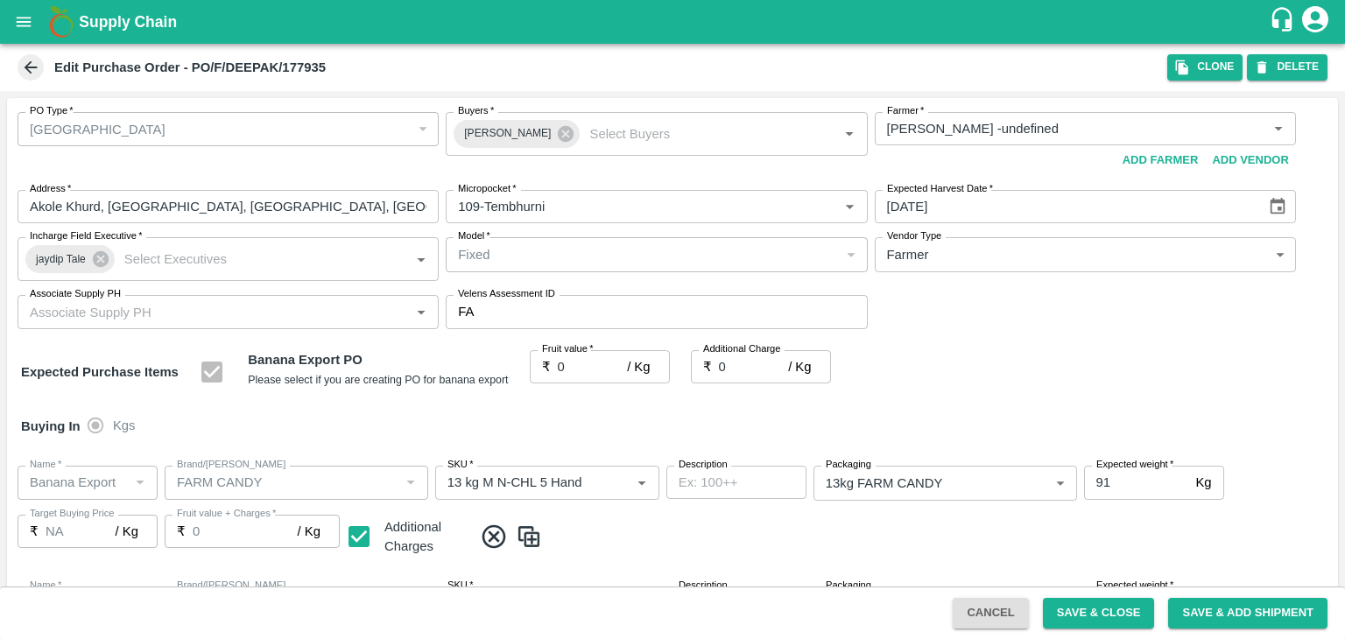
click at [328, 320] on div at bounding box center [672, 319] width 1345 height 639
click at [211, 316] on div at bounding box center [672, 319] width 1345 height 639
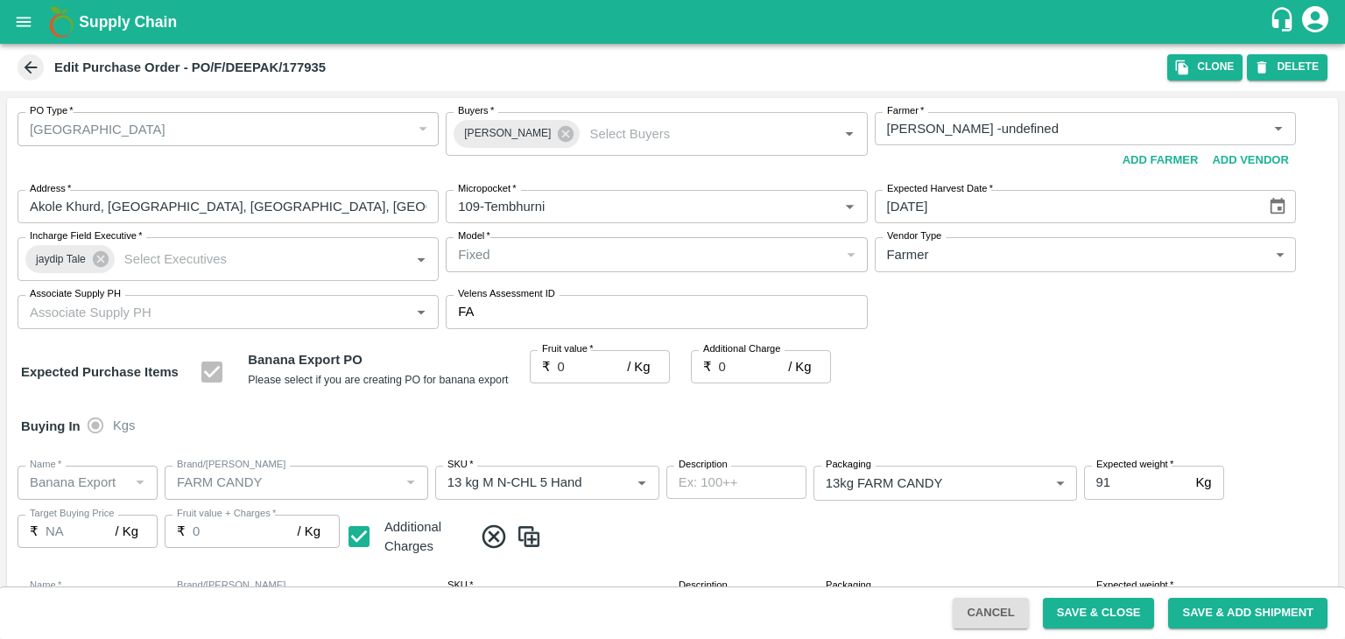
click at [280, 180] on div at bounding box center [672, 319] width 1345 height 639
click at [299, 307] on div at bounding box center [672, 319] width 1345 height 639
click at [151, 322] on div at bounding box center [672, 319] width 1345 height 639
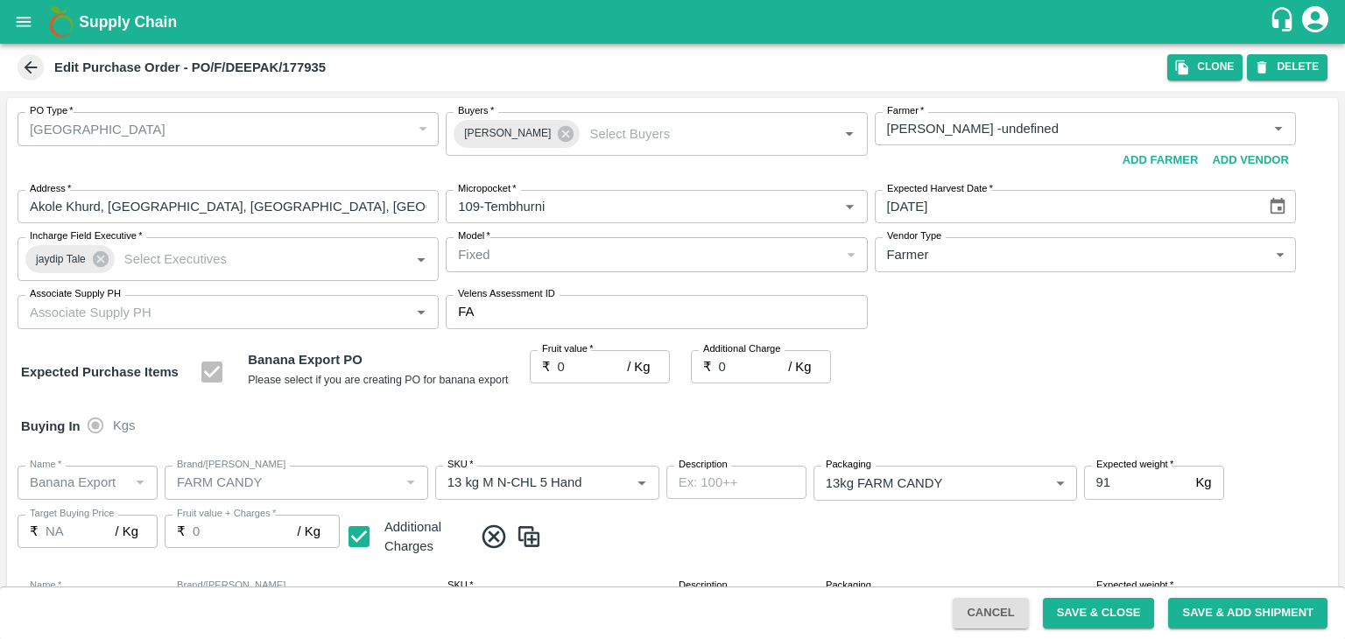
click at [320, 320] on div at bounding box center [672, 319] width 1345 height 639
click at [282, 316] on div at bounding box center [672, 319] width 1345 height 639
click at [723, 538] on div at bounding box center [672, 319] width 1345 height 639
click at [314, 321] on div at bounding box center [672, 319] width 1345 height 639
click at [291, 313] on div at bounding box center [672, 319] width 1345 height 639
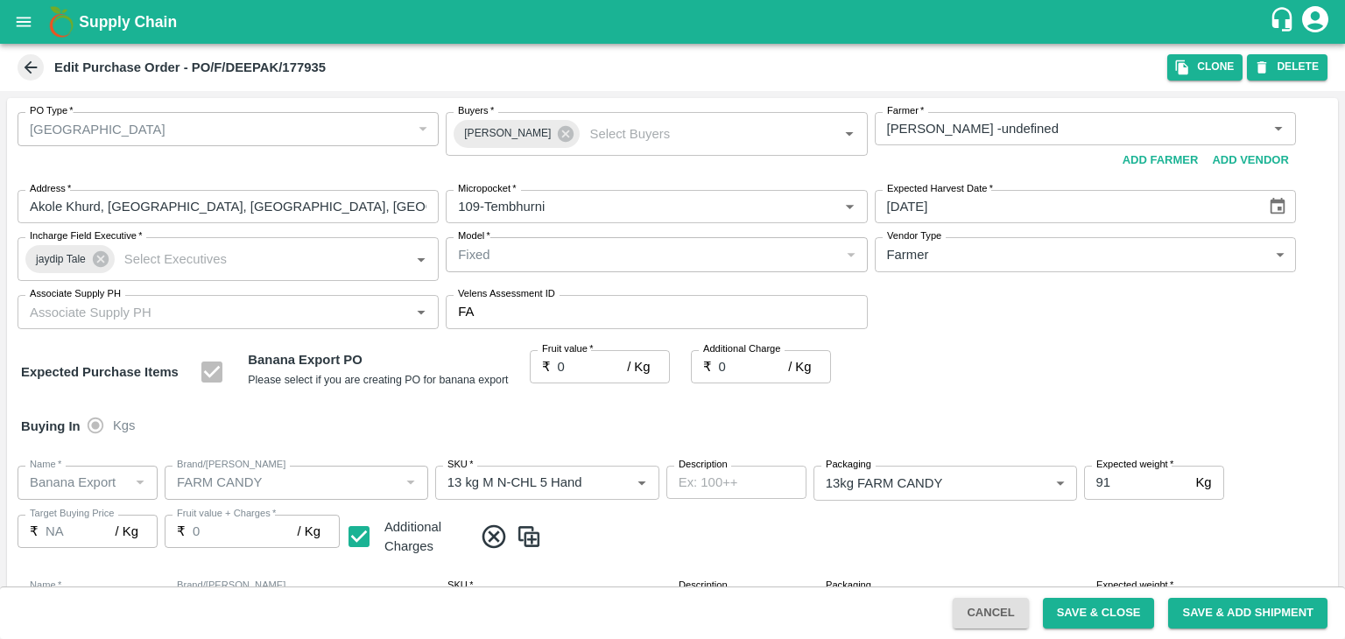
click at [249, 318] on div at bounding box center [672, 319] width 1345 height 639
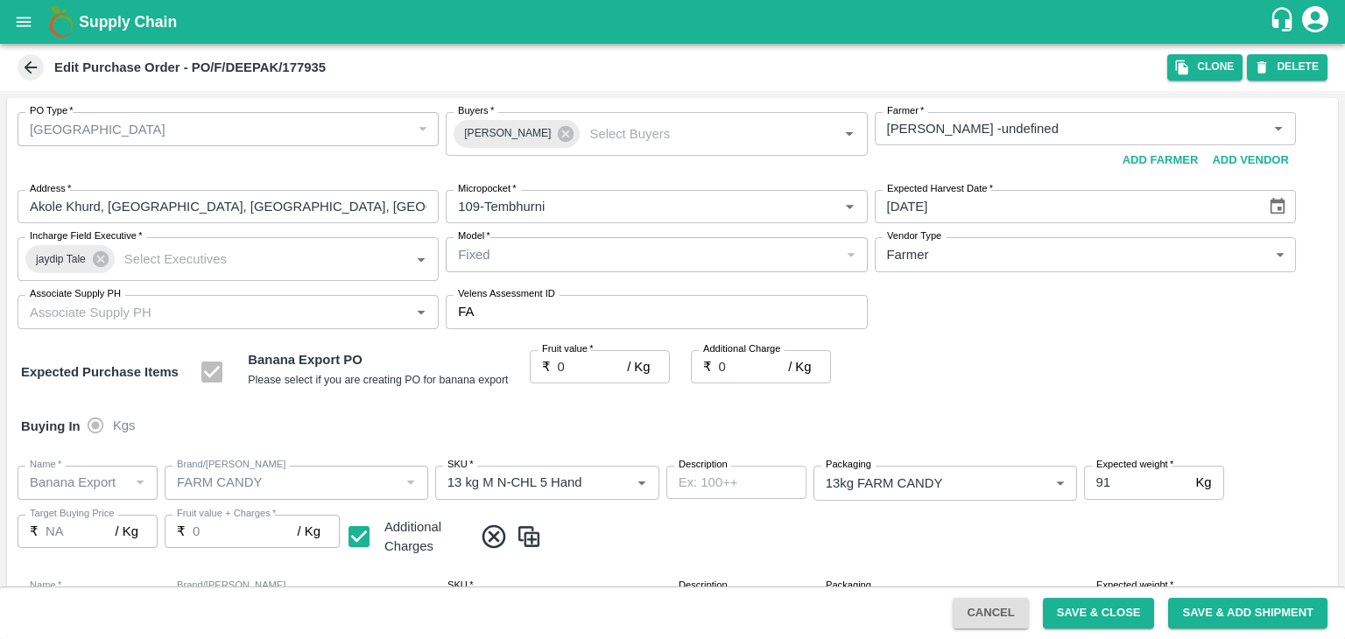
click at [741, 386] on div at bounding box center [672, 319] width 1345 height 639
click at [741, 372] on div at bounding box center [672, 319] width 1345 height 639
click at [592, 377] on div at bounding box center [672, 319] width 1345 height 639
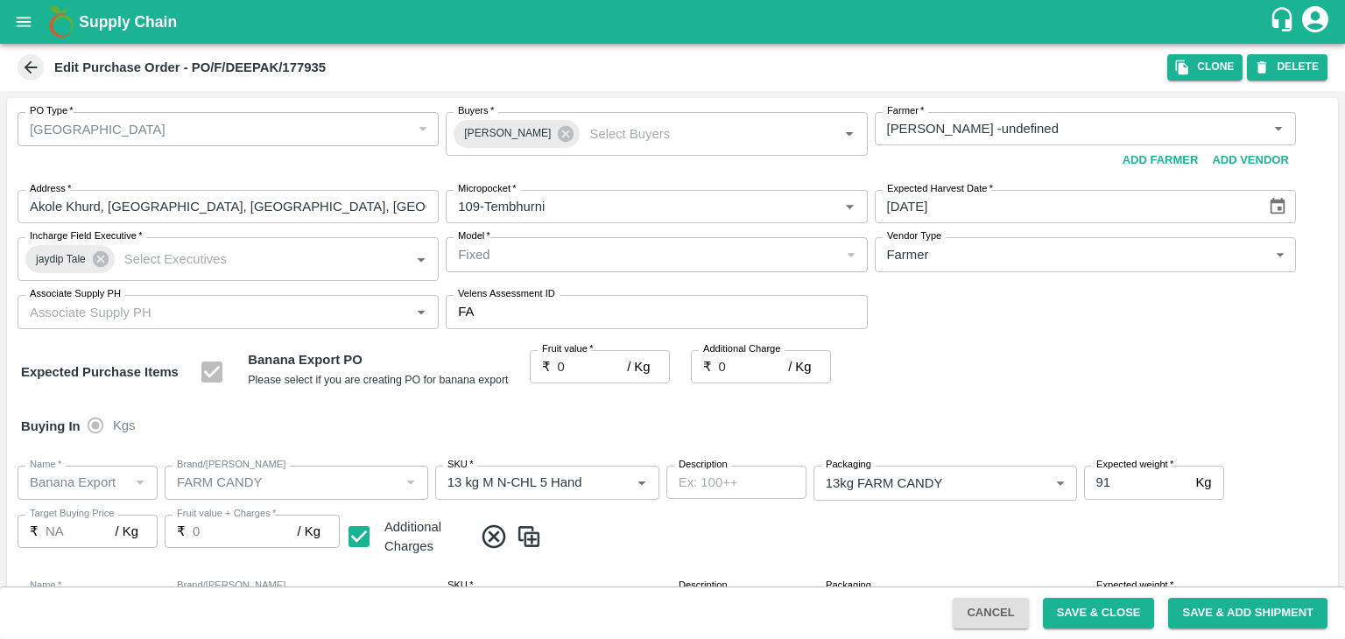
click at [592, 377] on div at bounding box center [672, 319] width 1345 height 639
click at [374, 311] on div at bounding box center [672, 319] width 1345 height 639
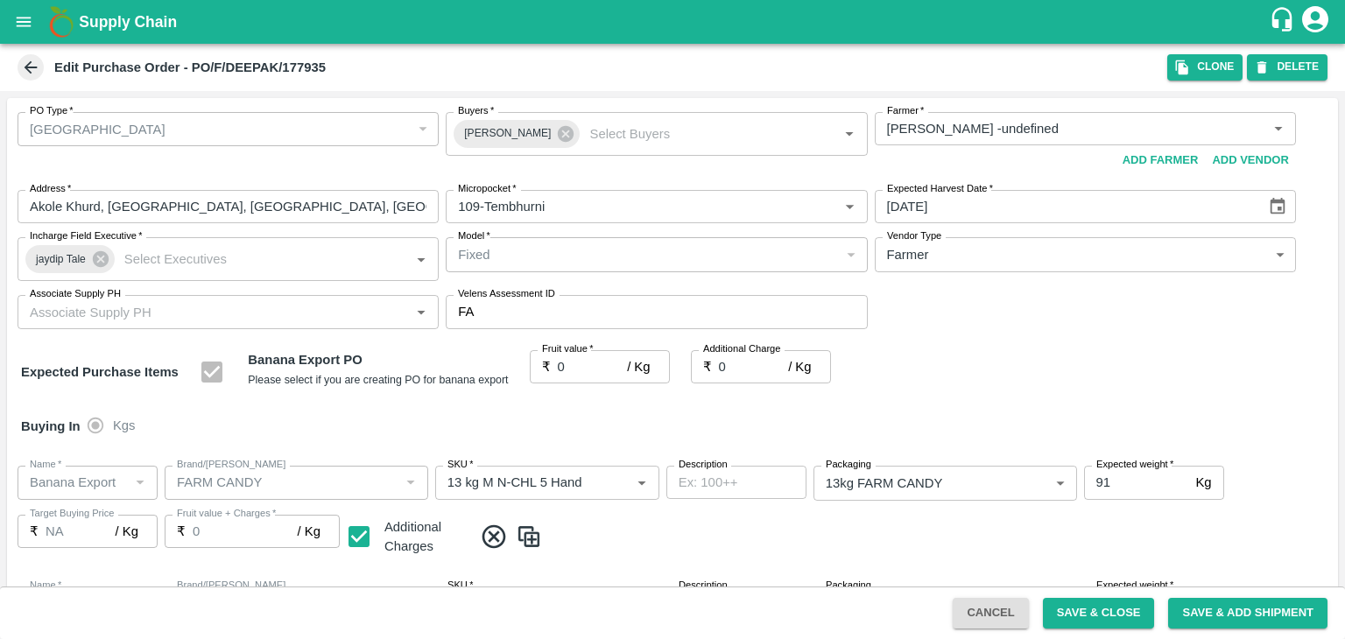
click at [336, 309] on div at bounding box center [672, 319] width 1345 height 639
drag, startPoint x: 302, startPoint y: 341, endPoint x: 280, endPoint y: 323, distance: 28.6
click at [280, 323] on div "Associate Supply PH" at bounding box center [228, 311] width 421 height 33
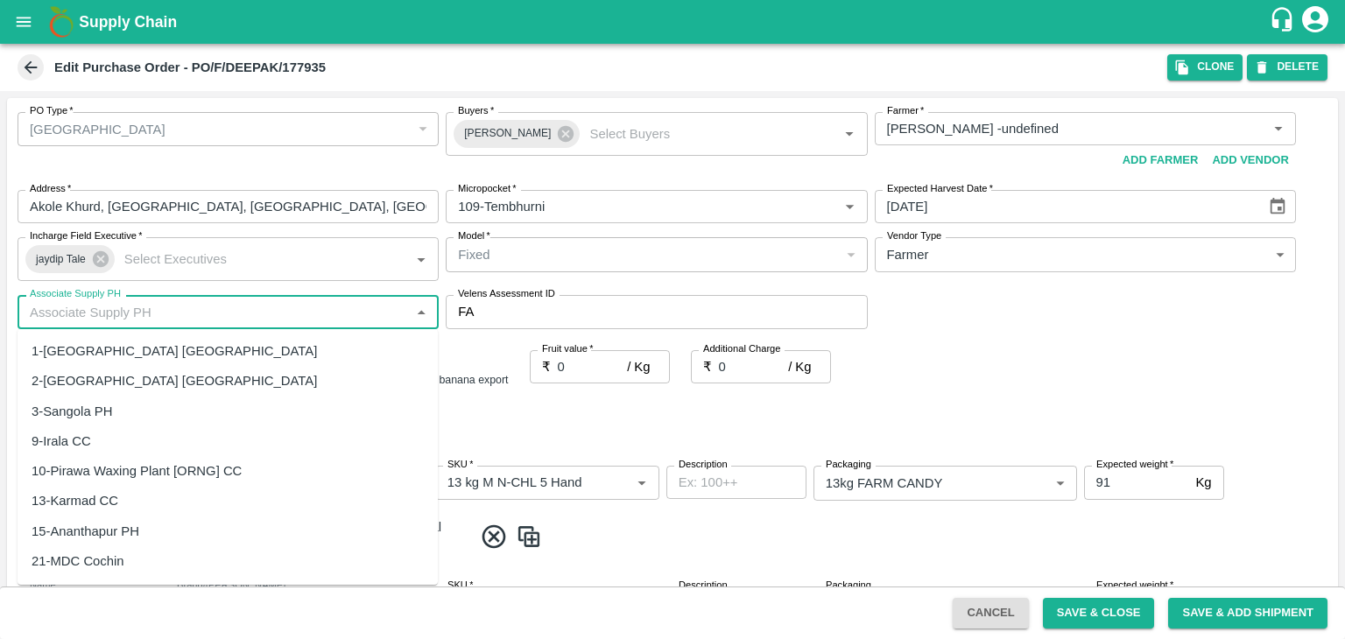
click at [280, 309] on input "Associate Supply PH" at bounding box center [214, 311] width 382 height 23
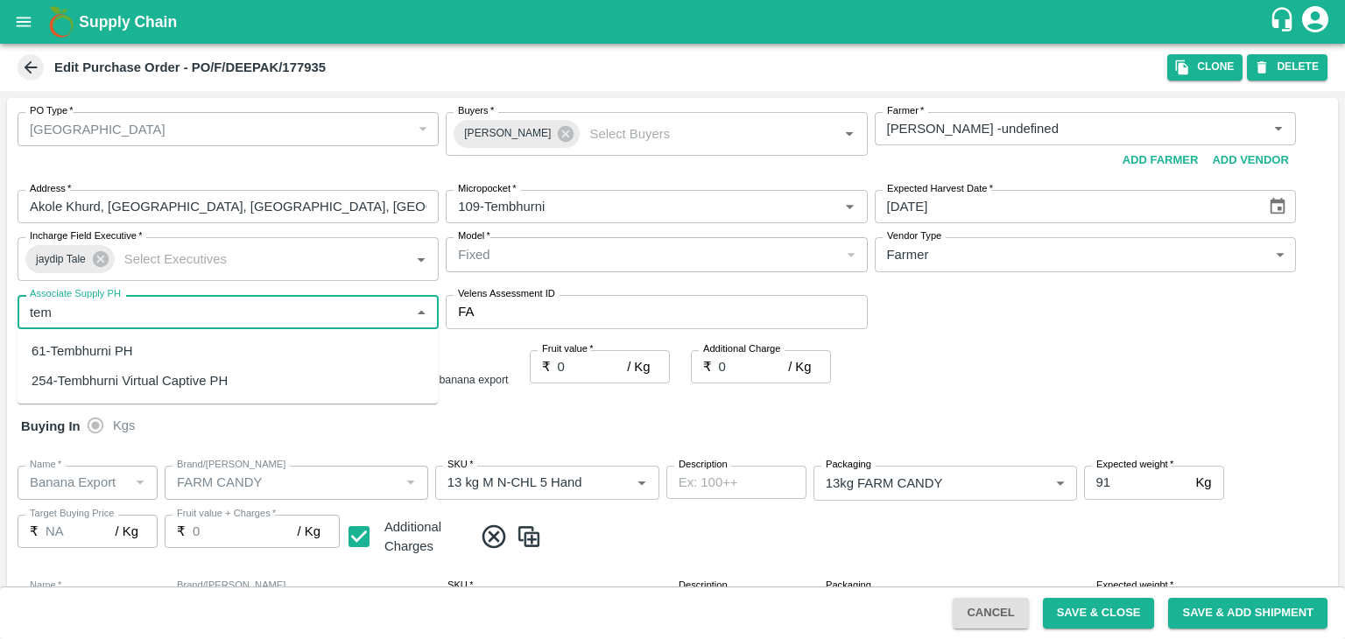
click at [155, 348] on div "61-Tembhurni PH" at bounding box center [228, 351] width 420 height 30
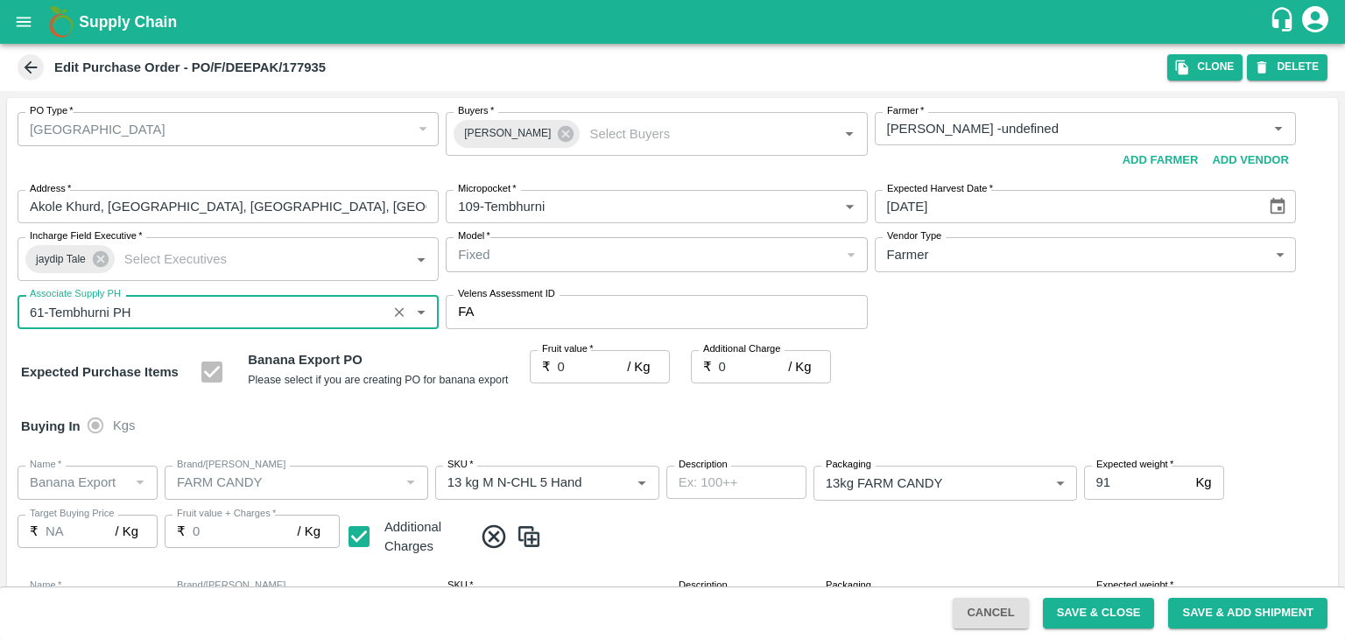
type input "61-Tembhurni PH"
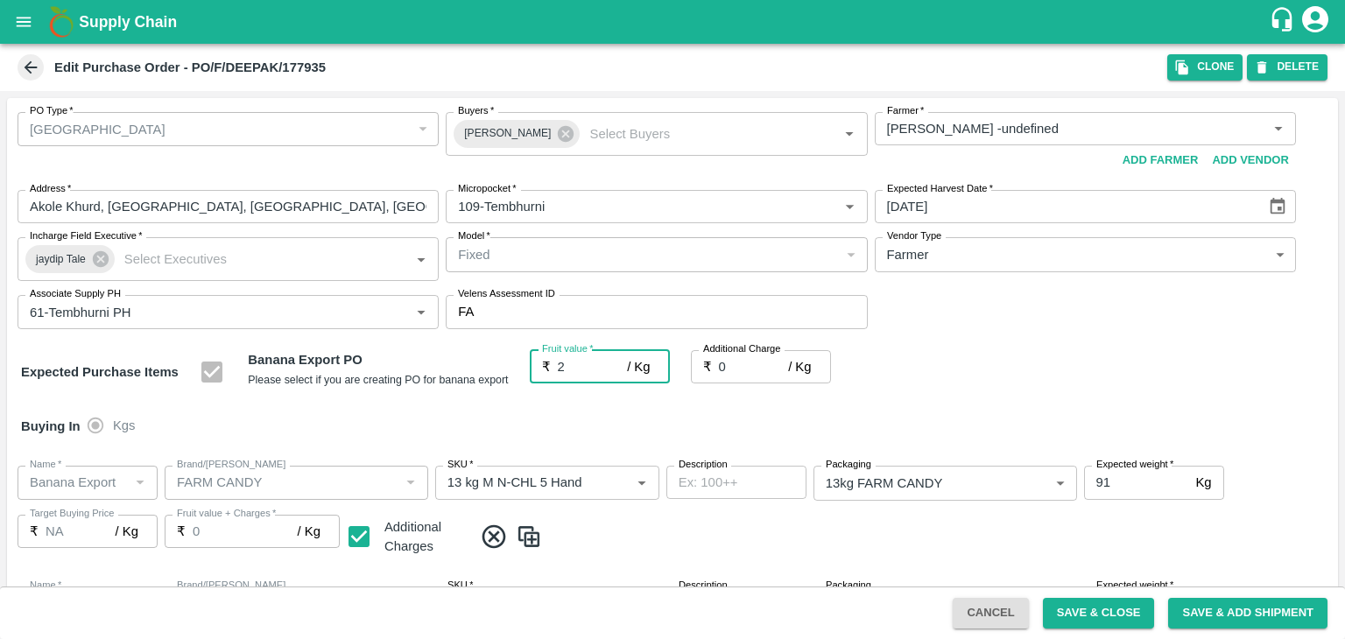
type input "26"
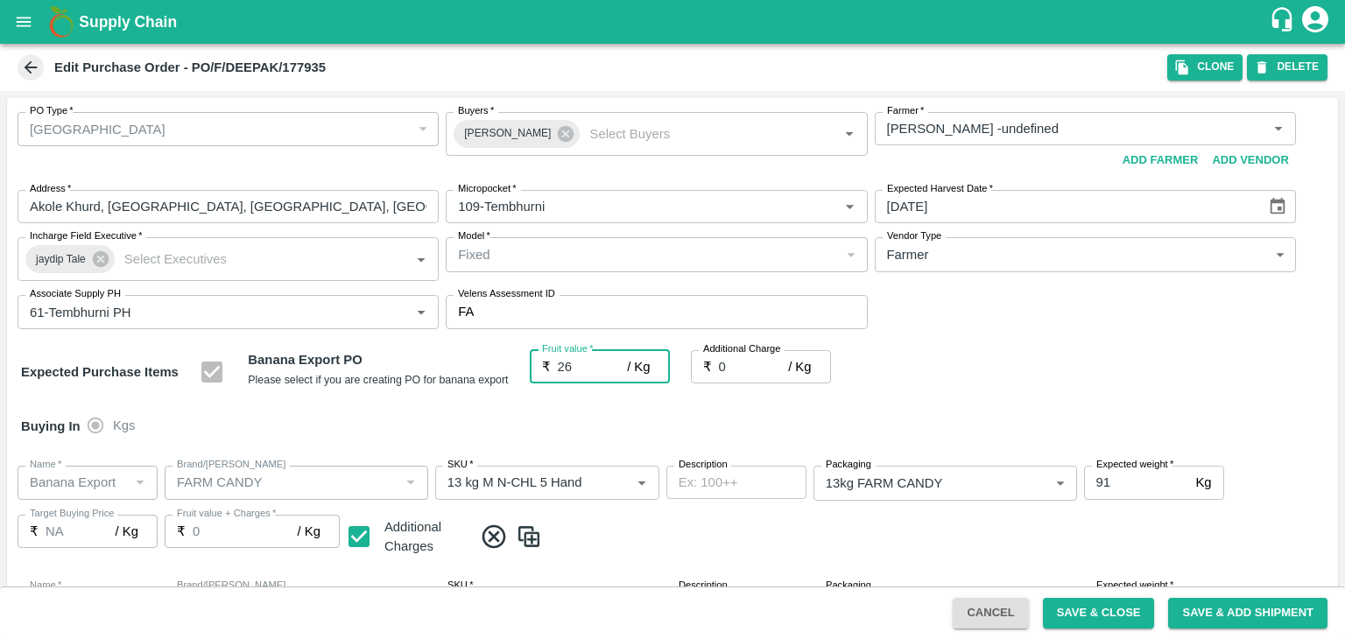
type input "26"
type input "260"
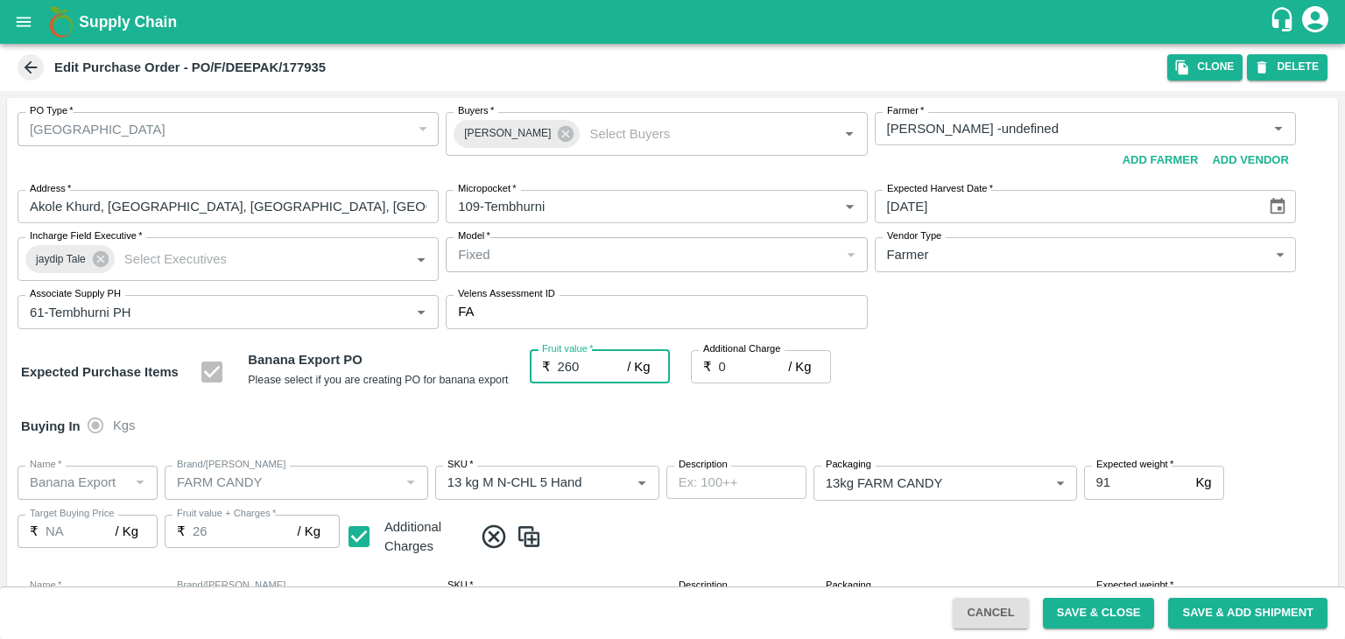
type input "260"
click at [595, 366] on input "260" at bounding box center [593, 366] width 70 height 33
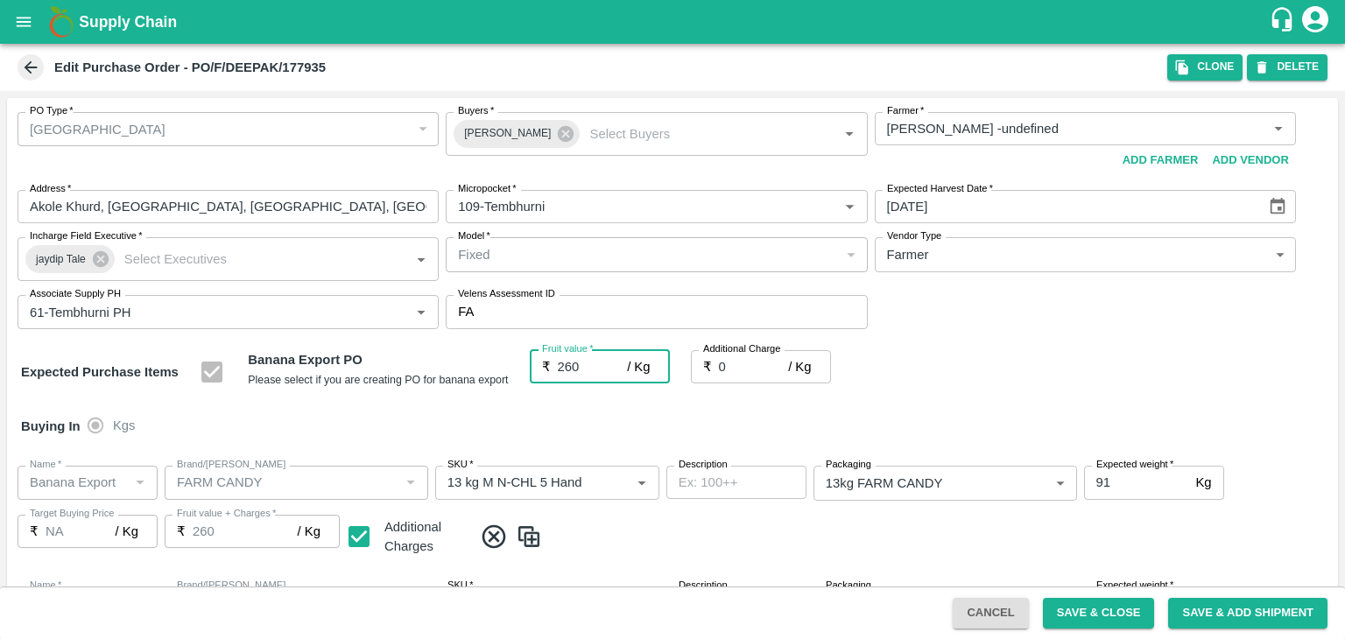
type input "26"
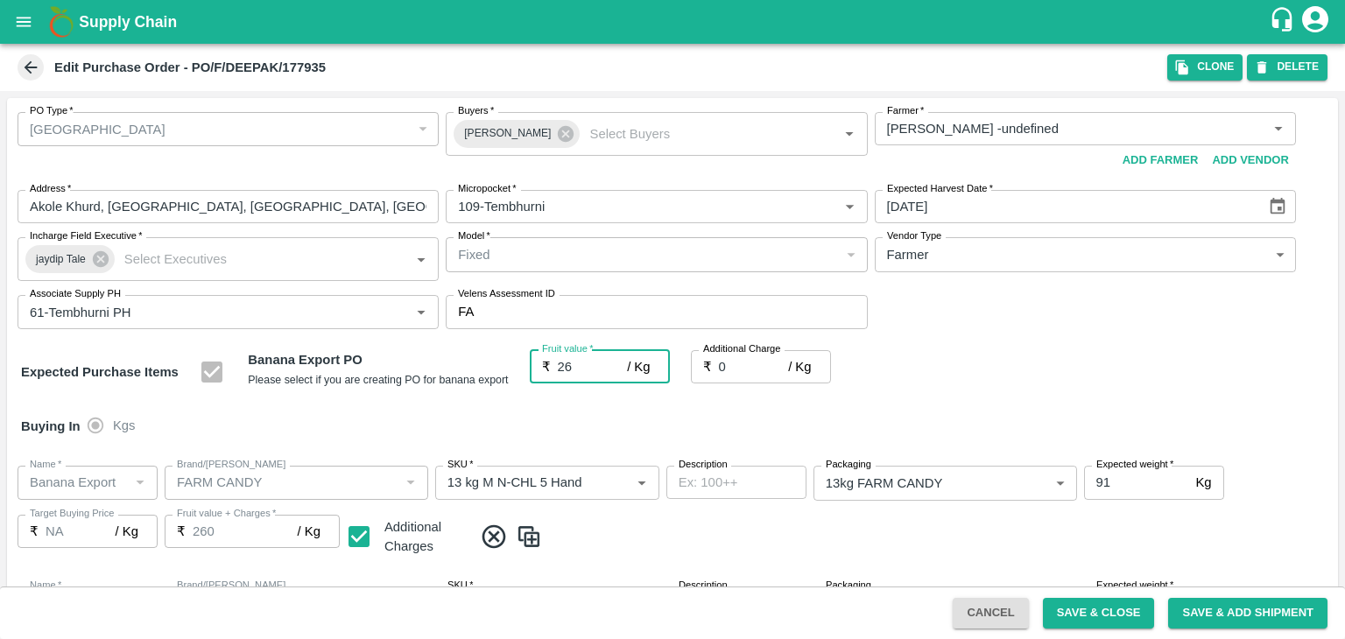
type input "26"
click at [676, 426] on div "Buying In Kgs" at bounding box center [672, 426] width 1331 height 51
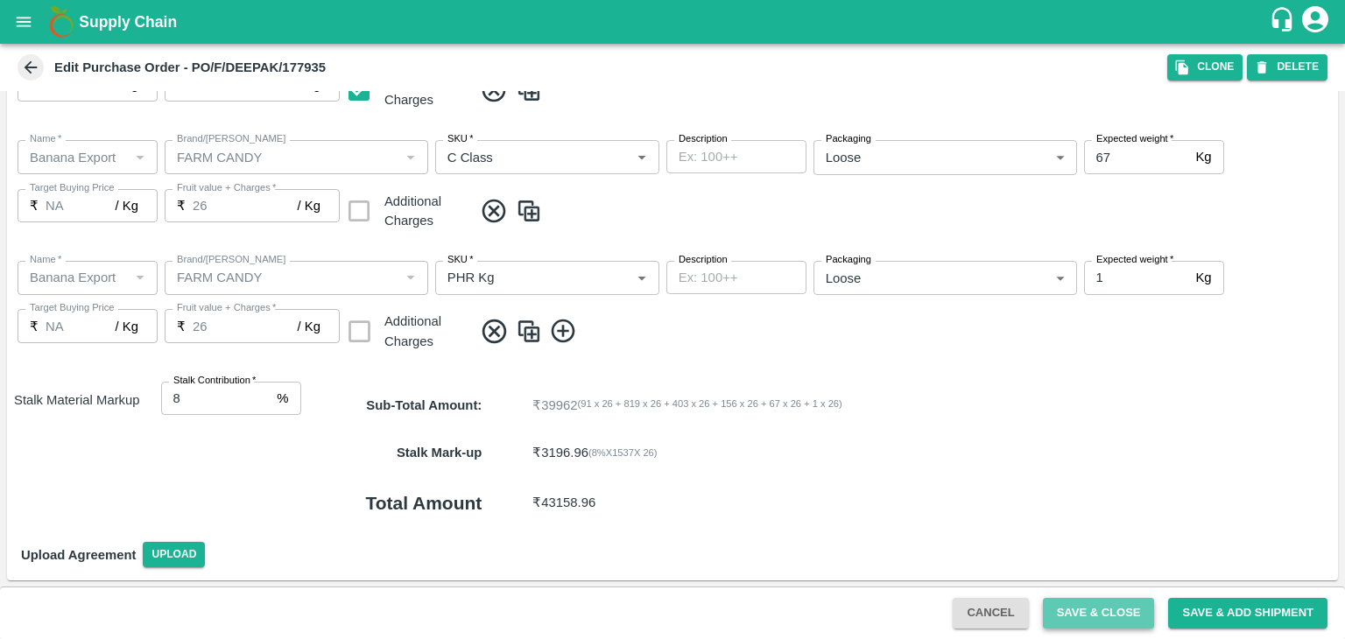
click at [1092, 611] on button "Save & Close" at bounding box center [1099, 613] width 112 height 31
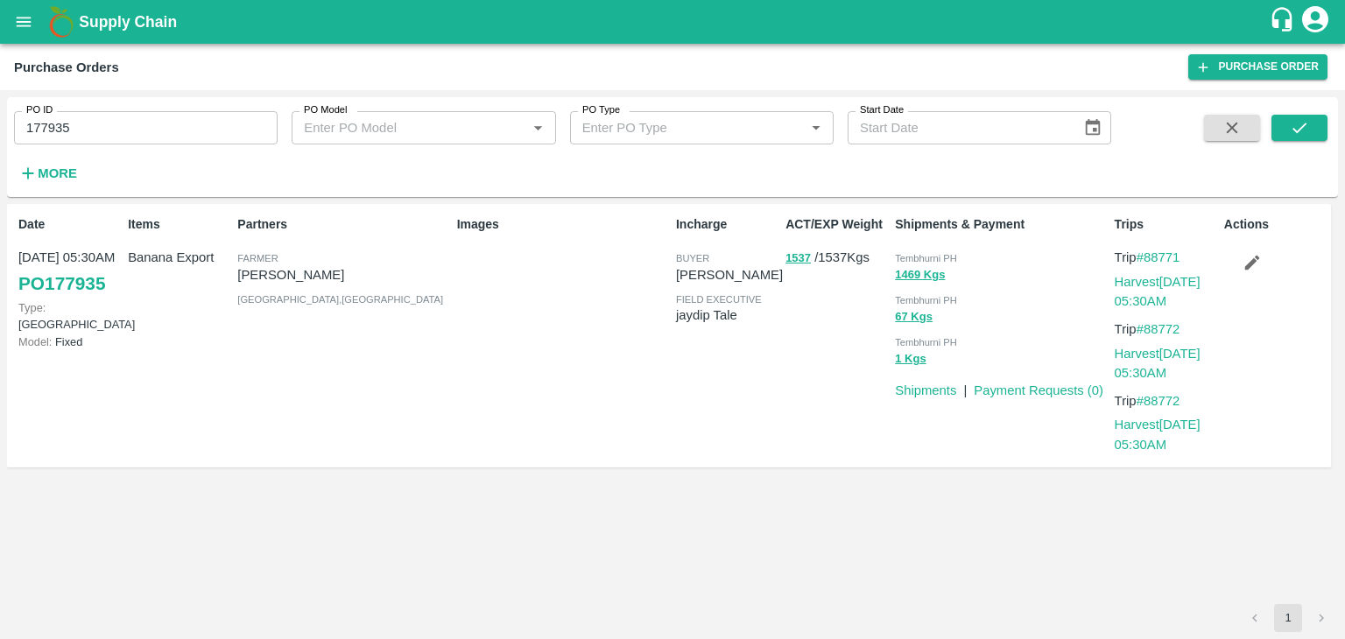
click at [149, 121] on input "177935" at bounding box center [146, 127] width 264 height 33
paste input "text"
type input "177785"
click at [1296, 113] on div "PO ID 177785 PO ID PO Model PO Model   * PO Type PO Type   * Start Date Start D…" at bounding box center [672, 147] width 1331 height 86
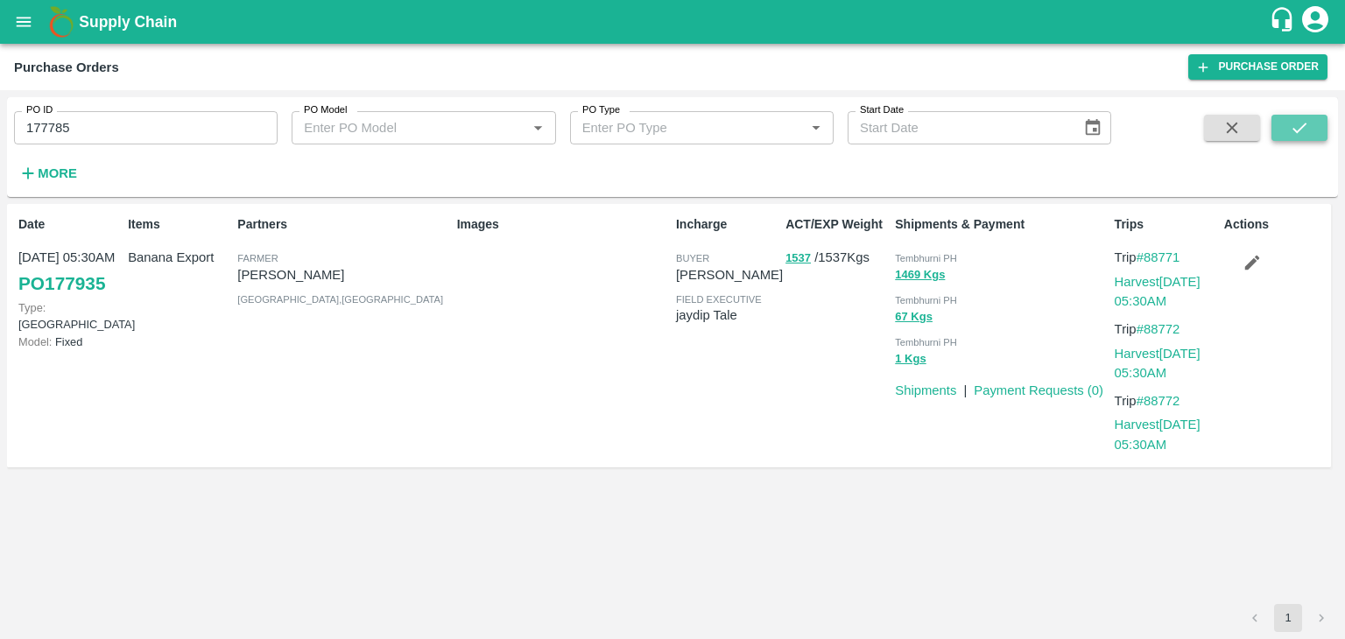
click at [1303, 123] on icon "submit" at bounding box center [1299, 127] width 19 height 19
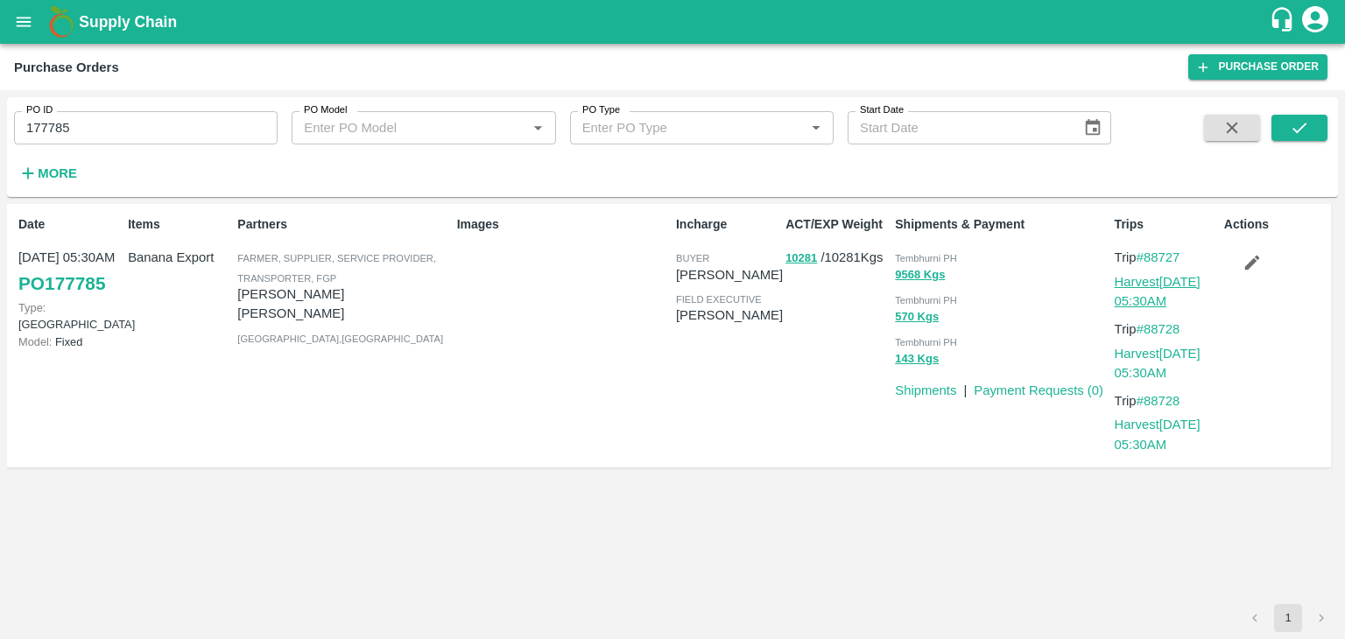
click at [1156, 281] on link "Harvest 21 Sep, 05:30AM" at bounding box center [1157, 291] width 86 height 33
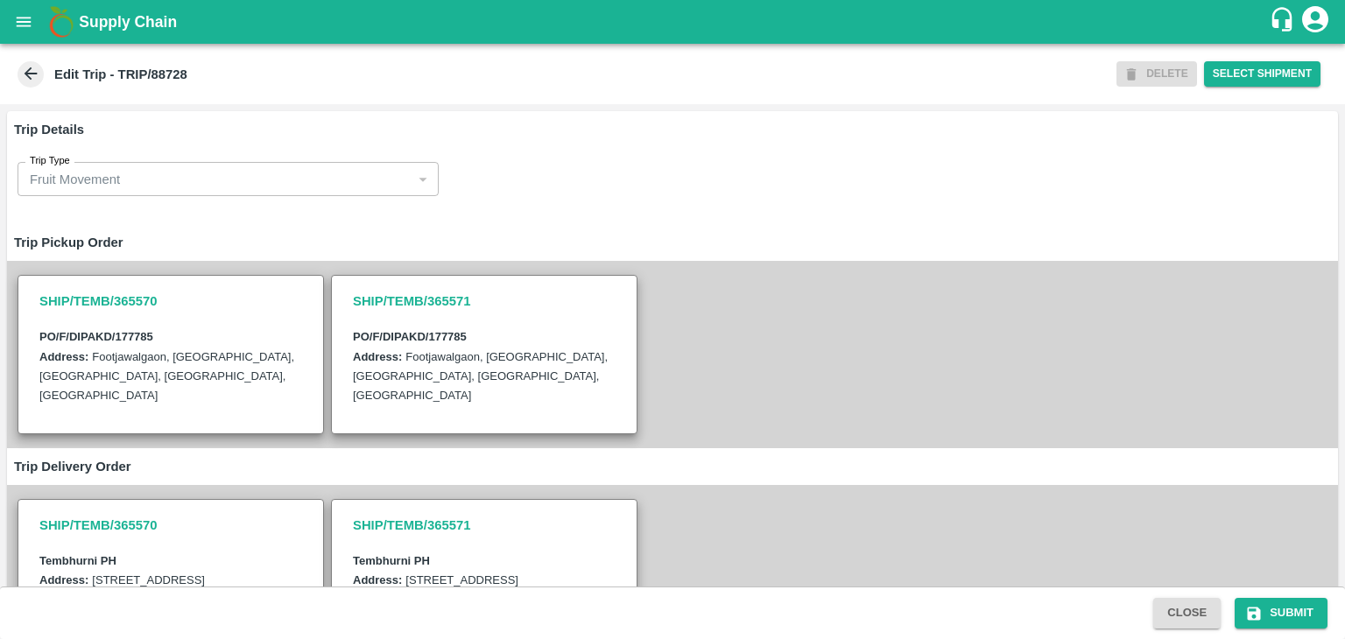
scroll to position [449, 0]
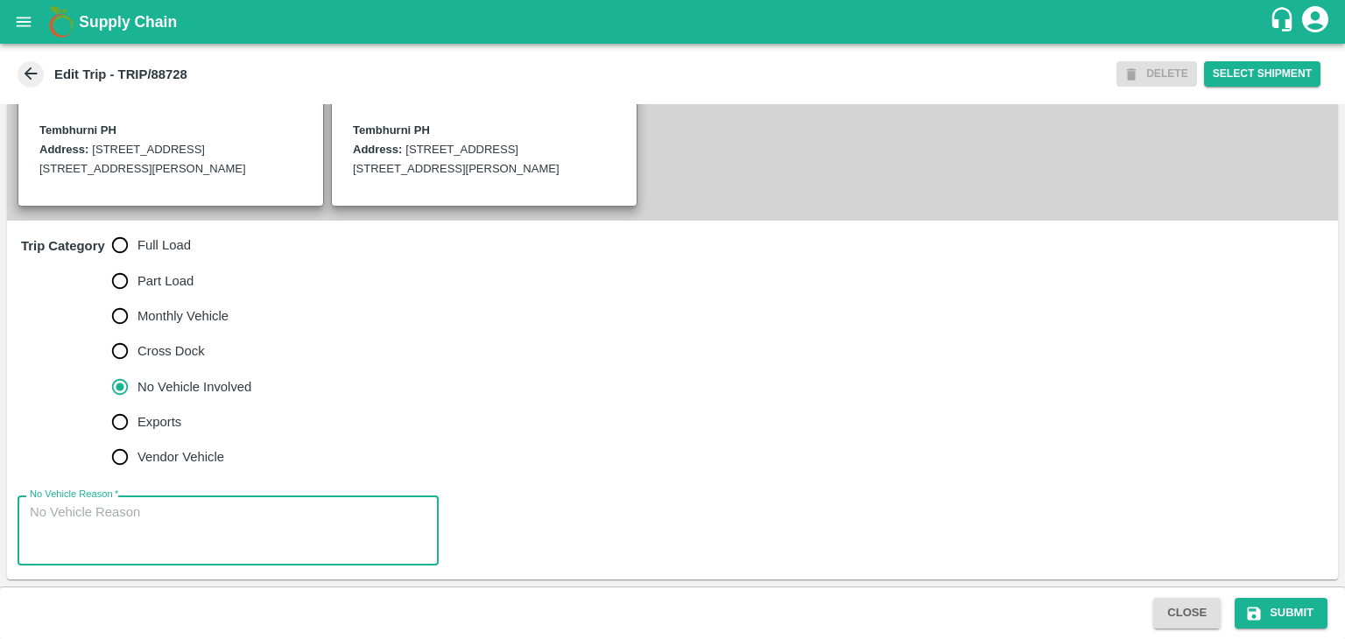
click at [242, 518] on textarea "No Vehicle Reason   *" at bounding box center [228, 530] width 397 height 55
type textarea "Field Dump"
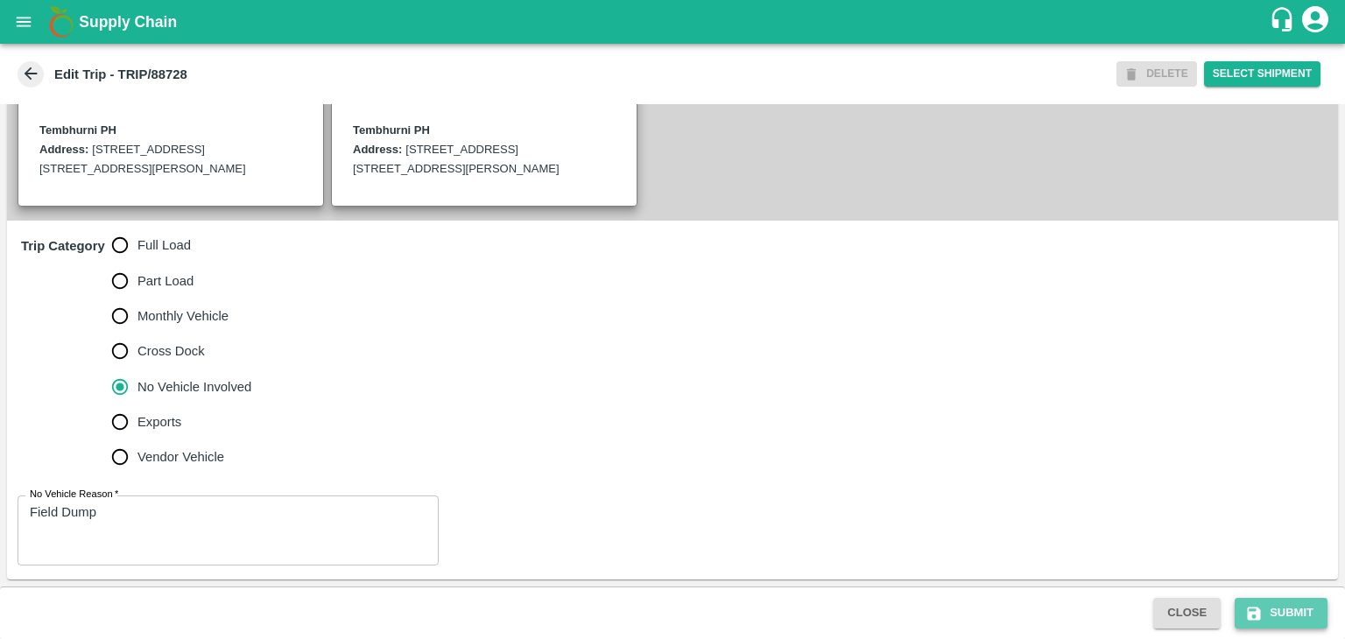
click at [1268, 610] on button "Submit" at bounding box center [1280, 613] width 93 height 31
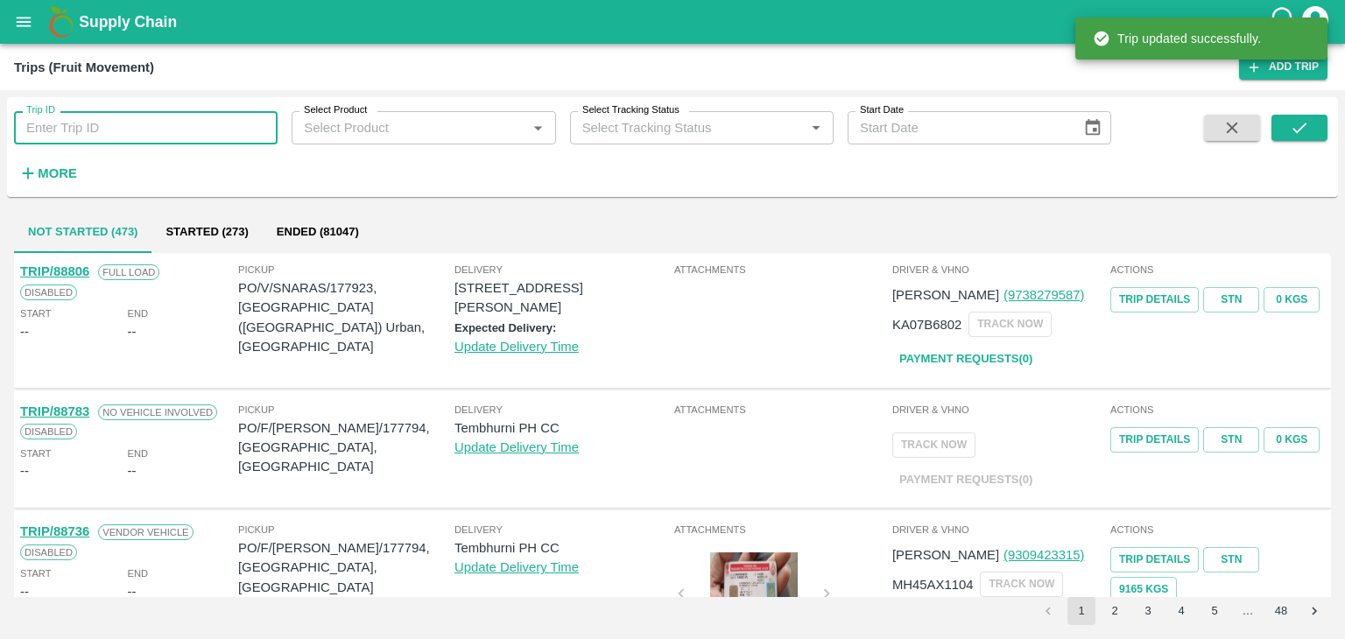
click at [177, 129] on input "Trip ID" at bounding box center [146, 127] width 264 height 33
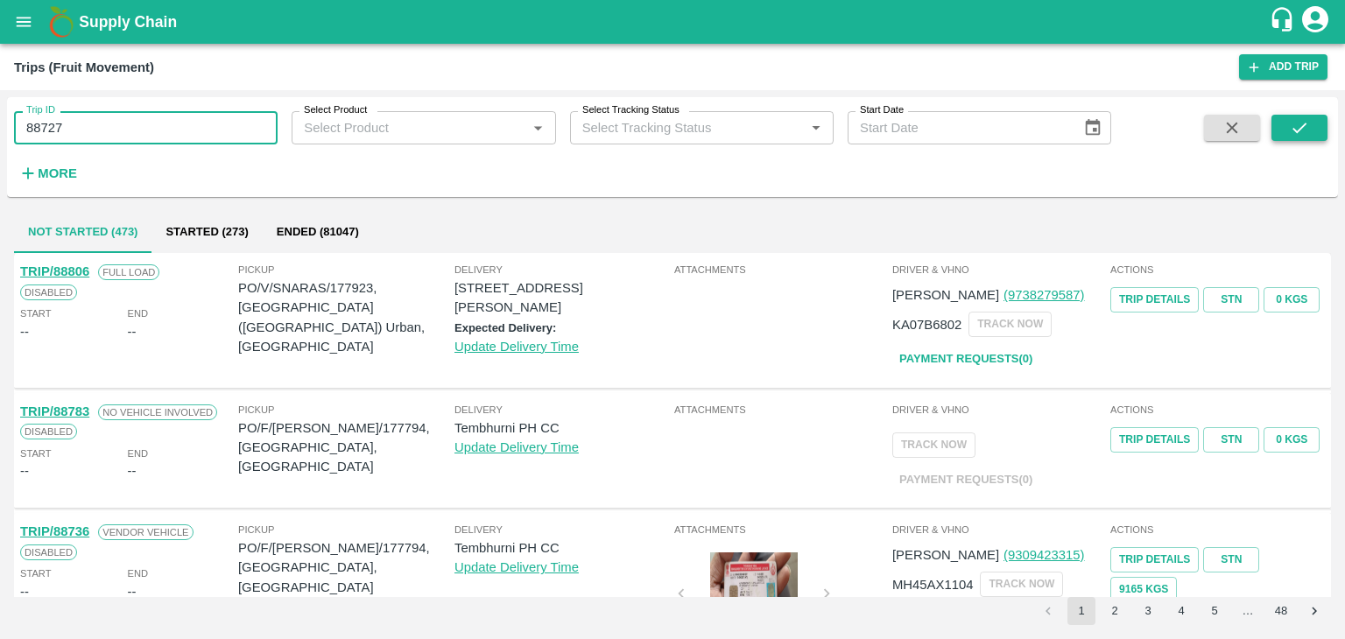
type input "88727"
click at [1303, 120] on icon "submit" at bounding box center [1299, 127] width 19 height 19
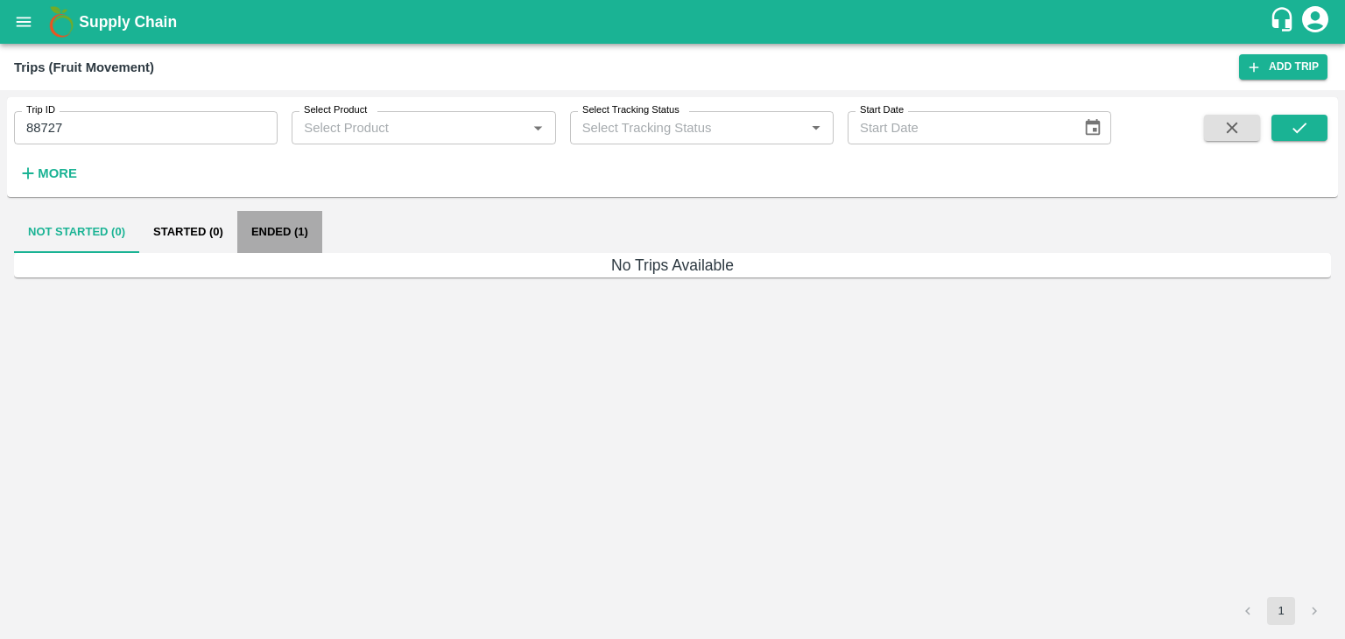
click at [301, 235] on button "Ended (1)" at bounding box center [279, 232] width 85 height 42
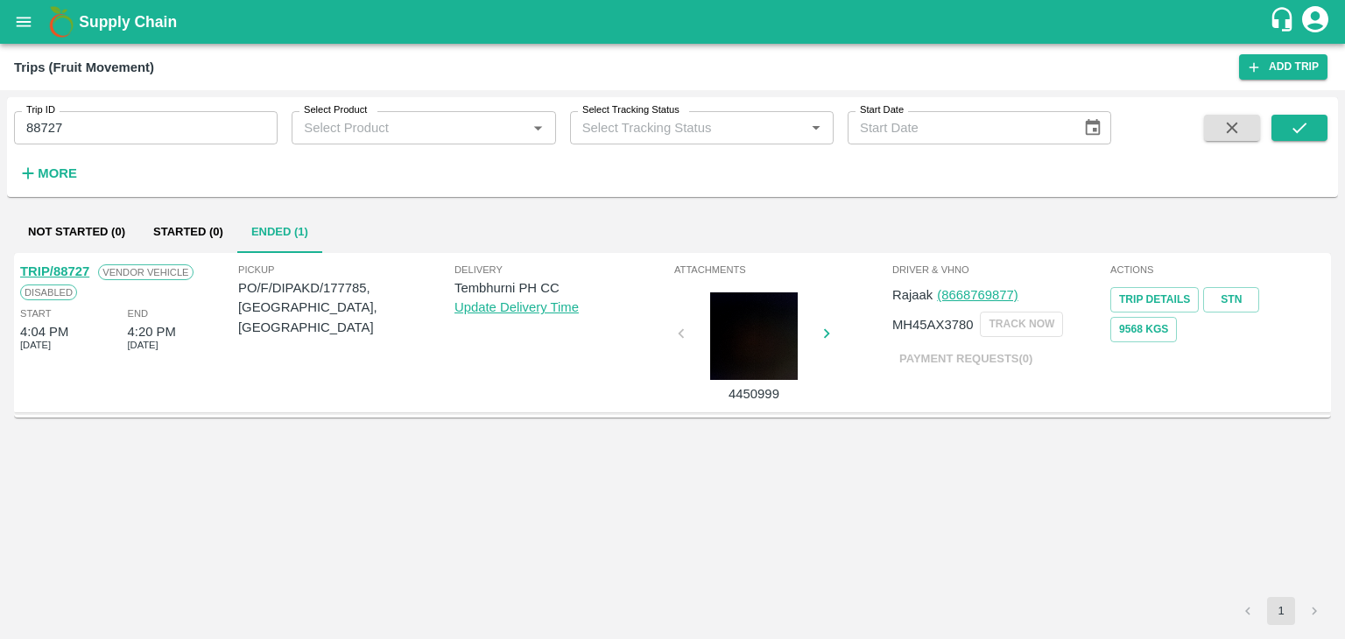
click at [69, 271] on link "TRIP/88727" at bounding box center [54, 271] width 69 height 14
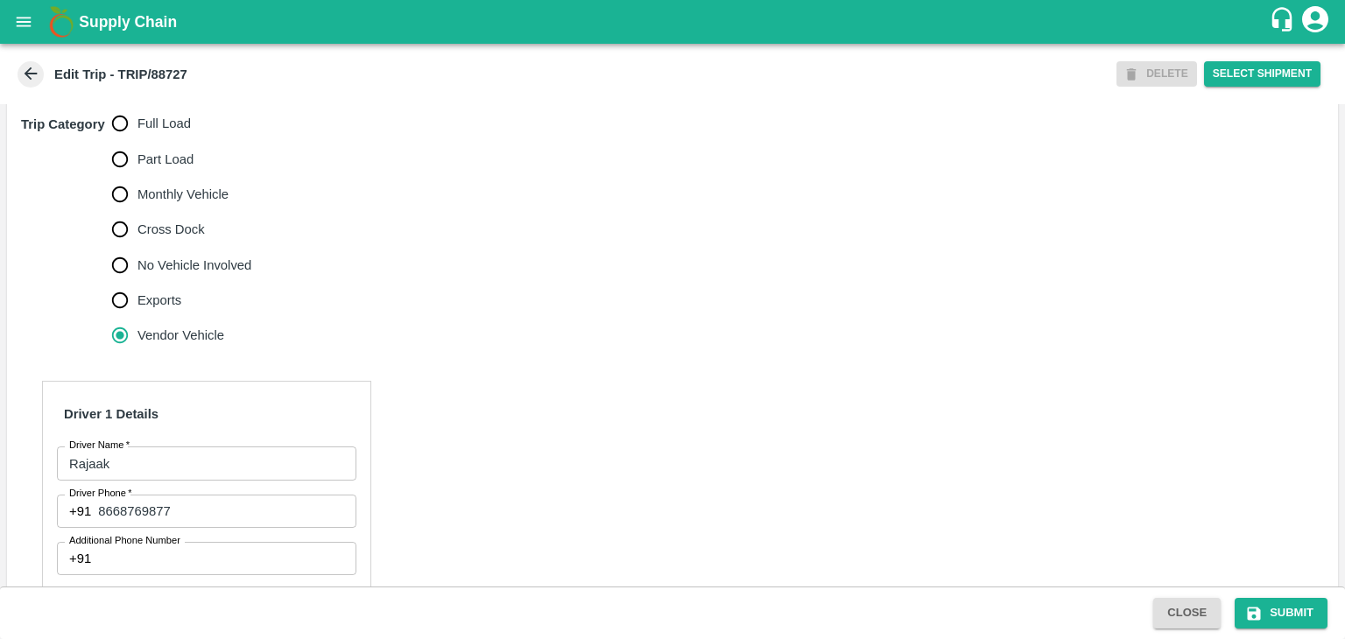
scroll to position [538, 0]
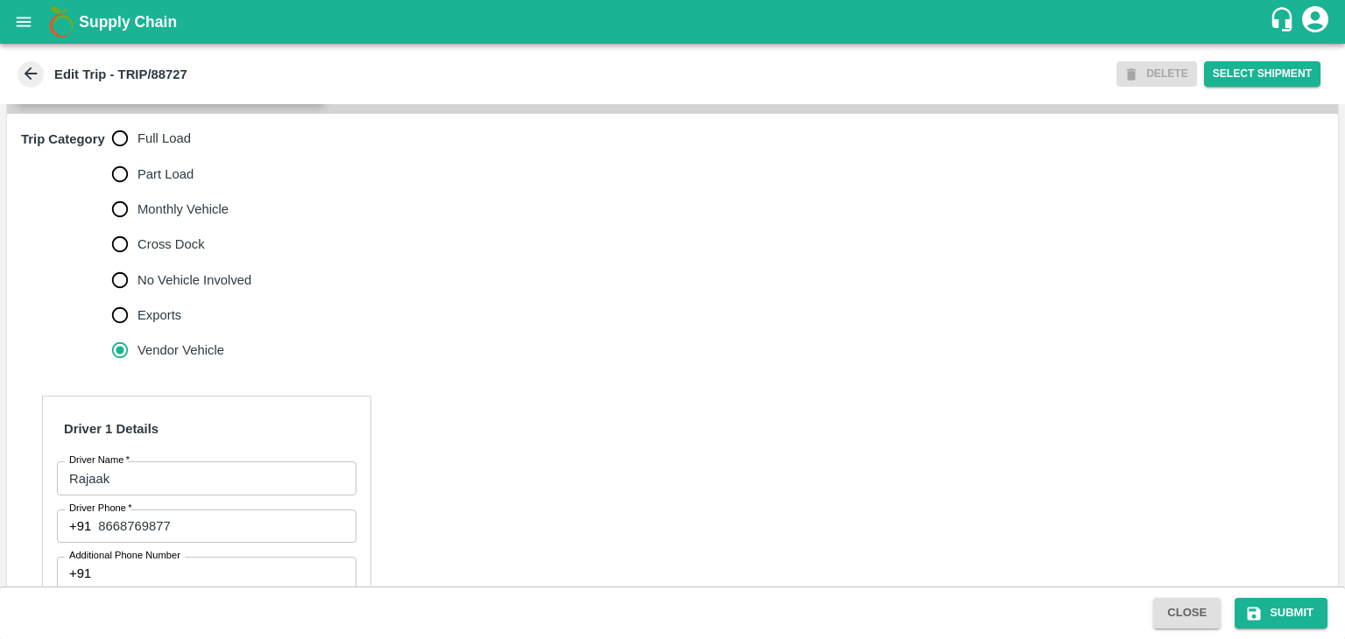
click at [170, 148] on span "Full Load" at bounding box center [163, 138] width 53 height 19
click at [137, 156] on input "Full Load" at bounding box center [119, 138] width 35 height 35
radio input "true"
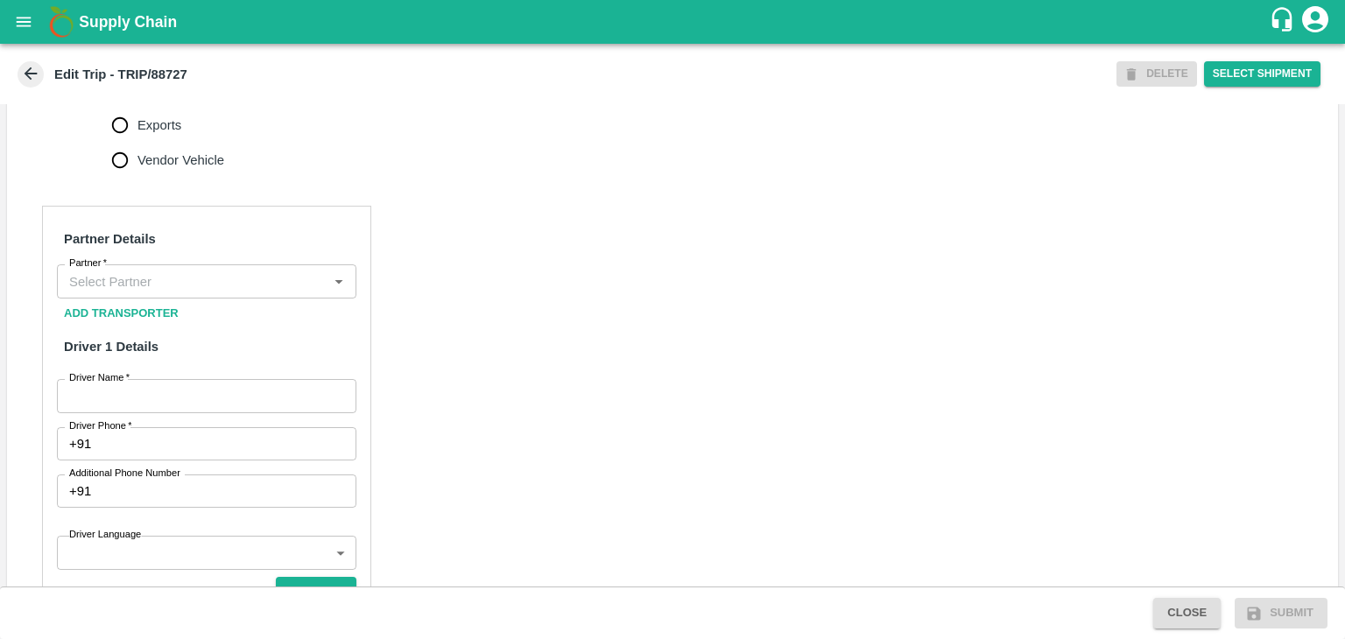
scroll to position [728, 0]
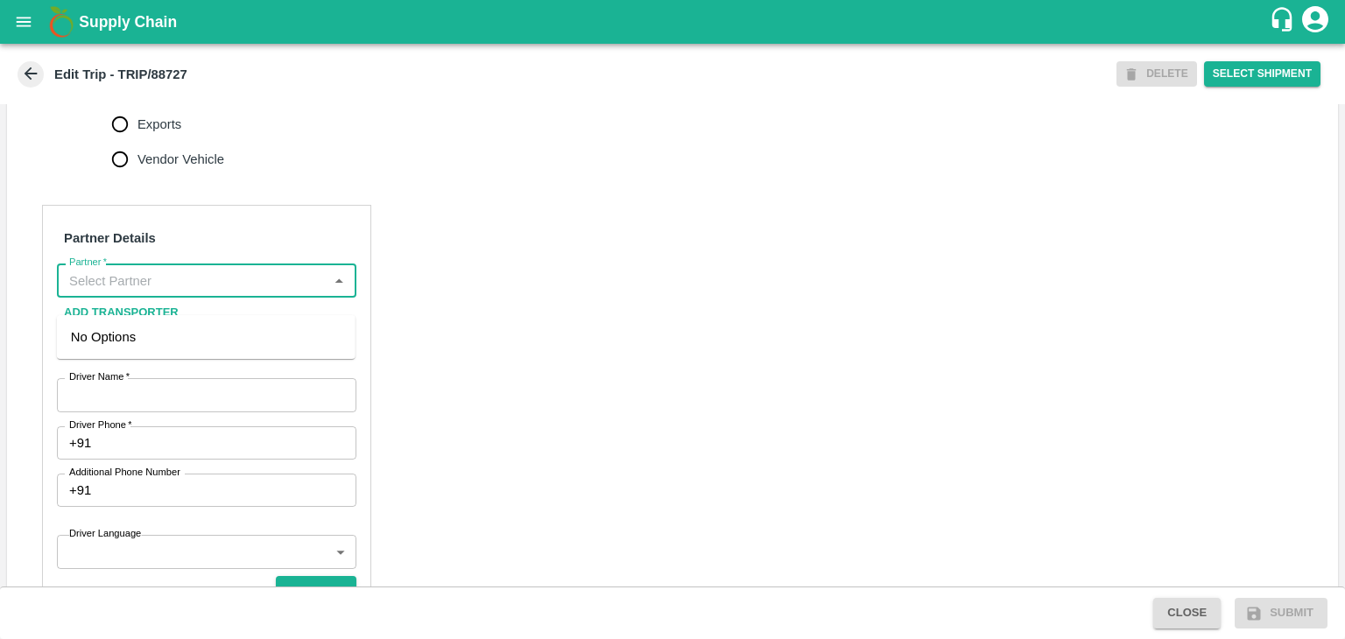
click at [184, 292] on input "Partner   *" at bounding box center [192, 280] width 260 height 23
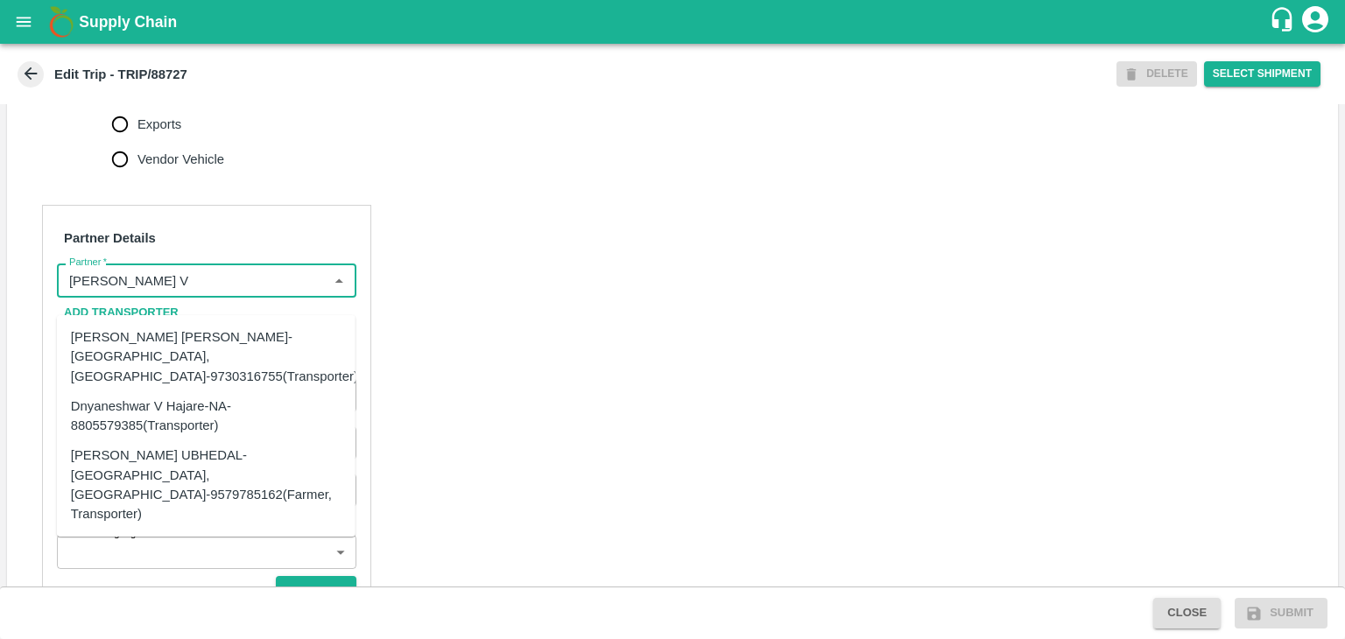
click at [214, 334] on div "[PERSON_NAME] [PERSON_NAME]-[GEOGRAPHIC_DATA], [GEOGRAPHIC_DATA]-9730316755(Tra…" at bounding box center [214, 356] width 287 height 59
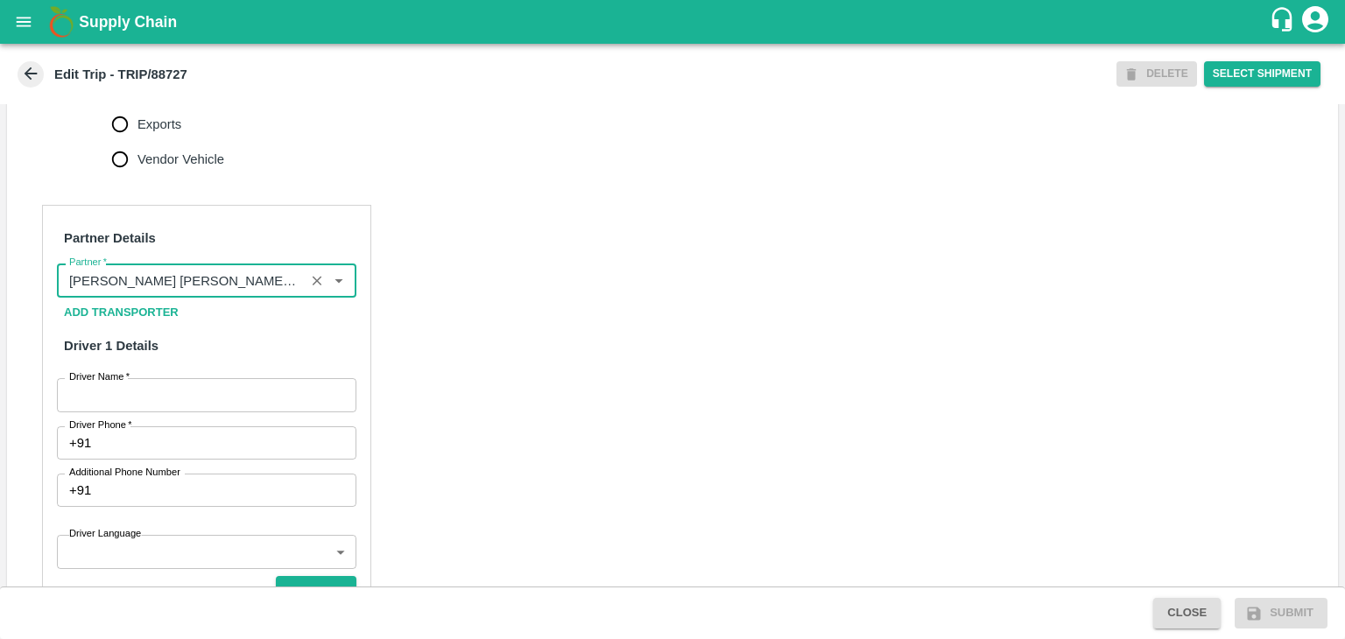
scroll to position [896, 0]
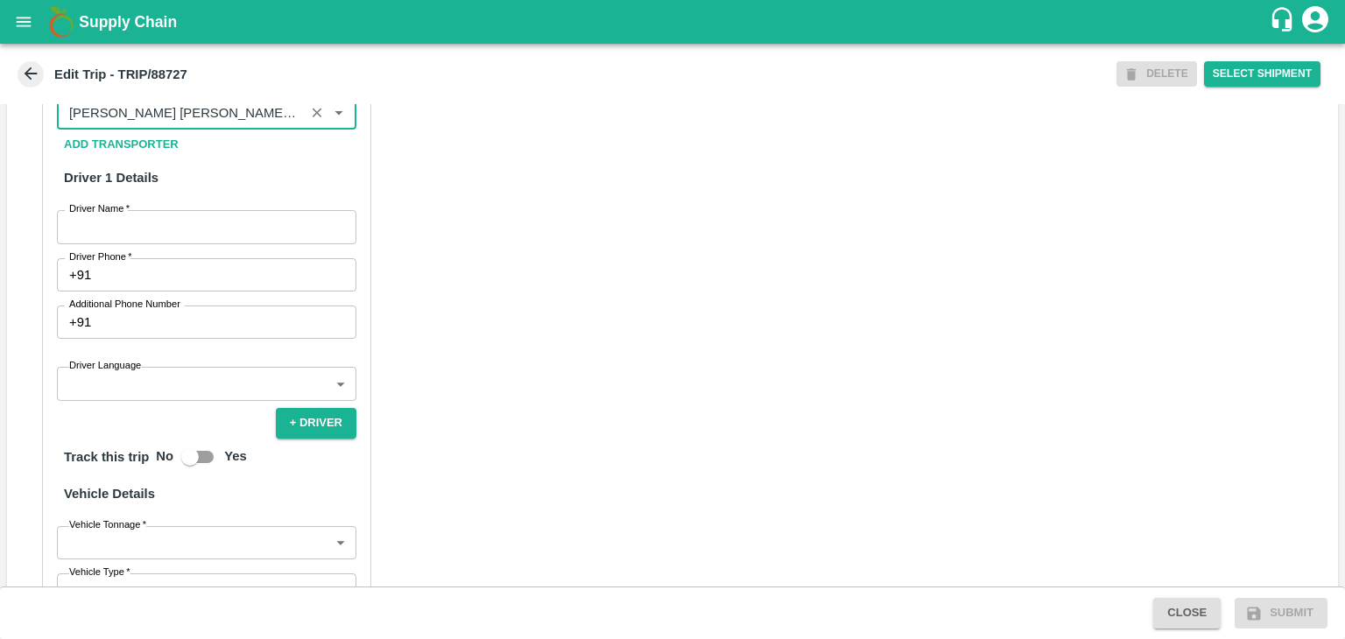
type input "[PERSON_NAME] [PERSON_NAME]-[GEOGRAPHIC_DATA], [GEOGRAPHIC_DATA]-9730316755(Tra…"
drag, startPoint x: 211, startPoint y: 263, endPoint x: 204, endPoint y: 256, distance: 9.3
click at [204, 256] on div "Partner Details Partner   * Partner Add Transporter Driver 1 Details Driver Nam…" at bounding box center [206, 434] width 329 height 795
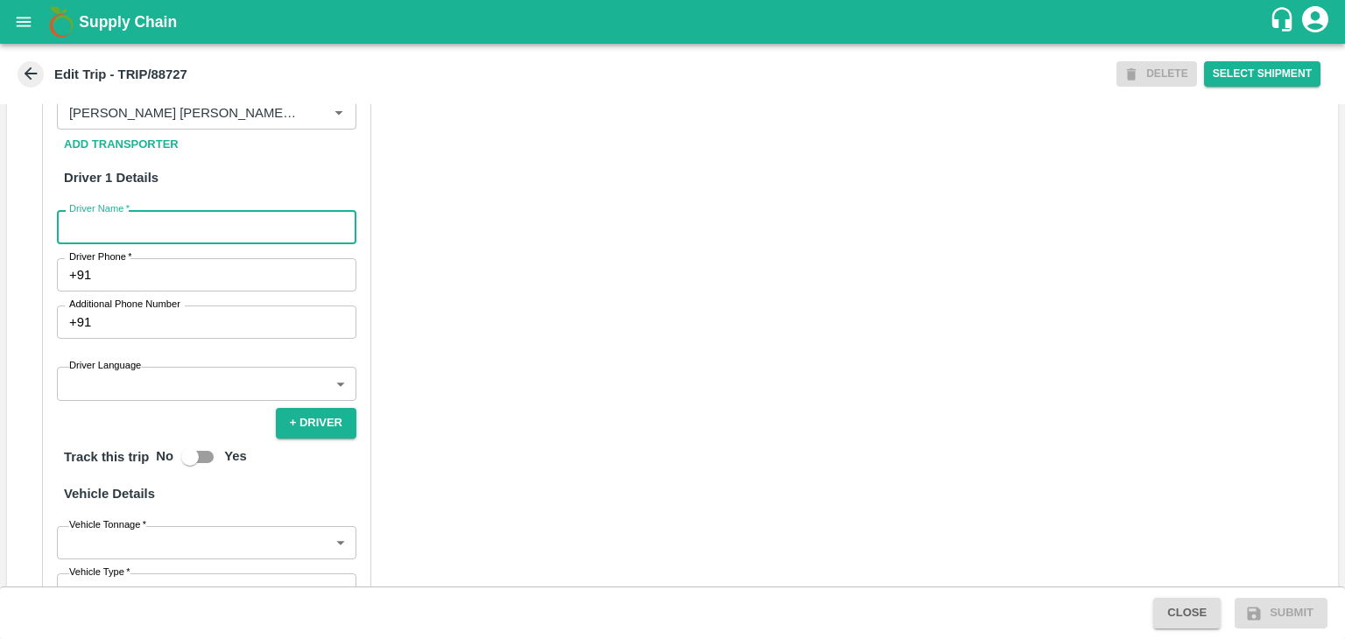
click at [204, 243] on input "Driver Name   *" at bounding box center [206, 226] width 299 height 33
type input "Rajaak"
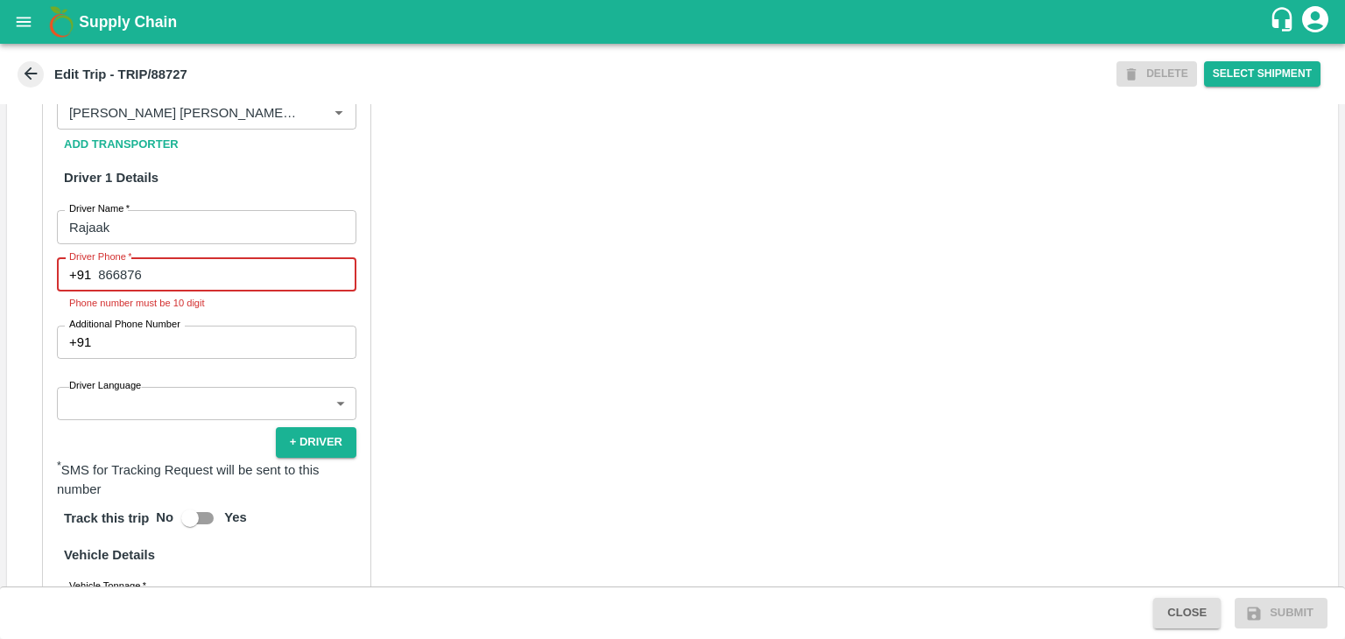
type input "8668769877"
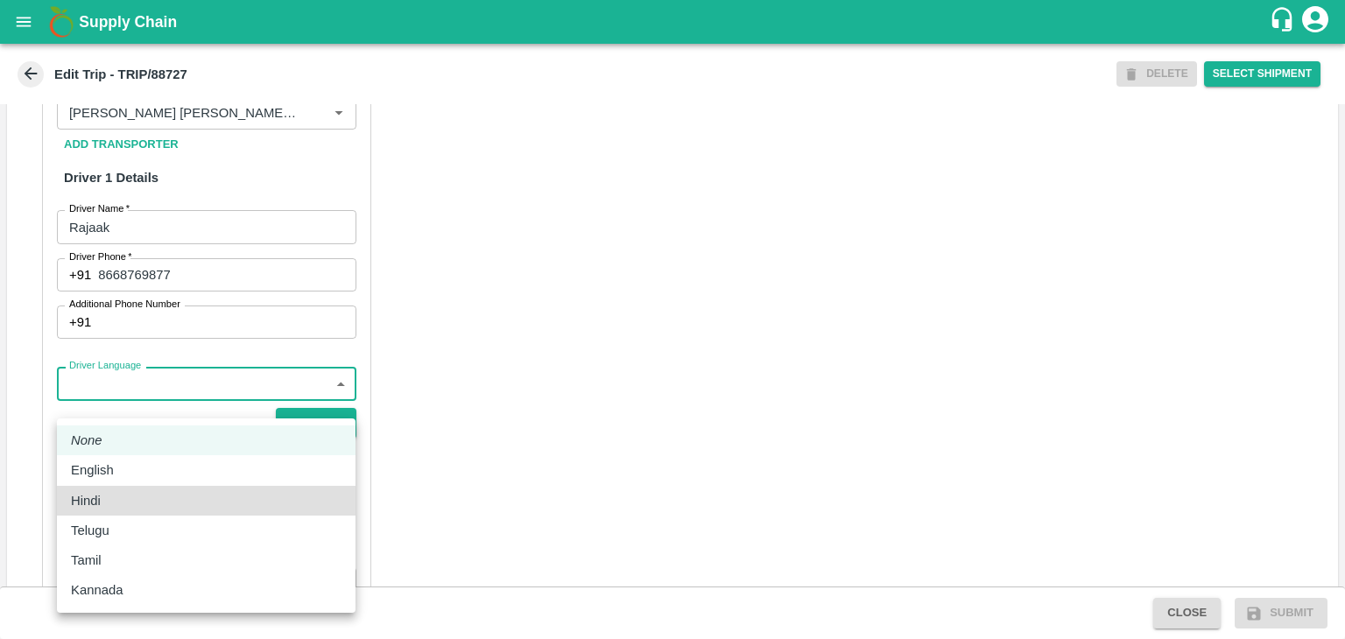
type input "hi"
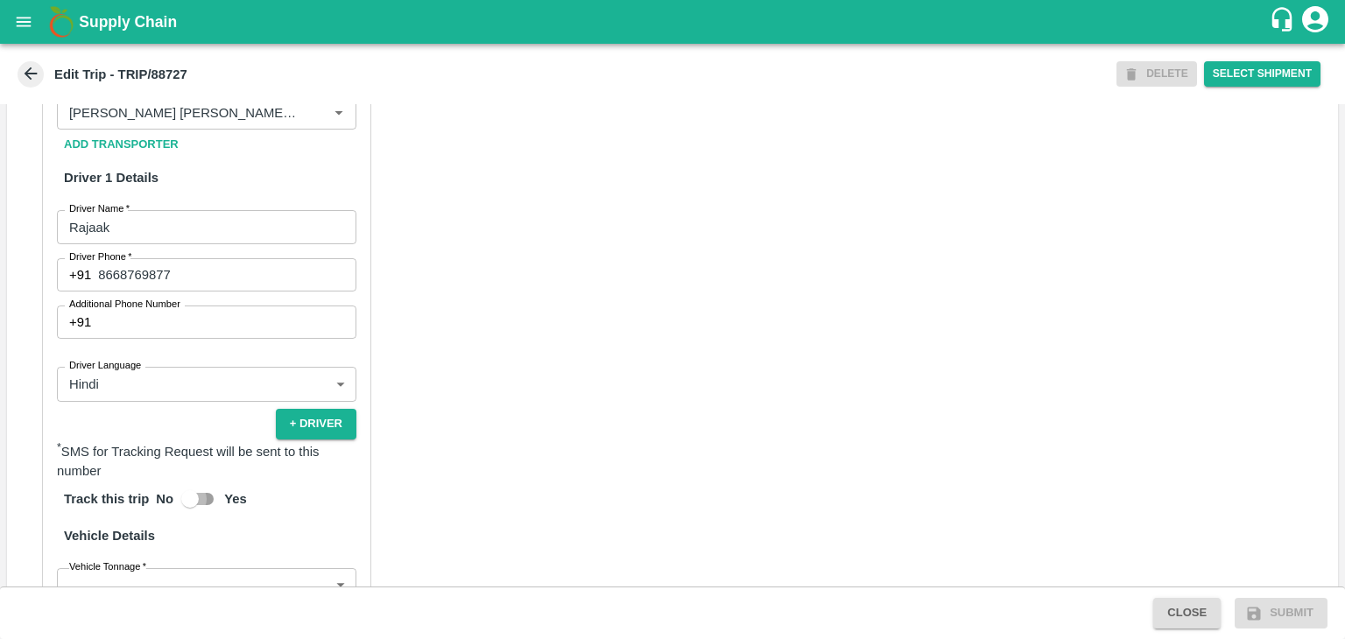
scroll to position [931, 0]
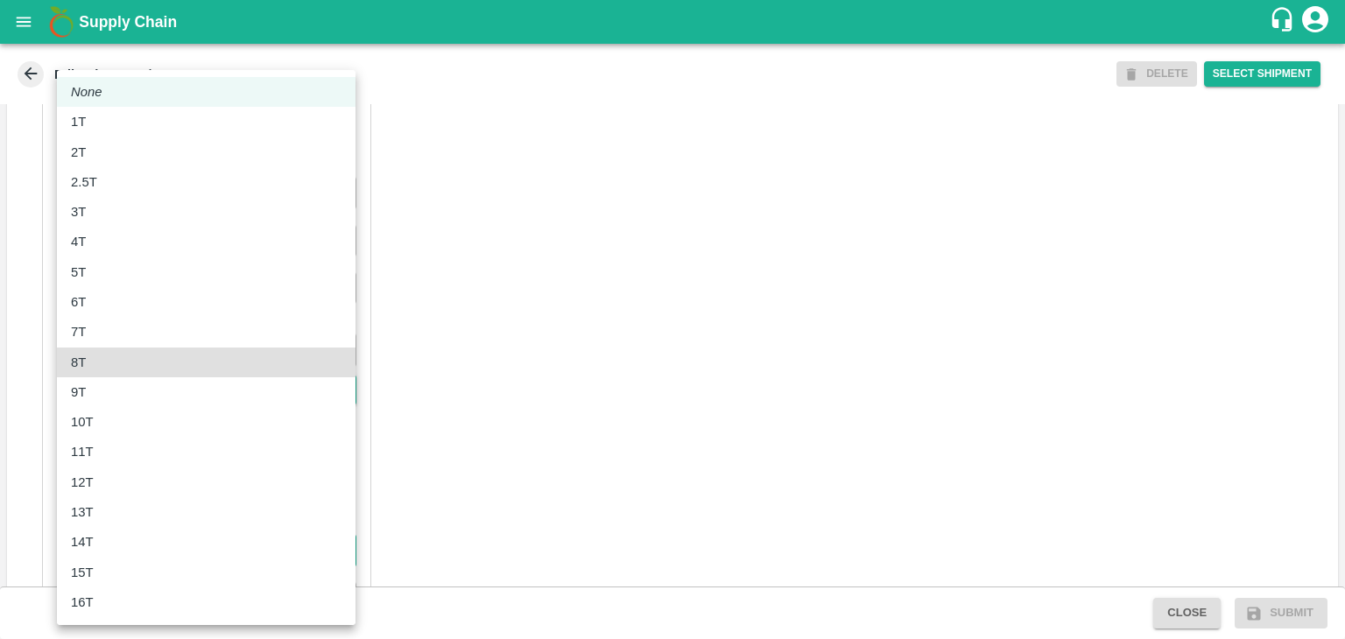
type input "8000"
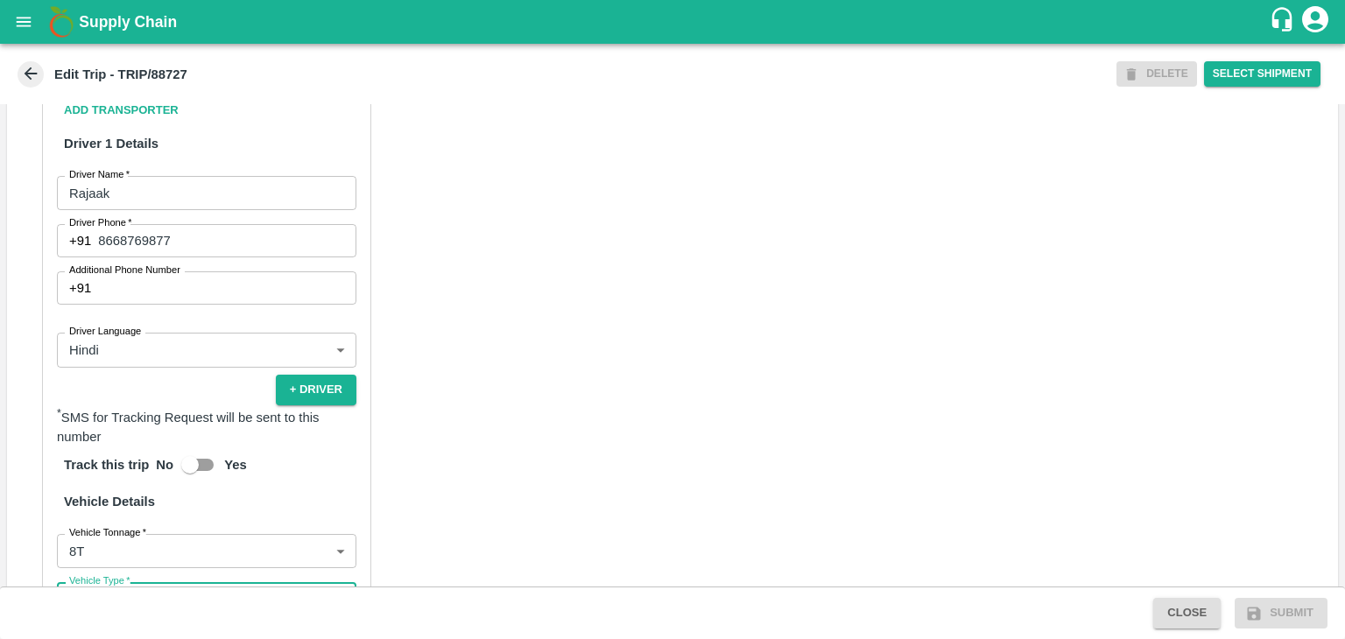
scroll to position [1203, 0]
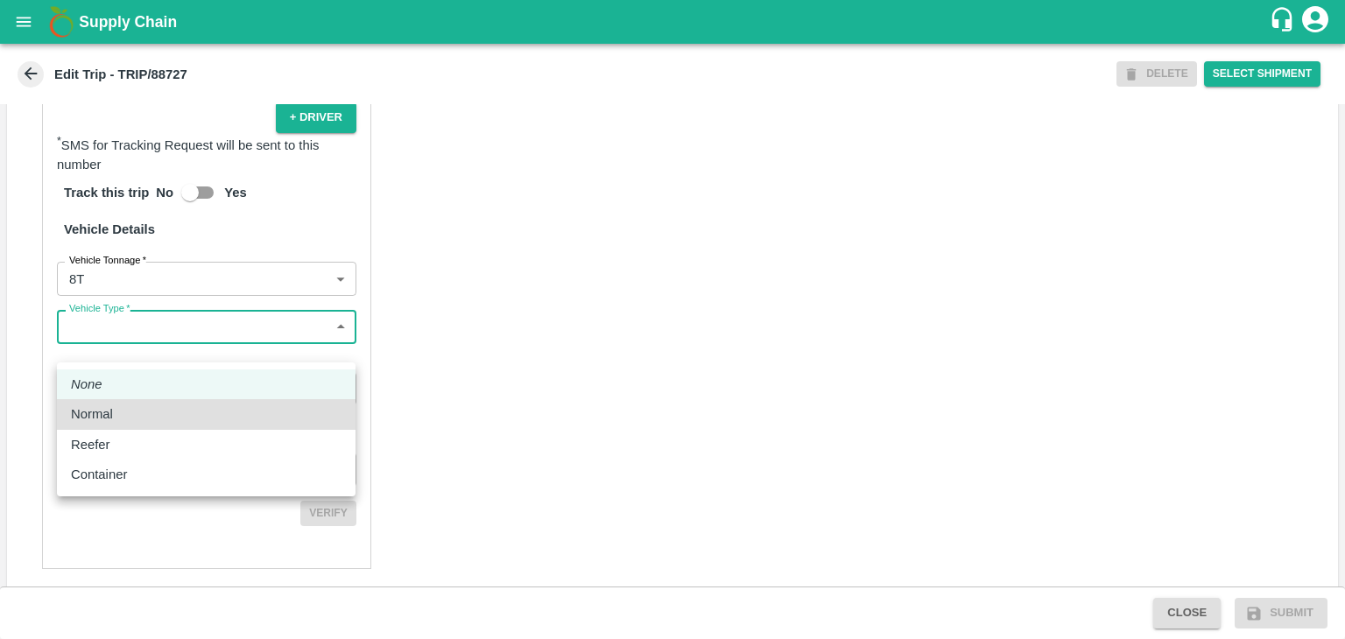
type input "Normal"
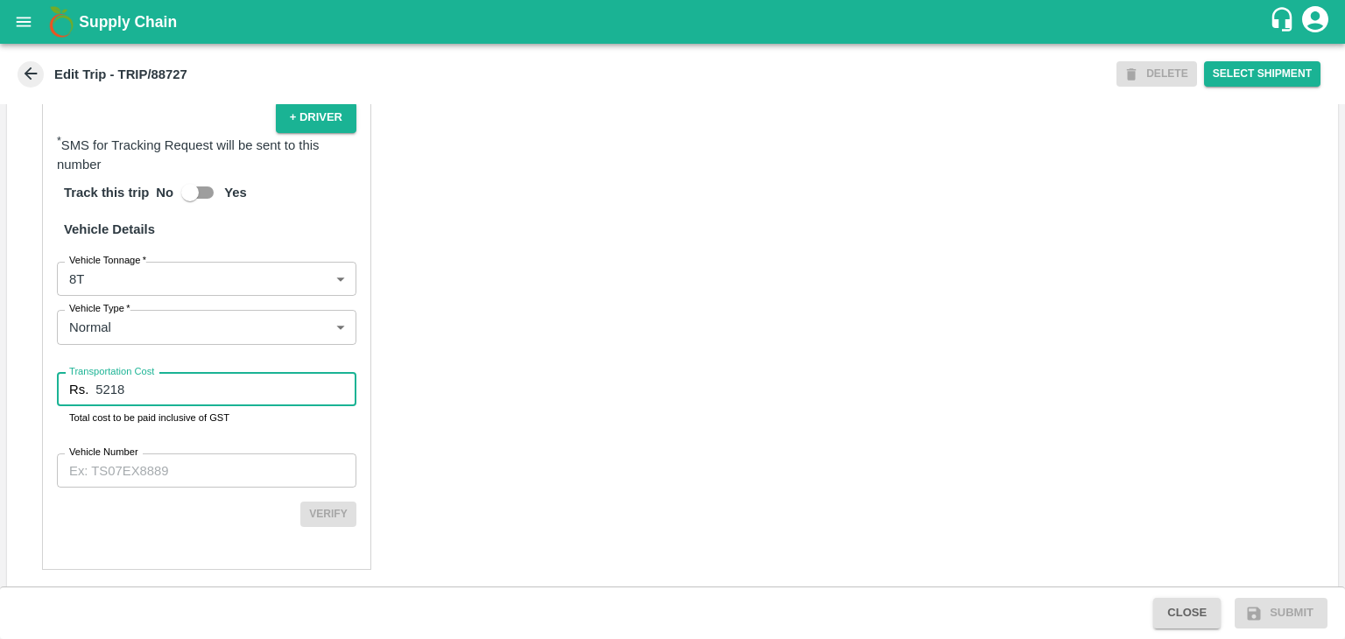
type input "5218"
click at [212, 487] on input "Vehicle Number" at bounding box center [206, 469] width 299 height 33
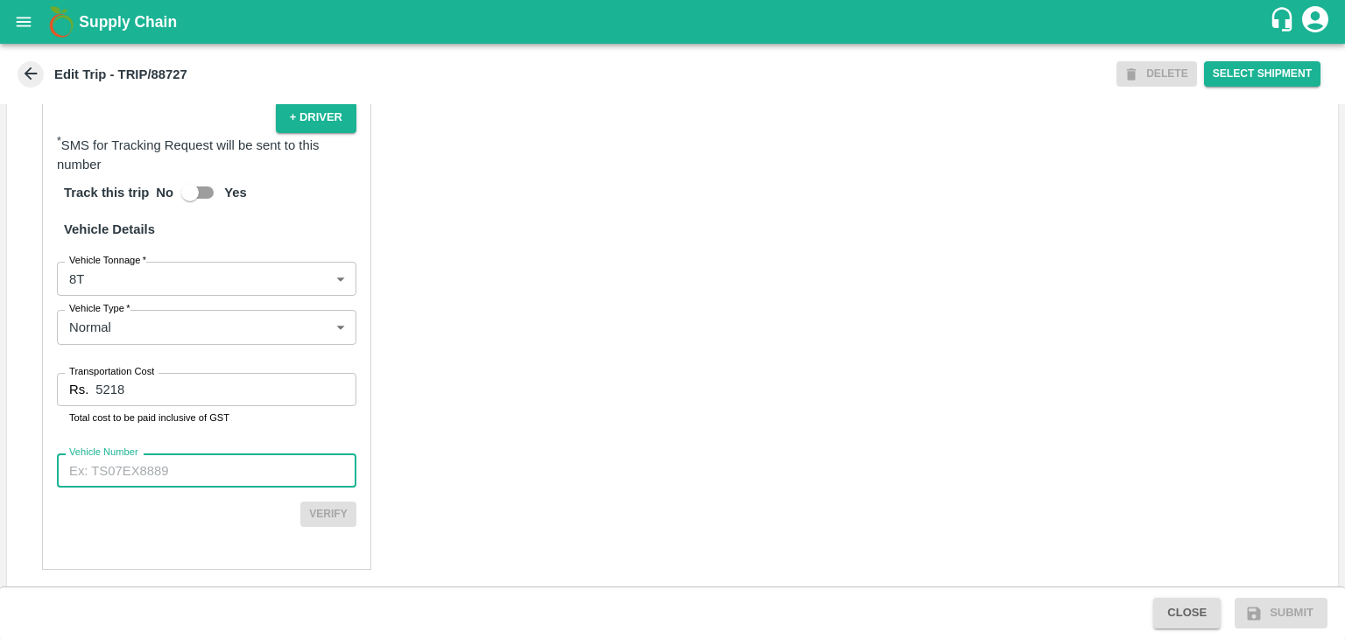
paste input "MH45AX3780"
type input "MH45AX3780"
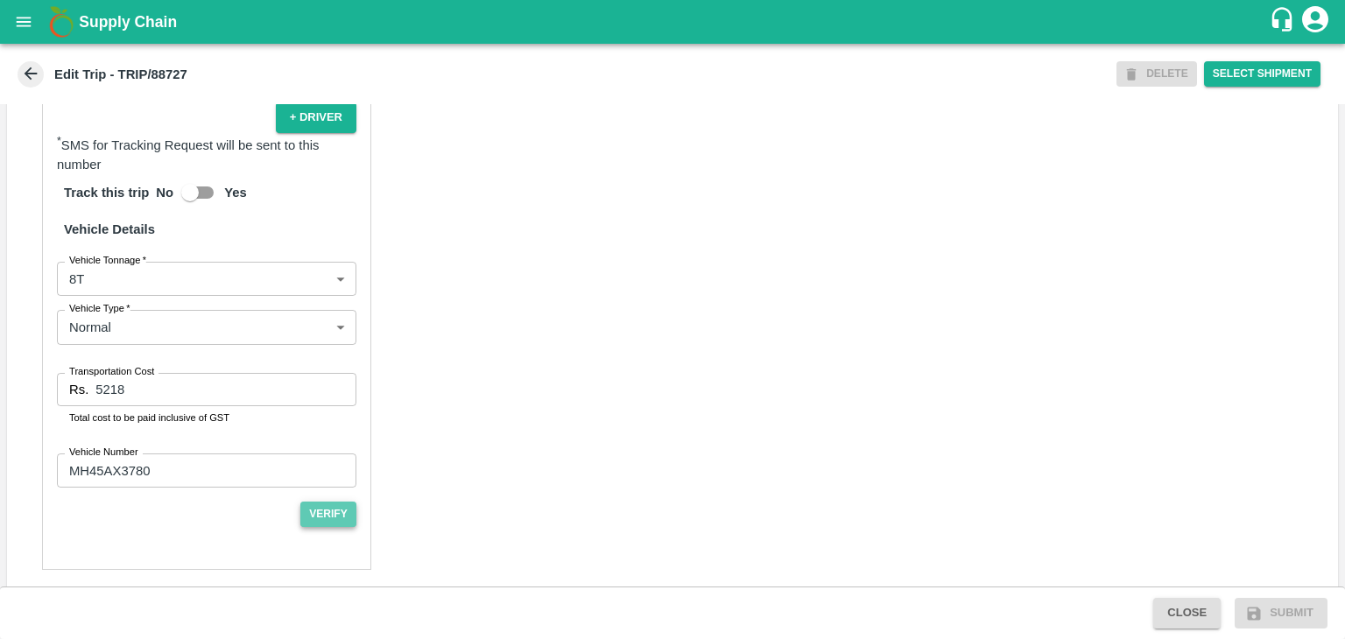
click at [322, 527] on button "Verify" at bounding box center [328, 514] width 56 height 25
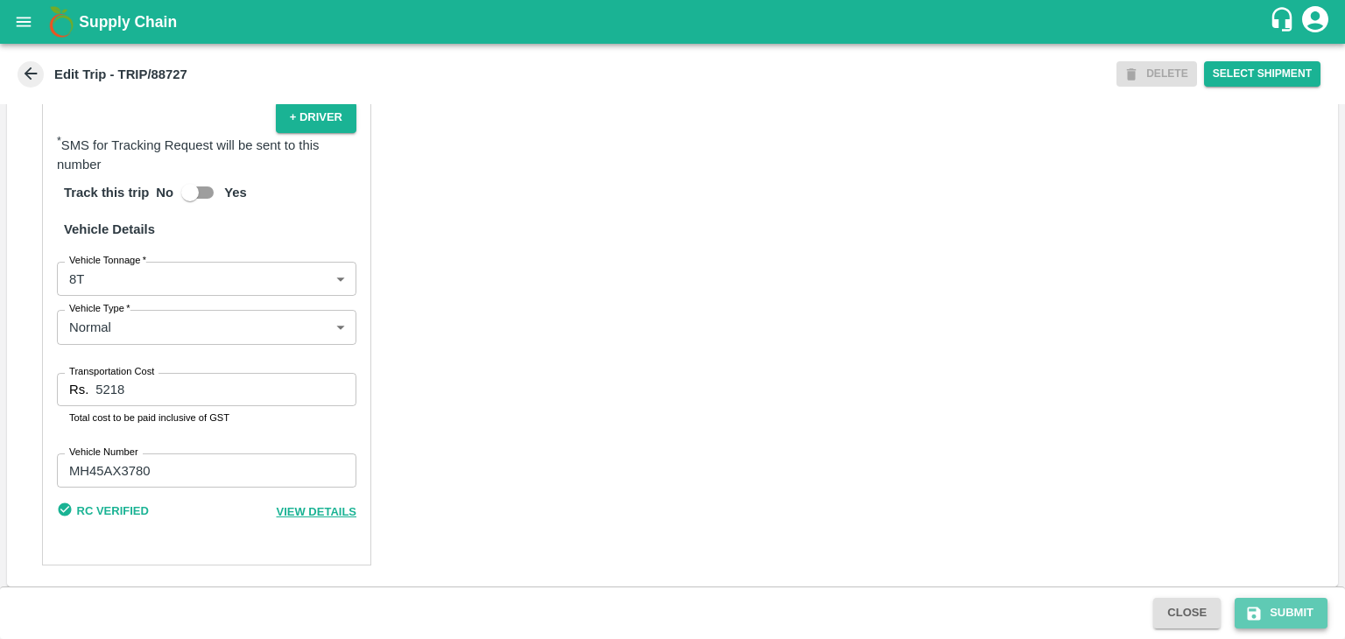
click at [1299, 617] on button "Submit" at bounding box center [1280, 613] width 93 height 31
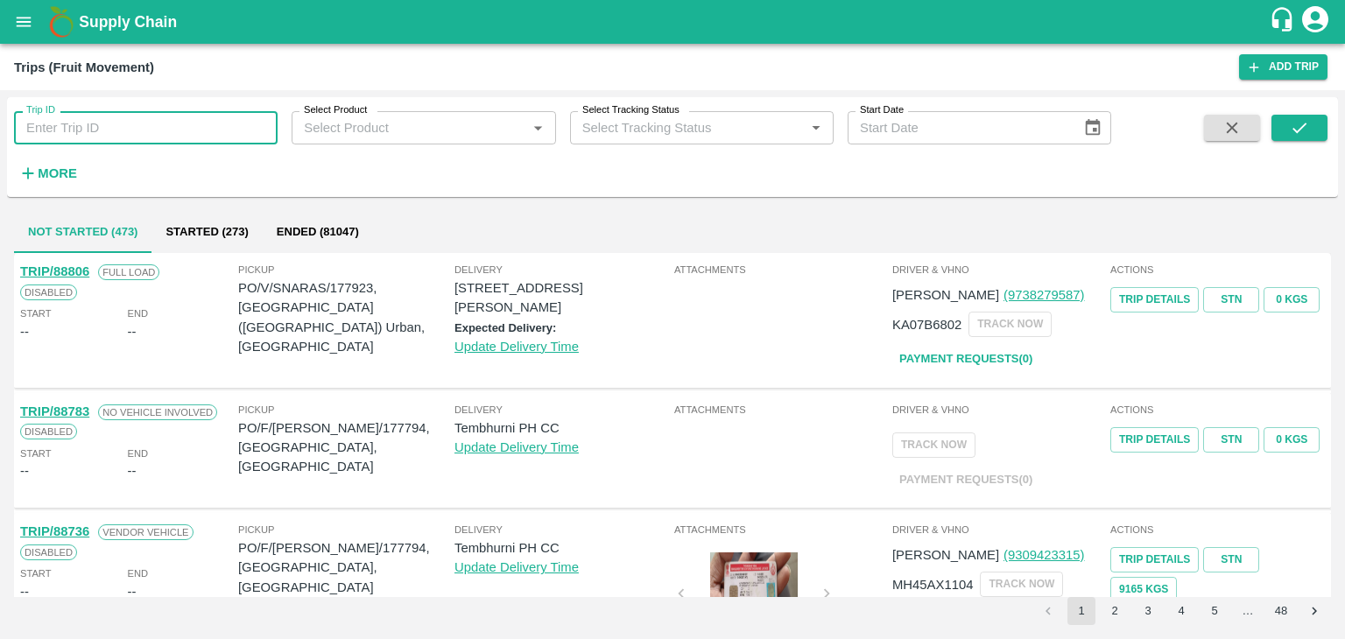
click at [212, 125] on input "Trip ID" at bounding box center [146, 127] width 264 height 33
type input "88791"
drag, startPoint x: 1321, startPoint y: 143, endPoint x: 1303, endPoint y: 120, distance: 29.3
click at [1303, 120] on span at bounding box center [1299, 151] width 56 height 72
click at [1303, 120] on icon "submit" at bounding box center [1299, 127] width 19 height 19
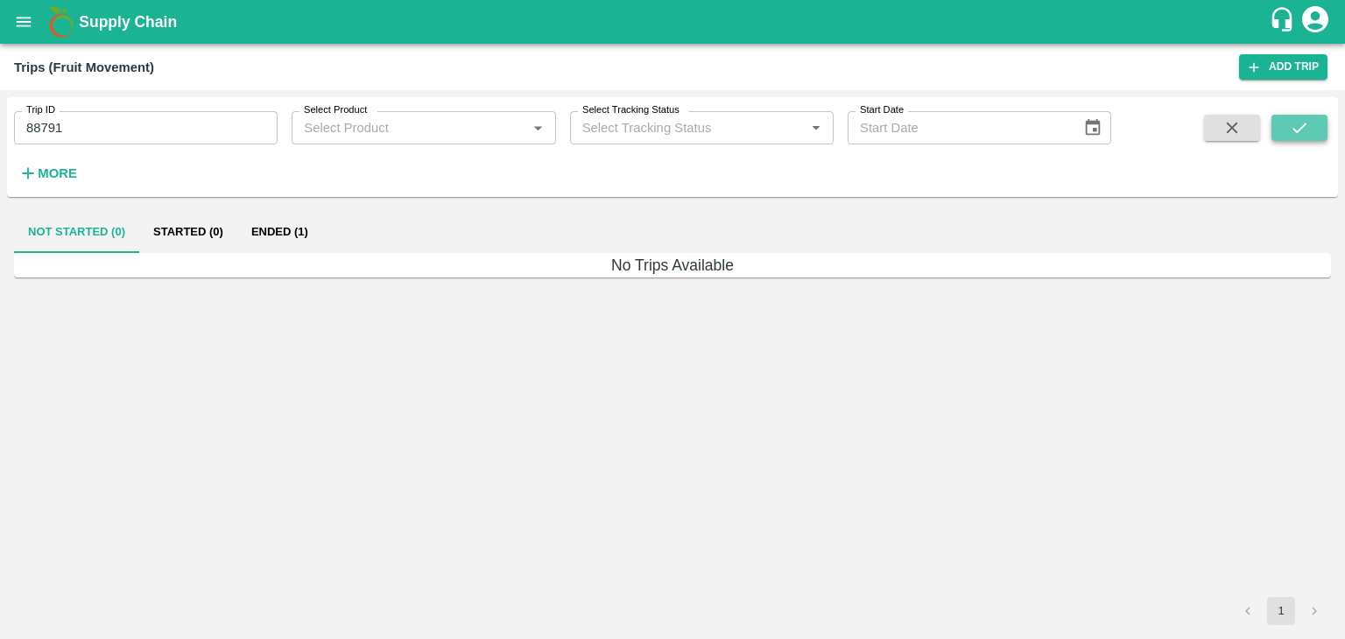
click at [1303, 120] on icon "submit" at bounding box center [1299, 127] width 19 height 19
click at [291, 235] on button "Ended (1)" at bounding box center [279, 232] width 85 height 42
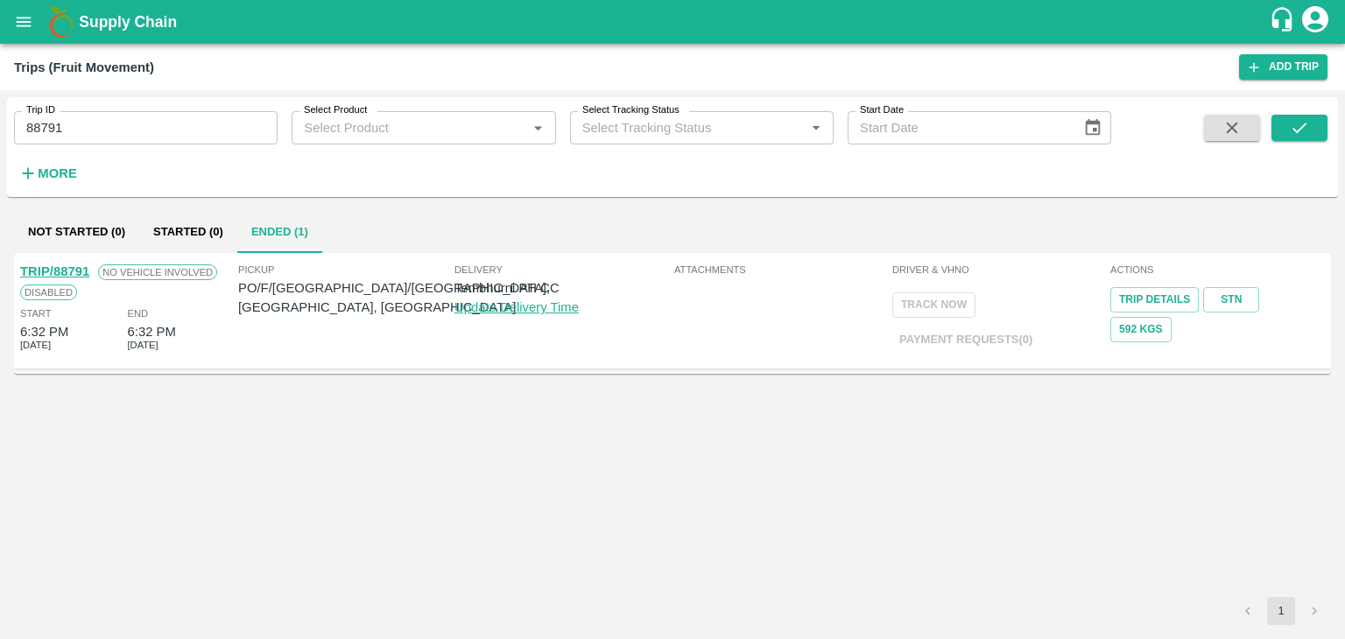
click at [61, 267] on link "TRIP/88791" at bounding box center [54, 271] width 69 height 14
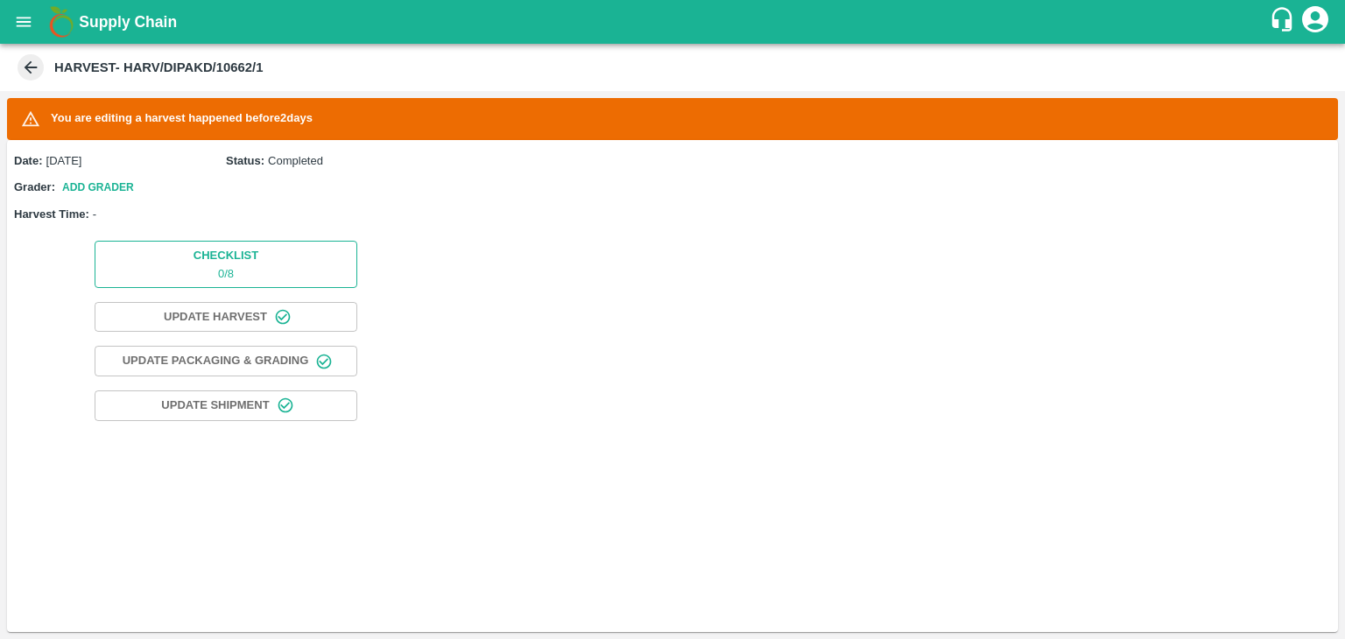
click at [225, 246] on span "Checklist 0 / 8" at bounding box center [225, 264] width 65 height 36
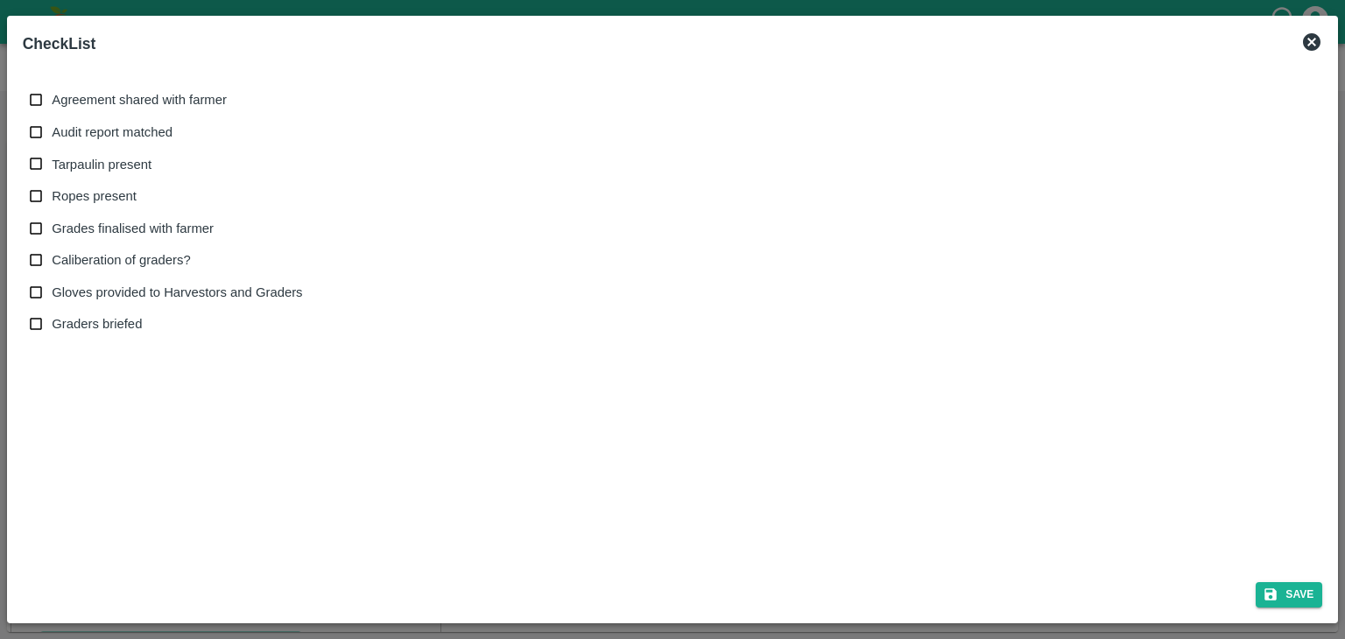
click at [81, 92] on span "Agreement shared with farmer" at bounding box center [139, 99] width 175 height 19
click at [53, 92] on input "Agreement shared with farmer" at bounding box center [36, 100] width 32 height 32
checkbox input "true"
click at [95, 139] on span "Audit report matched" at bounding box center [112, 132] width 121 height 19
click at [53, 139] on input "Audit report matched" at bounding box center [36, 132] width 32 height 32
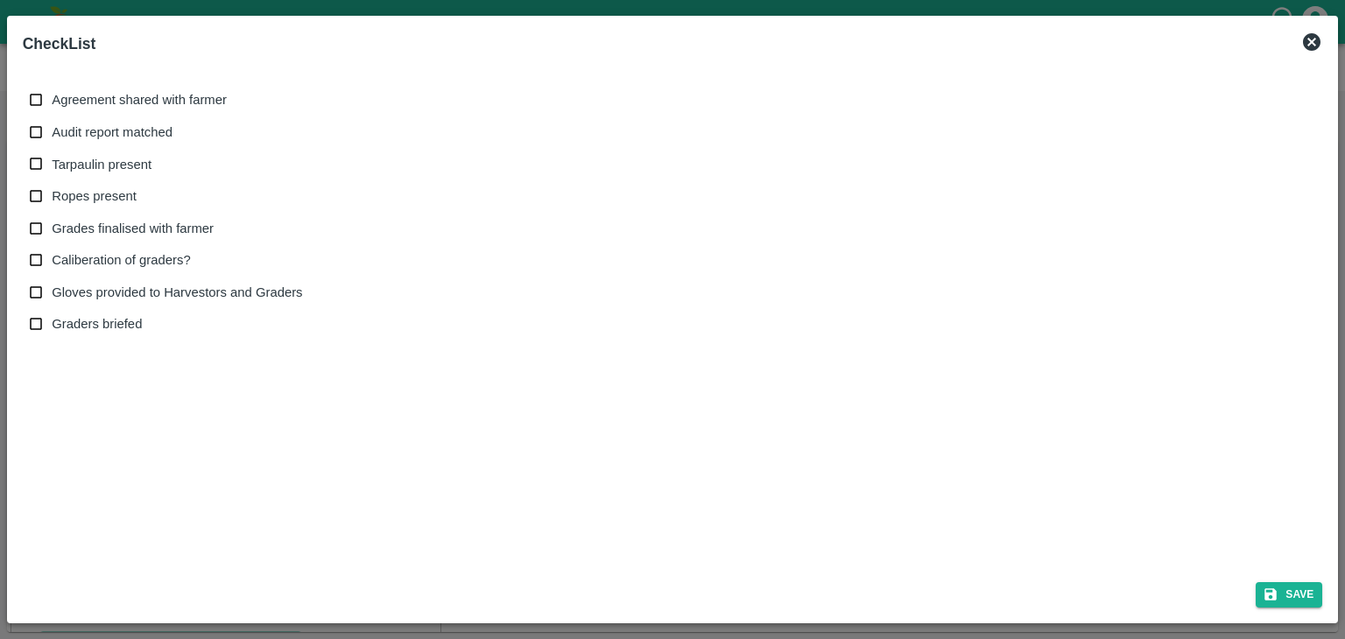
checkbox input "true"
click at [95, 169] on span "Tarpaulin present" at bounding box center [102, 164] width 100 height 19
click at [53, 169] on input "Tarpaulin present" at bounding box center [36, 164] width 32 height 32
checkbox input "true"
click at [91, 193] on span "Ropes present" at bounding box center [94, 195] width 85 height 19
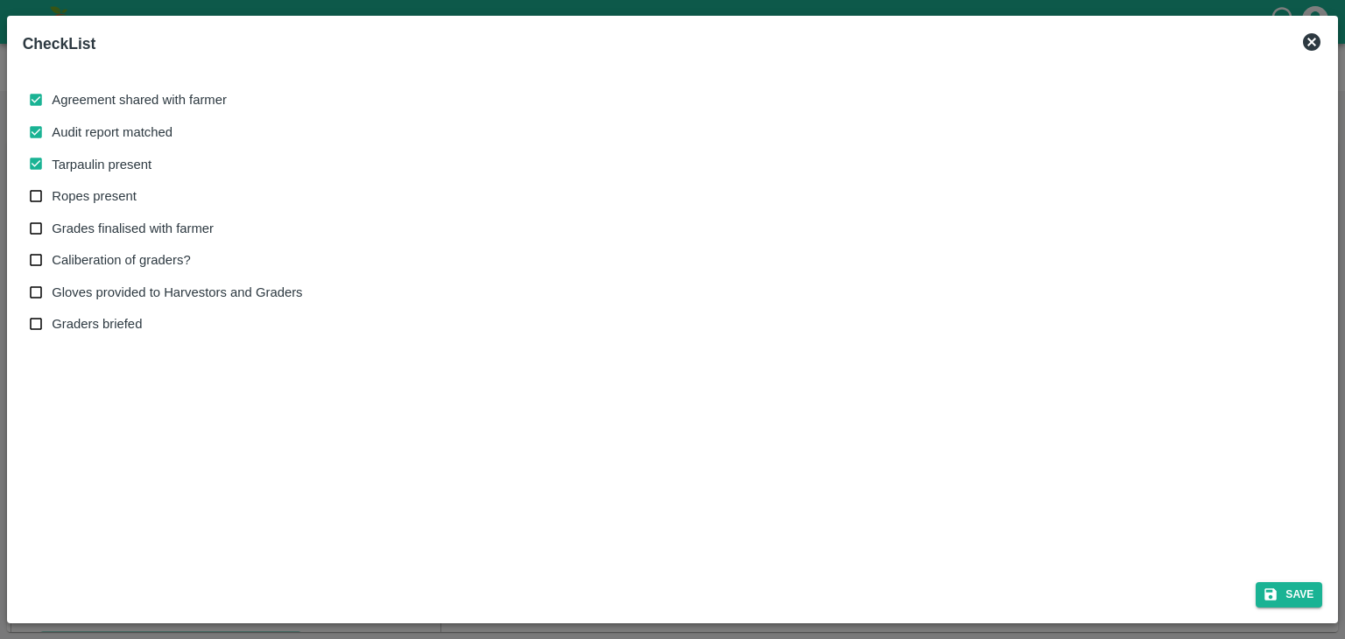
click at [53, 193] on input "Ropes present" at bounding box center [36, 196] width 32 height 32
checkbox input "true"
click at [102, 222] on span "Grades finalised with farmer" at bounding box center [133, 228] width 162 height 19
click at [53, 222] on input "Grades finalised with farmer" at bounding box center [36, 229] width 32 height 32
checkbox input "true"
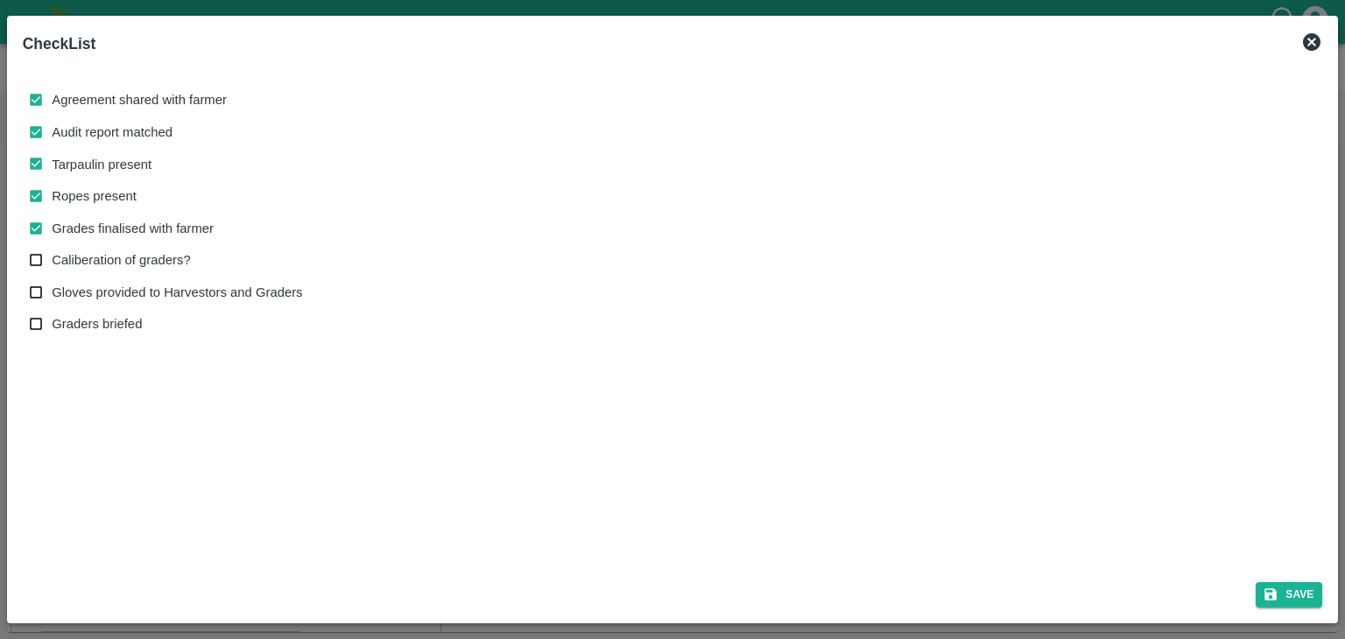
click at [98, 258] on span "Caliberation of graders?" at bounding box center [121, 259] width 138 height 19
click at [53, 258] on input "Caliberation of graders?" at bounding box center [36, 260] width 32 height 32
checkbox input "true"
click at [109, 283] on span "Gloves provided to Harvestors and Graders" at bounding box center [177, 292] width 250 height 19
click at [53, 282] on input "Gloves provided to Harvestors and Graders" at bounding box center [36, 293] width 32 height 32
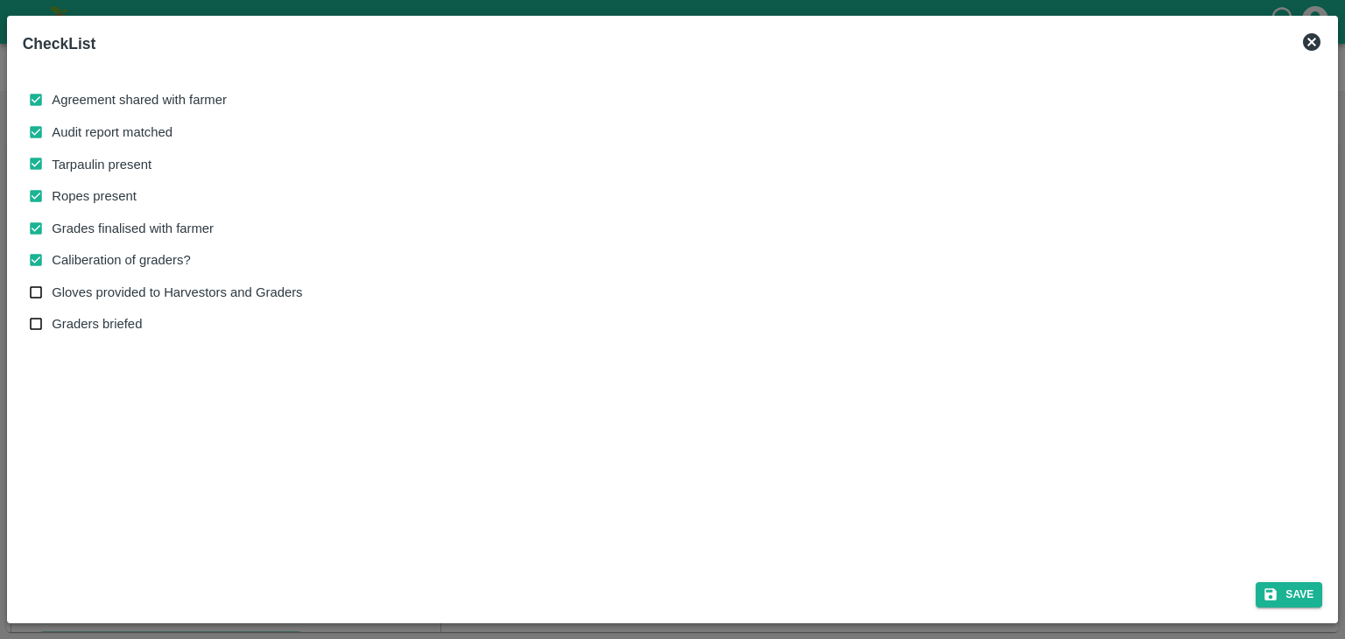
checkbox input "true"
click at [1299, 601] on button "Save" at bounding box center [1288, 594] width 67 height 25
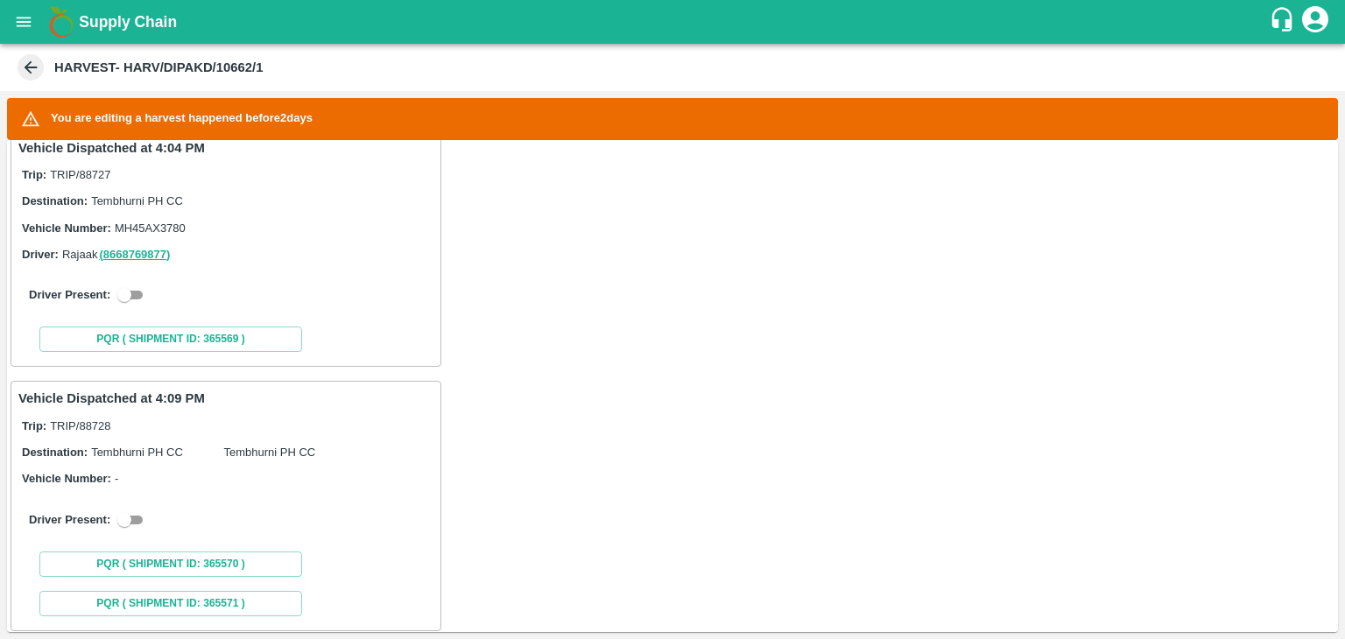
scroll to position [312, 0]
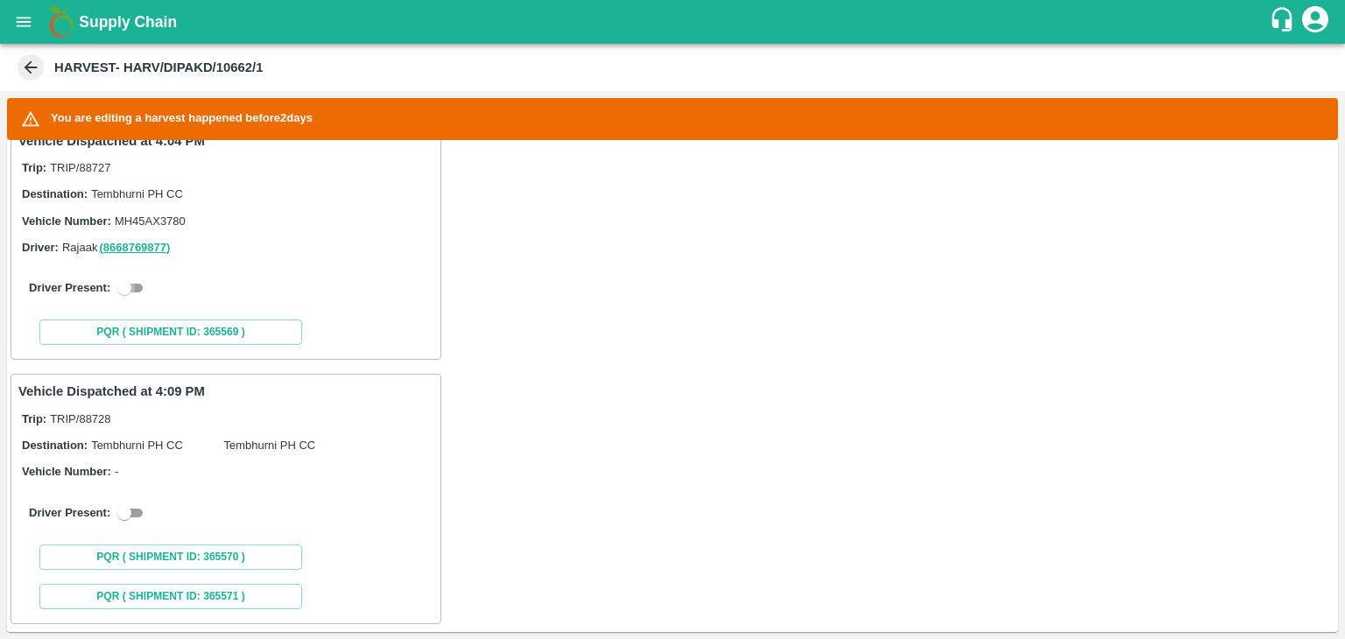
click at [127, 282] on input "checkbox" at bounding box center [124, 288] width 63 height 21
checkbox input "true"
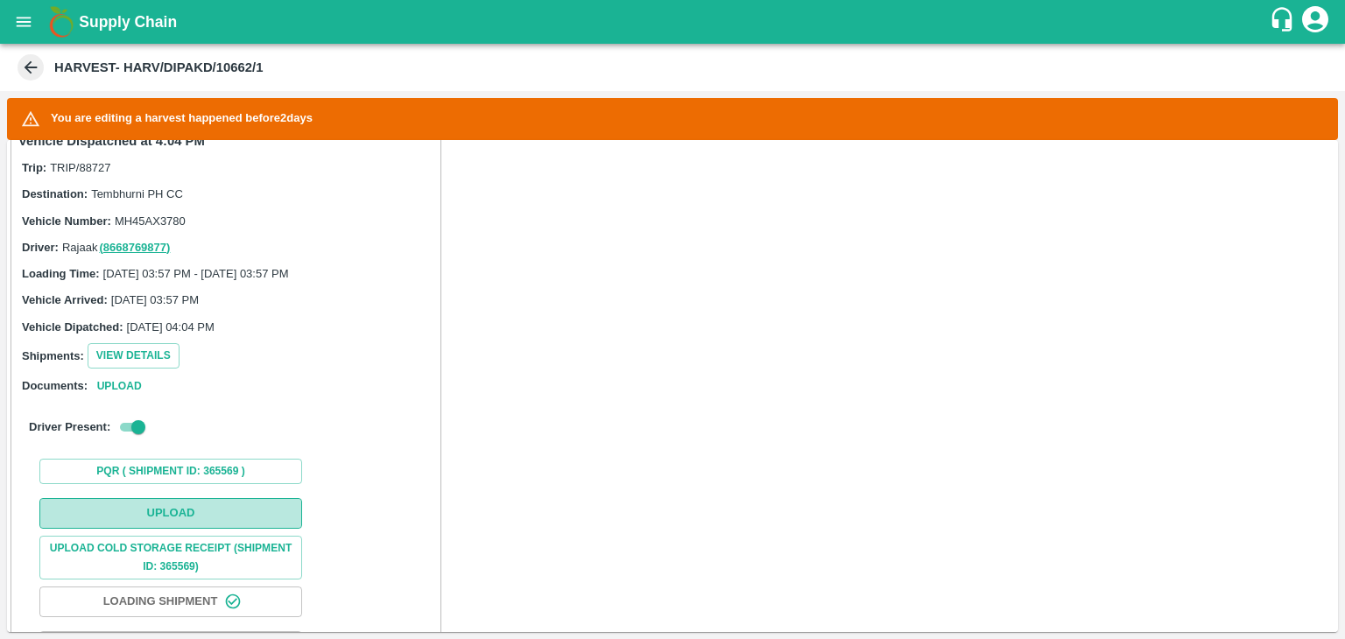
click at [199, 518] on button "Upload" at bounding box center [170, 513] width 263 height 31
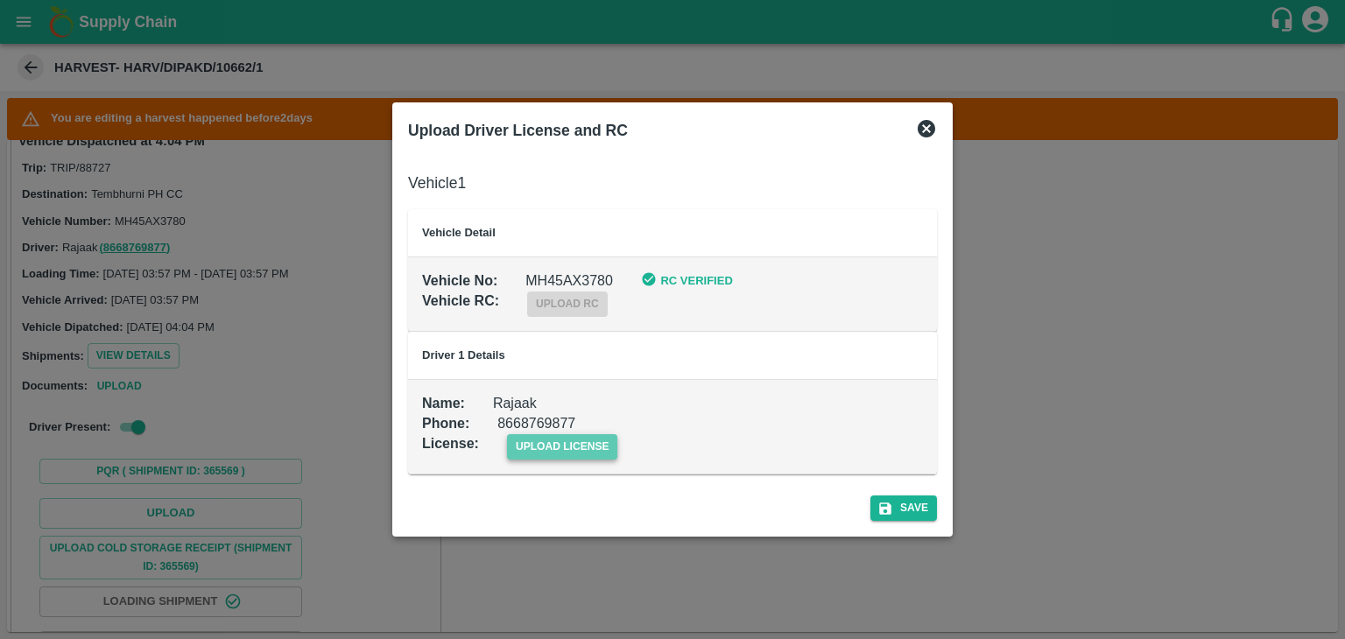
click at [575, 457] on span "upload license" at bounding box center [562, 446] width 111 height 25
click at [0, 0] on input "upload license" at bounding box center [0, 0] width 0 height 0
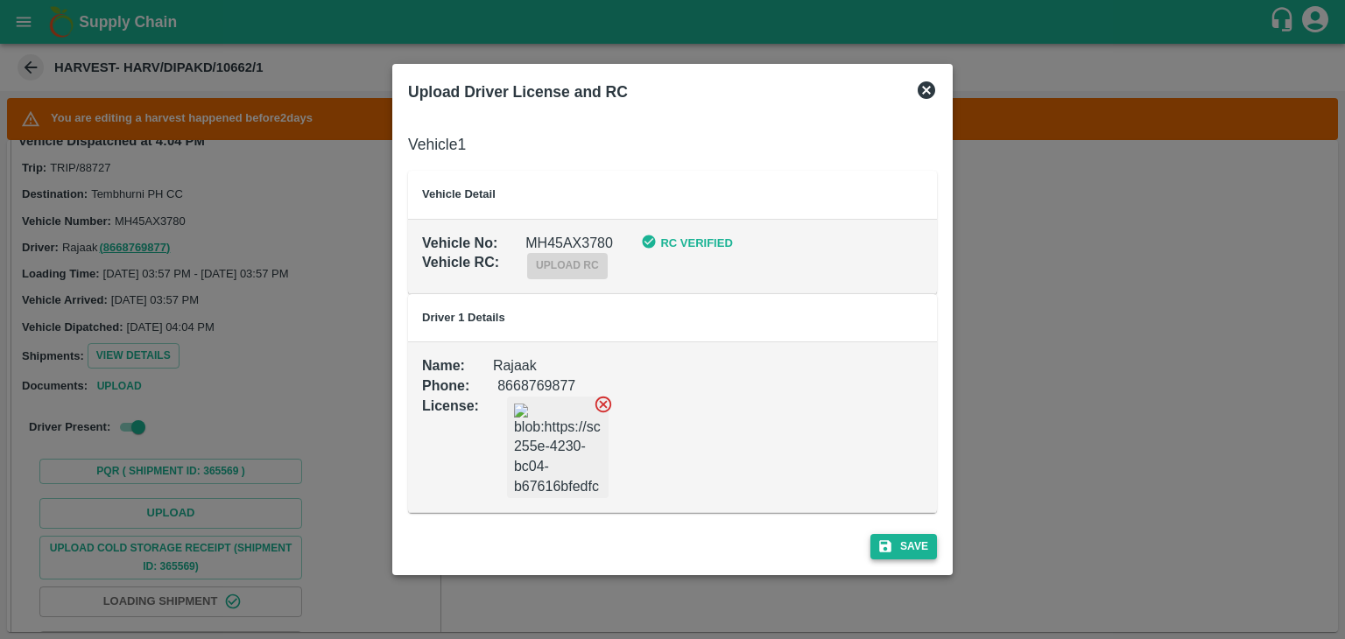
click at [915, 550] on button "Save" at bounding box center [903, 546] width 67 height 25
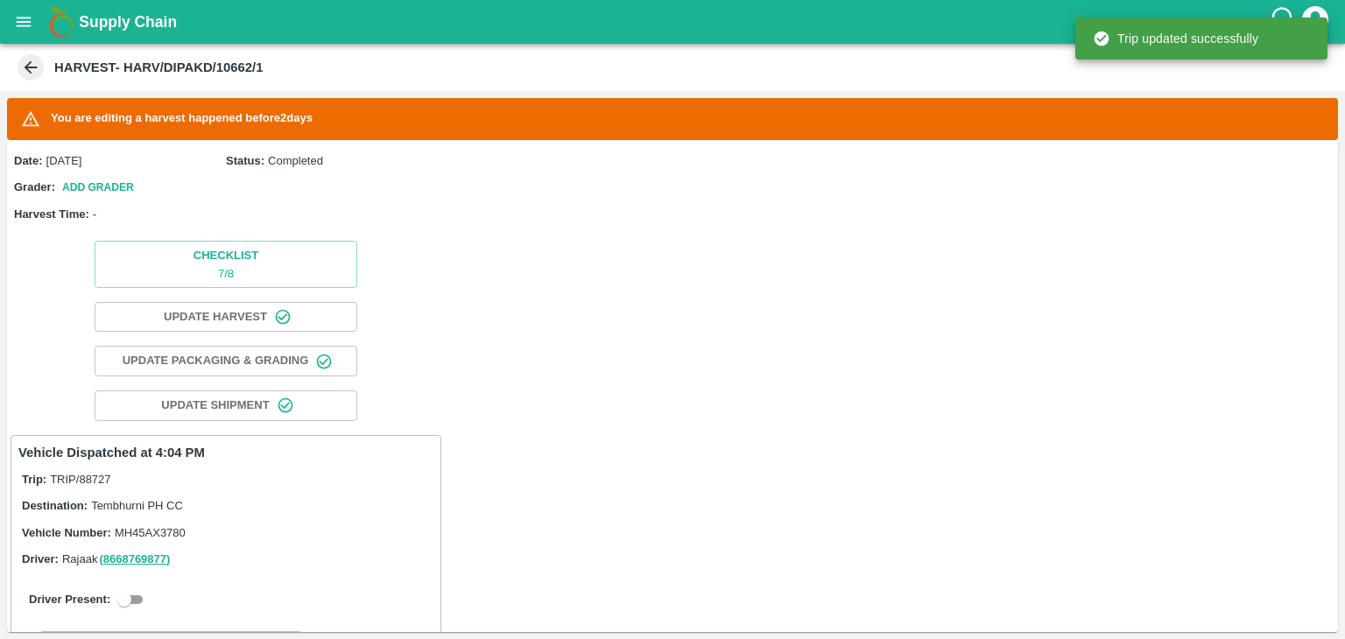
scroll to position [333, 0]
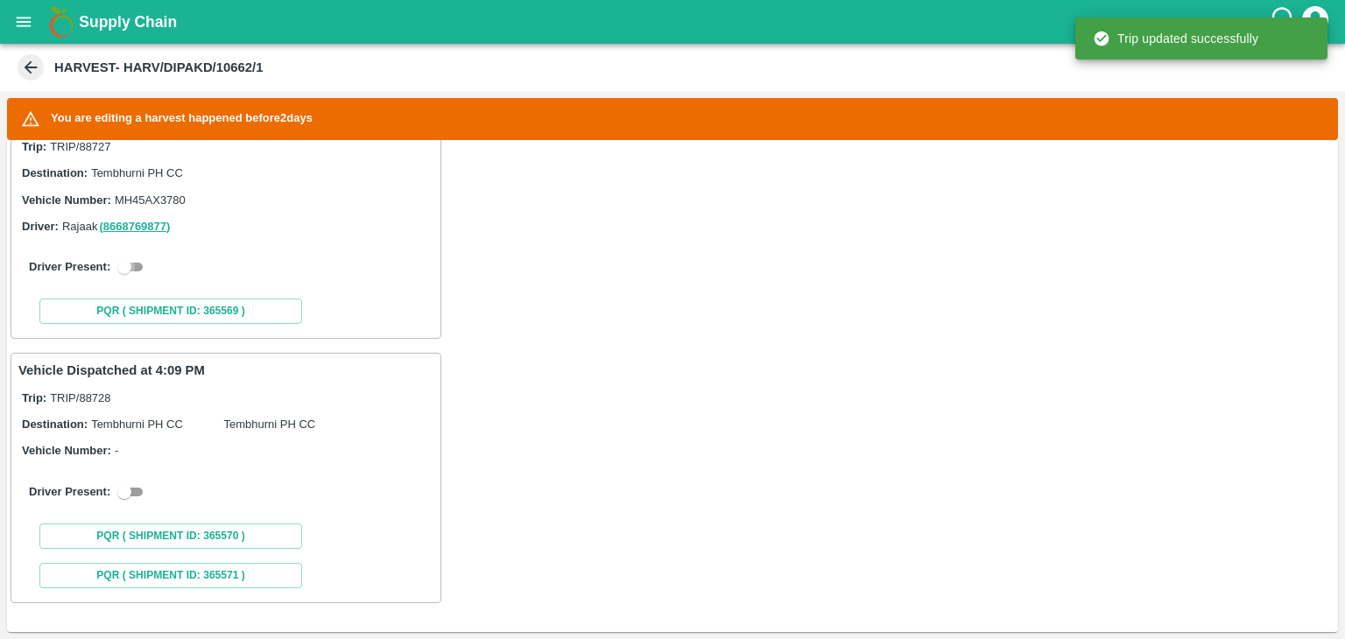
click at [130, 264] on input "checkbox" at bounding box center [124, 266] width 63 height 21
checkbox input "true"
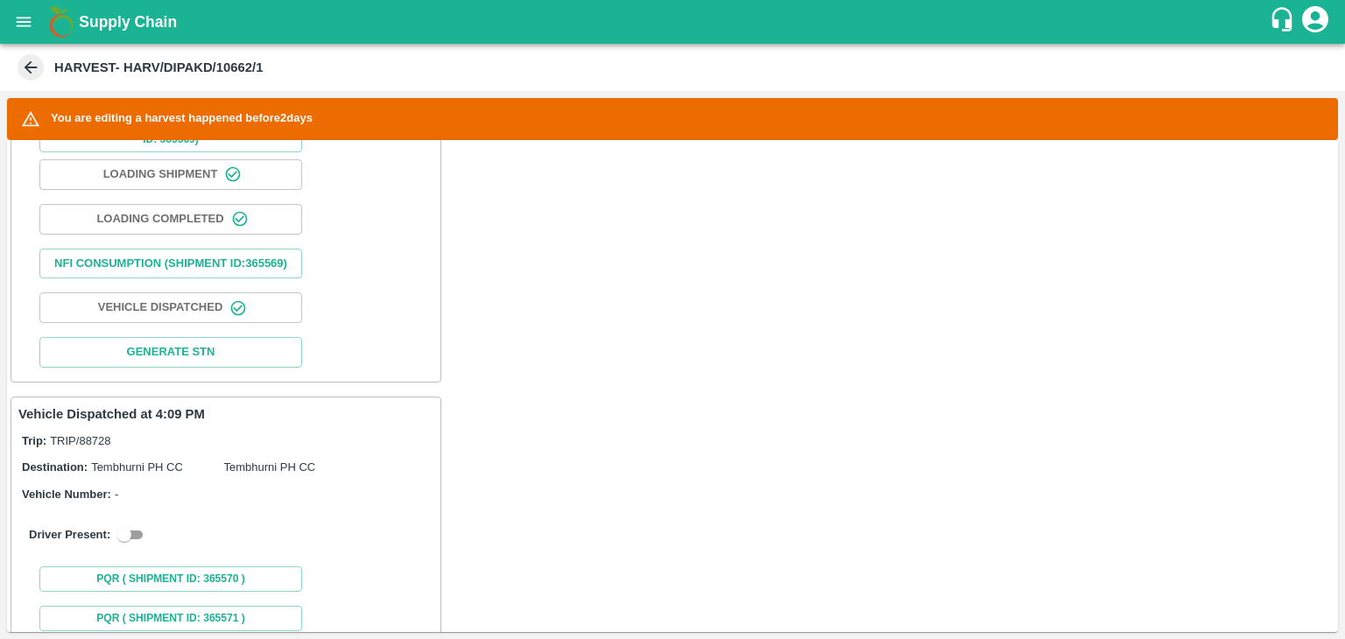
scroll to position [739, 0]
click at [123, 545] on input "checkbox" at bounding box center [124, 534] width 63 height 21
checkbox input "true"
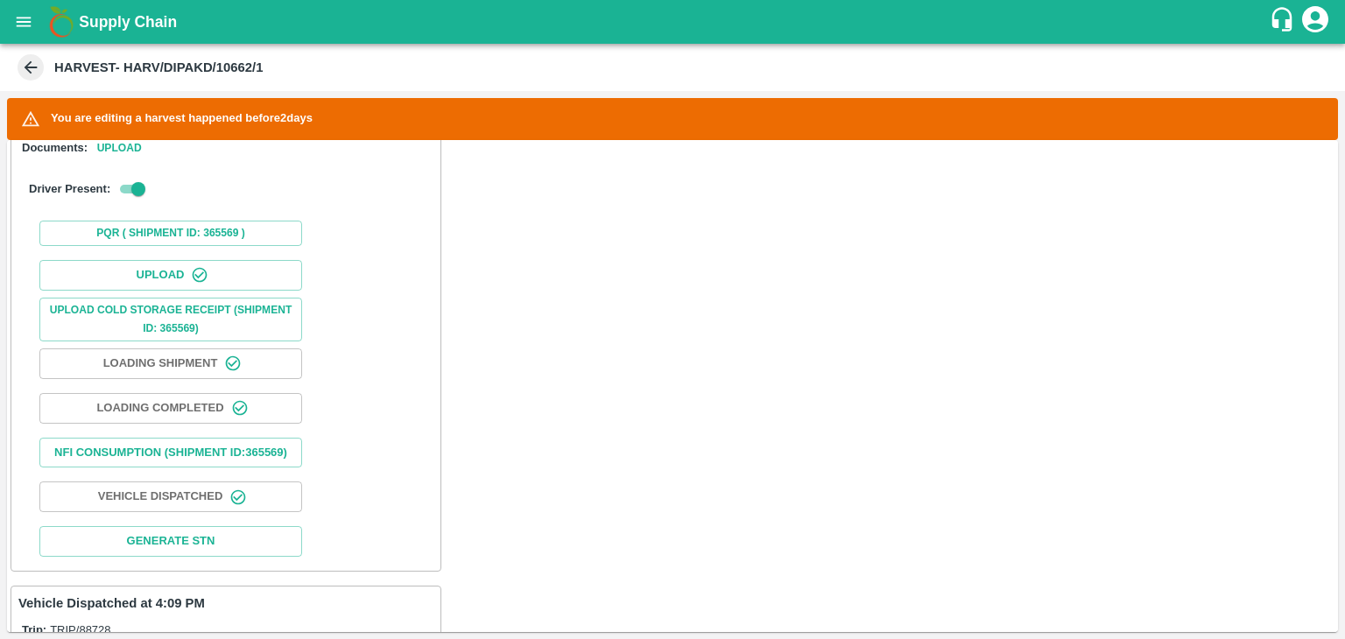
scroll to position [0, 0]
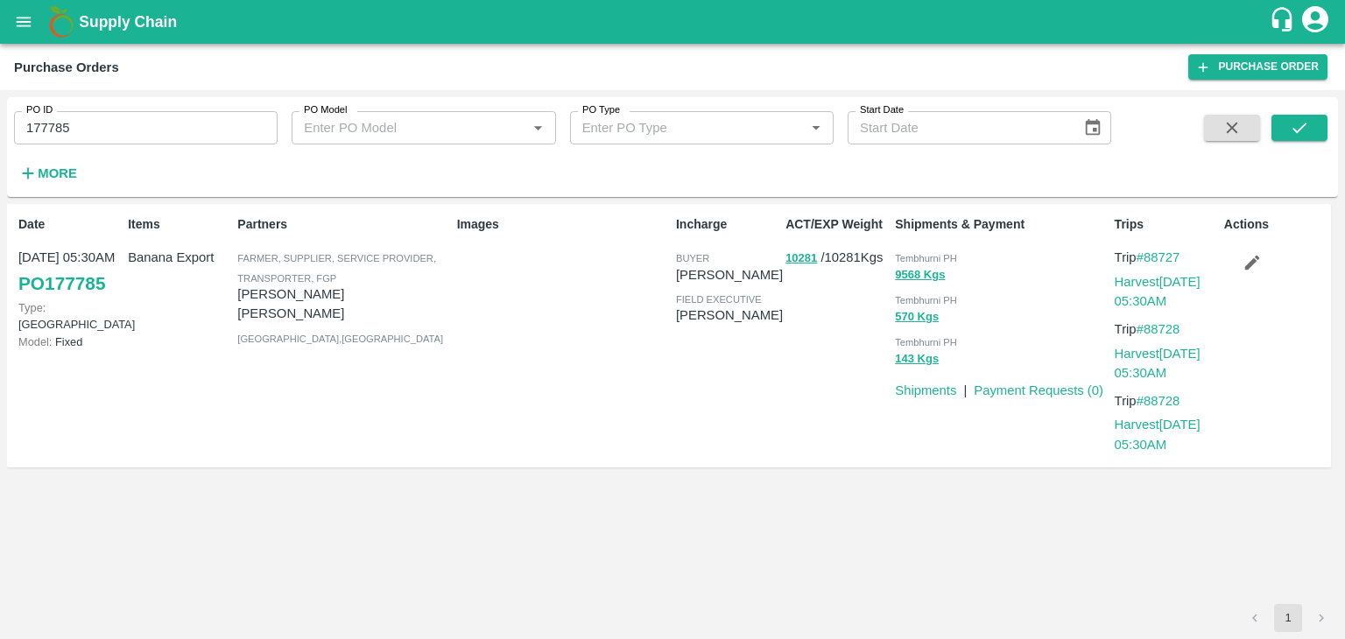
click at [1244, 250] on button "button" at bounding box center [1252, 263] width 56 height 30
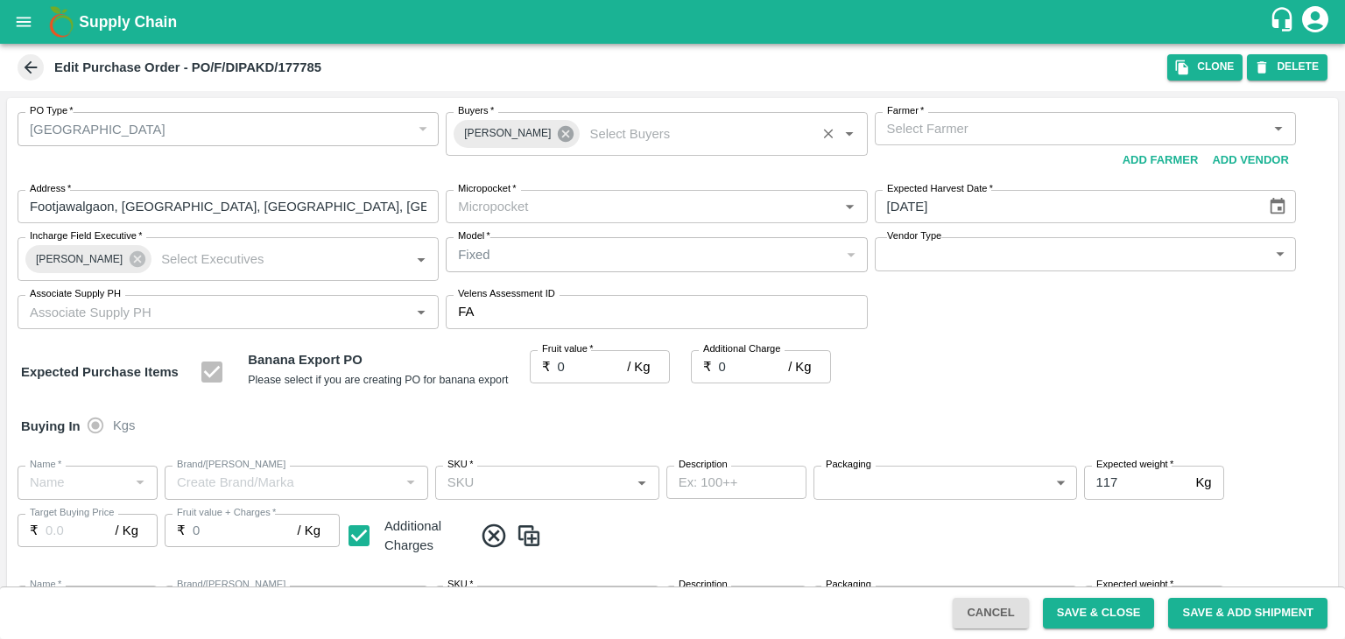
click at [558, 130] on icon at bounding box center [566, 134] width 16 height 16
click at [566, 131] on input "Buyers   *" at bounding box center [642, 128] width 382 height 23
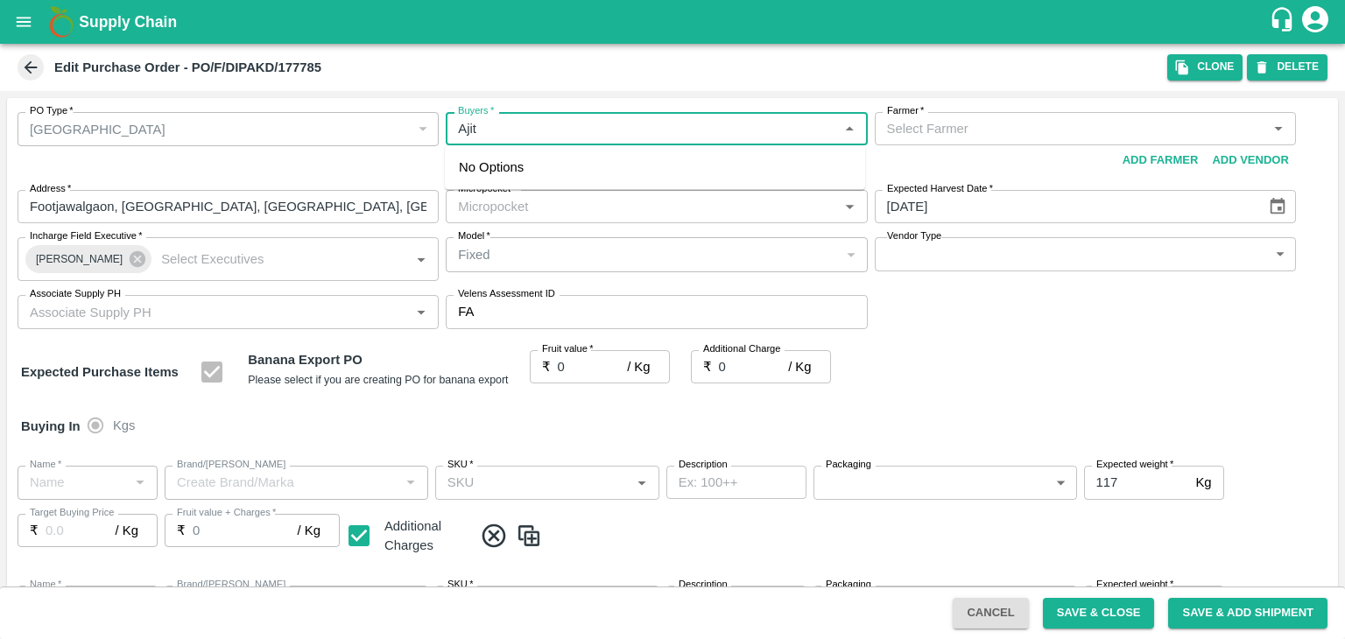
type input "Ajit O"
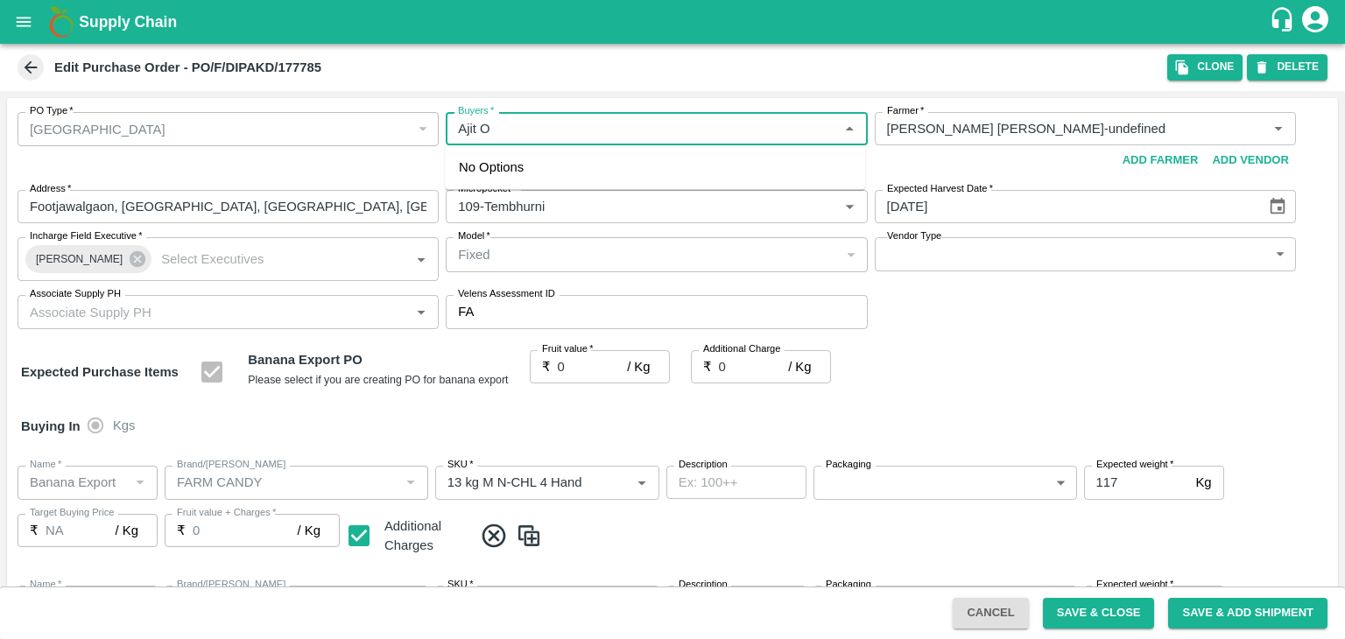
type input "Dipak Dashrath Shankar-undefined"
type input "109-Tembhurni"
type input "Banana Export"
type input "FARM CANDY"
type input "13 kg M N-CHL 4 Hand"
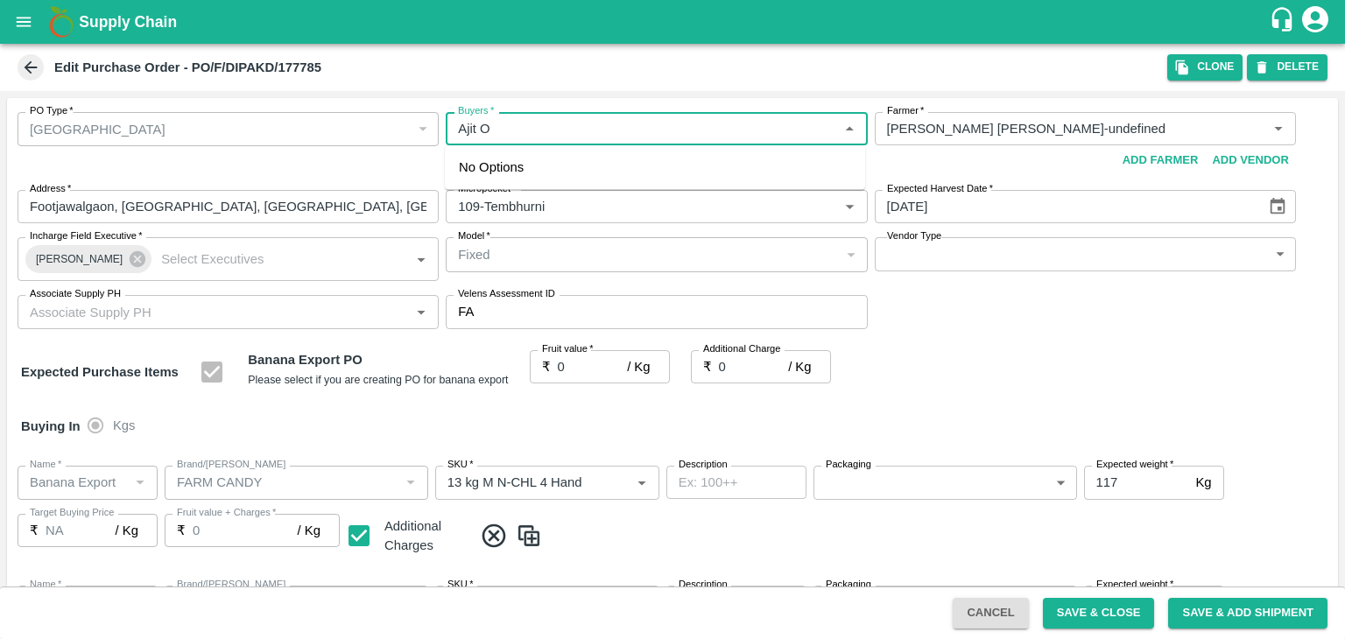
type input "NA"
type input "Banana Export"
type input "FARM CANDY"
type input "13 kg M N-CHL 5 Hand"
type input "NA"
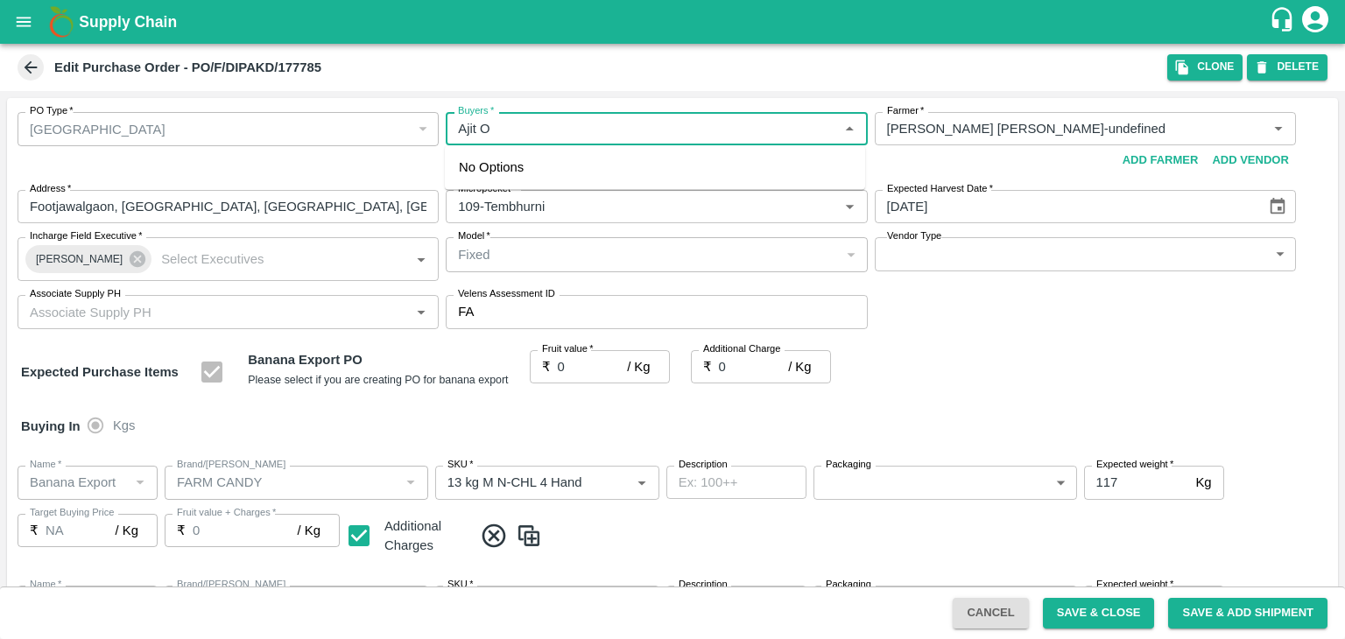
type input "Banana Export"
type input "FARM CANDY"
type input "13 kg M N-CHL 6 Hand"
type input "NA"
type input "Banana Export"
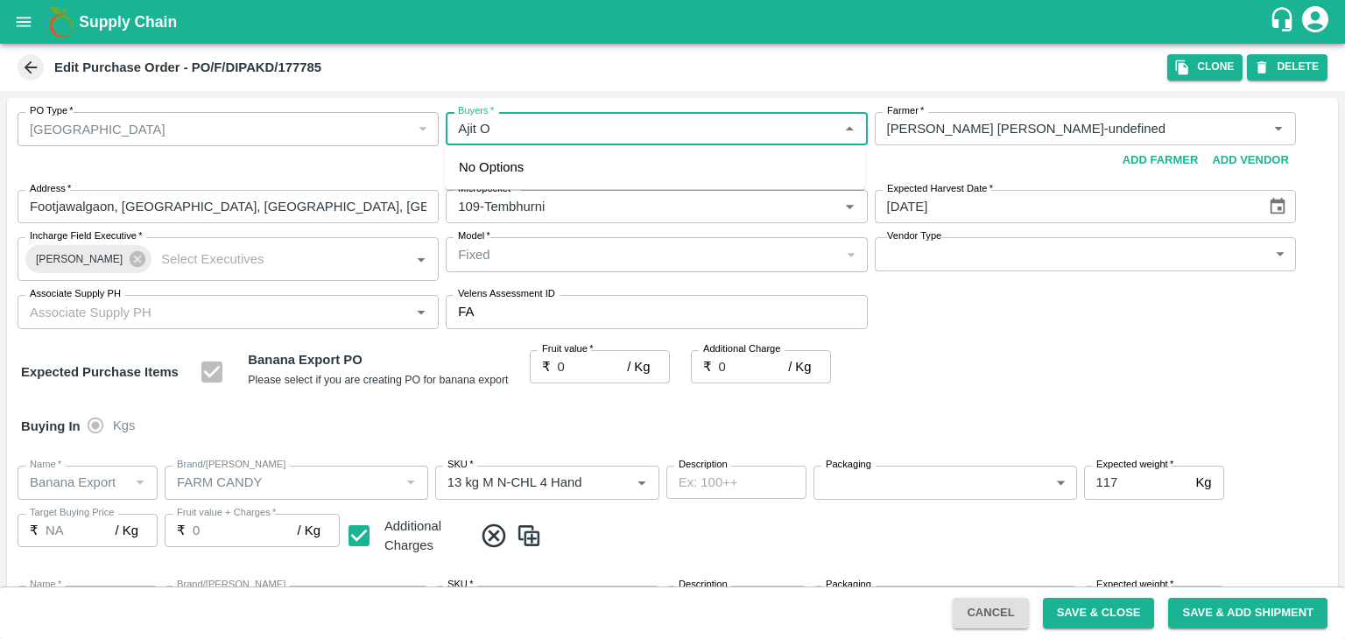
type input "FARM CANDY"
type input "13 kg M N-CHL 8 Hand"
type input "NA"
type input "Banana Export"
type input "FARM CANDY"
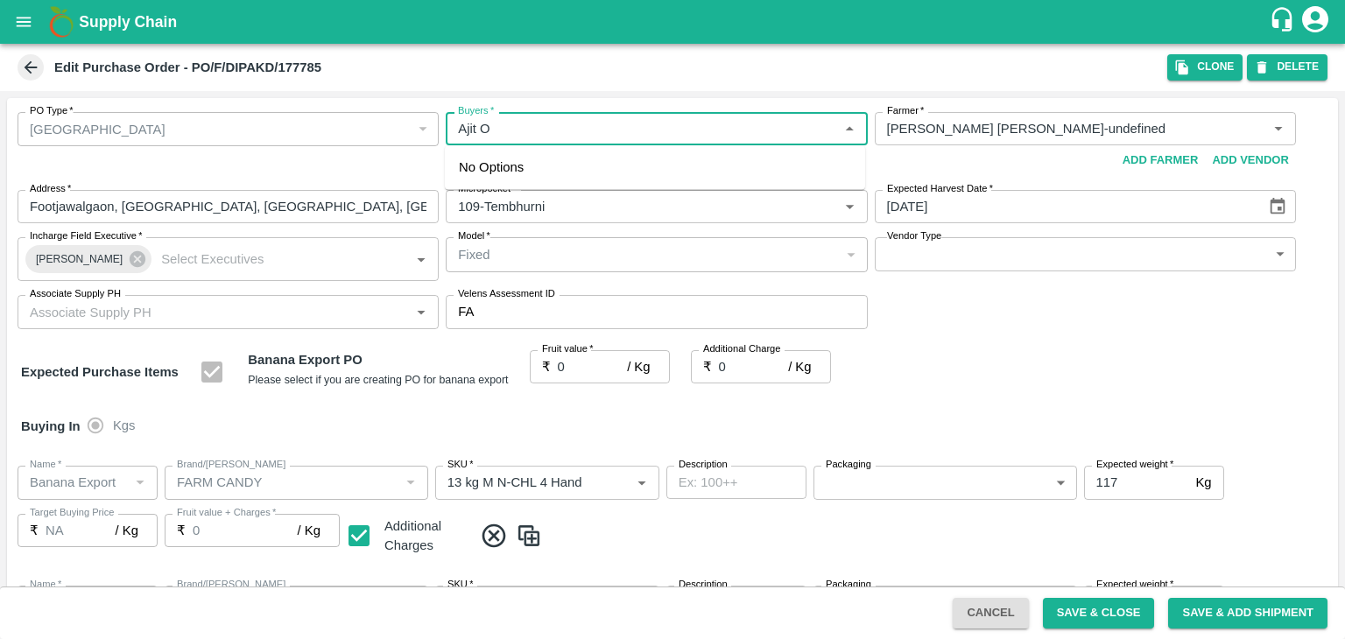
type input "13 kg M N-CHL CL"
type input "NA"
type input "Banana Export"
type input "FARM CANDY"
type input "C Class"
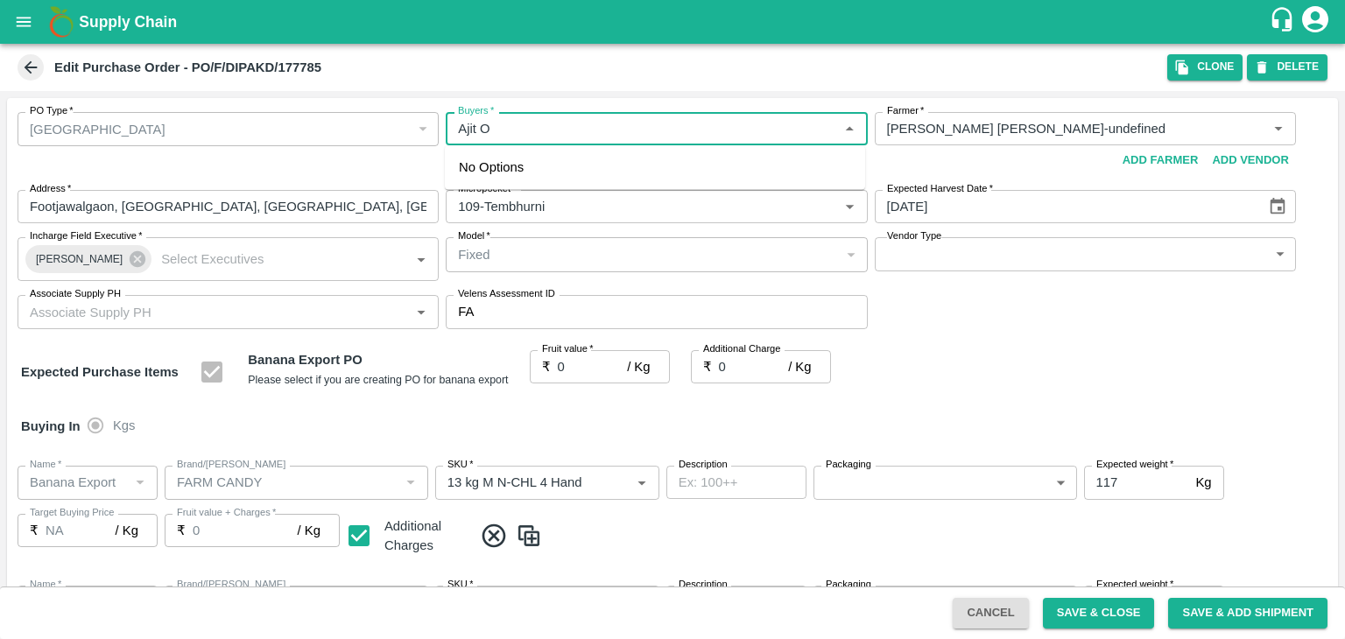
type input "NA"
type input "Banana Export"
type input "FARM CANDY"
type input "PHR Kg"
type input "NA"
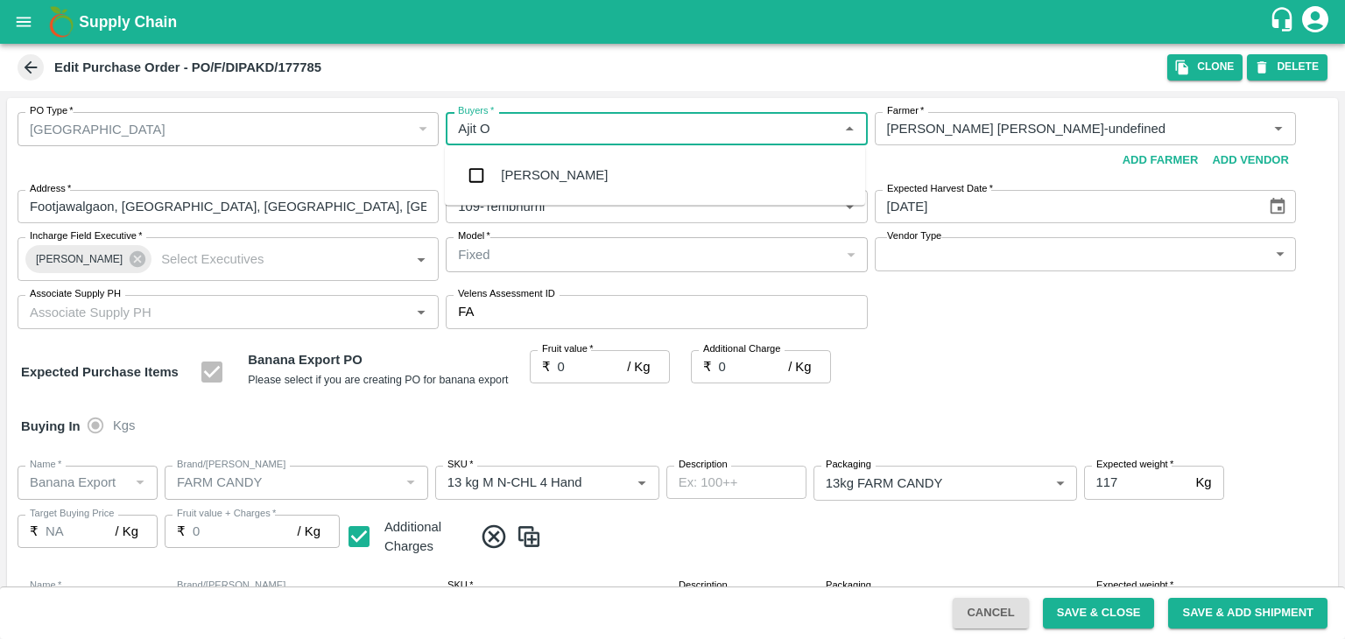
click at [550, 167] on div "Ajit Otari" at bounding box center [554, 174] width 107 height 19
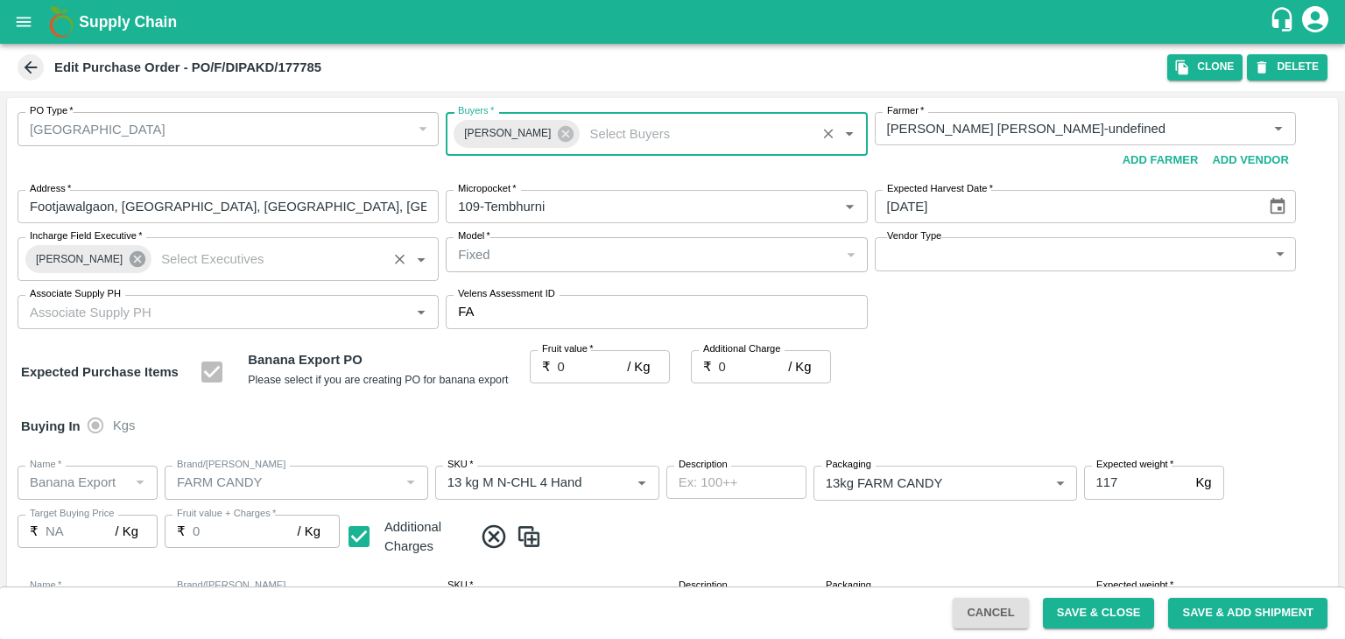
click at [133, 253] on icon at bounding box center [137, 258] width 19 height 19
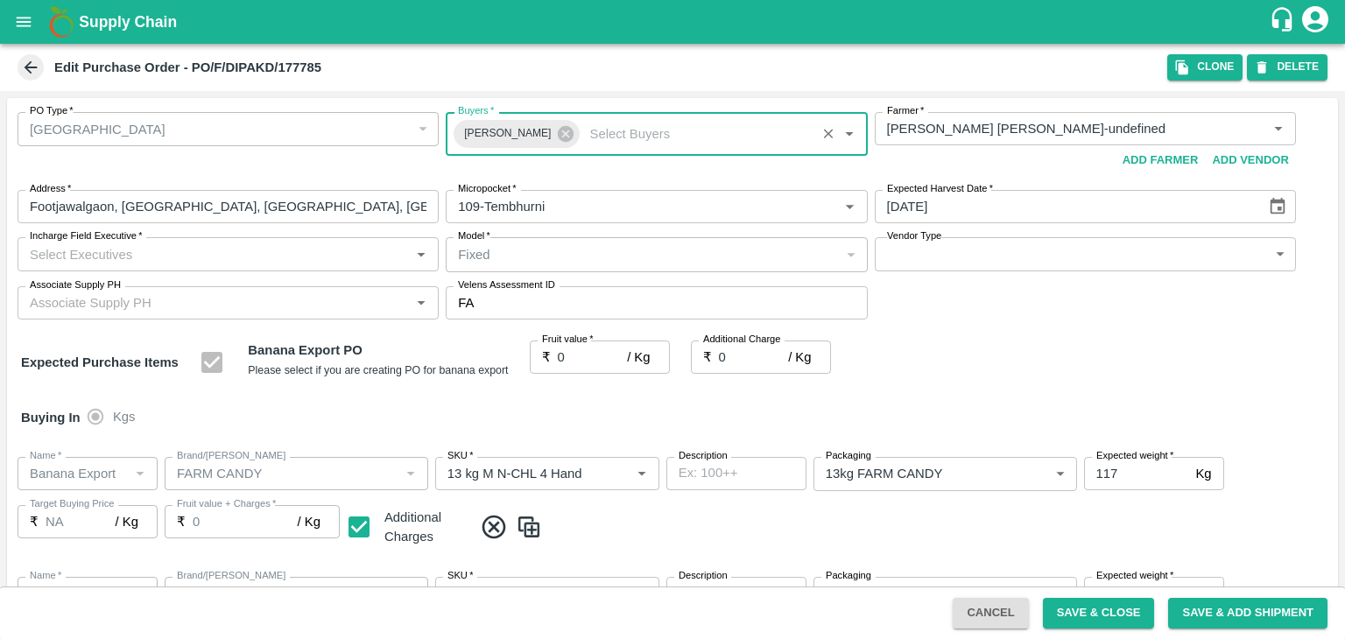
click at [161, 249] on input "Incharge Field Executive   *" at bounding box center [214, 253] width 382 height 23
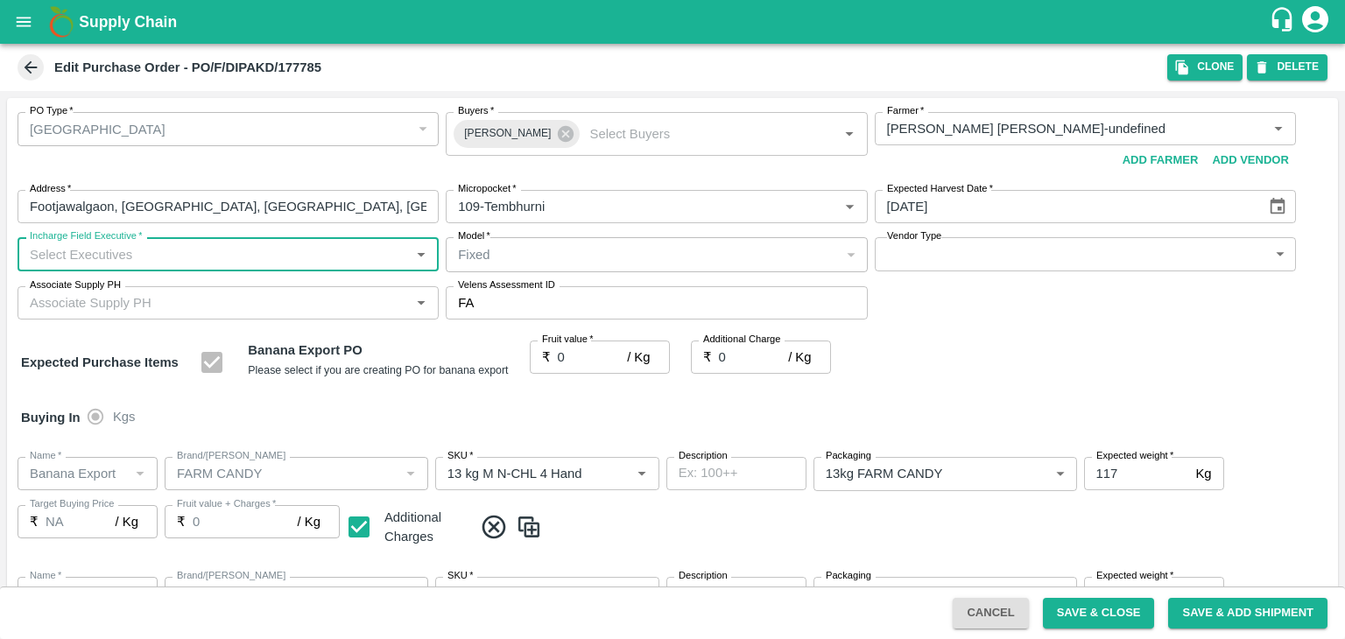
click at [161, 249] on input "Incharge Field Executive   *" at bounding box center [214, 253] width 382 height 23
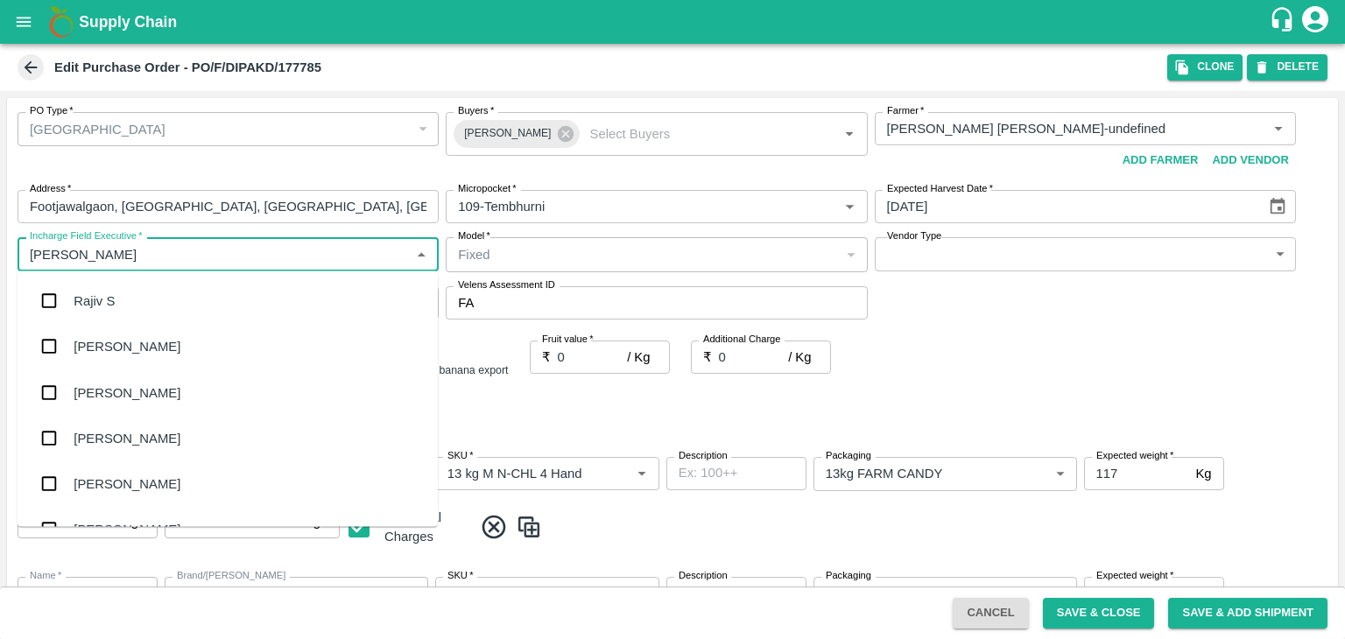
type input "Jay"
click at [135, 387] on div "jaydip Tale" at bounding box center [228, 392] width 420 height 46
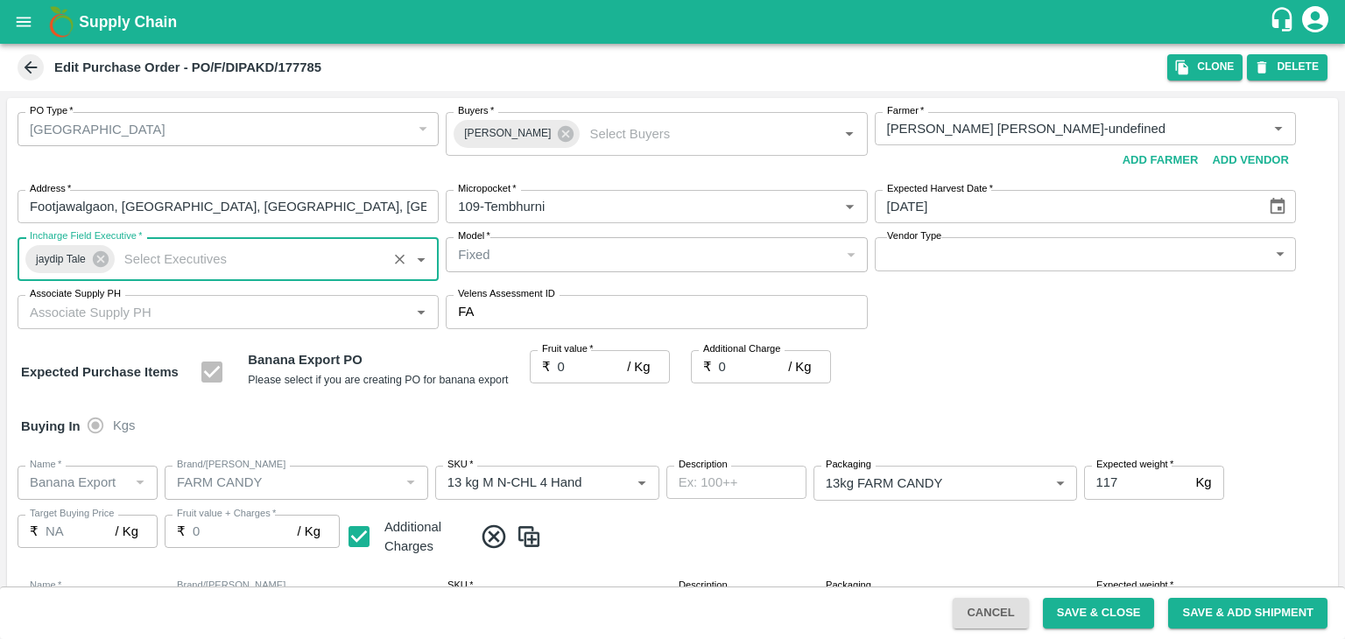
click at [250, 327] on div "Associate Supply PH" at bounding box center [228, 311] width 421 height 33
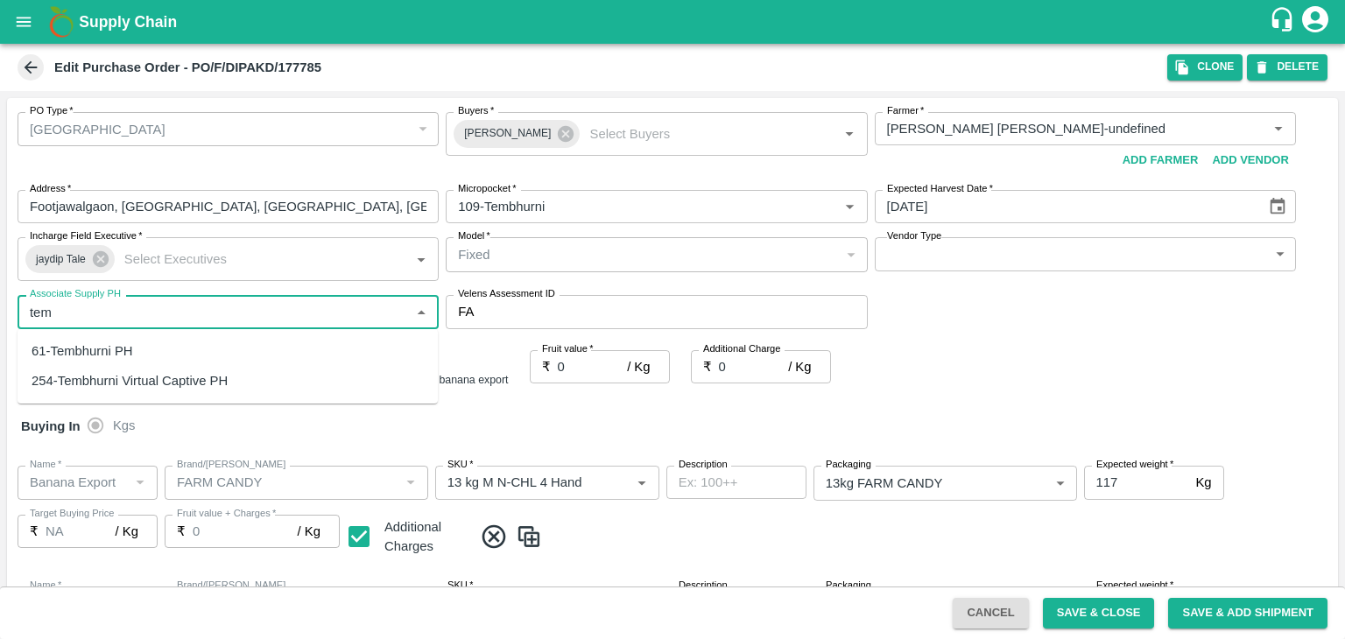
click at [138, 356] on div "61-Tembhurni PH" at bounding box center [228, 351] width 420 height 30
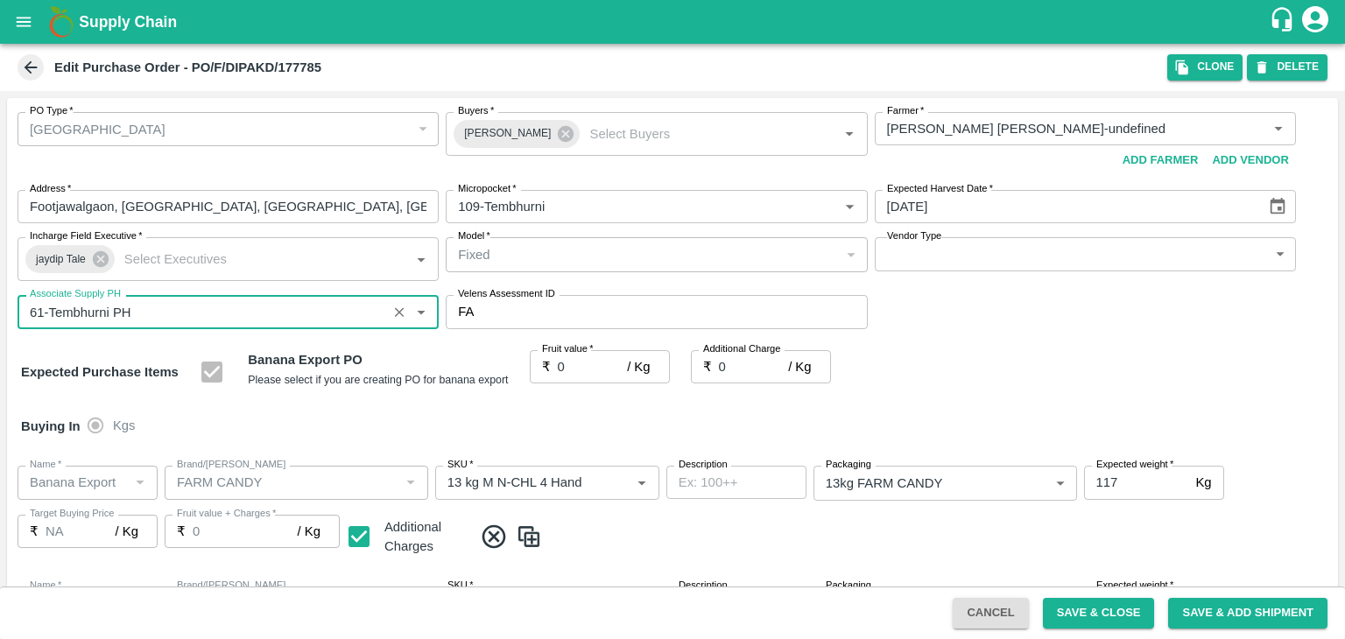
type input "61-Tembhurni PH"
click at [982, 249] on body "Supply Chain Edit Purchase Order - PO/F/DIPAKD/177785 Clone DELETE PO Type   * …" at bounding box center [672, 319] width 1345 height 639
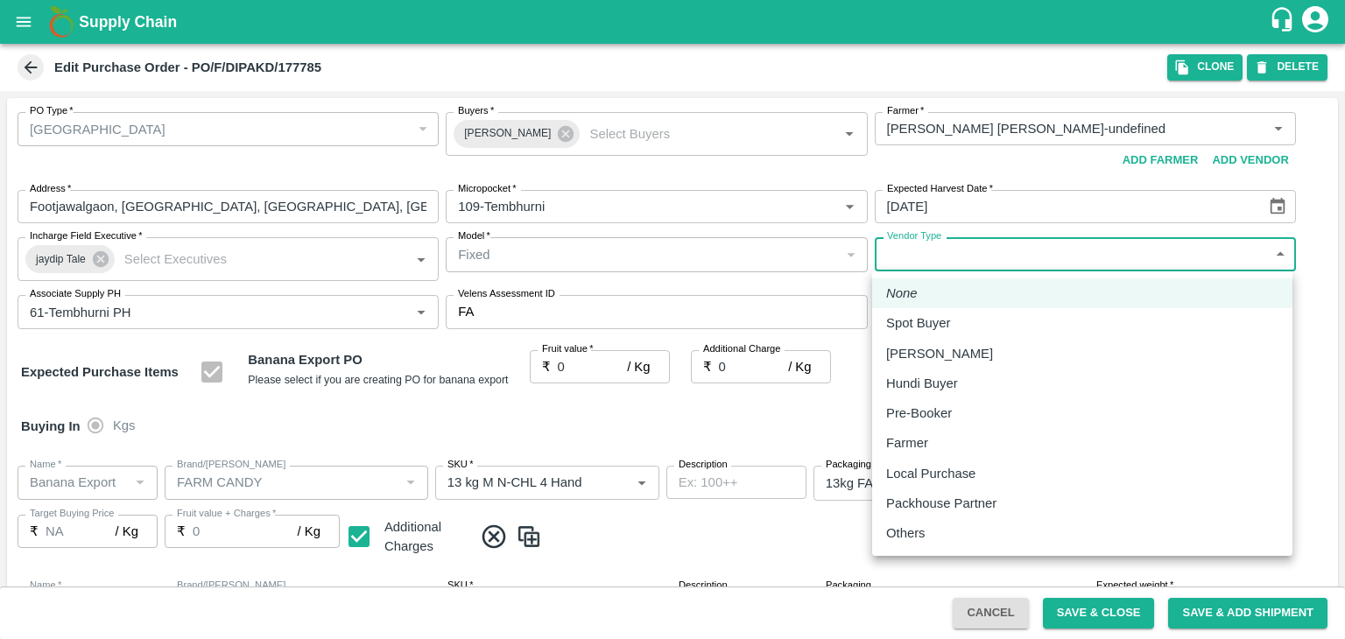
click at [942, 430] on li "Farmer" at bounding box center [1082, 443] width 420 height 30
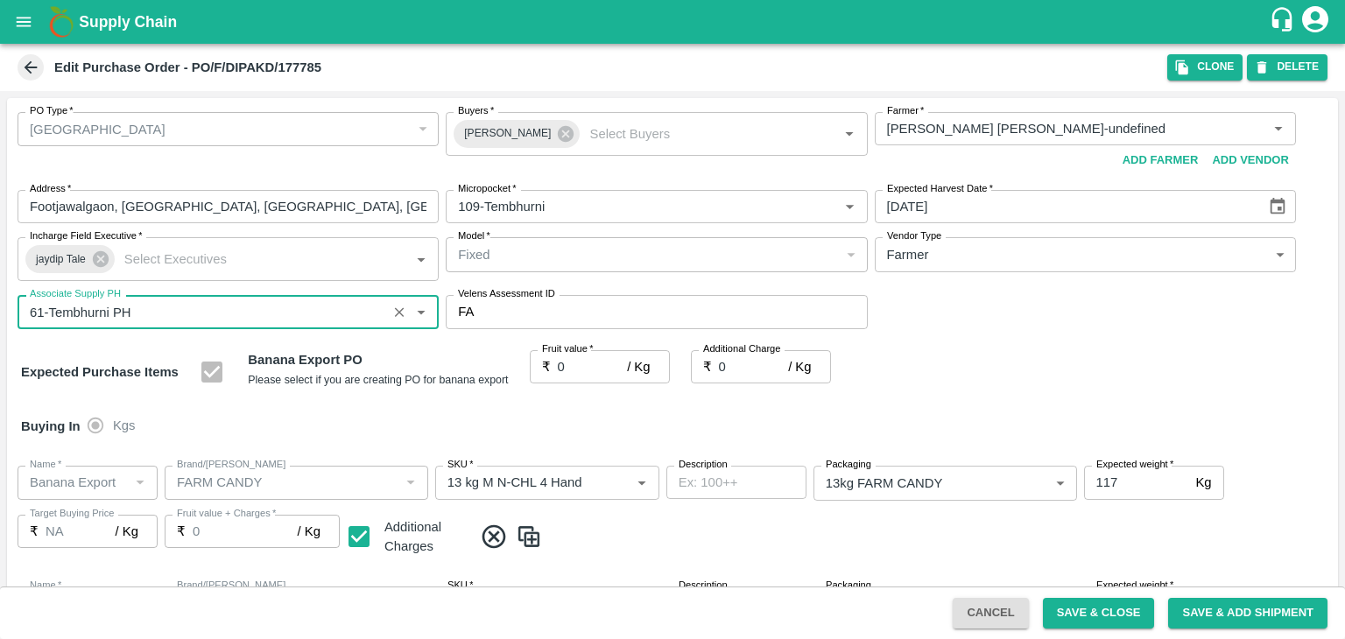
type input "FARMER"
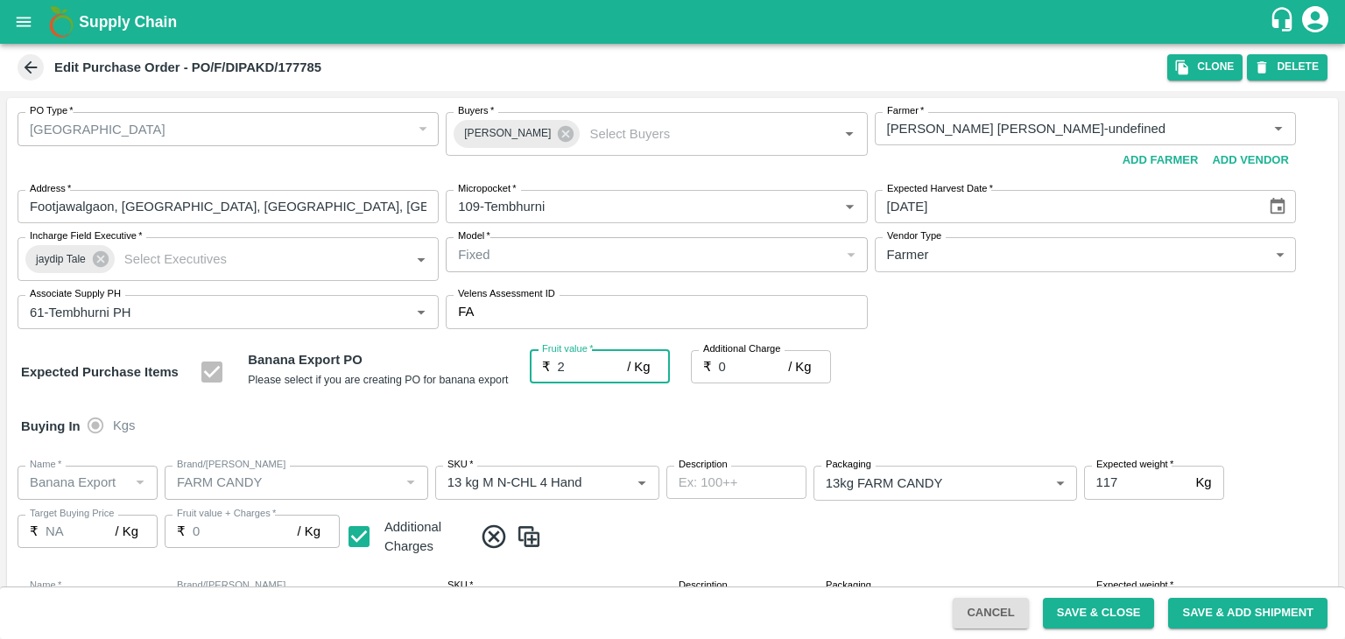
type input "26"
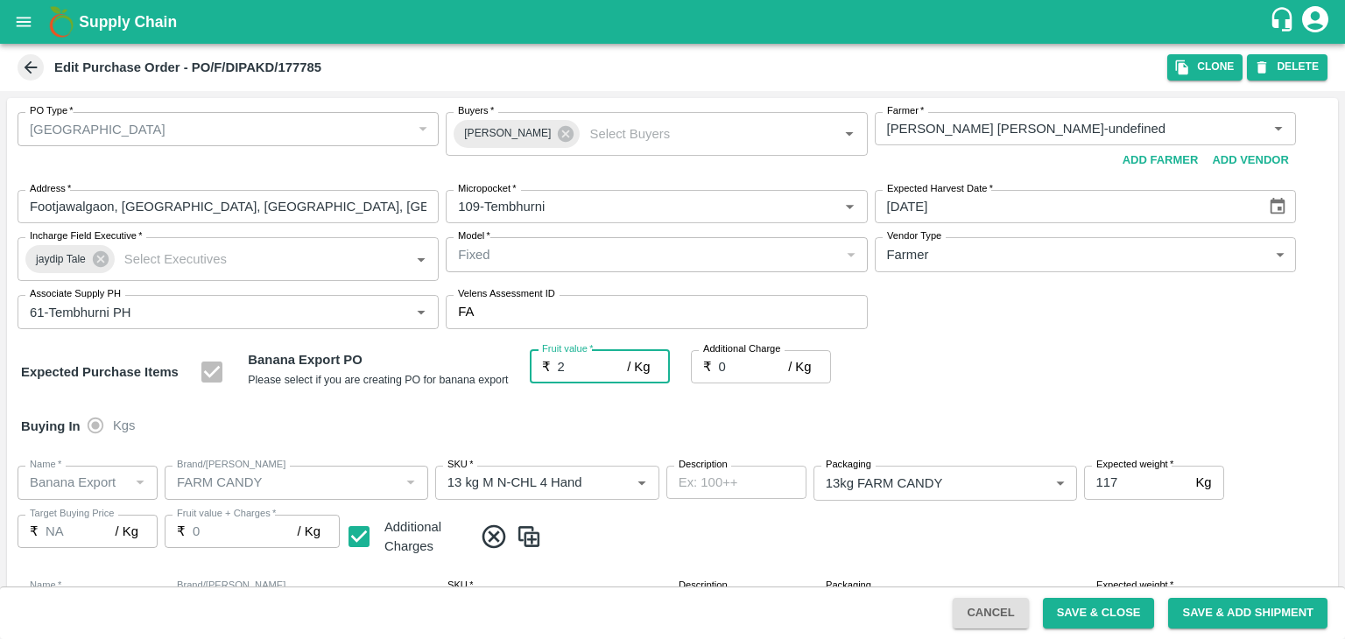
type input "26"
click at [686, 431] on div at bounding box center [672, 319] width 1345 height 639
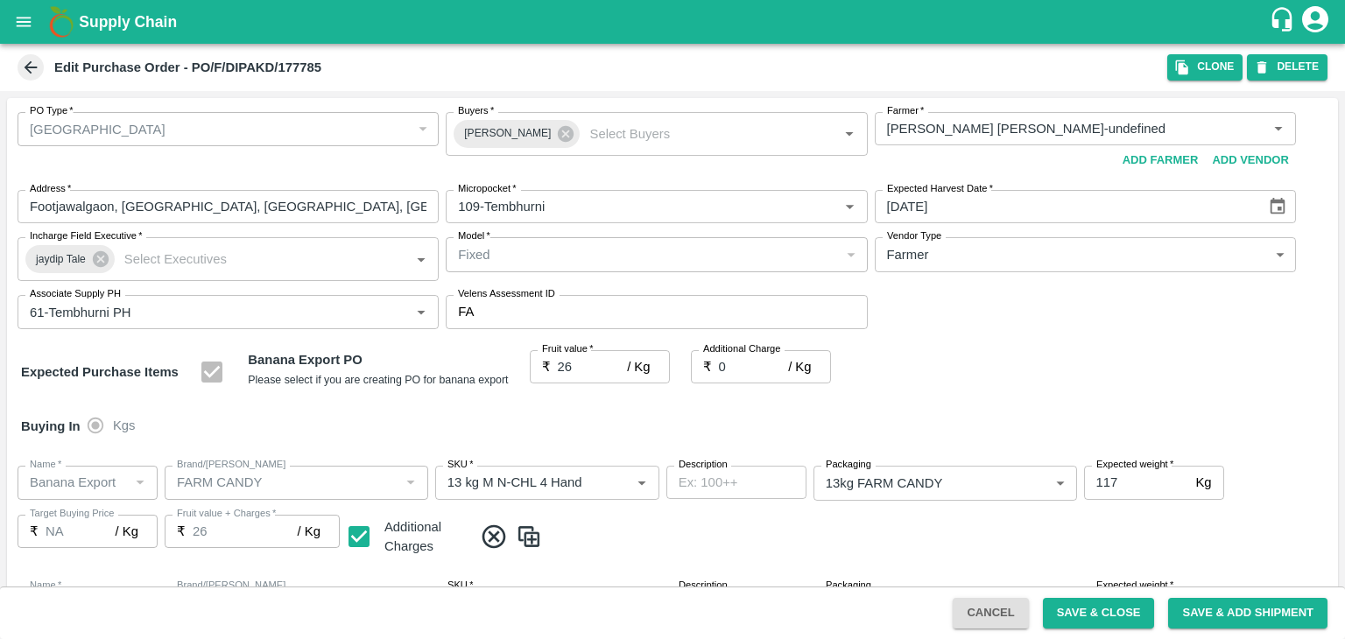
click at [1129, 619] on div at bounding box center [672, 319] width 1345 height 639
click at [1080, 611] on div at bounding box center [672, 319] width 1345 height 639
click at [1101, 617] on button "Save & Close" at bounding box center [1099, 613] width 112 height 31
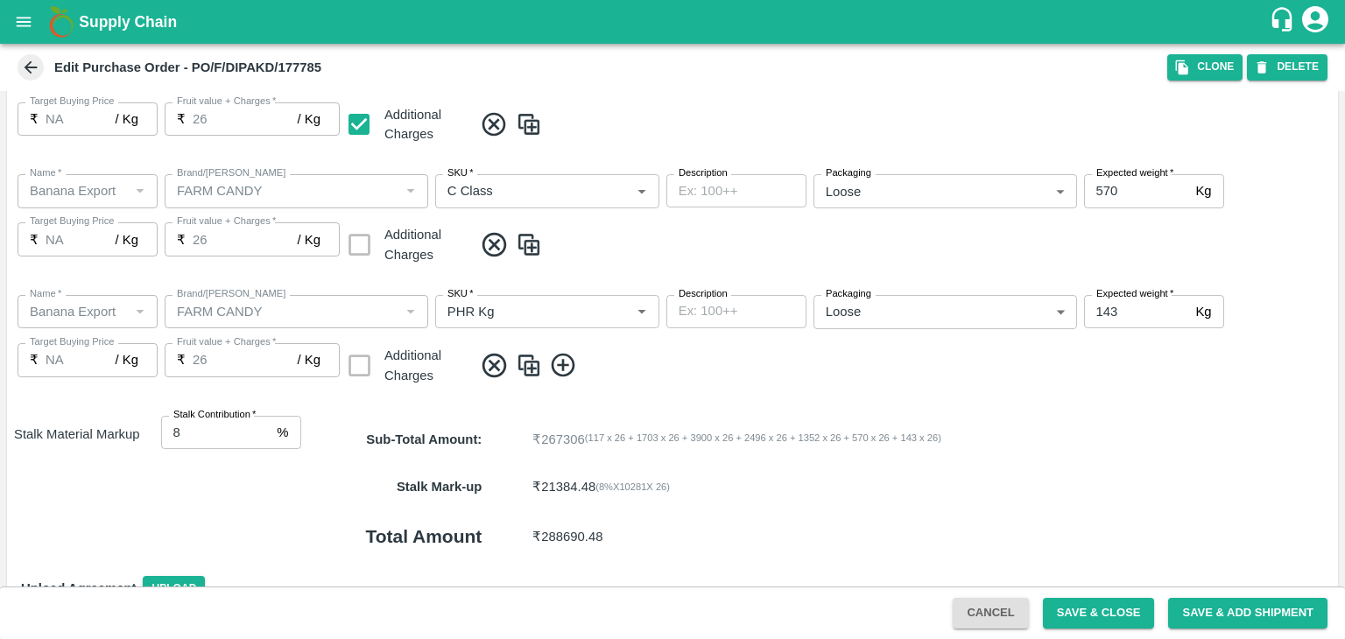
scroll to position [928, 0]
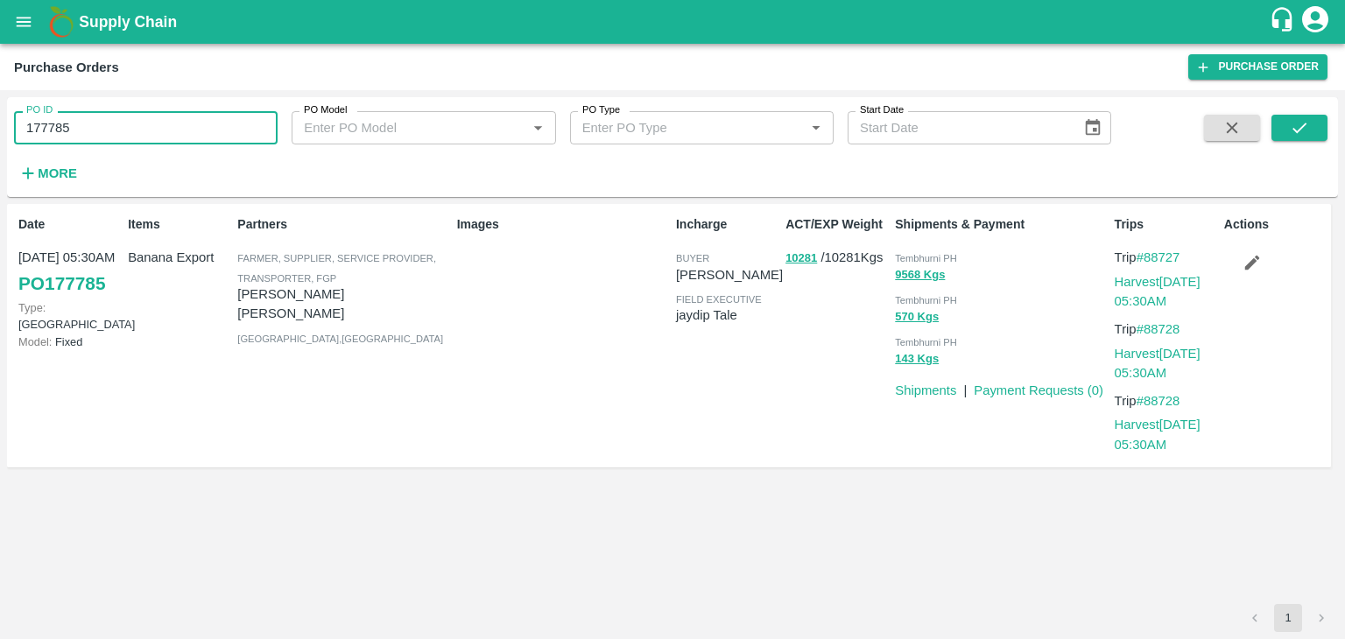
click at [96, 136] on input "177785" at bounding box center [146, 127] width 264 height 33
paste input "text"
type input "177786"
click at [1321, 130] on button "submit" at bounding box center [1299, 128] width 56 height 26
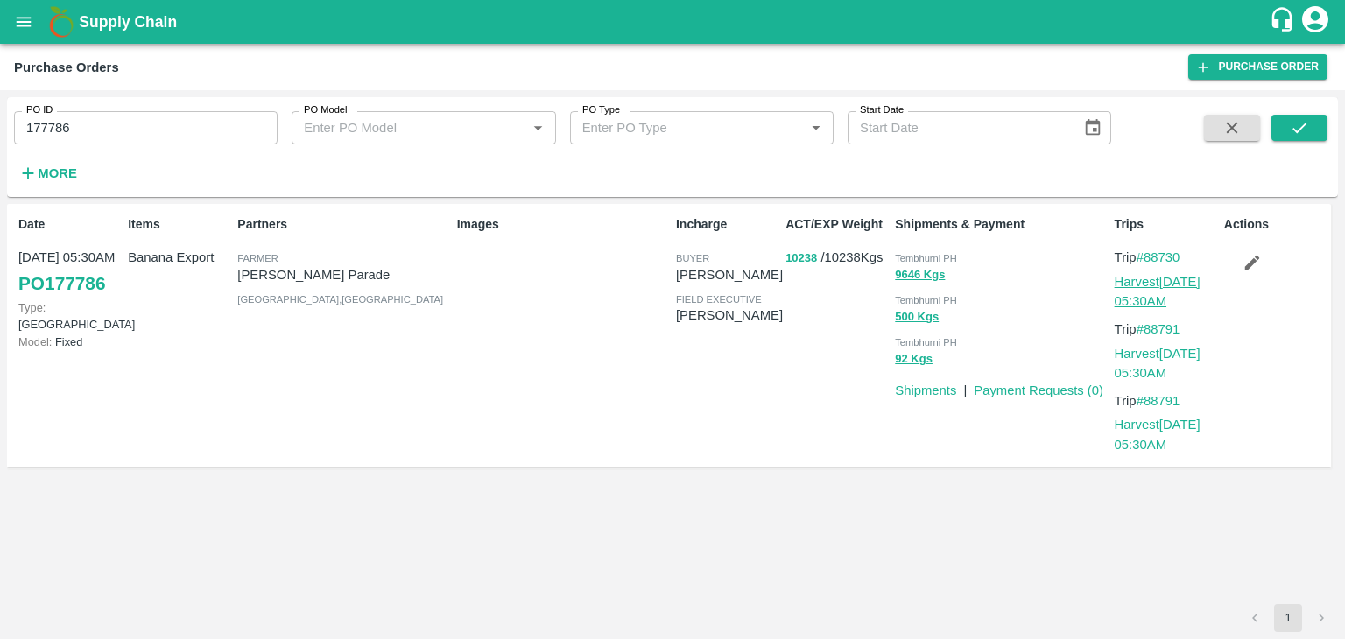
click at [1174, 277] on link "Harvest 21 Sep, 05:30AM" at bounding box center [1157, 291] width 86 height 33
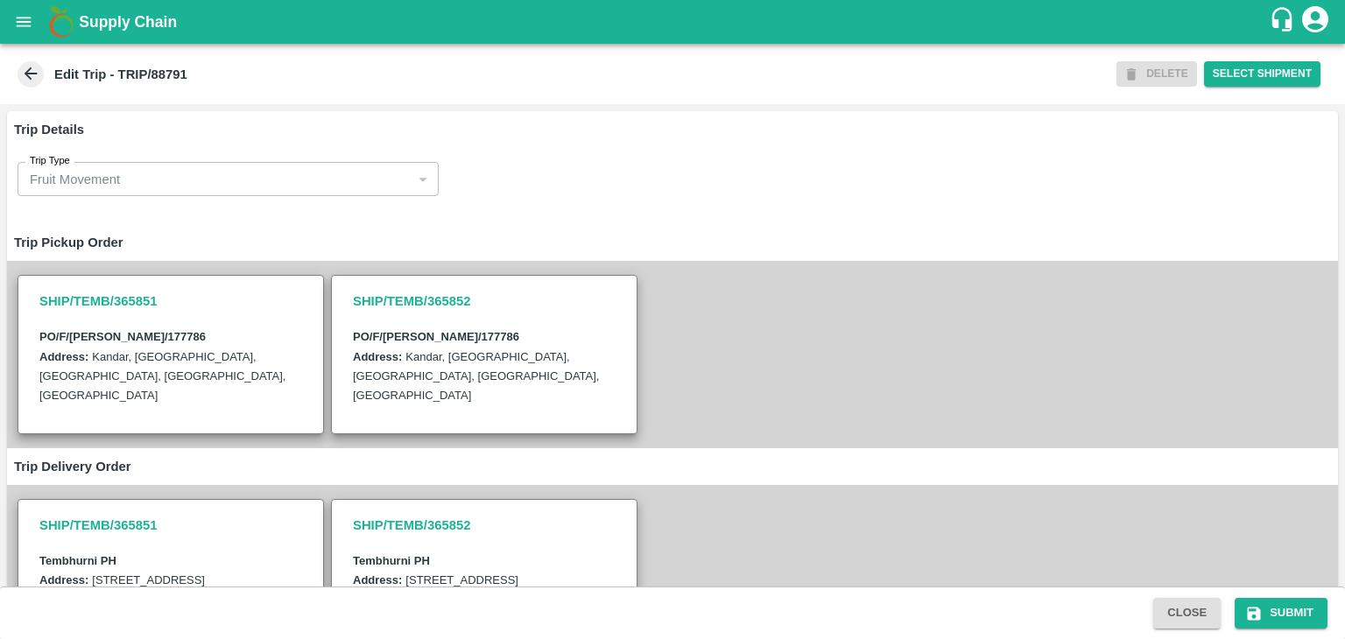
scroll to position [449, 0]
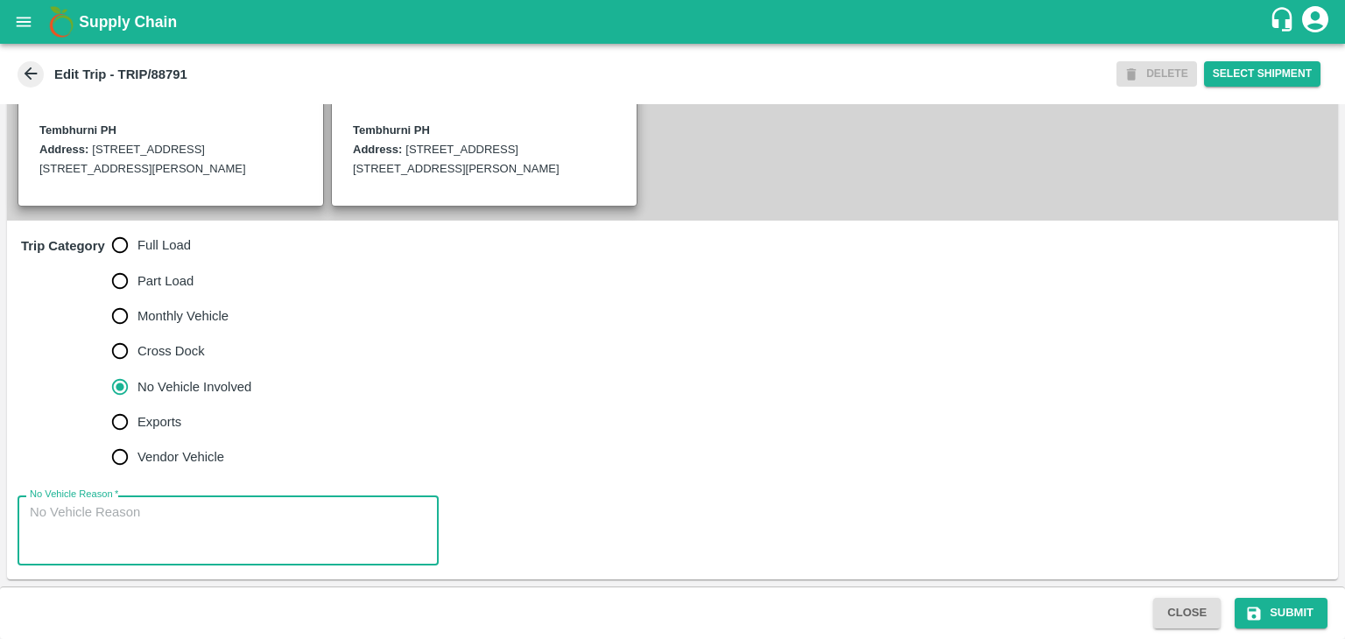
click at [193, 521] on textarea "No Vehicle Reason   *" at bounding box center [228, 530] width 397 height 55
type textarea "Field Dump"
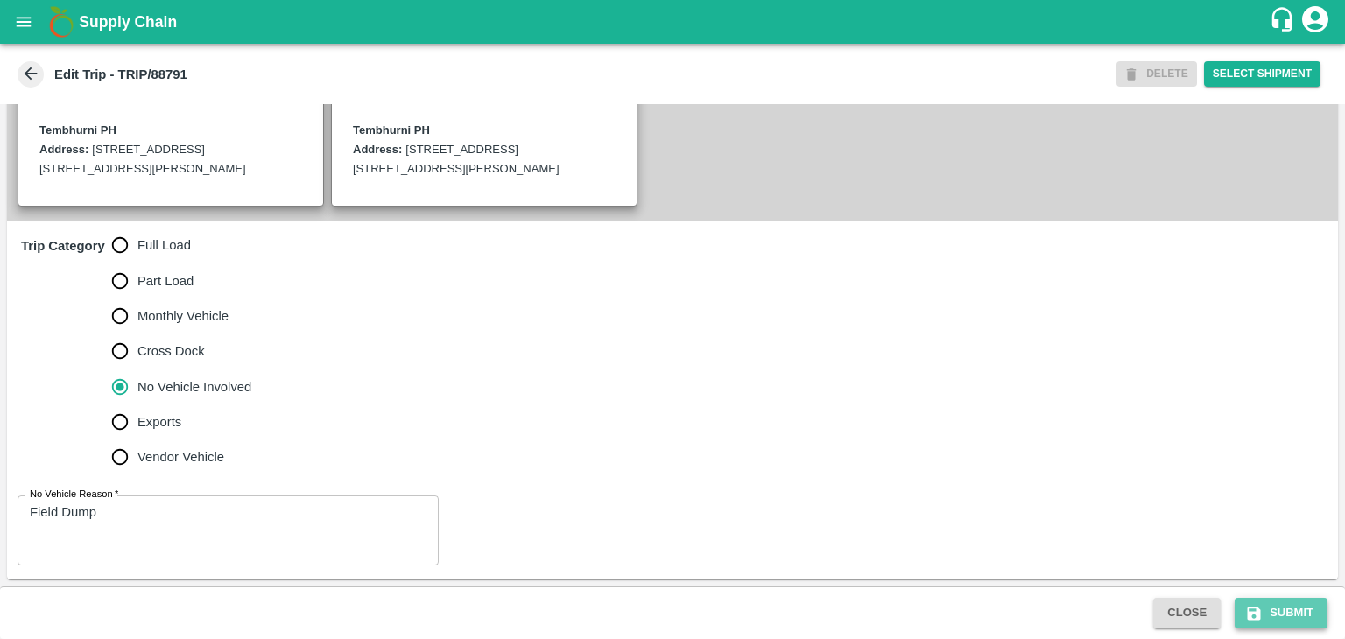
click at [1261, 613] on icon "submit" at bounding box center [1254, 614] width 18 height 18
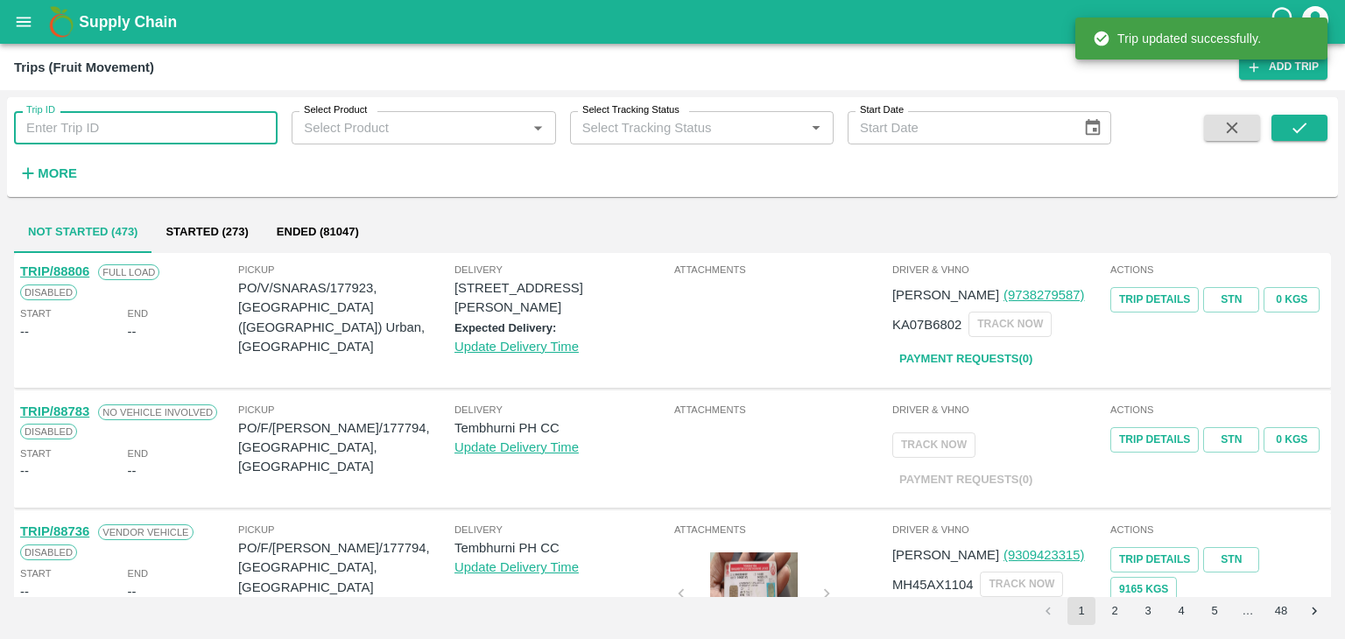
click at [135, 123] on input "Trip ID" at bounding box center [146, 127] width 264 height 33
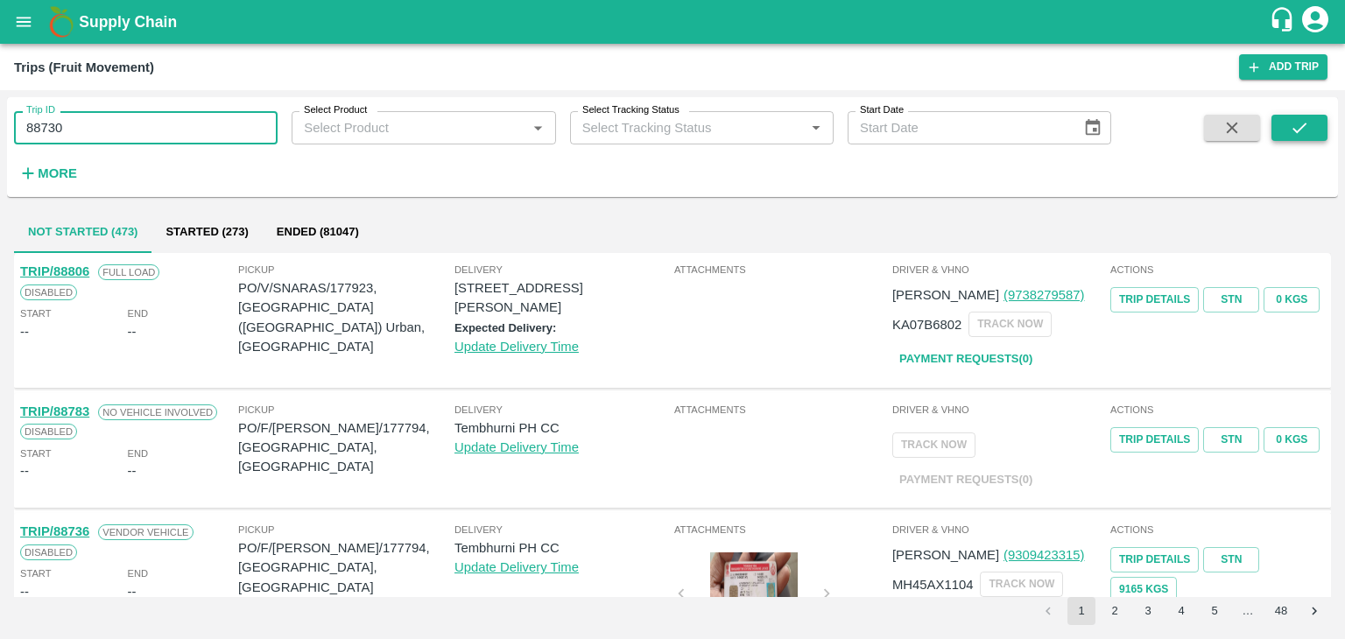
type input "88730"
click at [1275, 137] on button "submit" at bounding box center [1299, 128] width 56 height 26
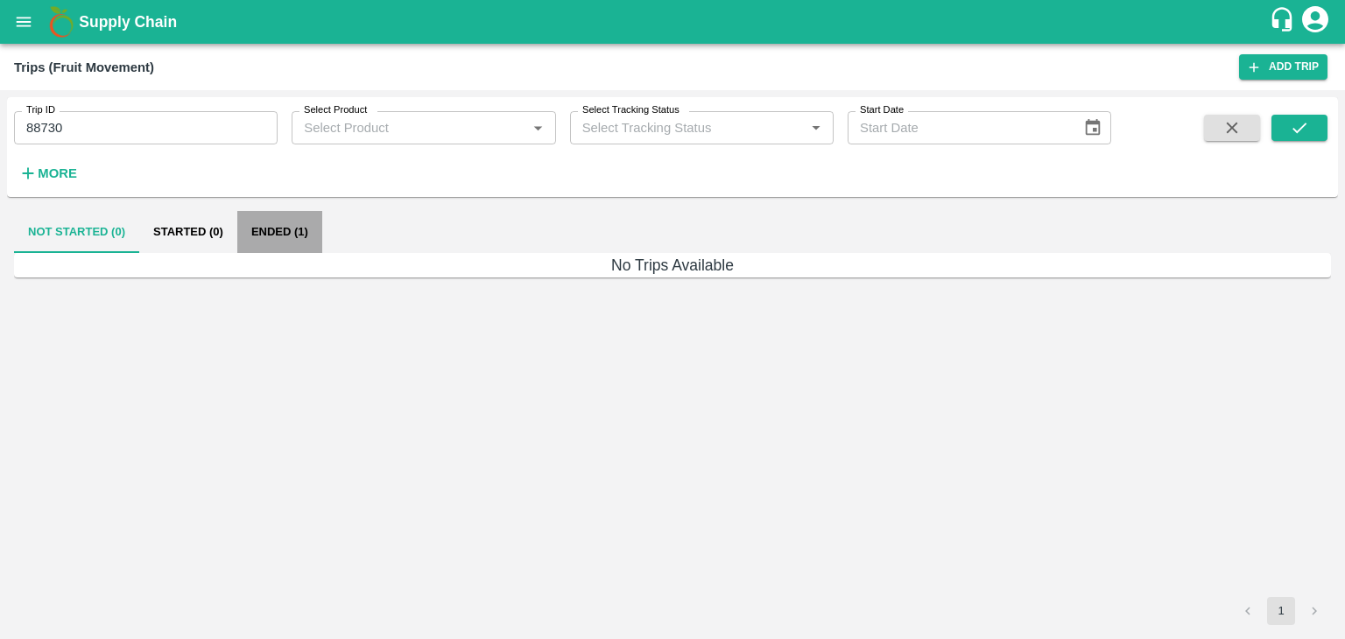
click at [290, 233] on button "Ended (1)" at bounding box center [279, 232] width 85 height 42
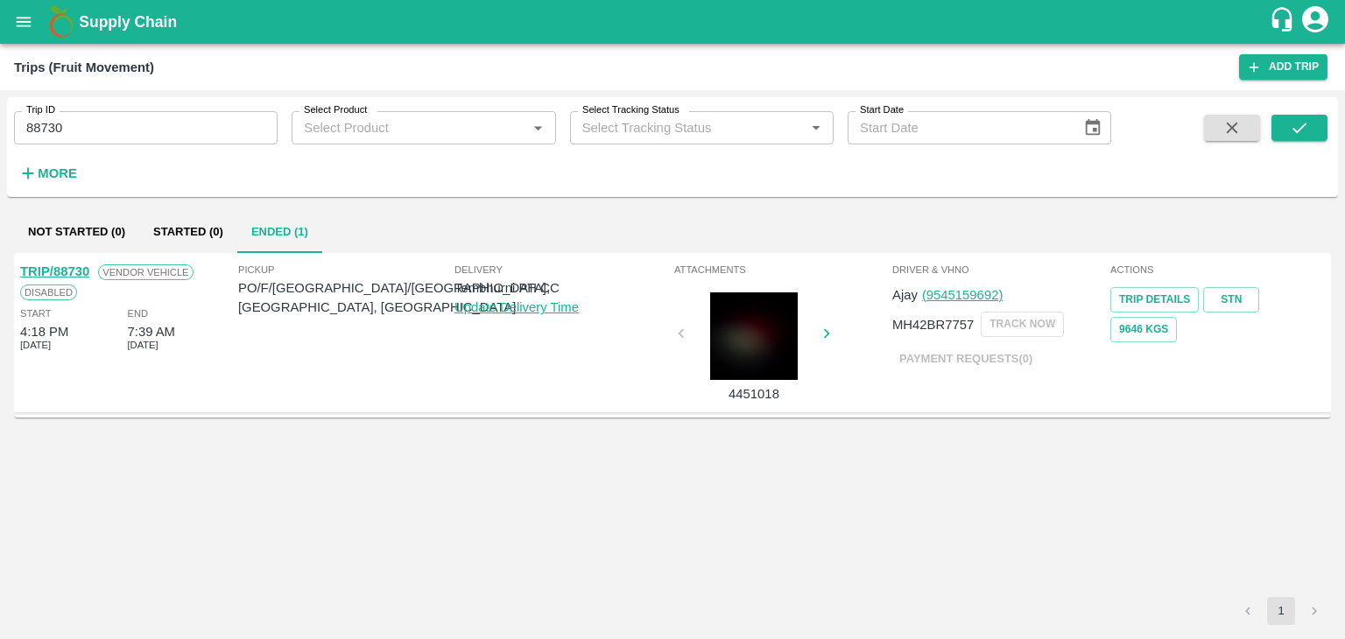
click at [67, 274] on link "TRIP/88730" at bounding box center [54, 271] width 69 height 14
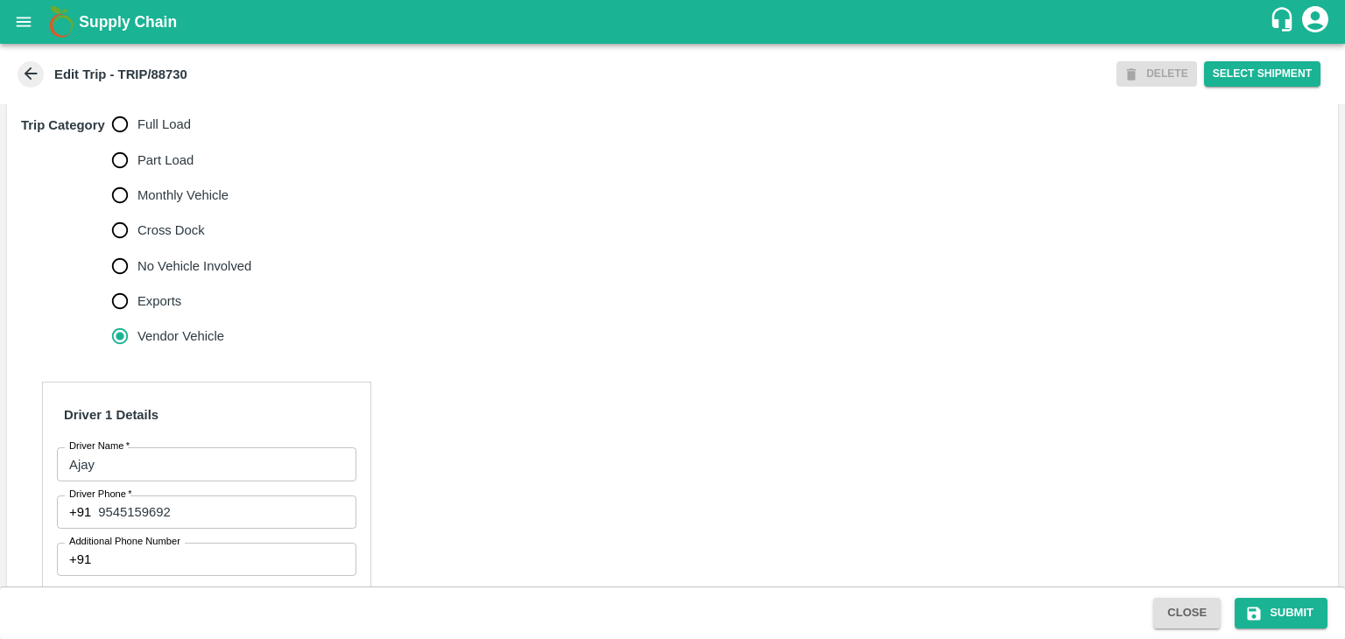
scroll to position [550, 0]
click at [166, 136] on span "Full Load" at bounding box center [163, 125] width 53 height 19
click at [137, 138] on input "Full Load" at bounding box center [119, 126] width 35 height 35
radio input "true"
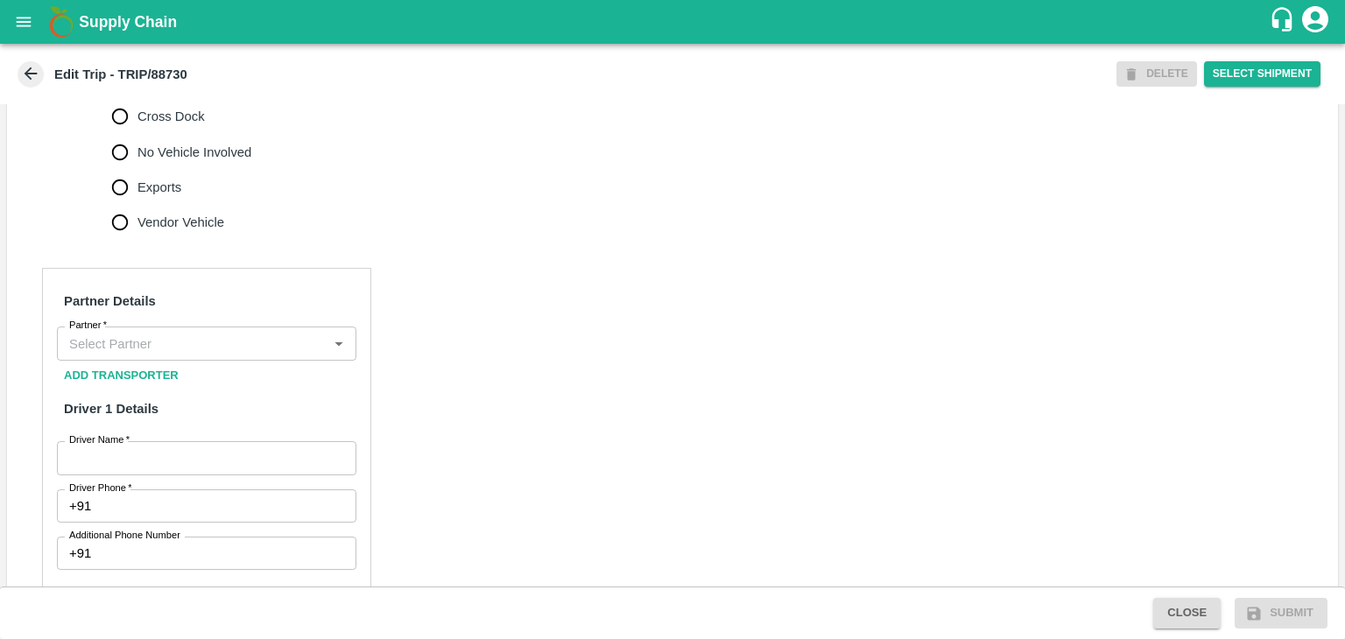
scroll to position [679, 0]
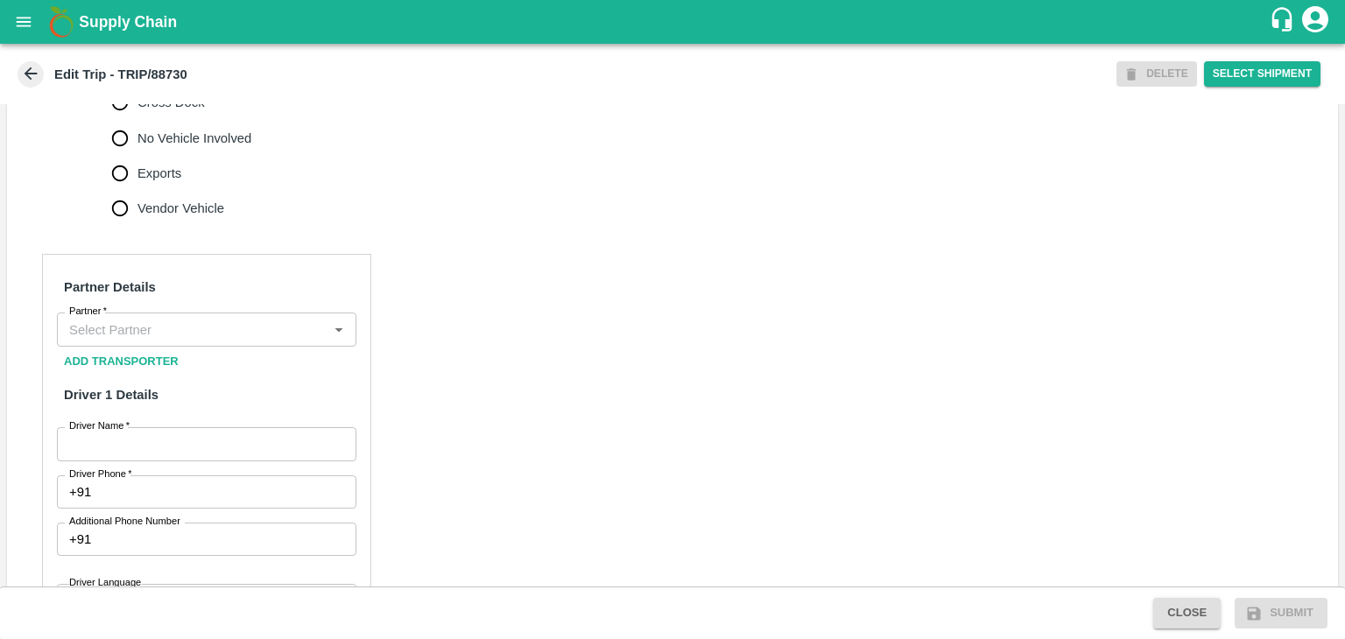
click at [178, 334] on div "Partner" at bounding box center [206, 329] width 299 height 33
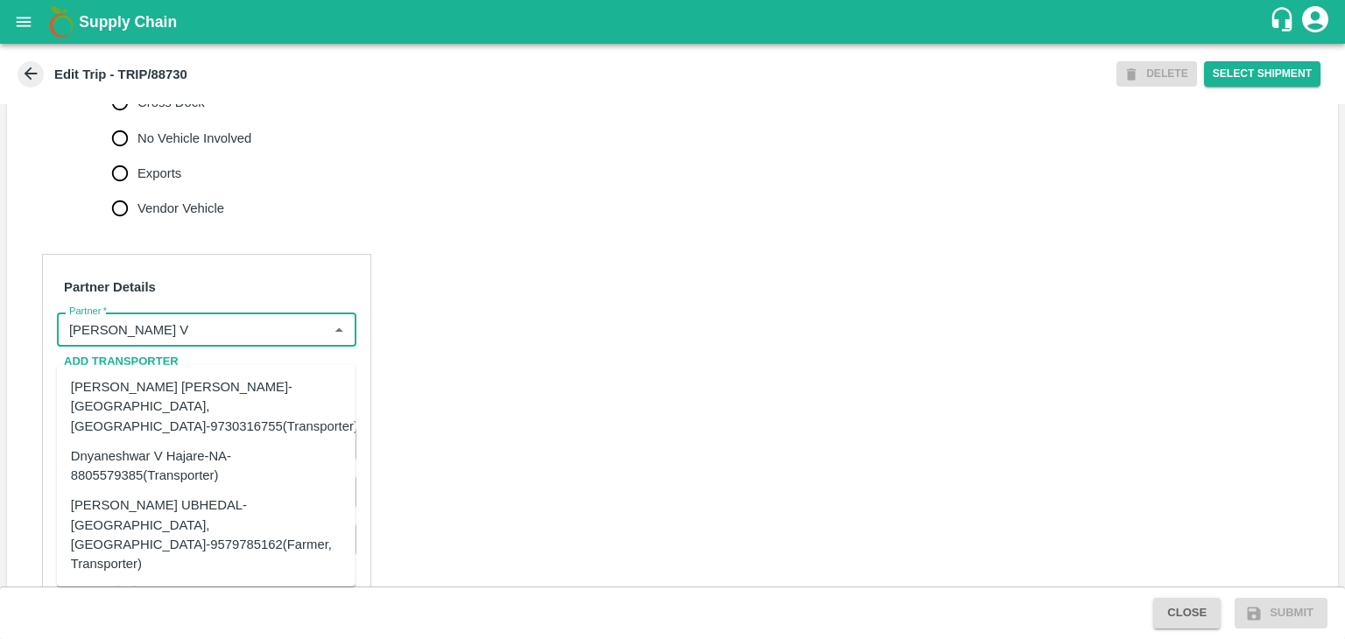
click at [199, 390] on div "[PERSON_NAME] [PERSON_NAME]-[GEOGRAPHIC_DATA], [GEOGRAPHIC_DATA]-9730316755(Tra…" at bounding box center [214, 406] width 287 height 59
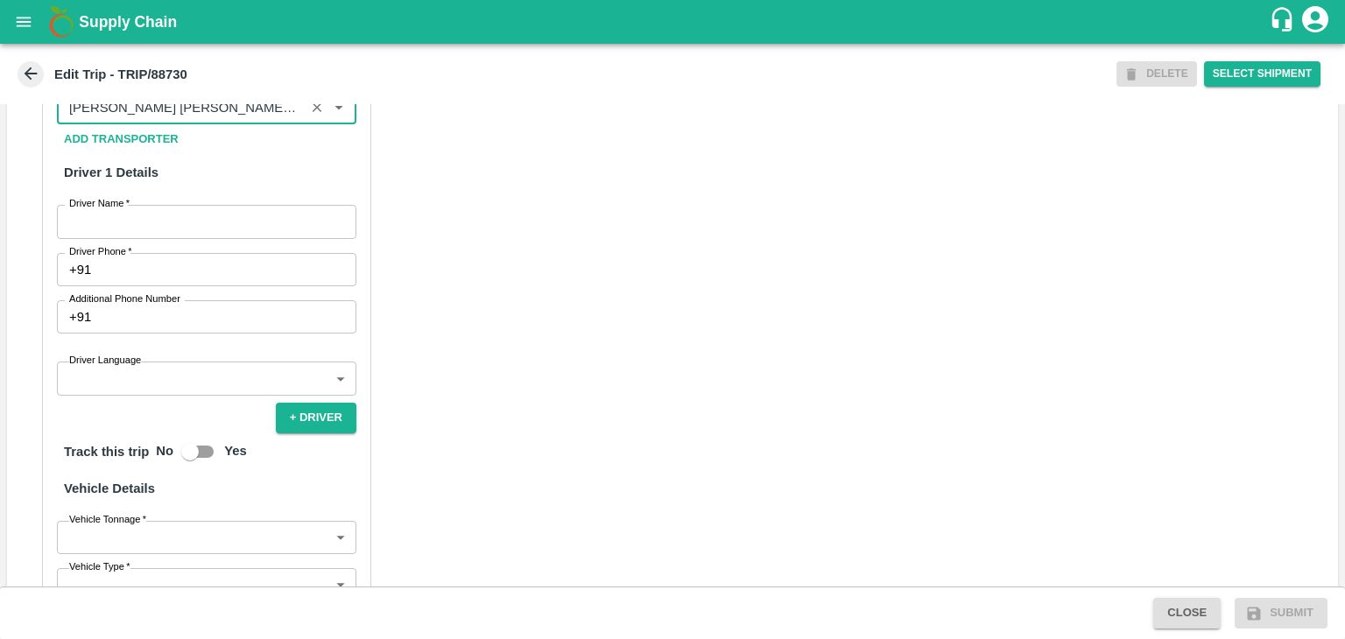
scroll to position [903, 0]
type input "[PERSON_NAME] [PERSON_NAME]-[GEOGRAPHIC_DATA], [GEOGRAPHIC_DATA]-9730316755(Tra…"
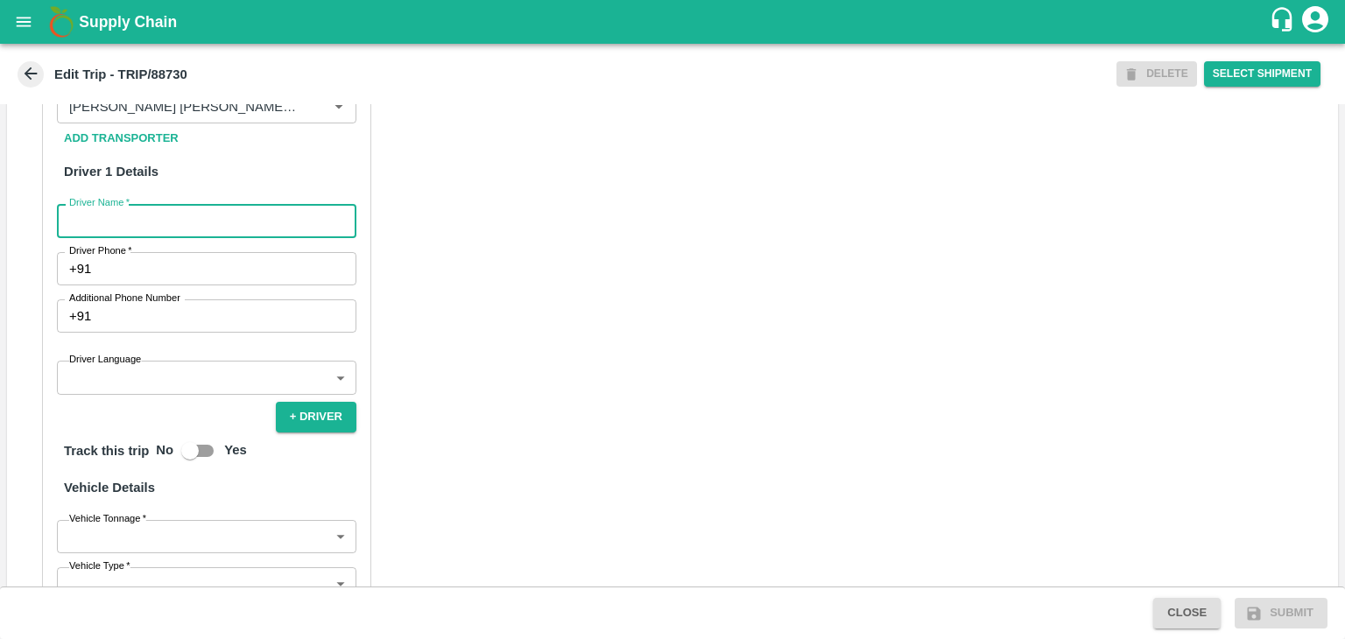
click at [162, 237] on input "Driver Name   *" at bounding box center [206, 220] width 299 height 33
type input "Ajay"
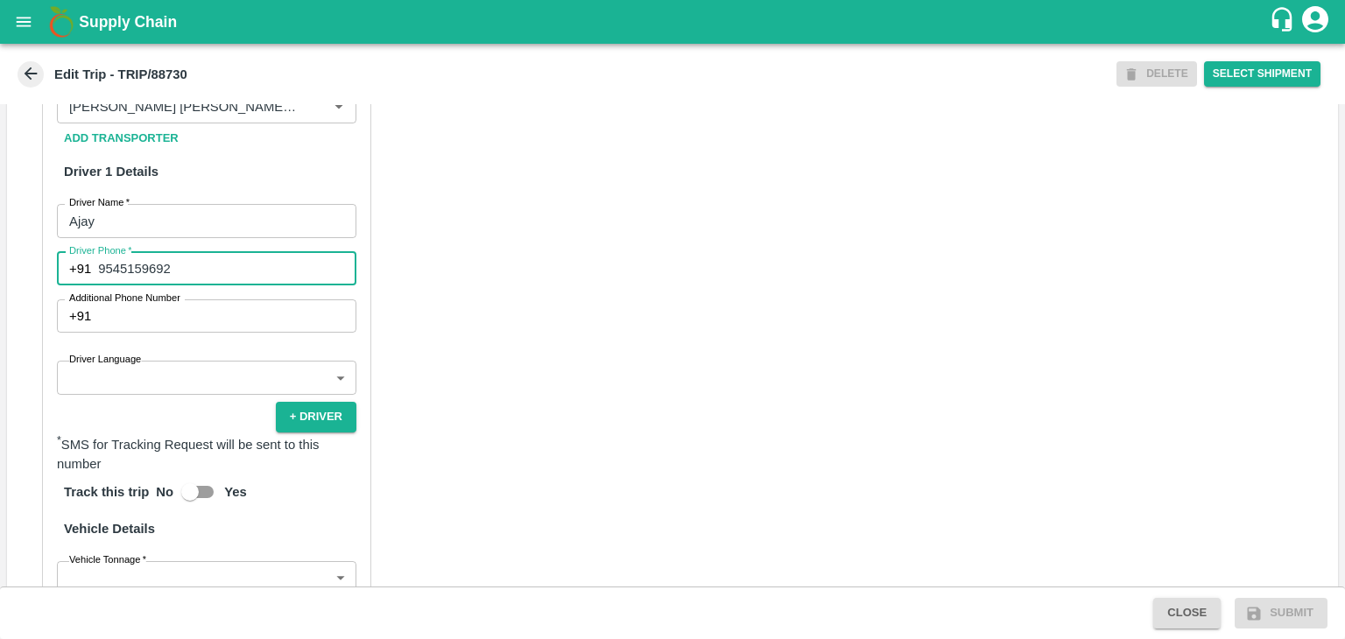
type input "9545159692"
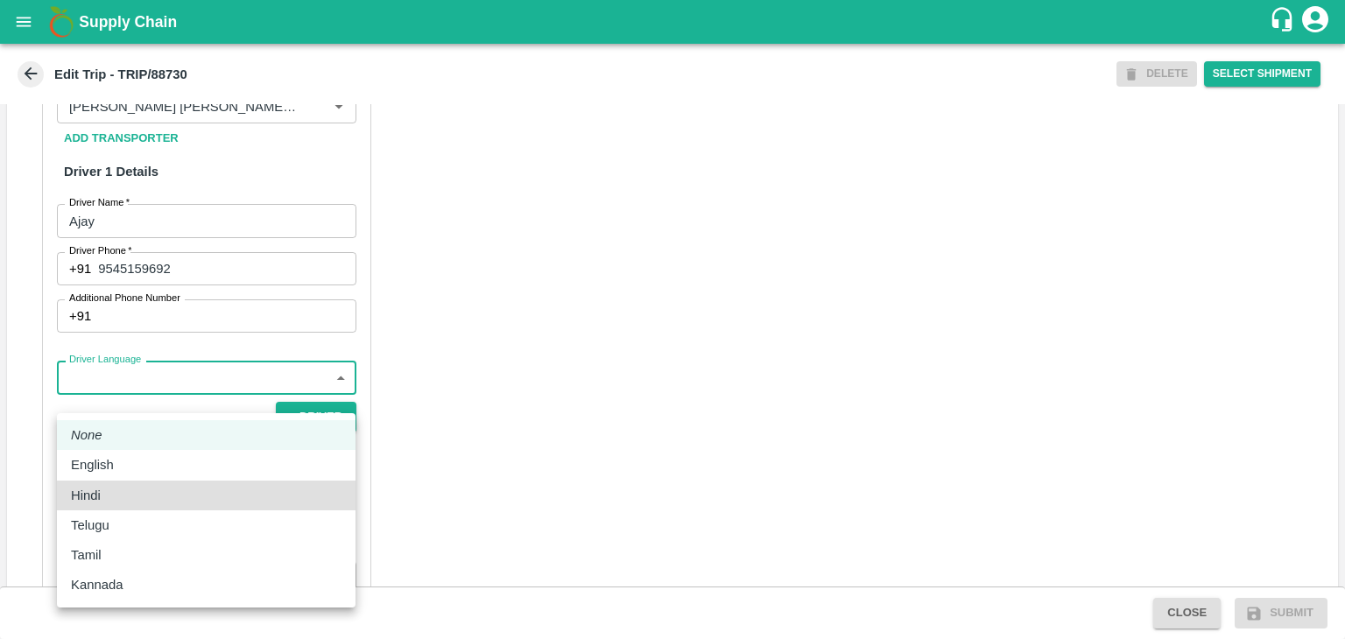
type input "hi"
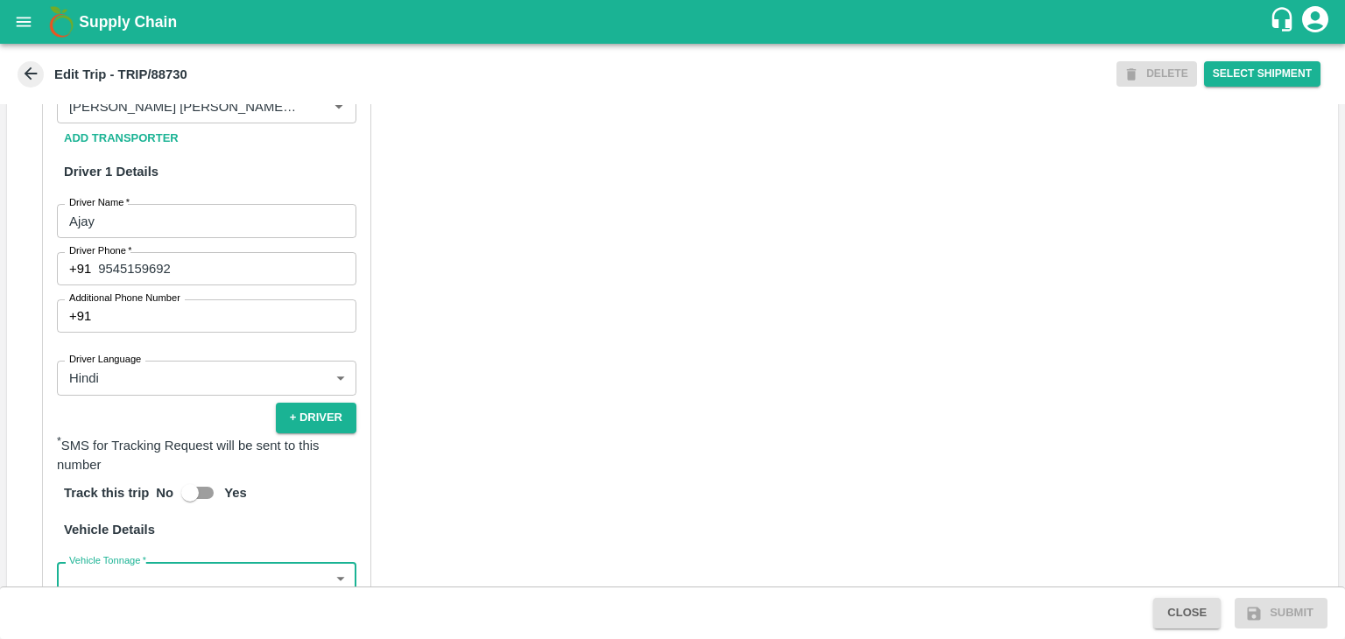
scroll to position [931, 0]
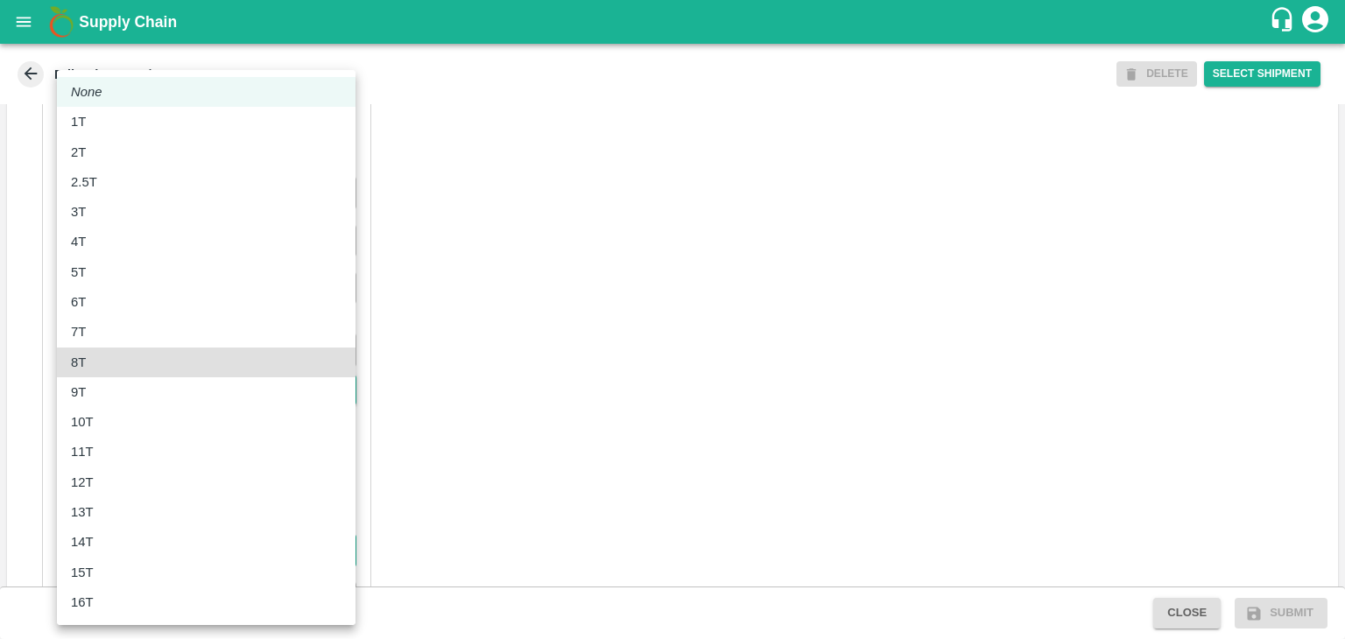
type input "8000"
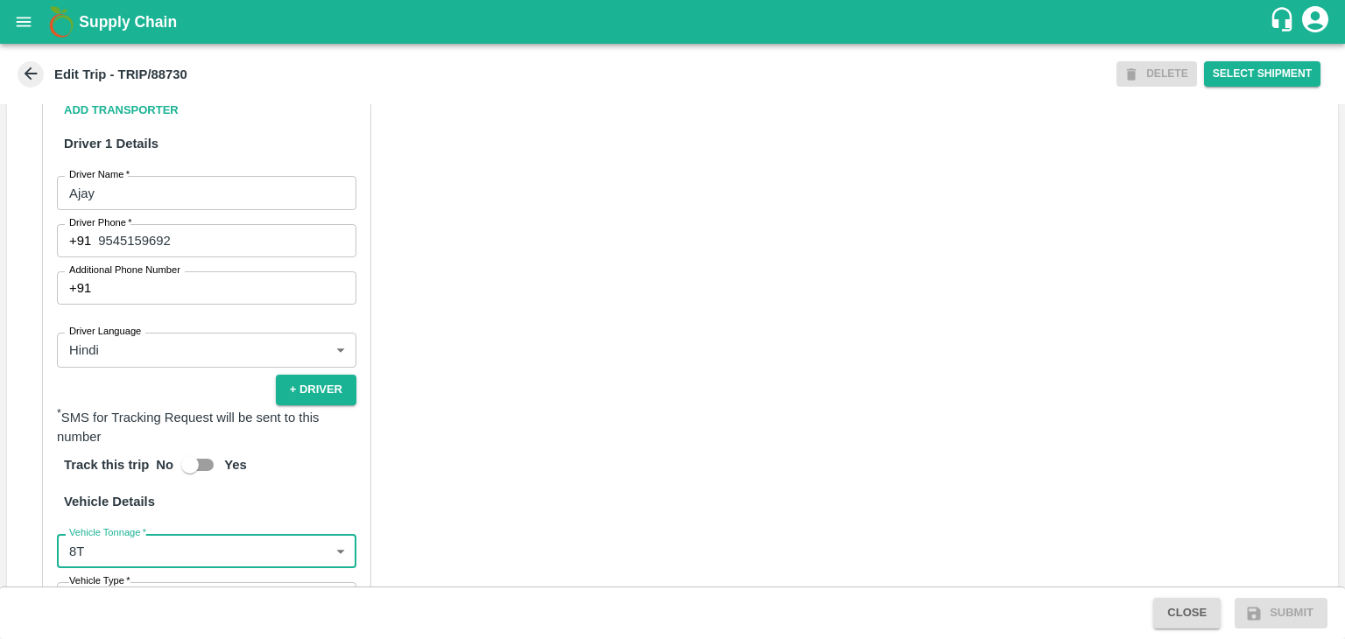
scroll to position [1203, 0]
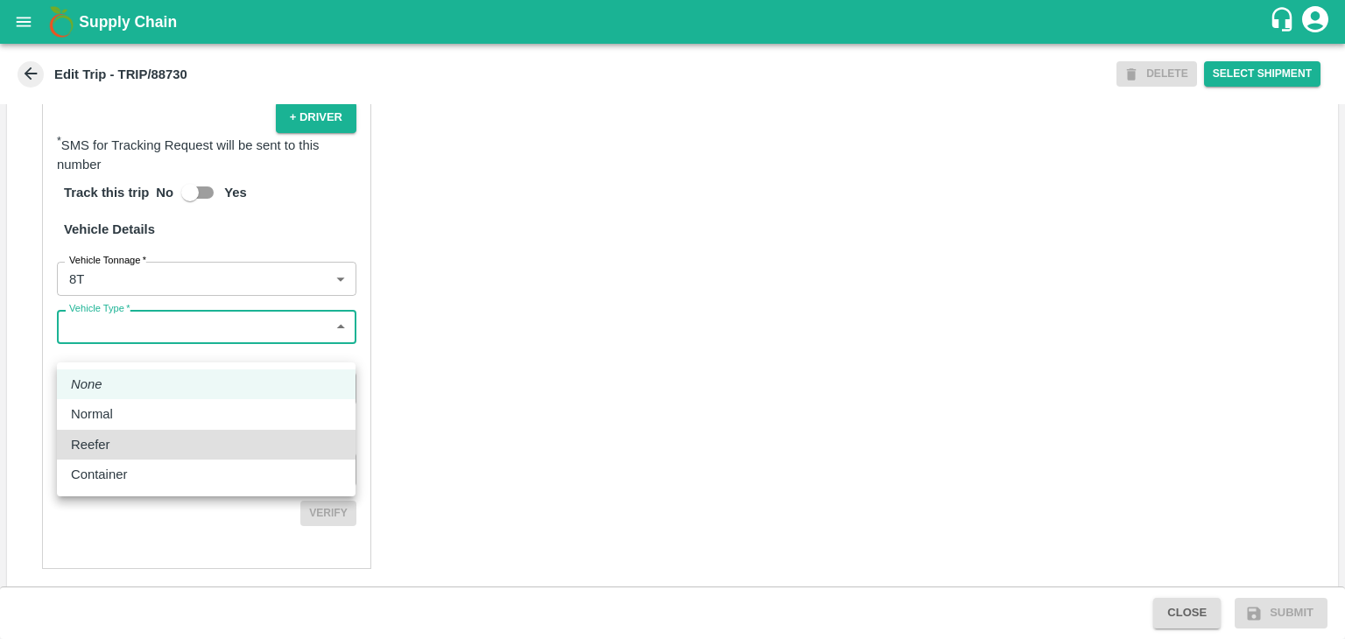
type input "Reefer"
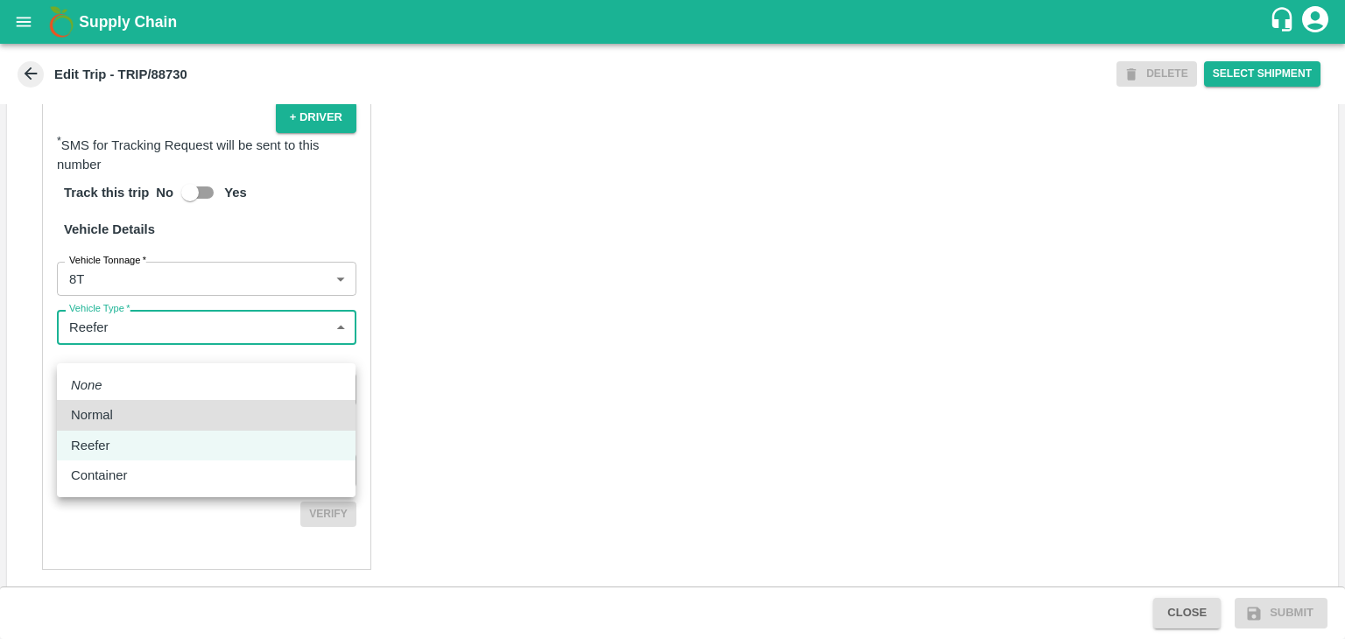
type input "Normal"
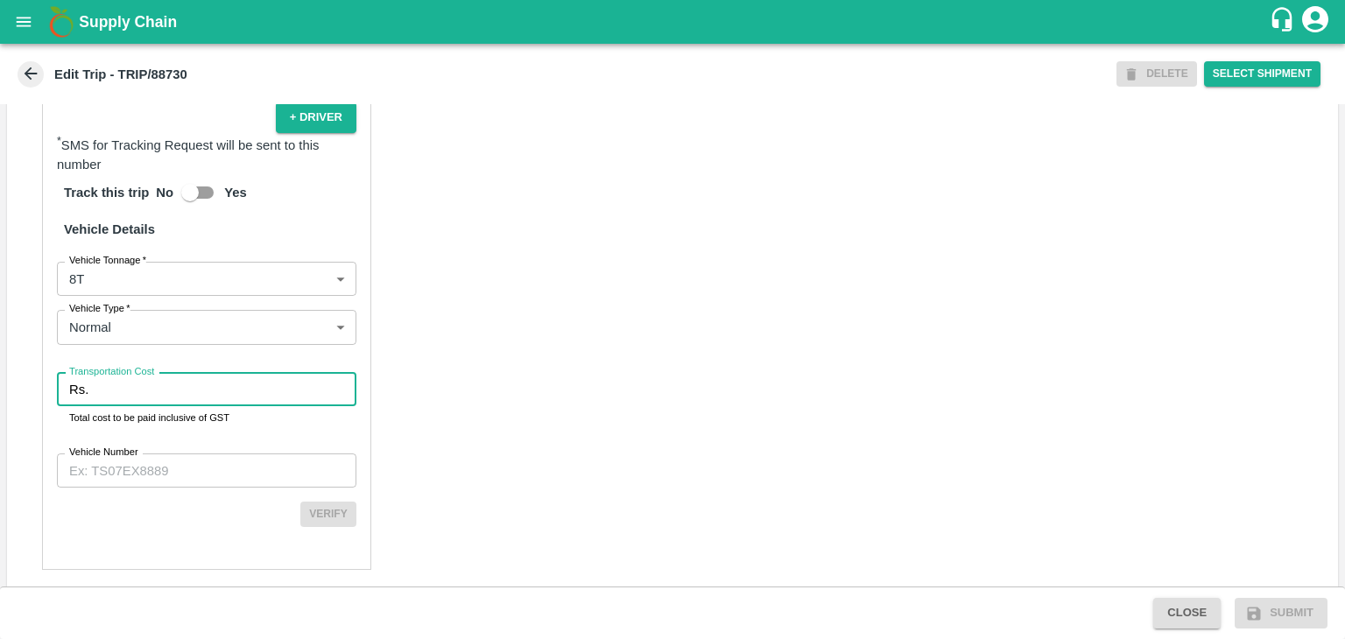
click at [158, 406] on input "Transportation Cost" at bounding box center [225, 389] width 261 height 33
type input "5098"
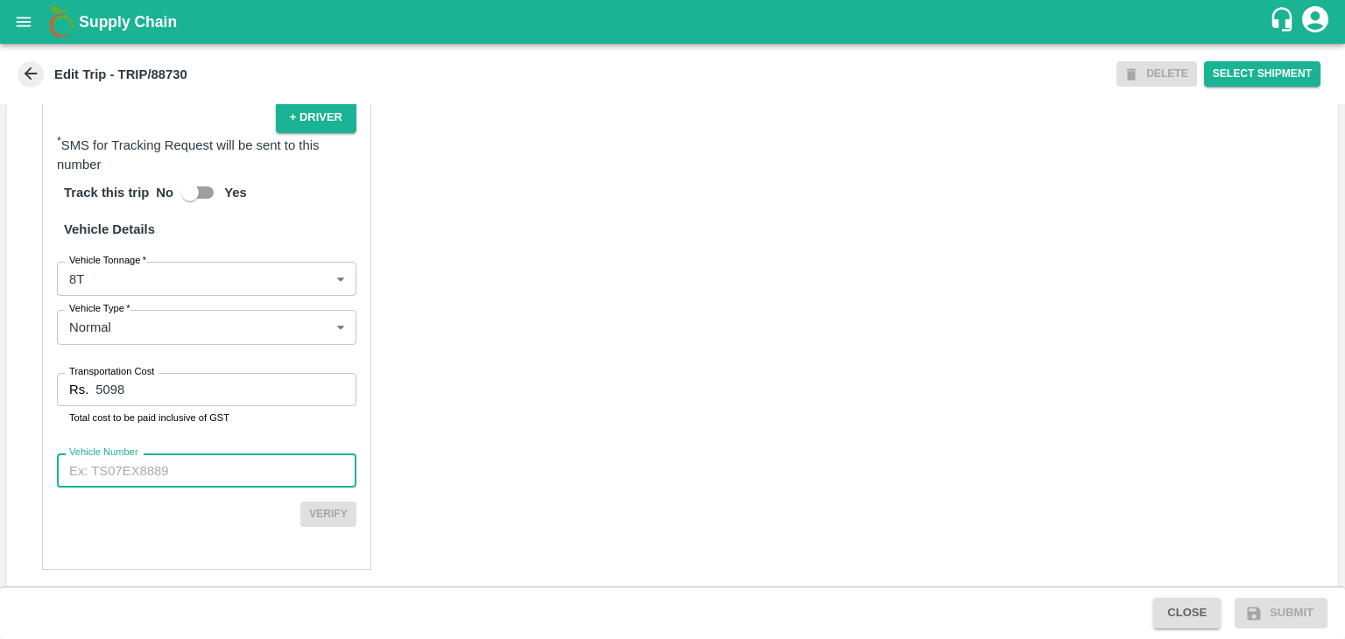
paste input "MH42BR7757"
type input "MH42BR7757"
click at [330, 527] on button "Verify" at bounding box center [328, 514] width 56 height 25
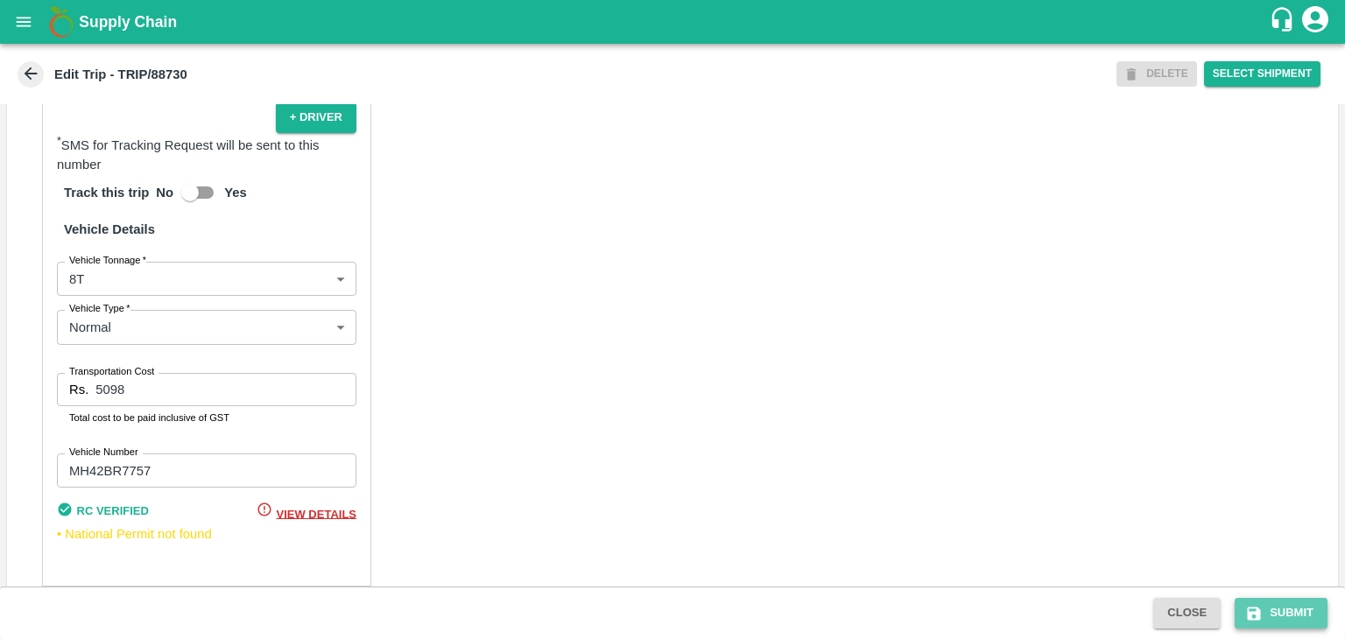
click at [1317, 611] on button "Submit" at bounding box center [1280, 613] width 93 height 31
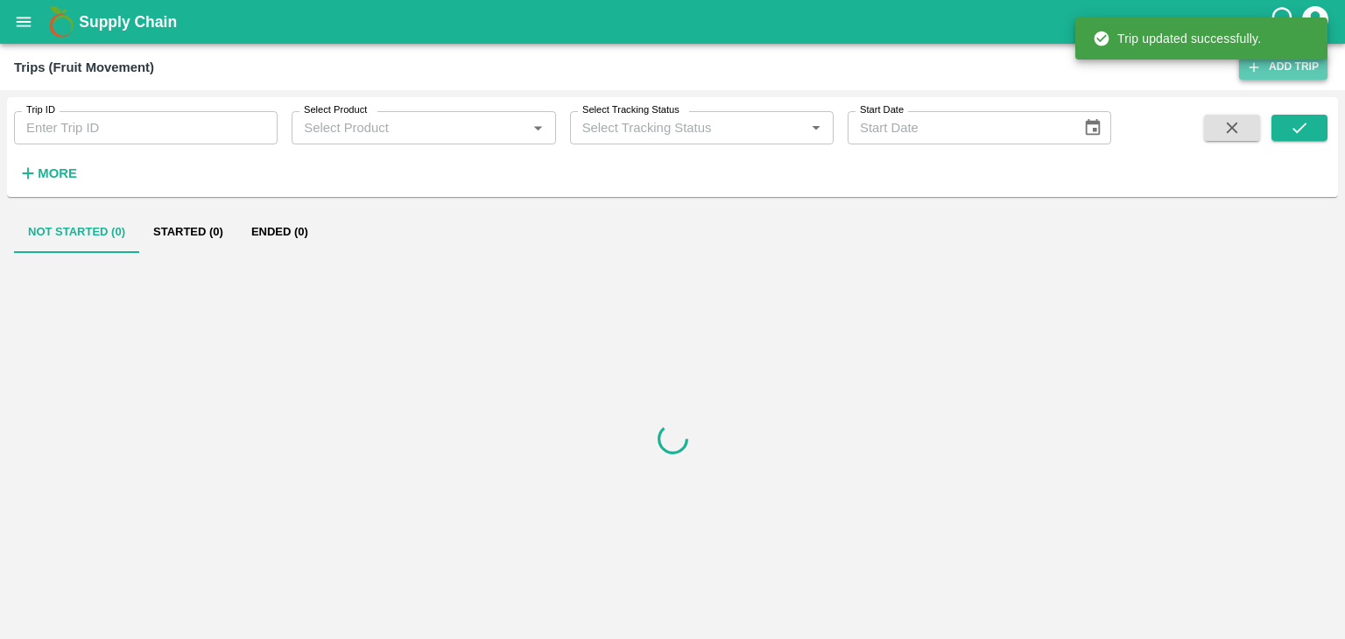
click at [1275, 75] on link "Add Trip" at bounding box center [1283, 66] width 88 height 25
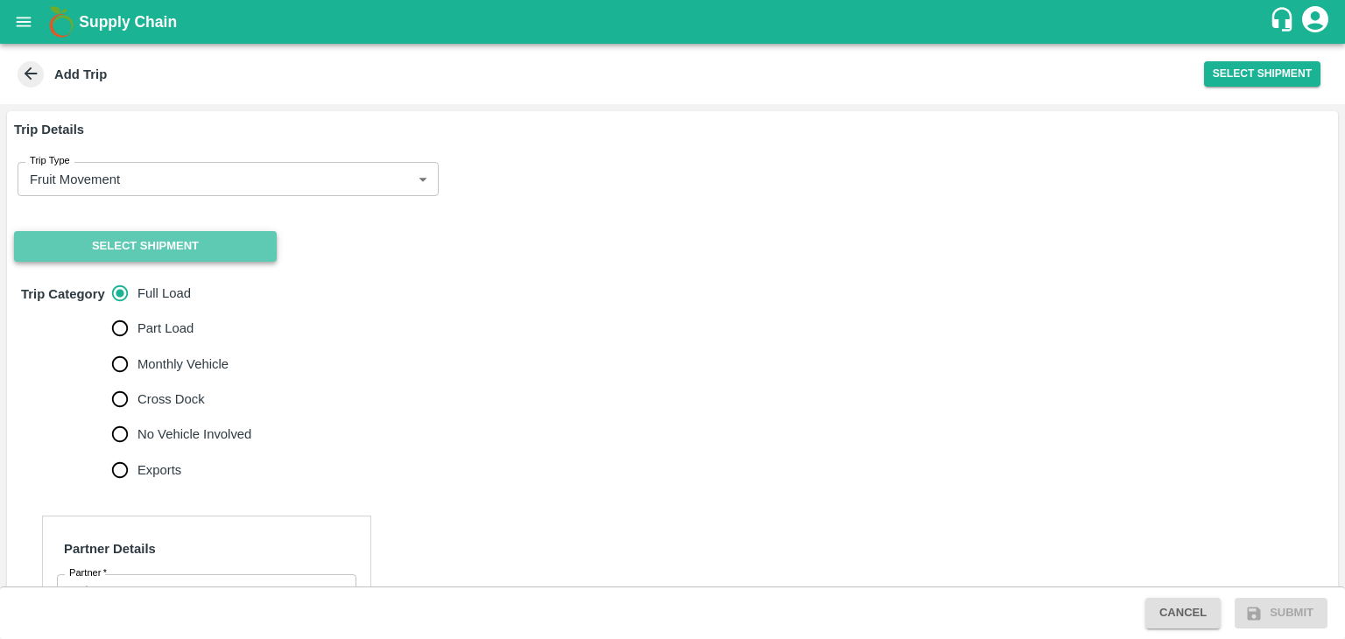
click at [126, 243] on button "Select Shipment" at bounding box center [145, 246] width 263 height 31
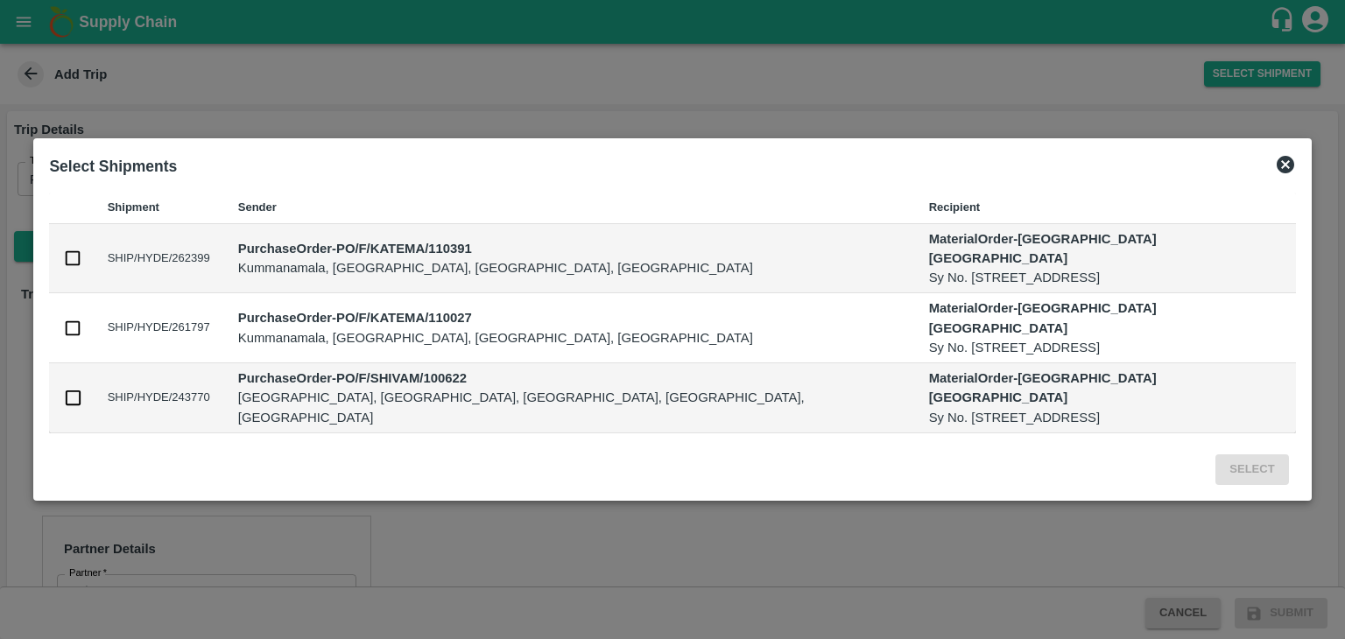
click at [1275, 175] on icon at bounding box center [1285, 164] width 21 height 21
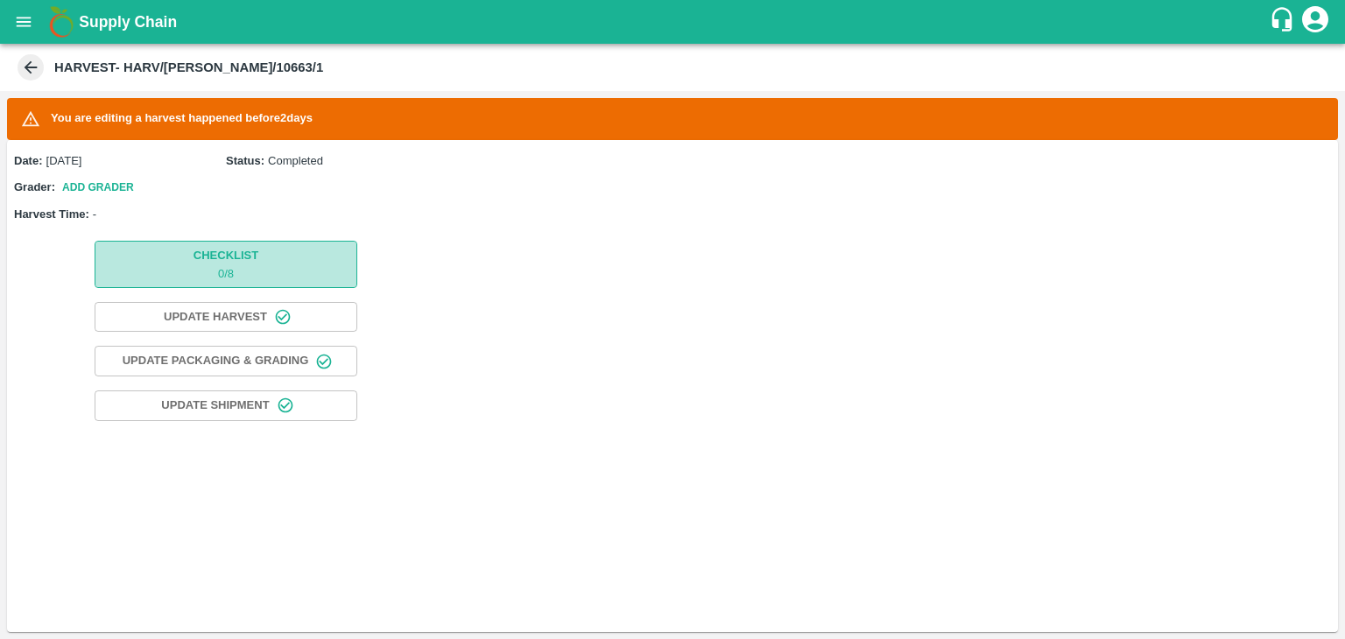
click at [213, 249] on span "Checklist 0 / 8" at bounding box center [225, 264] width 65 height 36
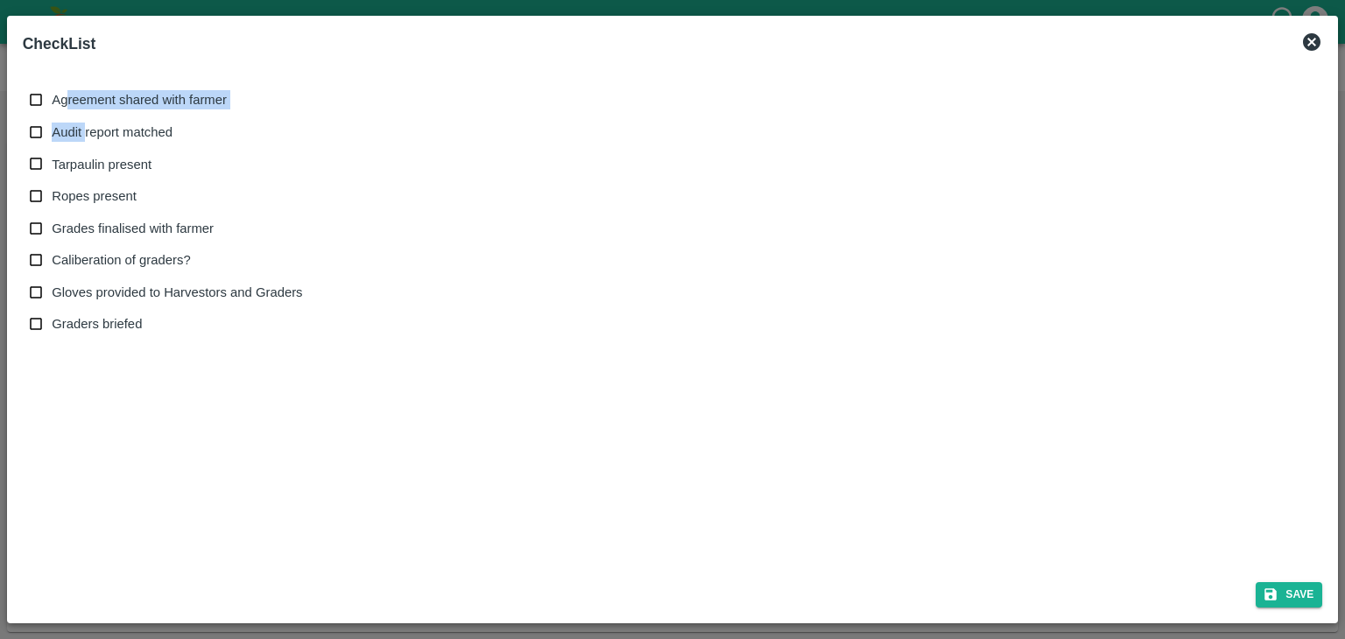
drag, startPoint x: 213, startPoint y: 249, endPoint x: 91, endPoint y: 131, distance: 169.6
click at [91, 131] on div "Agreement shared with farmer Audit report matched Tarpaulin present Ropes prese…" at bounding box center [173, 212] width 287 height 256
click at [91, 131] on span "Audit report matched" at bounding box center [112, 132] width 121 height 19
click at [53, 131] on input "Audit report matched" at bounding box center [36, 132] width 32 height 32
checkbox input "true"
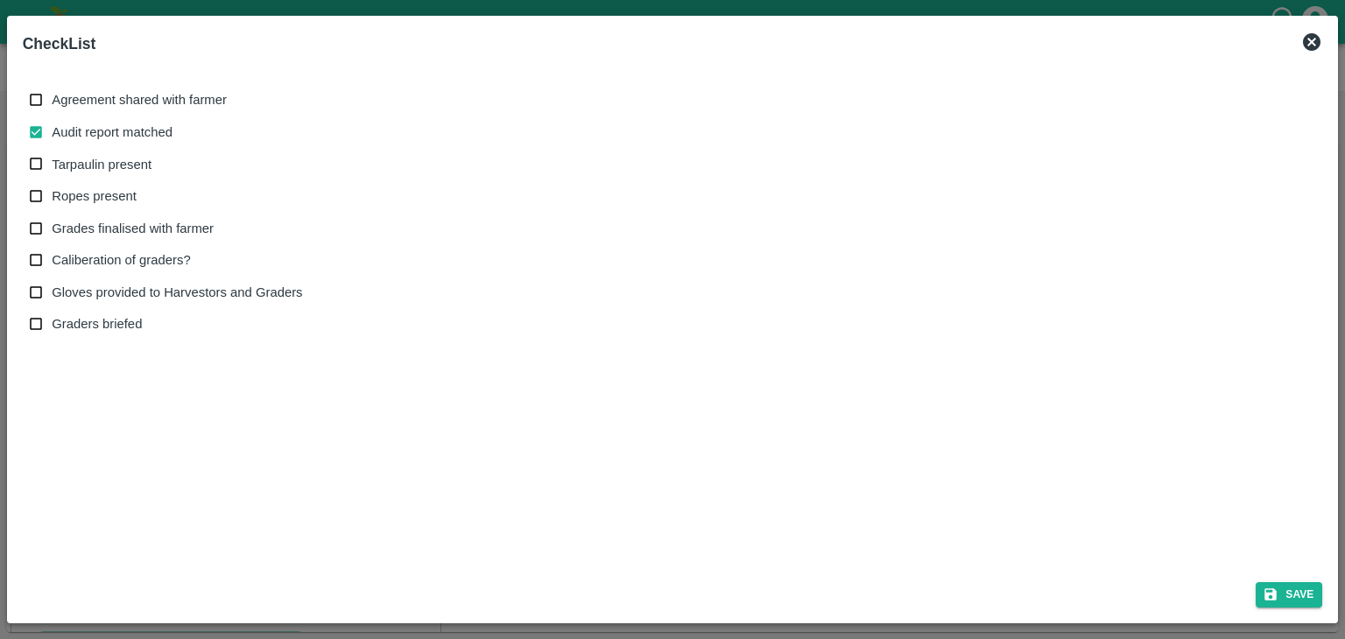
click at [95, 97] on span "Agreement shared with farmer" at bounding box center [139, 99] width 175 height 19
click at [53, 97] on input "Agreement shared with farmer" at bounding box center [36, 100] width 32 height 32
checkbox input "true"
click at [101, 172] on span "Tarpaulin present" at bounding box center [102, 164] width 100 height 19
click at [53, 172] on input "Tarpaulin present" at bounding box center [36, 164] width 32 height 32
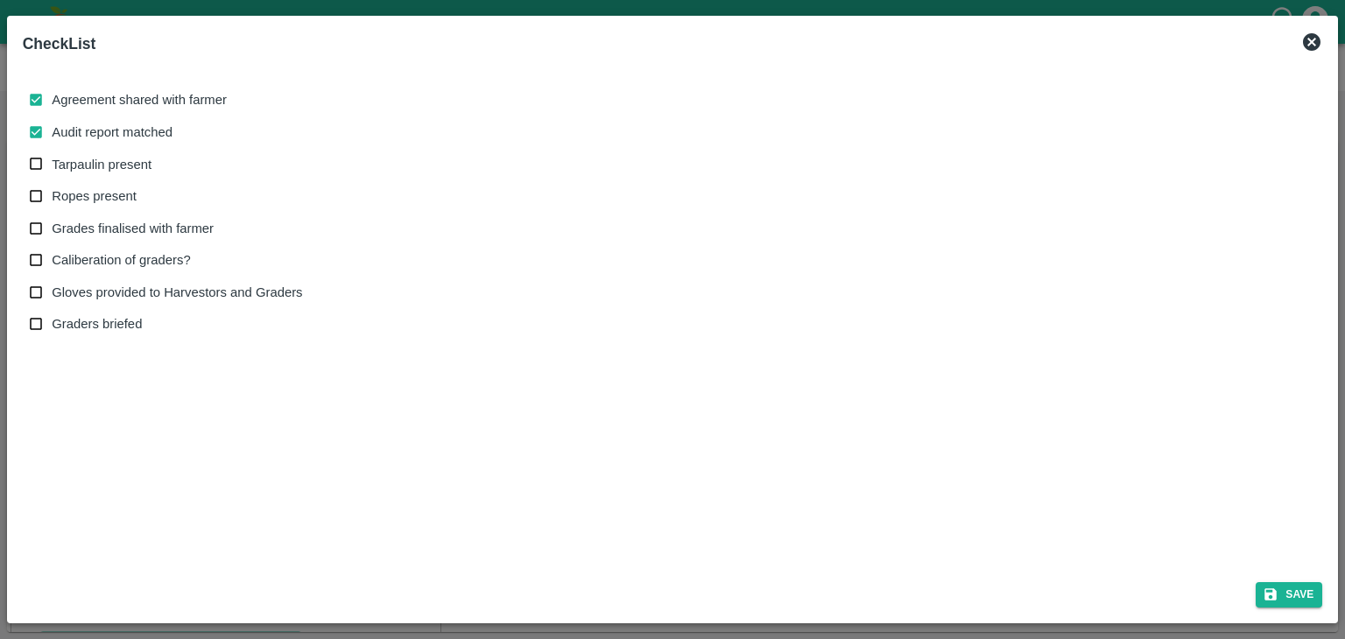
checkbox input "true"
click at [101, 196] on span "Ropes present" at bounding box center [94, 195] width 85 height 19
click at [53, 196] on input "Ropes present" at bounding box center [36, 196] width 32 height 32
checkbox input "true"
click at [130, 228] on span "Grades finalised with farmer" at bounding box center [133, 228] width 162 height 19
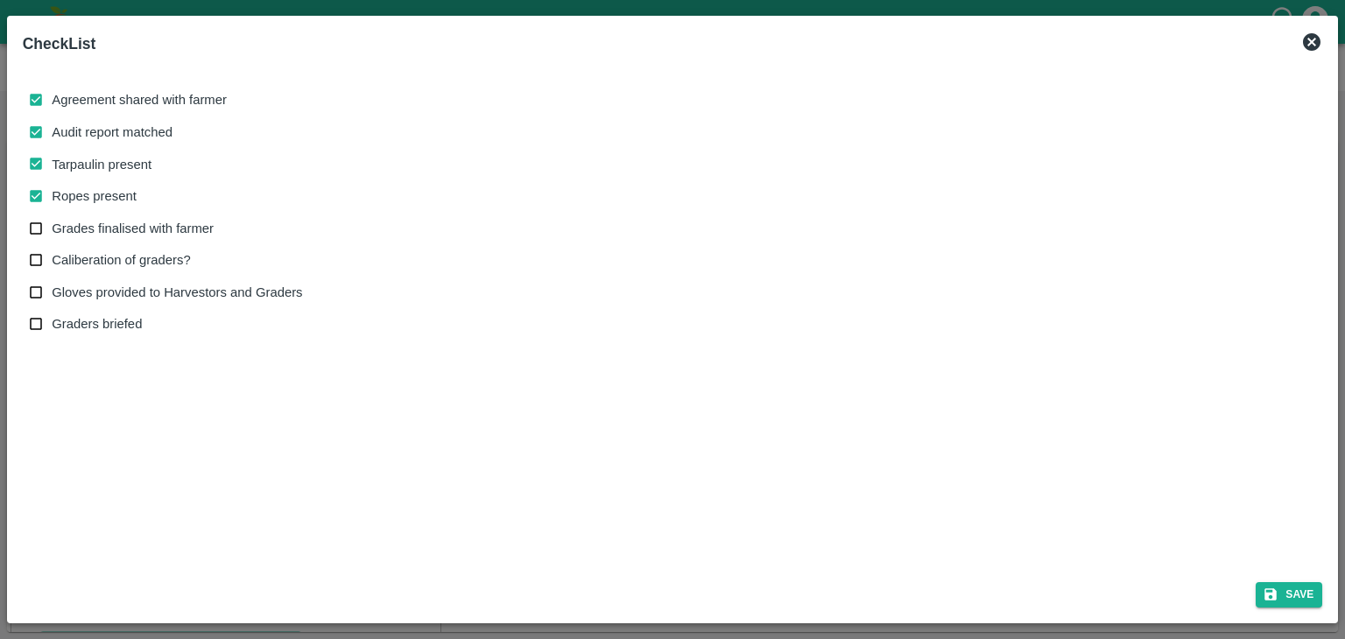
click at [53, 228] on input "Grades finalised with farmer" at bounding box center [36, 229] width 32 height 32
checkbox input "true"
click at [130, 253] on span "Caliberation of graders?" at bounding box center [121, 259] width 138 height 19
click at [53, 253] on input "Caliberation of graders?" at bounding box center [36, 260] width 32 height 32
checkbox input "true"
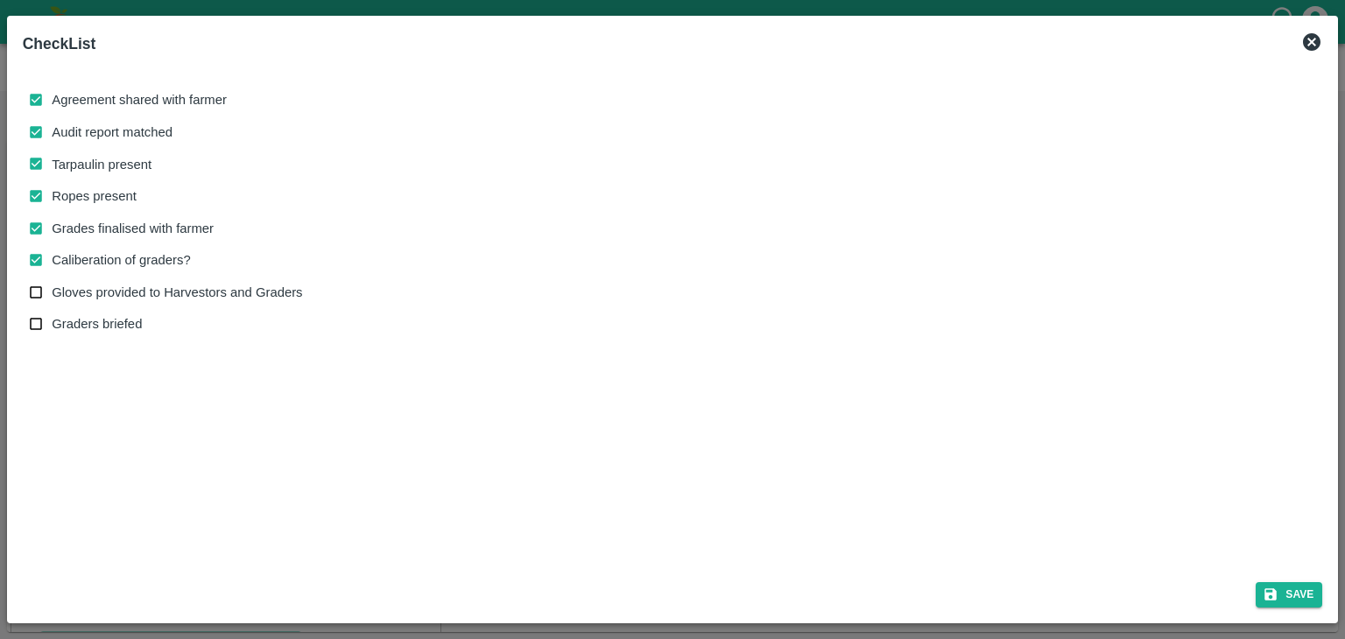
click at [141, 289] on span "Gloves provided to Harvestors and Graders" at bounding box center [177, 292] width 250 height 19
click at [53, 289] on input "Gloves provided to Harvestors and Graders" at bounding box center [36, 293] width 32 height 32
checkbox input "true"
click at [1292, 589] on button "Save" at bounding box center [1288, 594] width 67 height 25
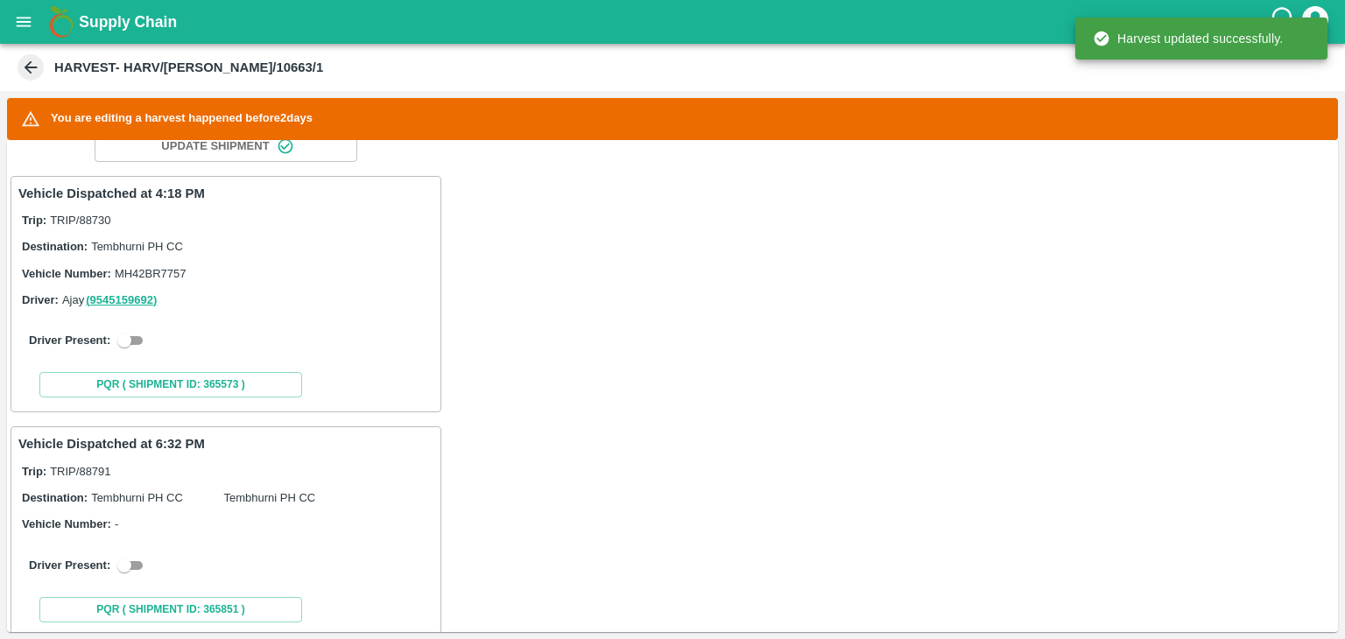
scroll to position [264, 0]
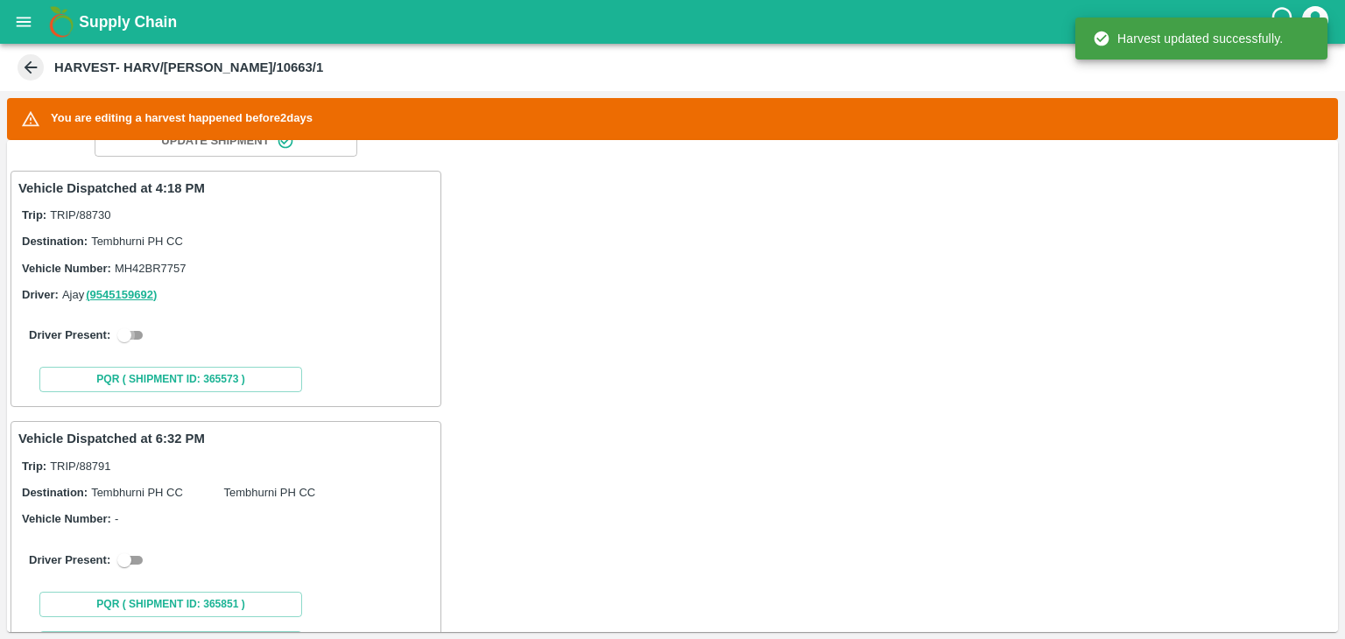
click at [142, 327] on input "checkbox" at bounding box center [124, 335] width 63 height 21
checkbox input "true"
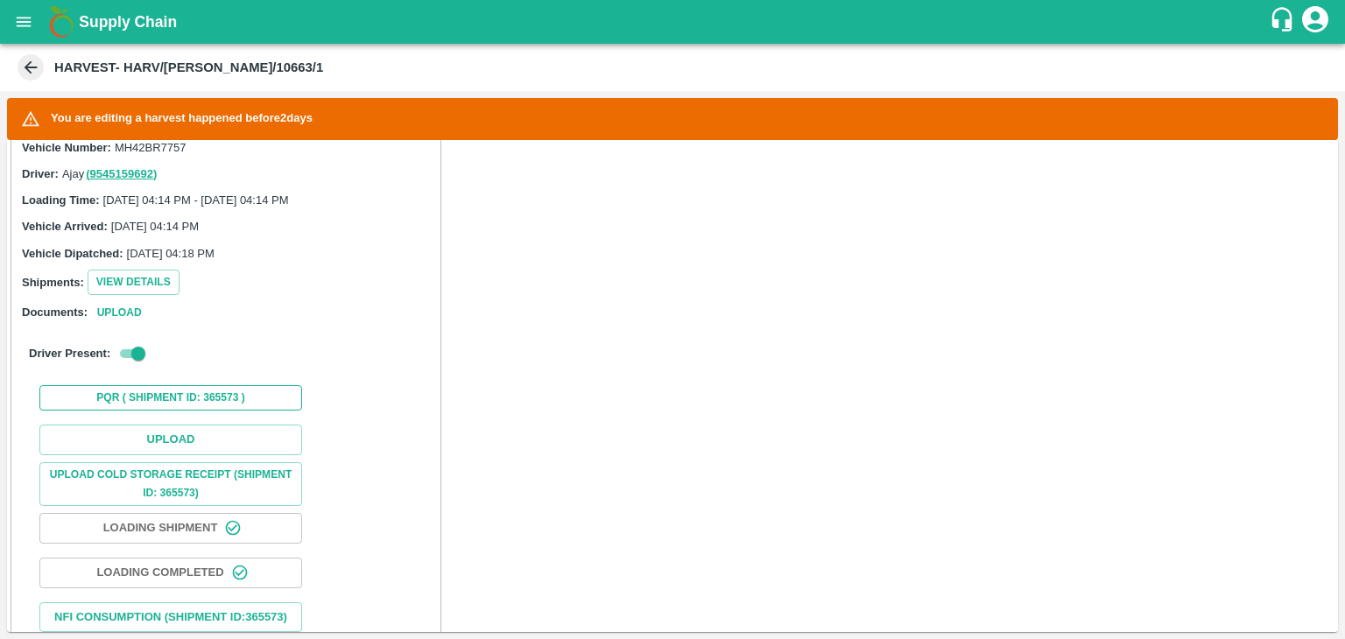
scroll to position [395, 0]
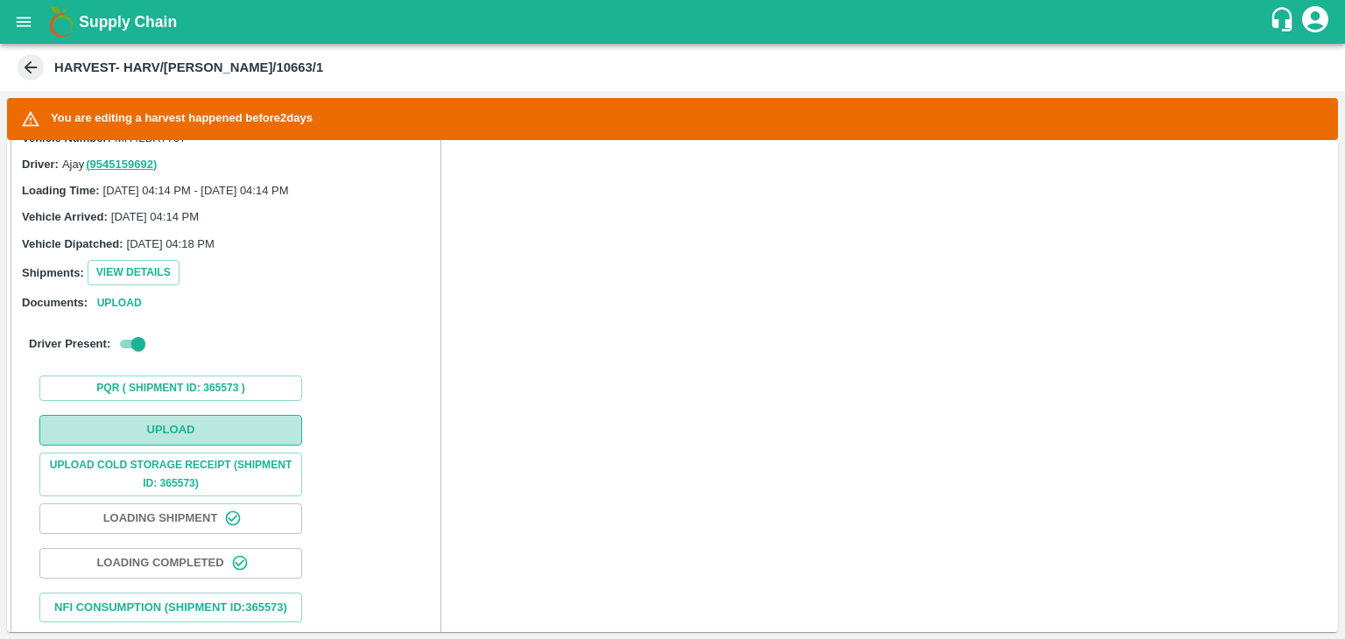
click at [177, 425] on button "Upload" at bounding box center [170, 430] width 263 height 31
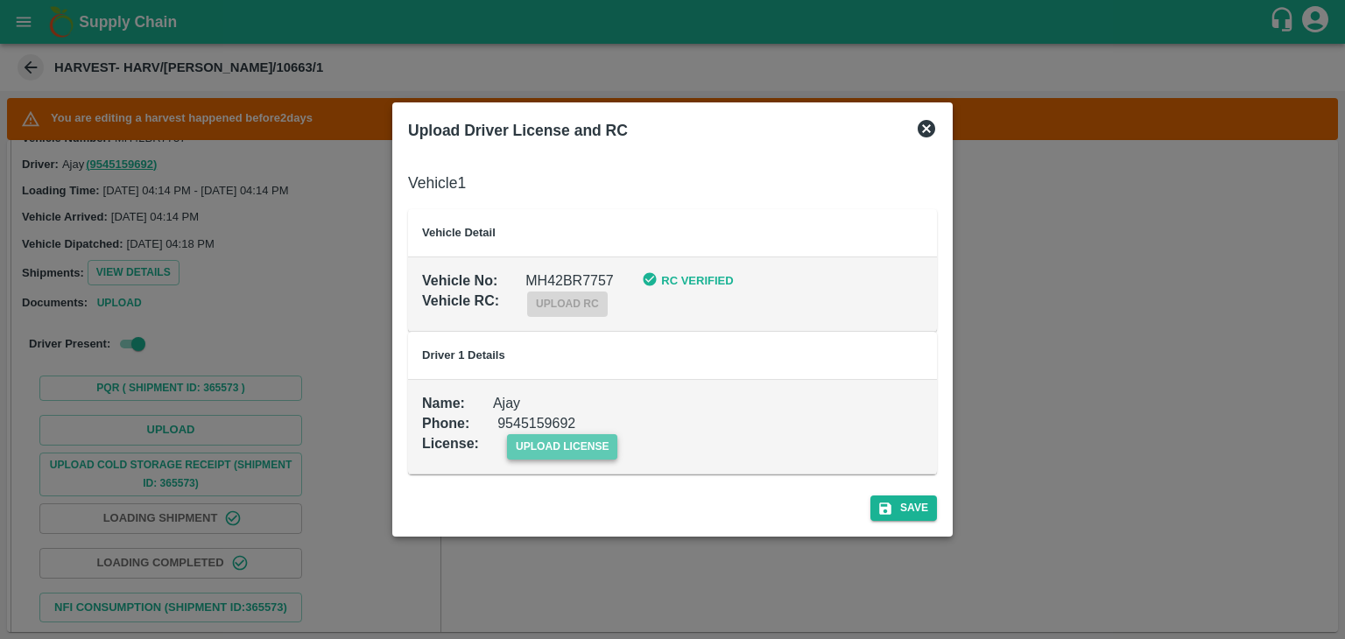
click at [572, 453] on span "upload license" at bounding box center [562, 446] width 111 height 25
click at [0, 0] on input "upload license" at bounding box center [0, 0] width 0 height 0
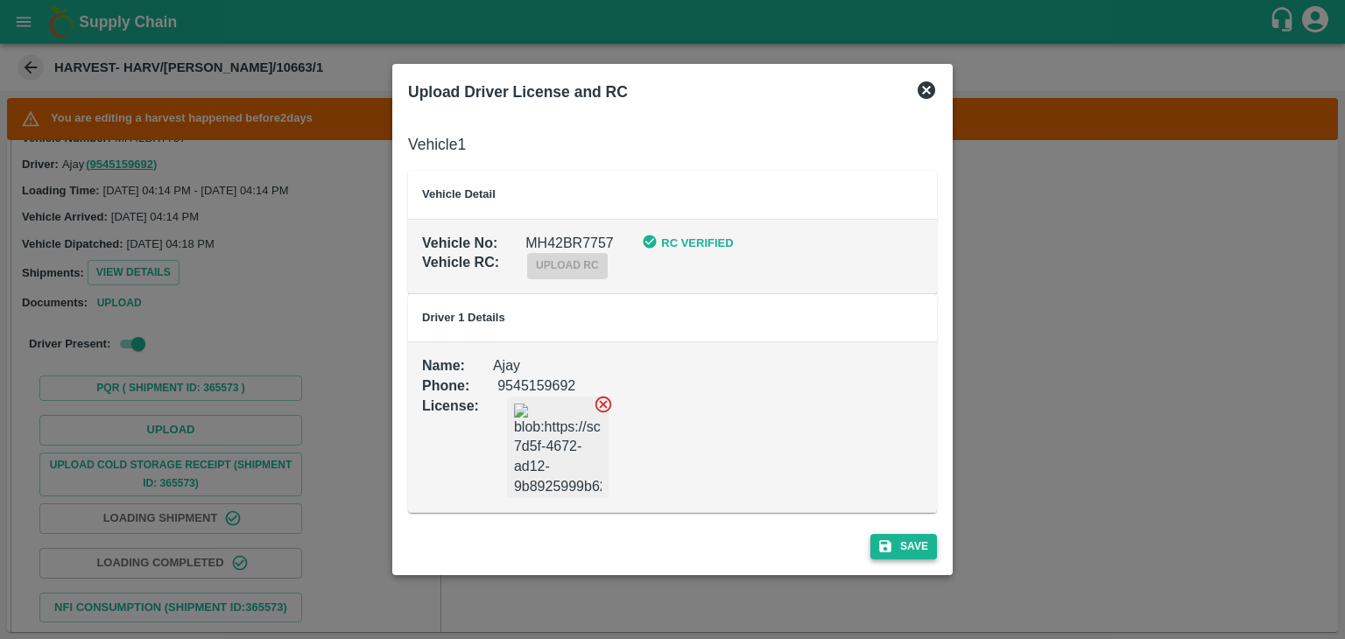
click at [897, 541] on button "Save" at bounding box center [903, 546] width 67 height 25
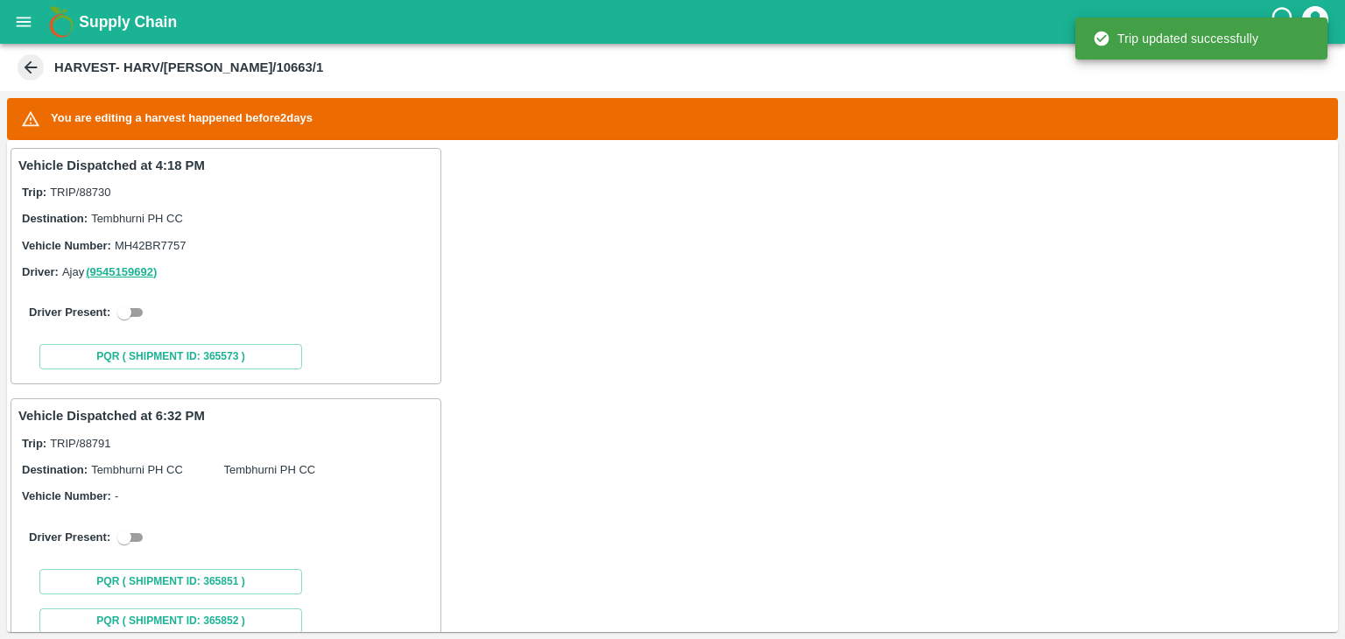
scroll to position [333, 0]
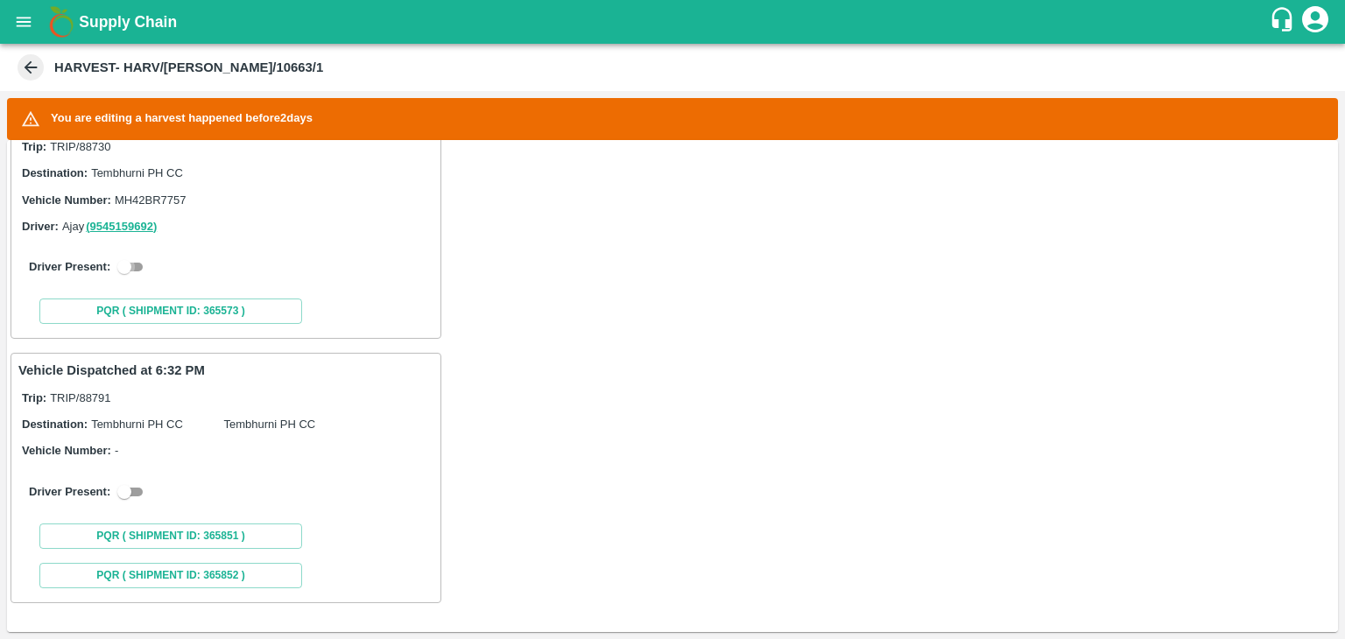
click at [148, 268] on input "checkbox" at bounding box center [124, 266] width 63 height 21
checkbox input "true"
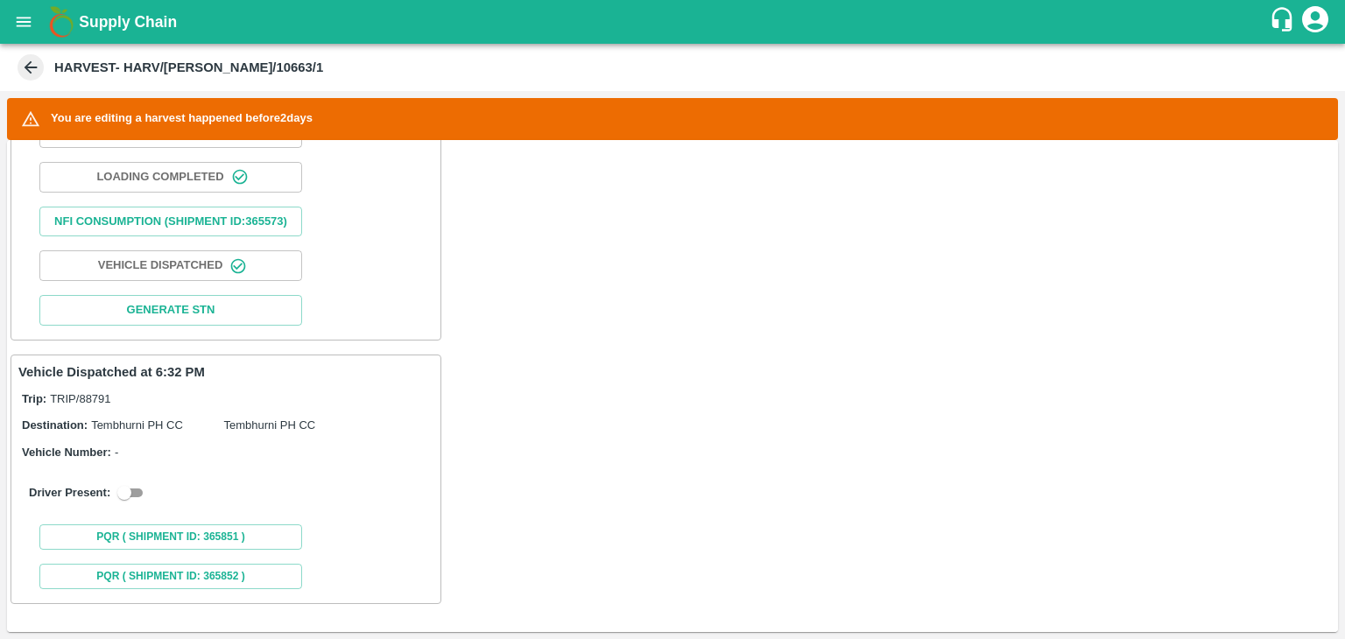
scroll to position [798, 0]
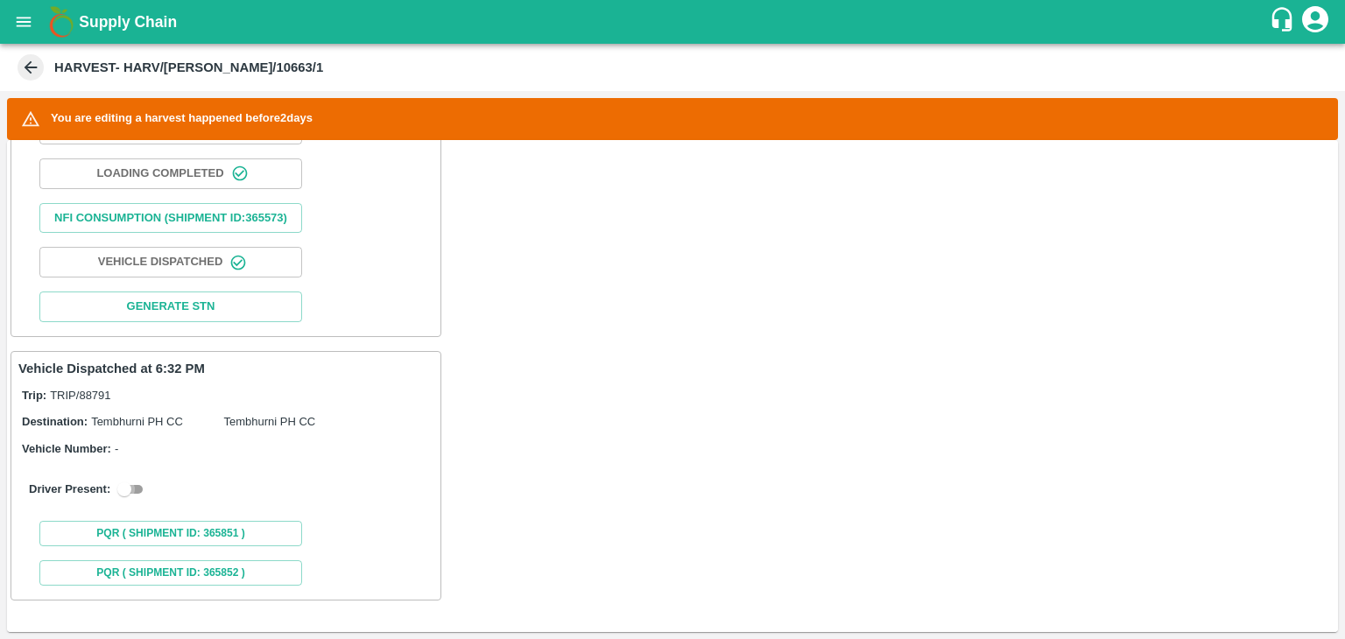
click at [129, 500] on input "checkbox" at bounding box center [124, 489] width 63 height 21
checkbox input "true"
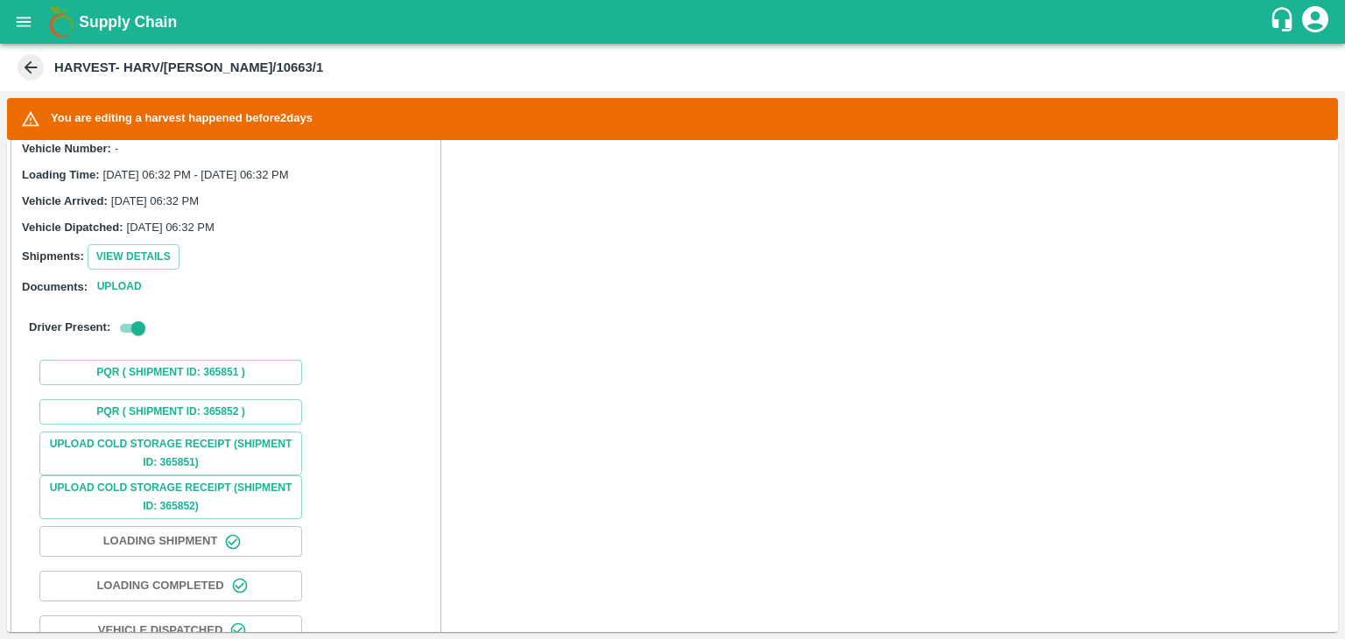
scroll to position [1201, 0]
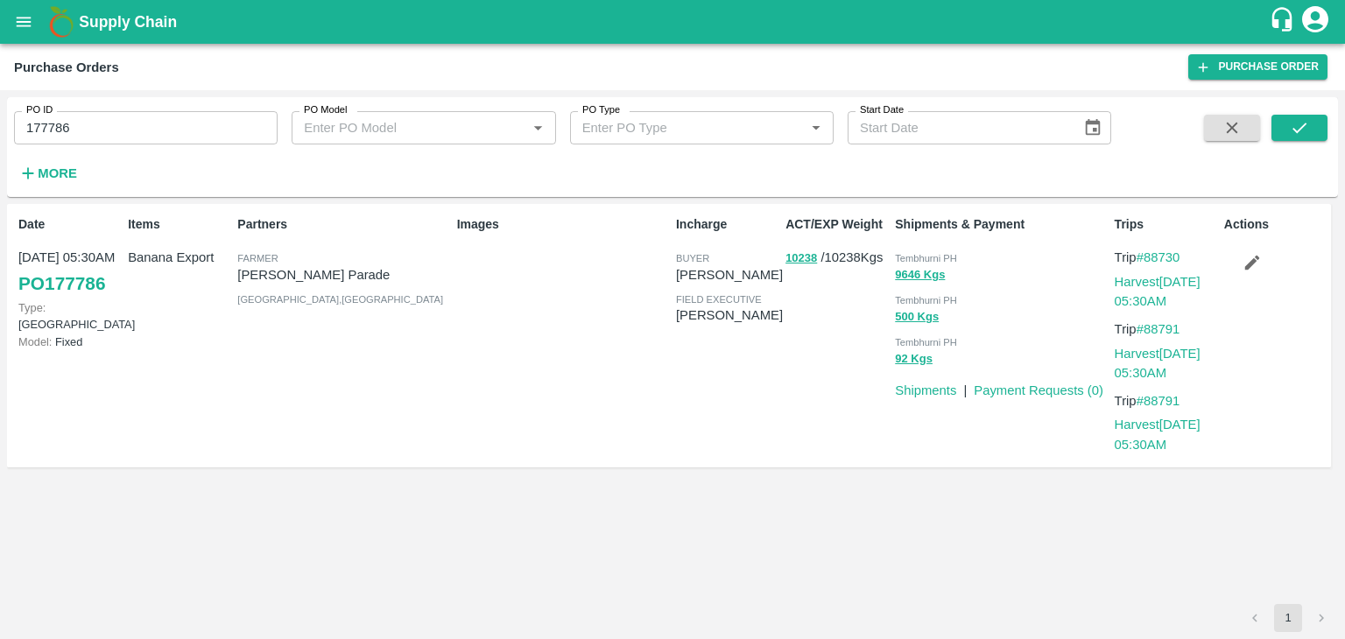
drag, startPoint x: 0, startPoint y: 0, endPoint x: 1268, endPoint y: 257, distance: 1293.5
click at [1268, 257] on button "button" at bounding box center [1252, 263] width 56 height 30
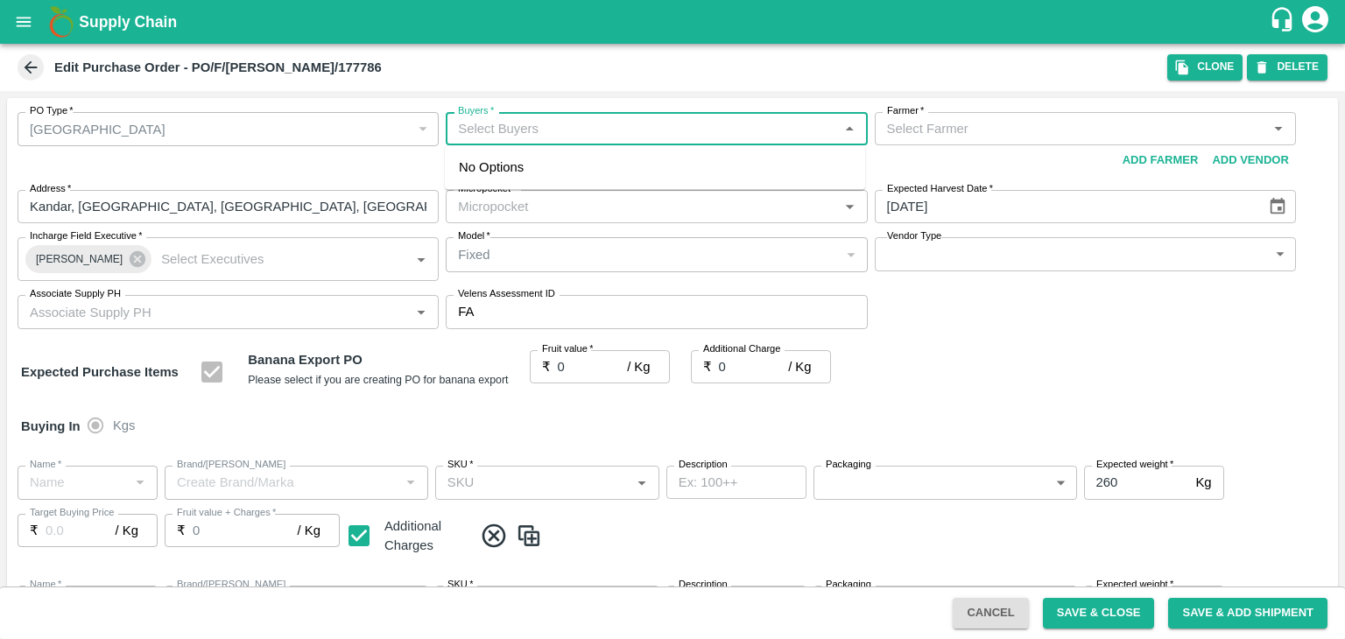
click at [561, 133] on input "Buyers   *" at bounding box center [642, 128] width 382 height 23
type input "Ajit O"
type input "[PERSON_NAME] Parade-undefined"
type input "109-Tembhurni"
type input "Banana Export"
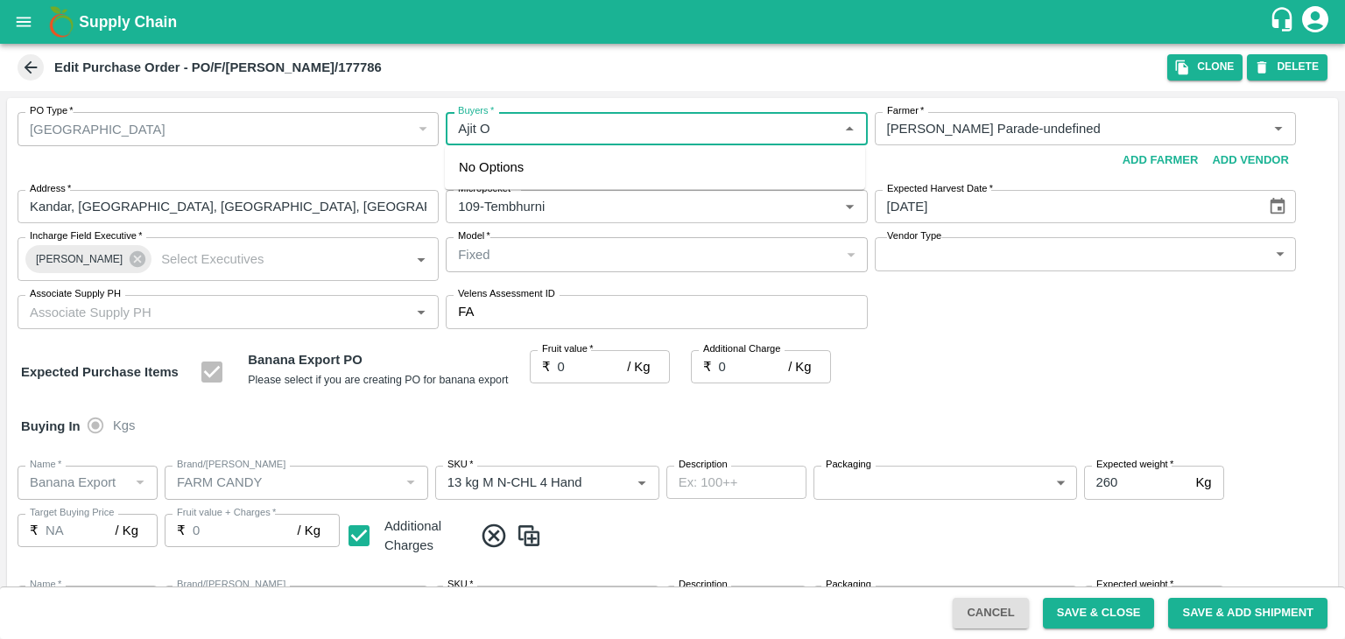
type input "FARM CANDY"
type input "13 kg M N-CHL 4 Hand"
type input "NA"
type input "Banana Export"
type input "FARM CANDY"
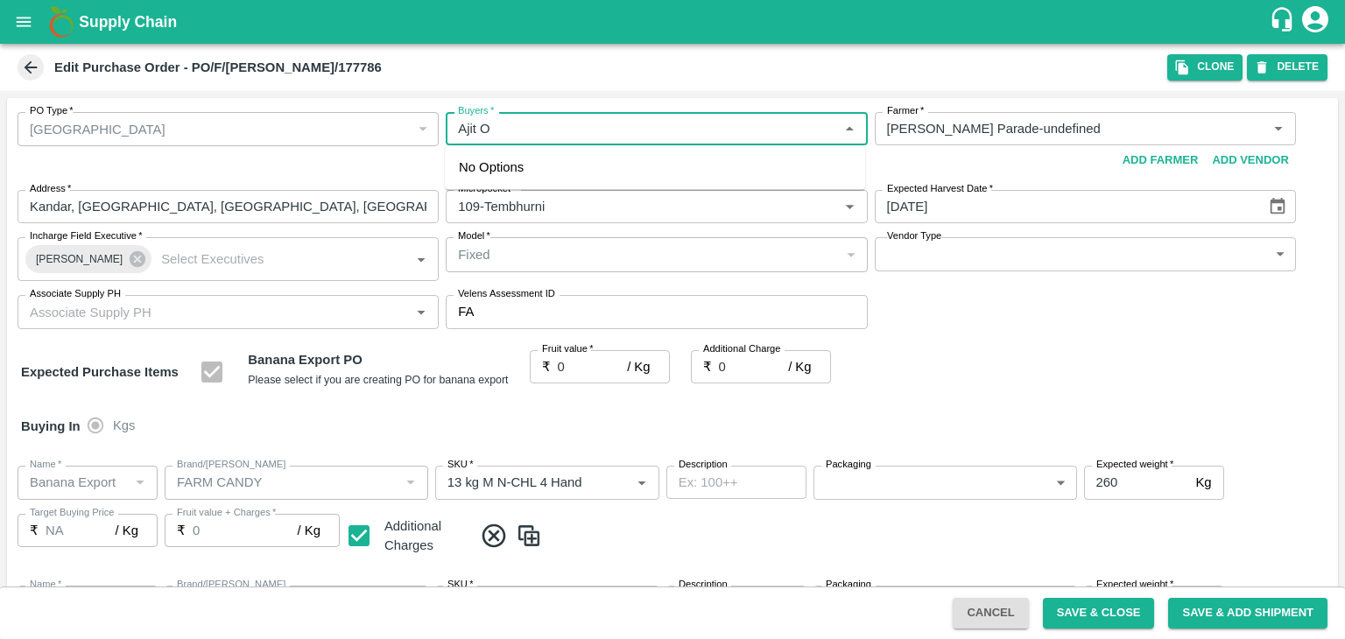
type input "13 kg M N-CHL 5 Hand"
type input "NA"
type input "Banana Export"
type input "FARM CANDY"
type input "13 kg M N-CHL 6 Hand"
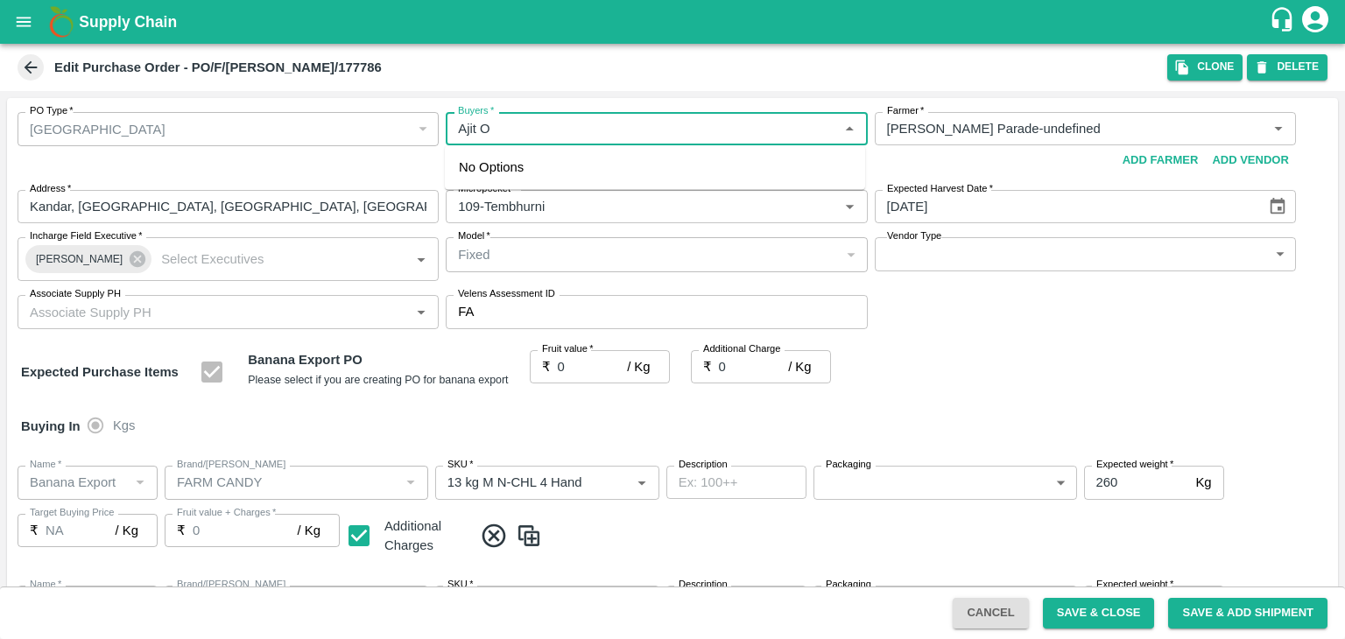
type input "NA"
type input "Banana Export"
type input "FARM CANDY"
type input "13 kg M N-CHL 8 Hand"
type input "NA"
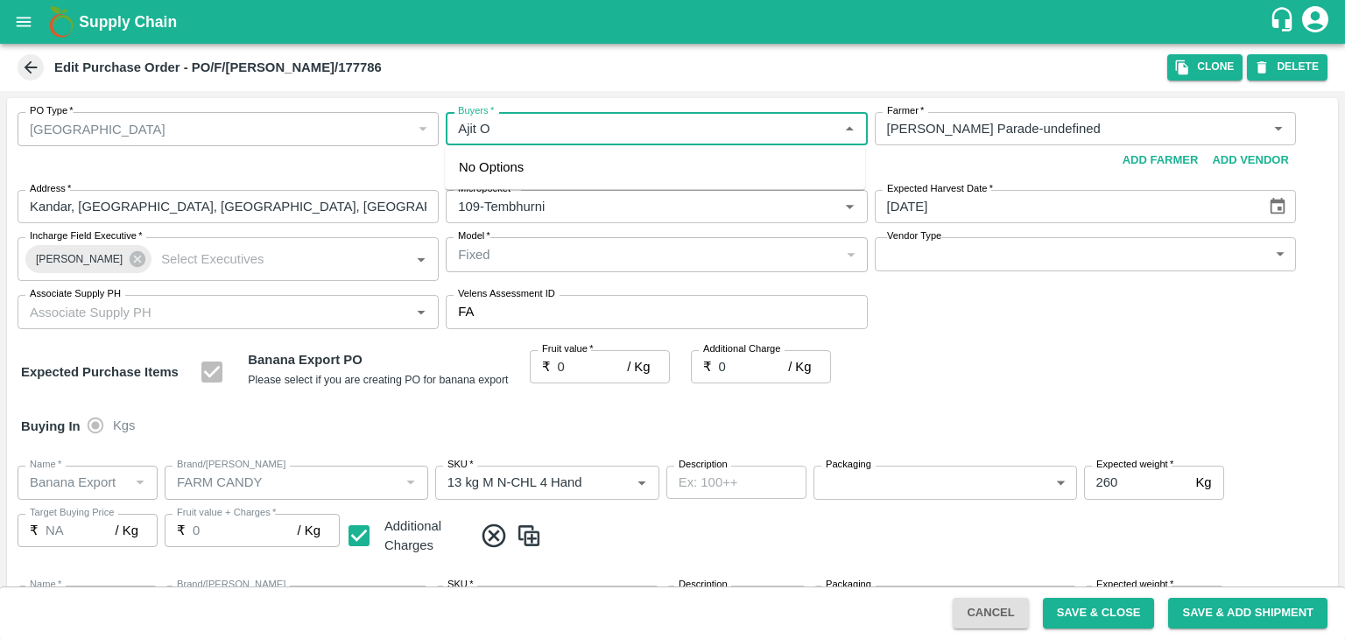
type input "Banana Export"
type input "FARM CANDY"
type input "13 kg M N-CHL CL"
type input "NA"
type input "Banana Export"
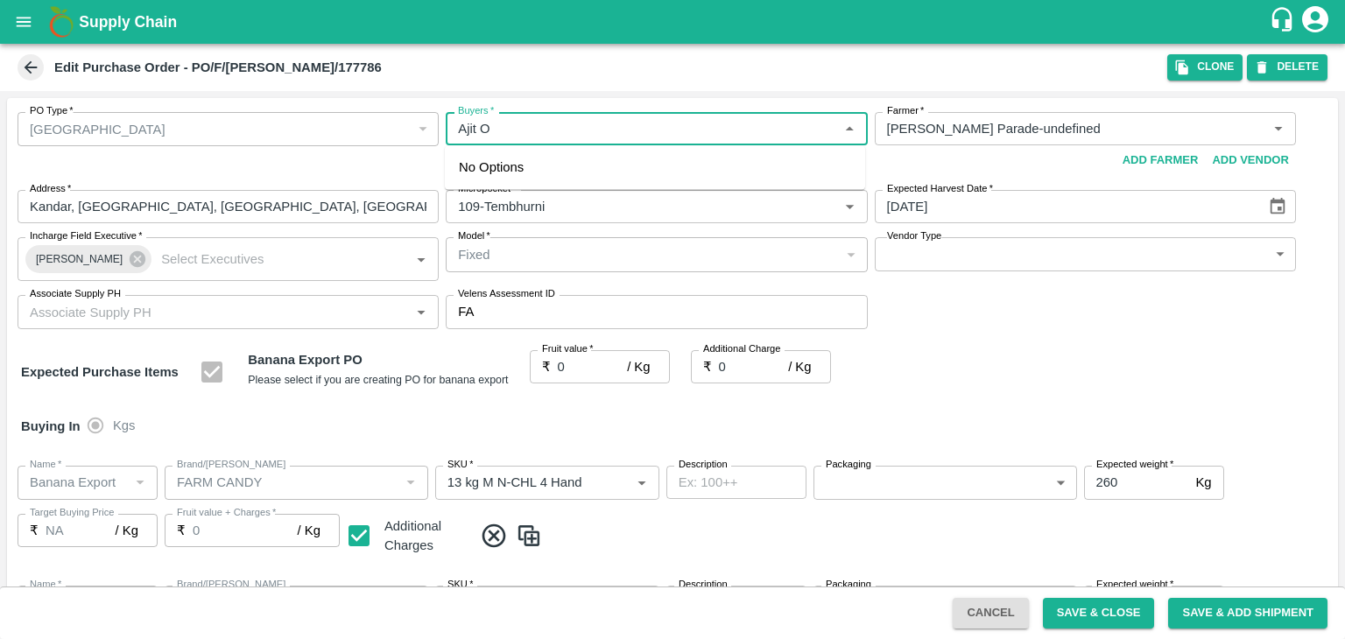
type input "FARM CANDY"
type input "C Class"
type input "NA"
type input "Banana Export"
type input "FARM CANDY"
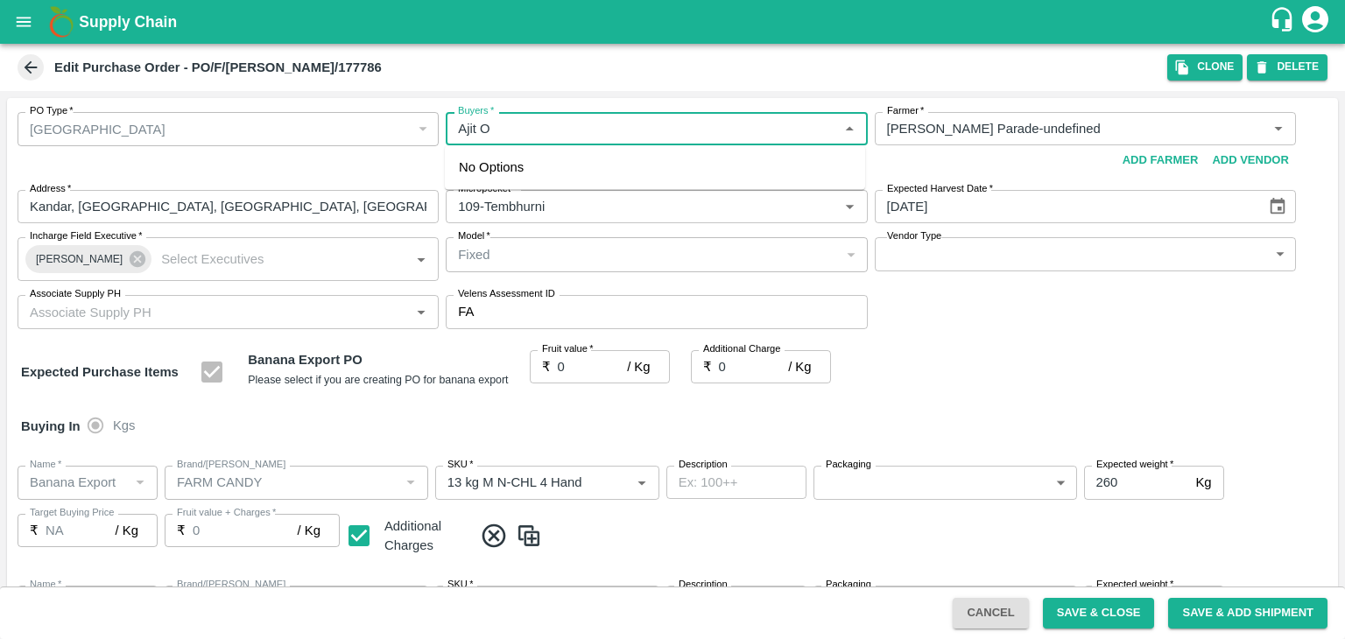
type input "PHR Kg"
type input "NA"
click at [539, 168] on div "[PERSON_NAME]" at bounding box center [554, 174] width 107 height 19
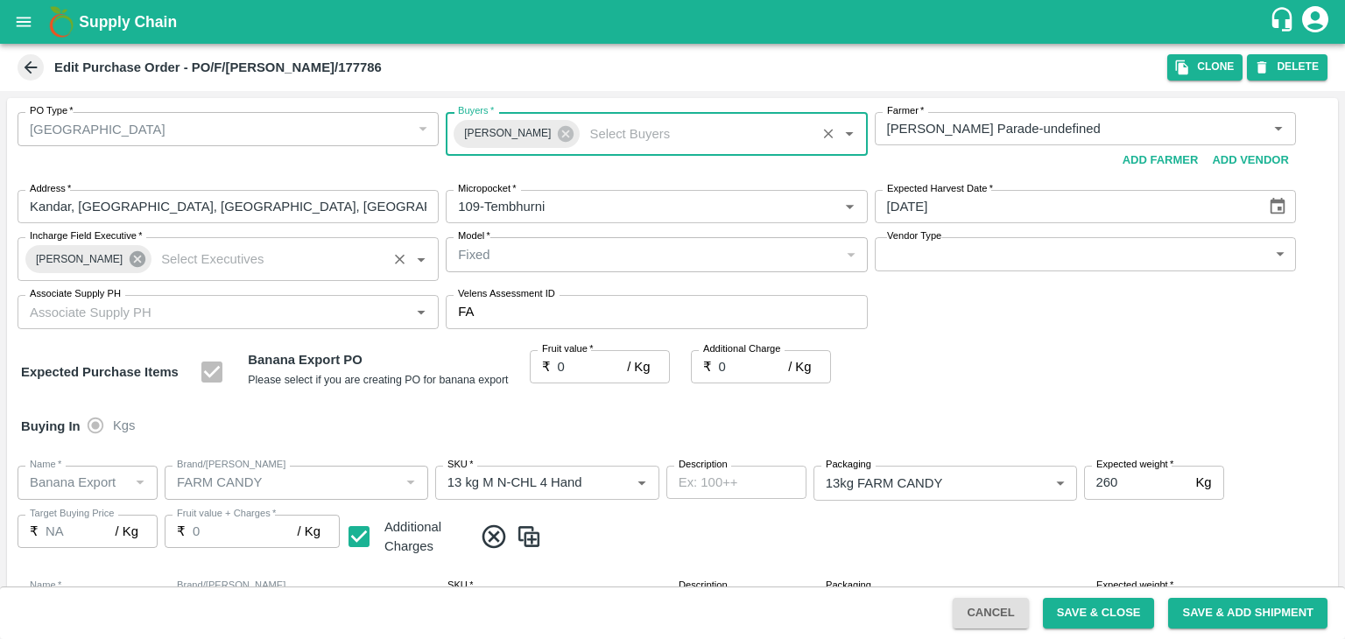
click at [133, 256] on icon at bounding box center [138, 259] width 16 height 16
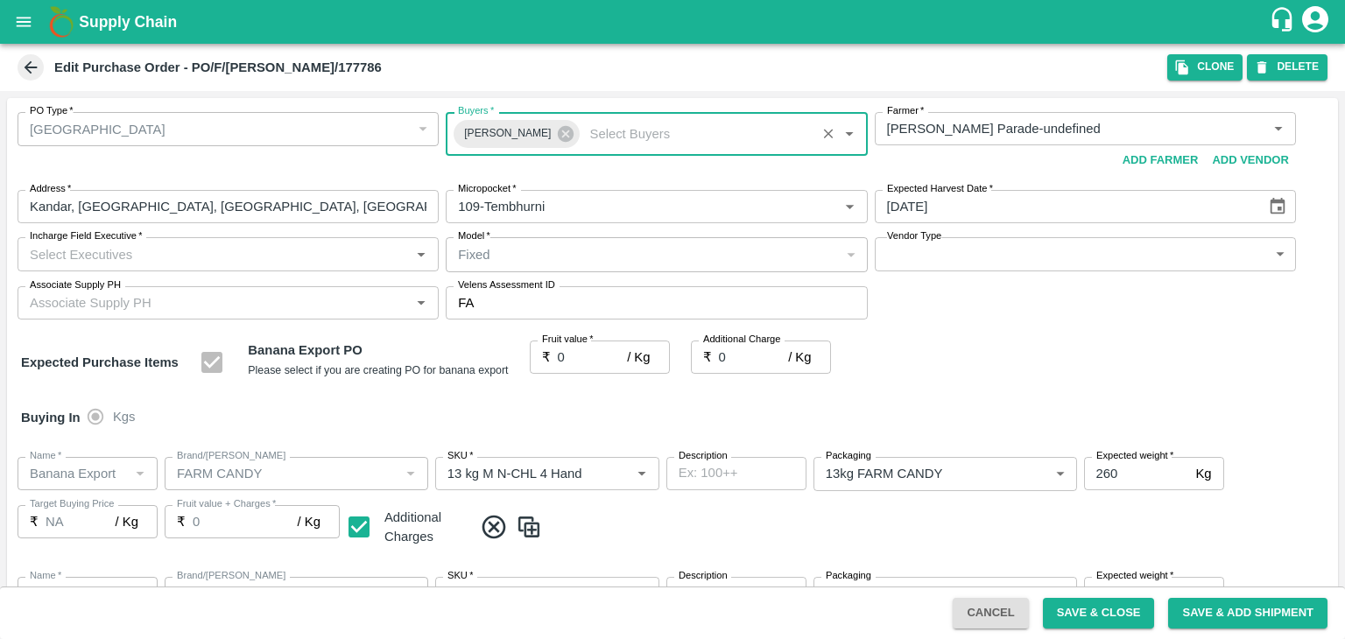
click at [169, 256] on input "Incharge Field Executive   *" at bounding box center [214, 253] width 382 height 23
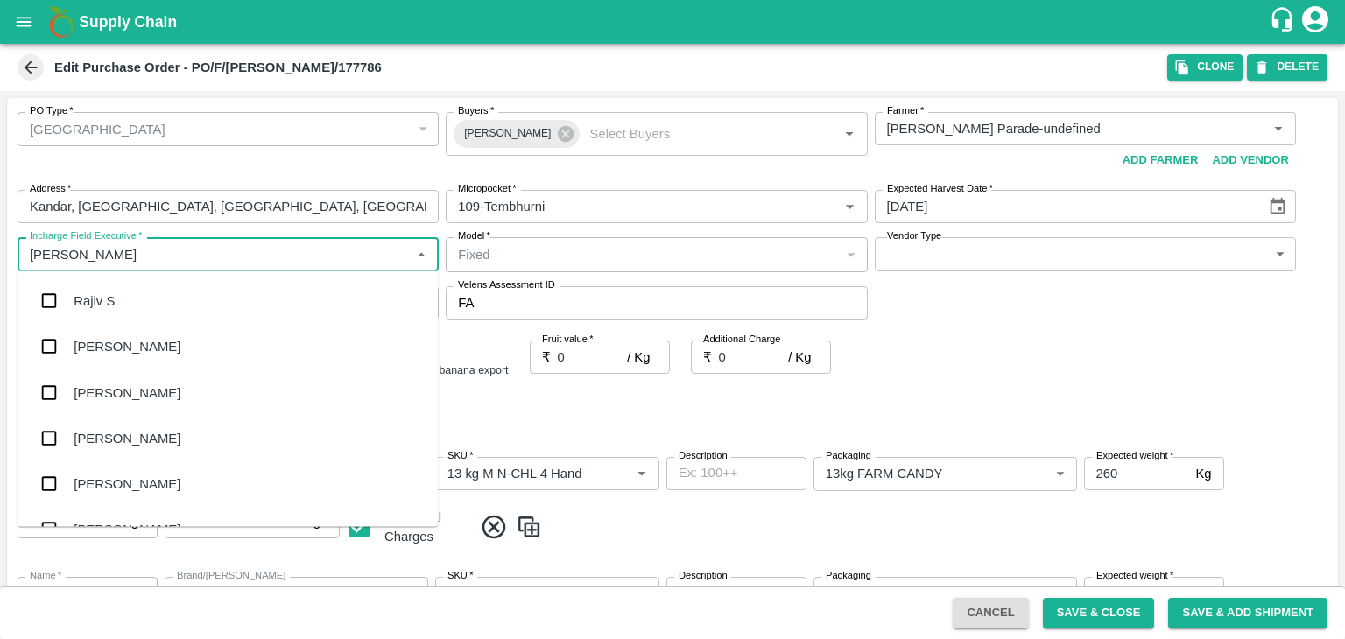
type input "[PERSON_NAME]"
click at [142, 397] on div "jaydip Tale" at bounding box center [228, 392] width 420 height 46
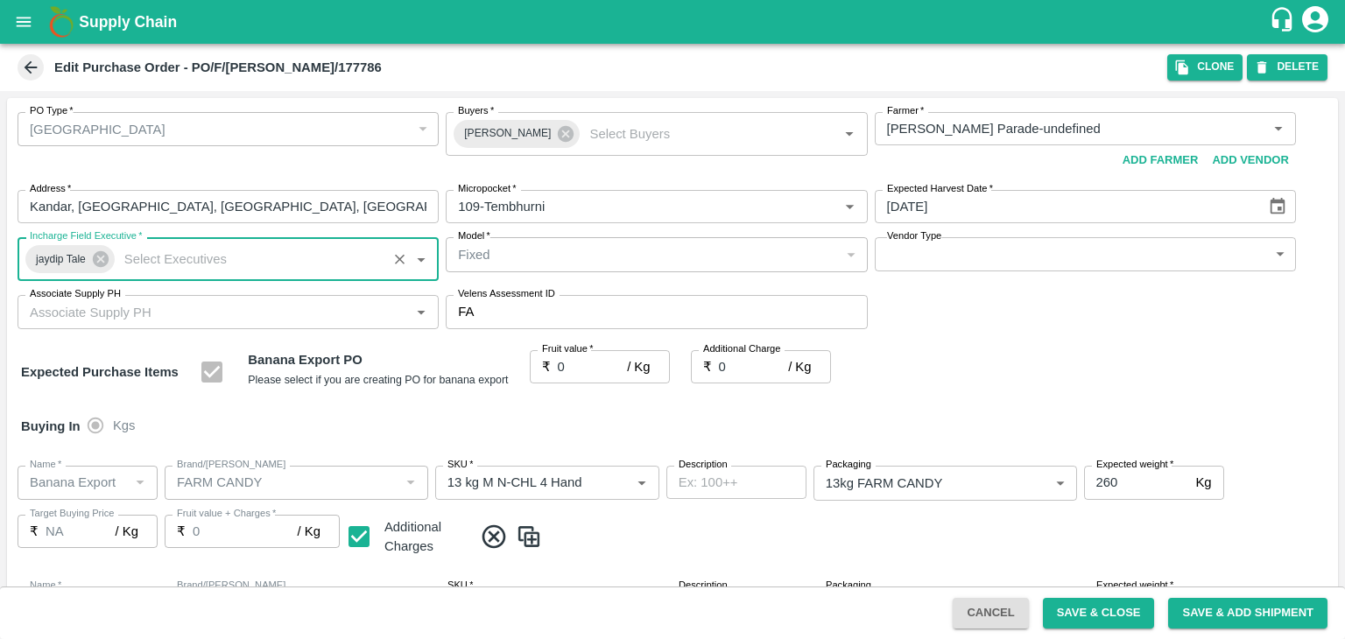
click at [191, 302] on input "Associate Supply PH" at bounding box center [214, 311] width 382 height 23
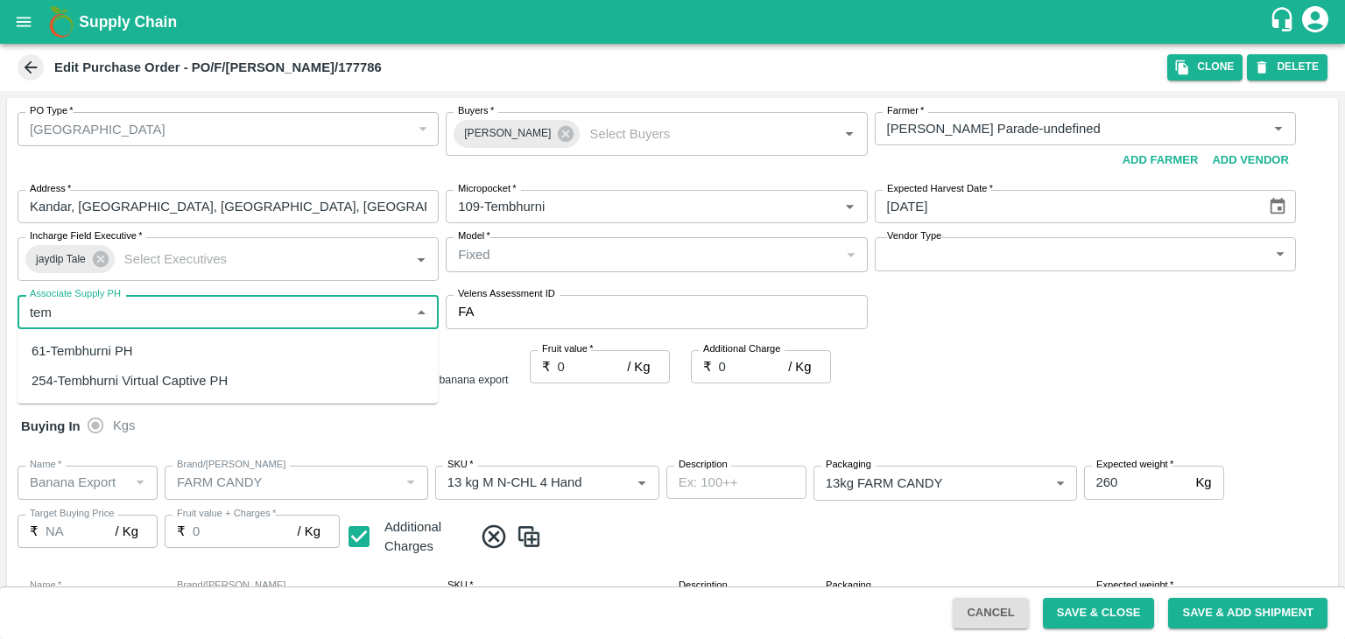
click at [125, 343] on div "61-Tembhurni PH" at bounding box center [83, 350] width 102 height 19
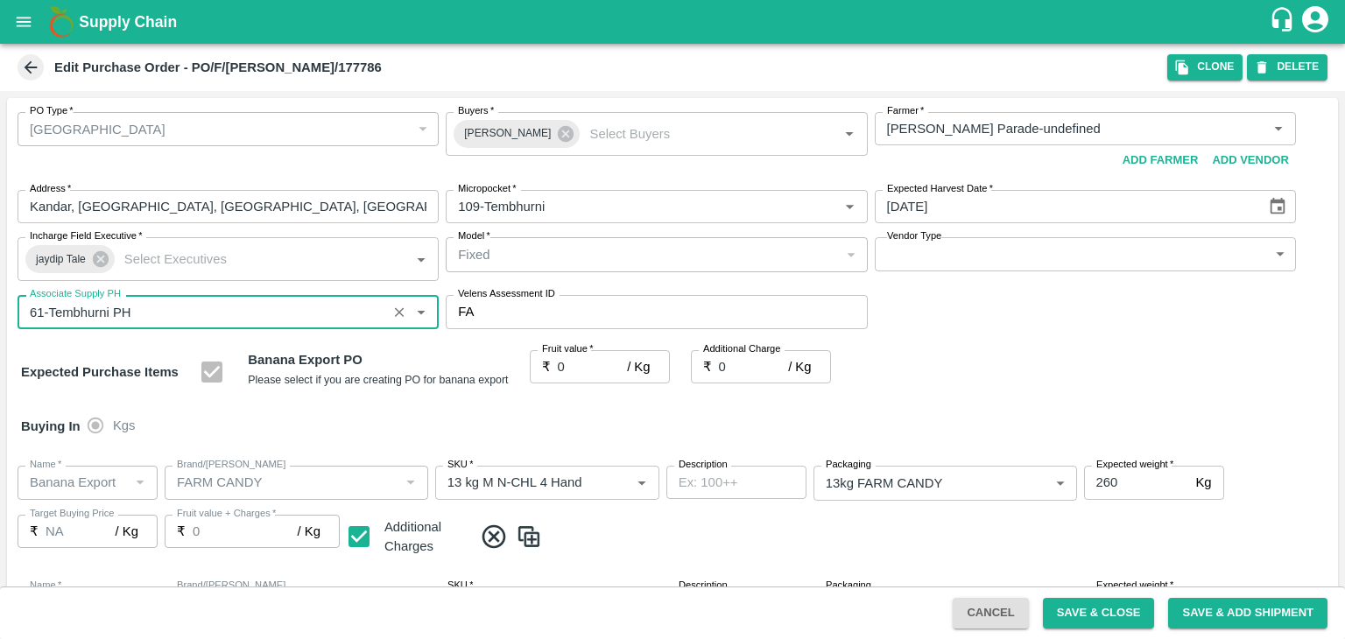
type input "61-Tembhurni PH"
click at [963, 251] on body "Supply Chain Edit Purchase Order - PO/F/[GEOGRAPHIC_DATA]/177786 Clone DELETE P…" at bounding box center [672, 319] width 1345 height 639
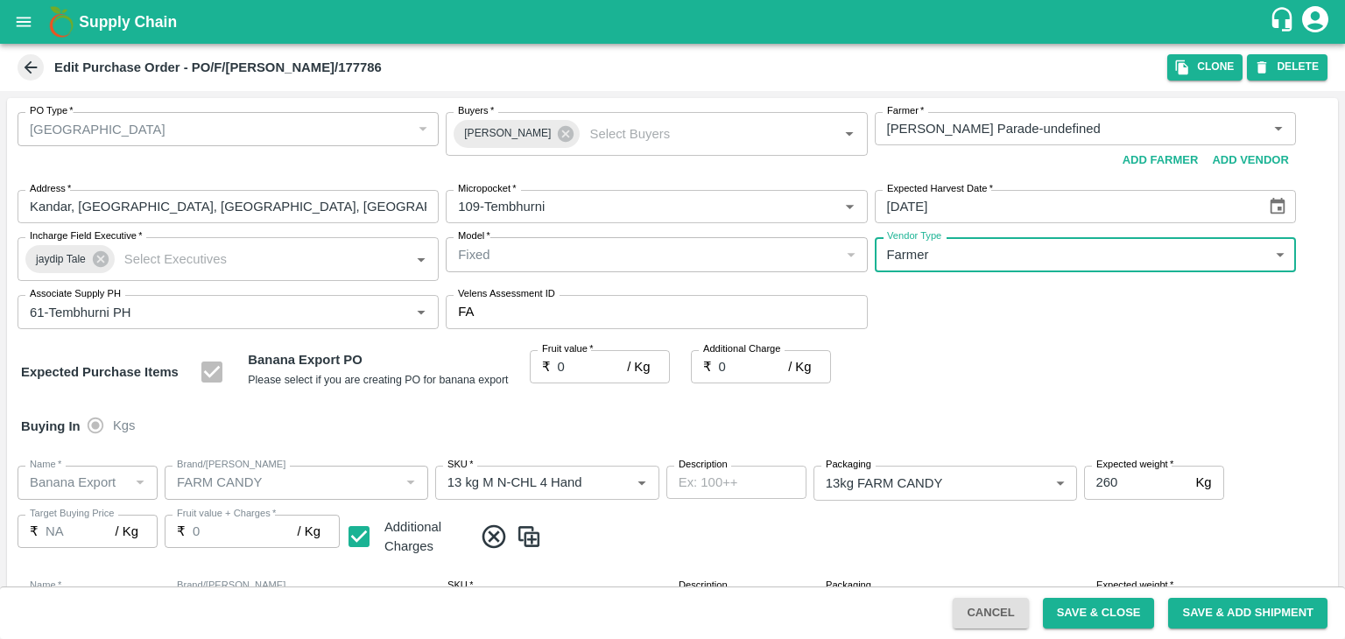
type input "FARMER"
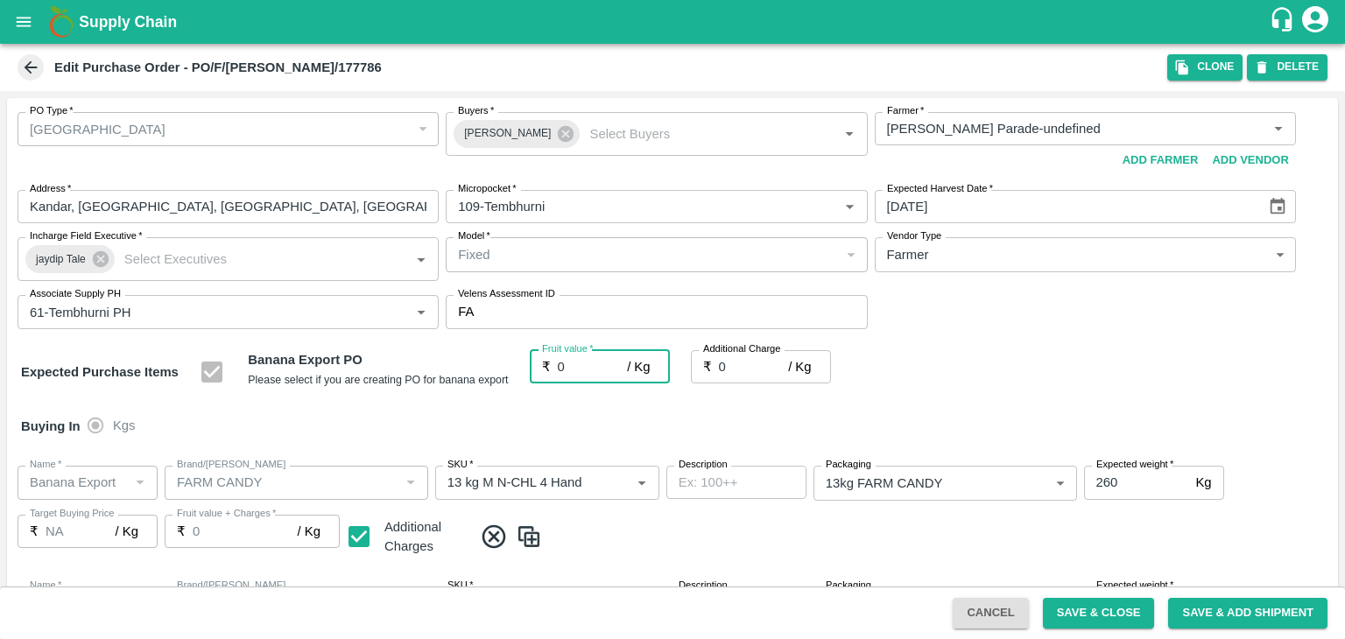
type input "2"
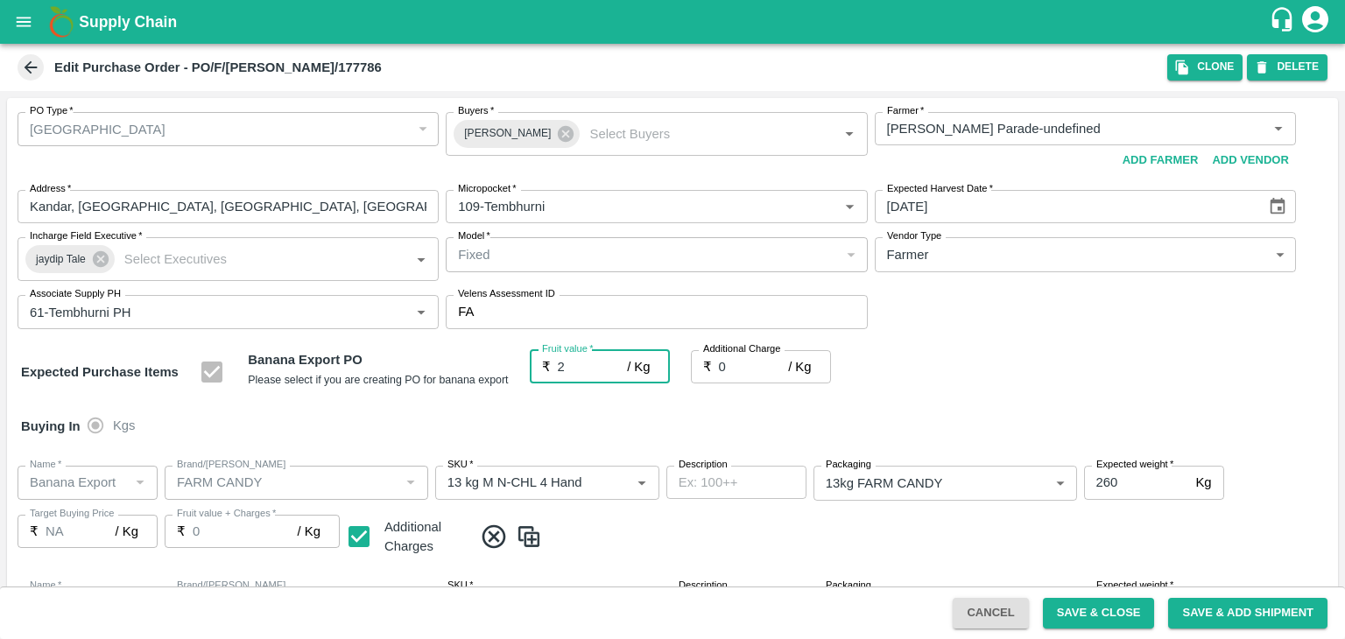
type input "2"
type input "23"
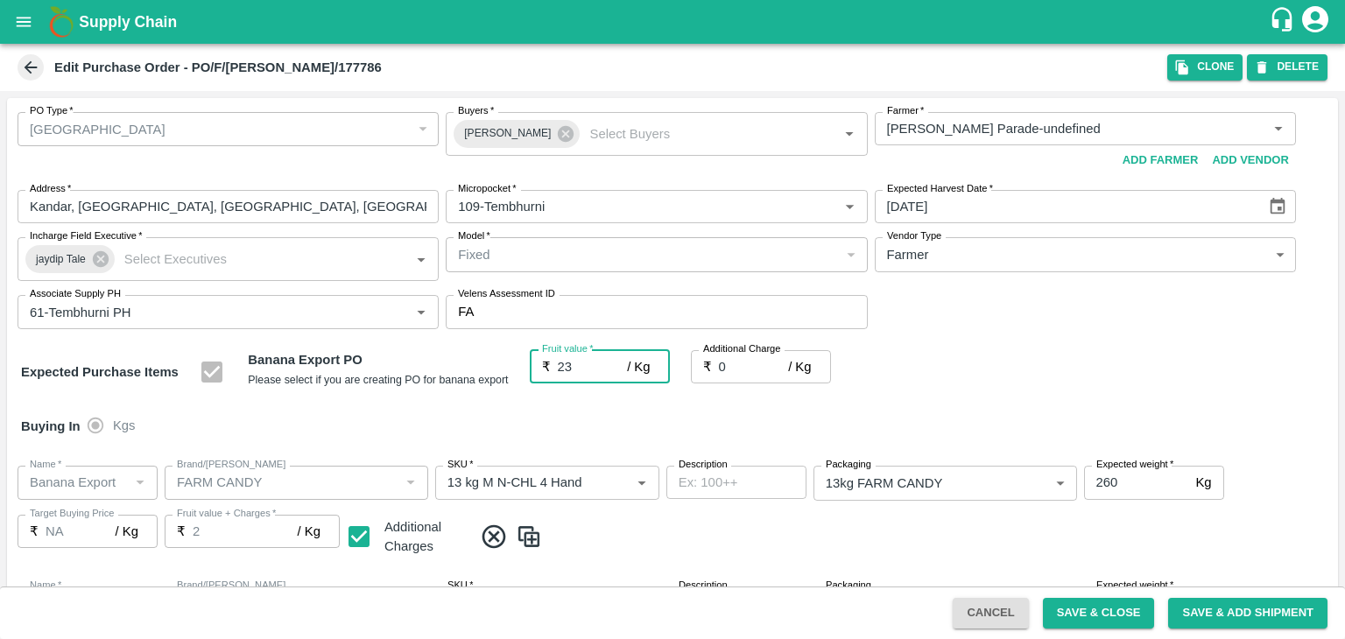
type input "23"
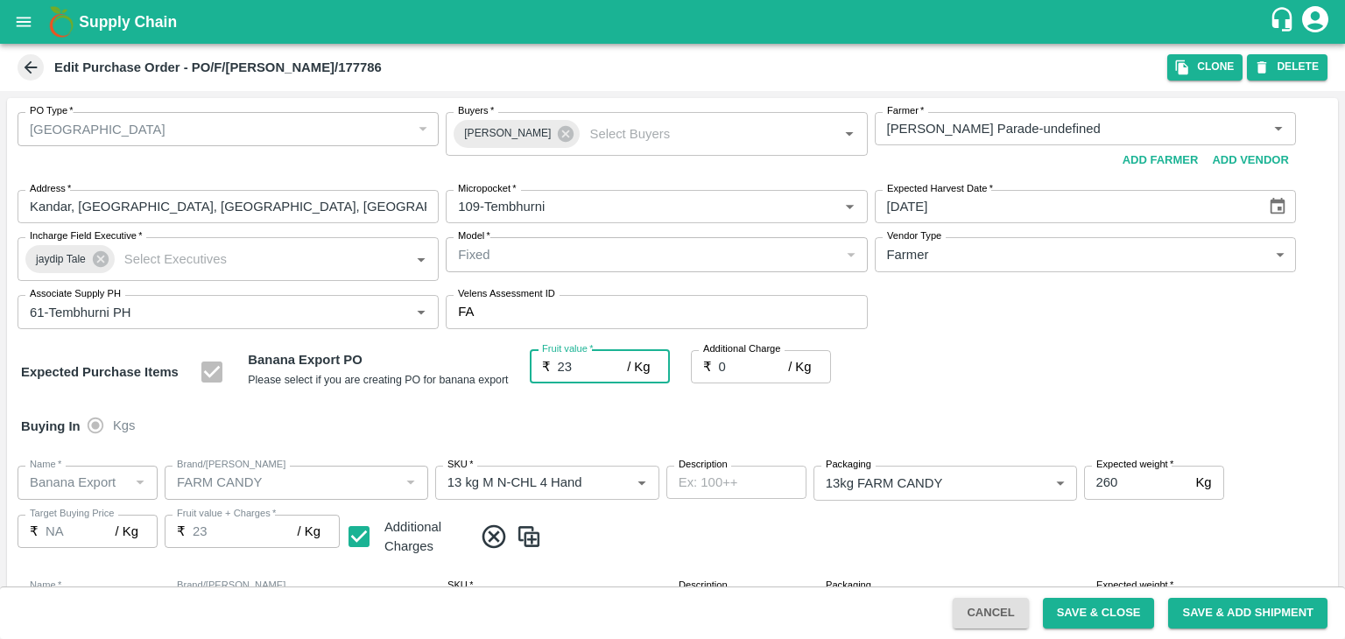
type input "23"
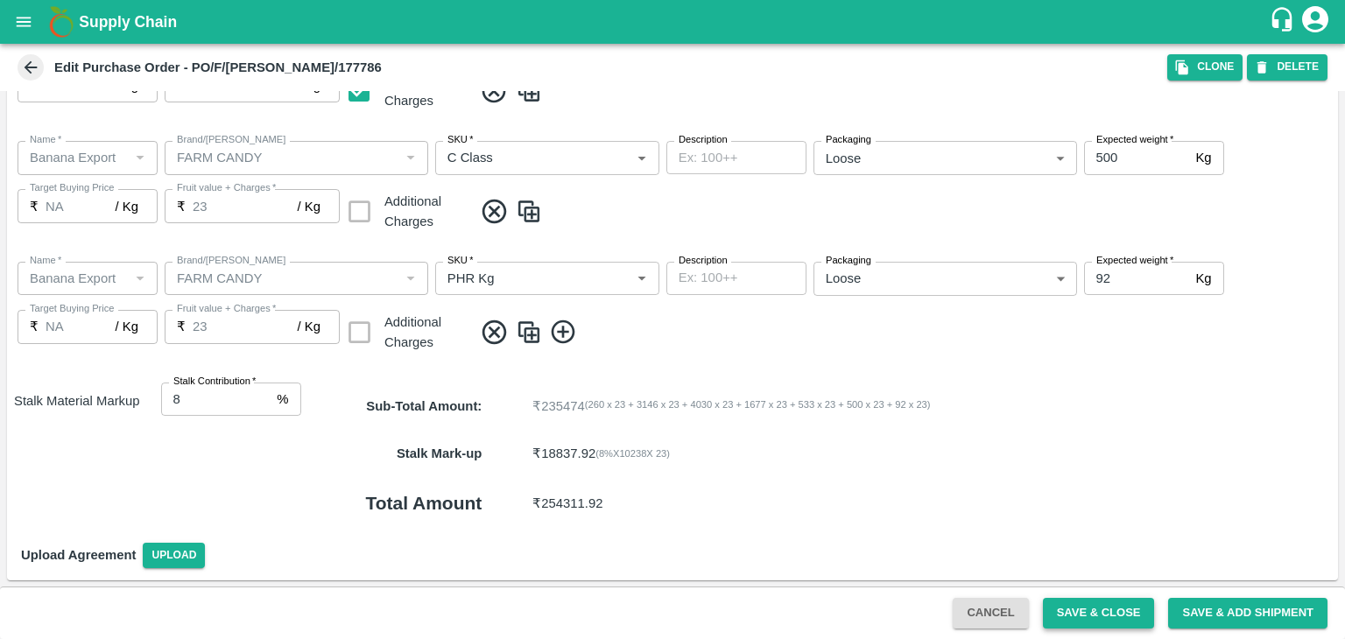
click at [1115, 617] on button "Save & Close" at bounding box center [1099, 613] width 112 height 31
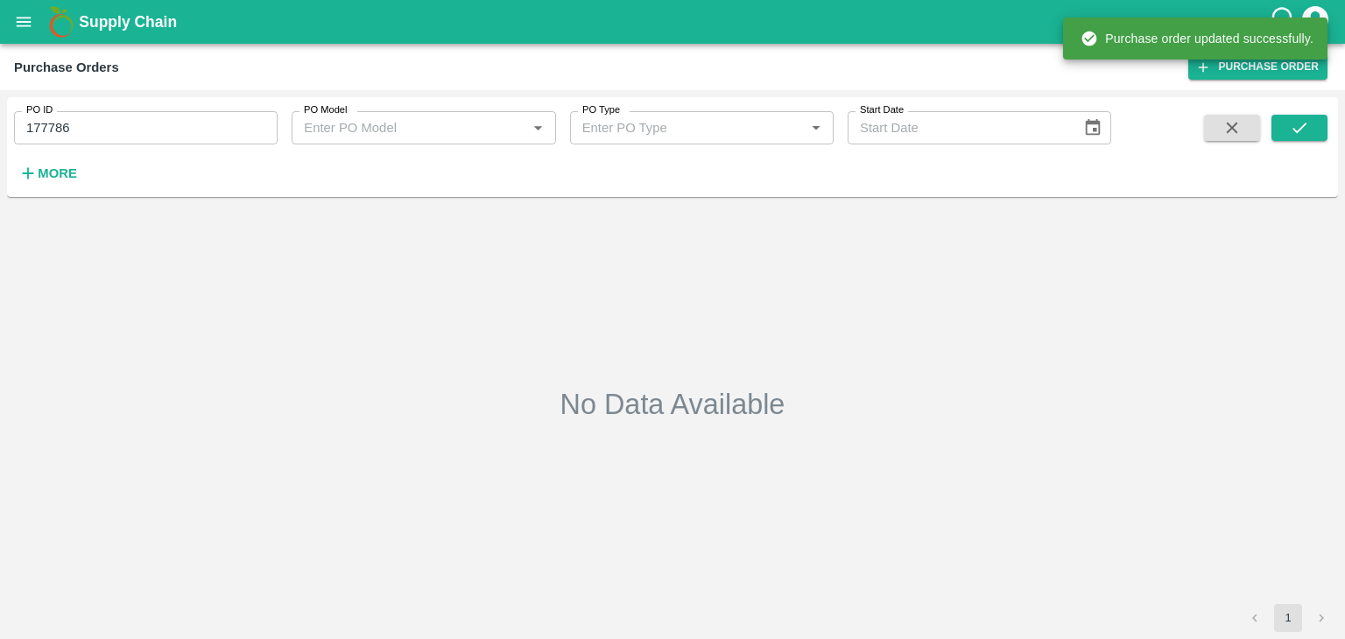
type input "177786"
